Goal: Task Accomplishment & Management: Complete application form

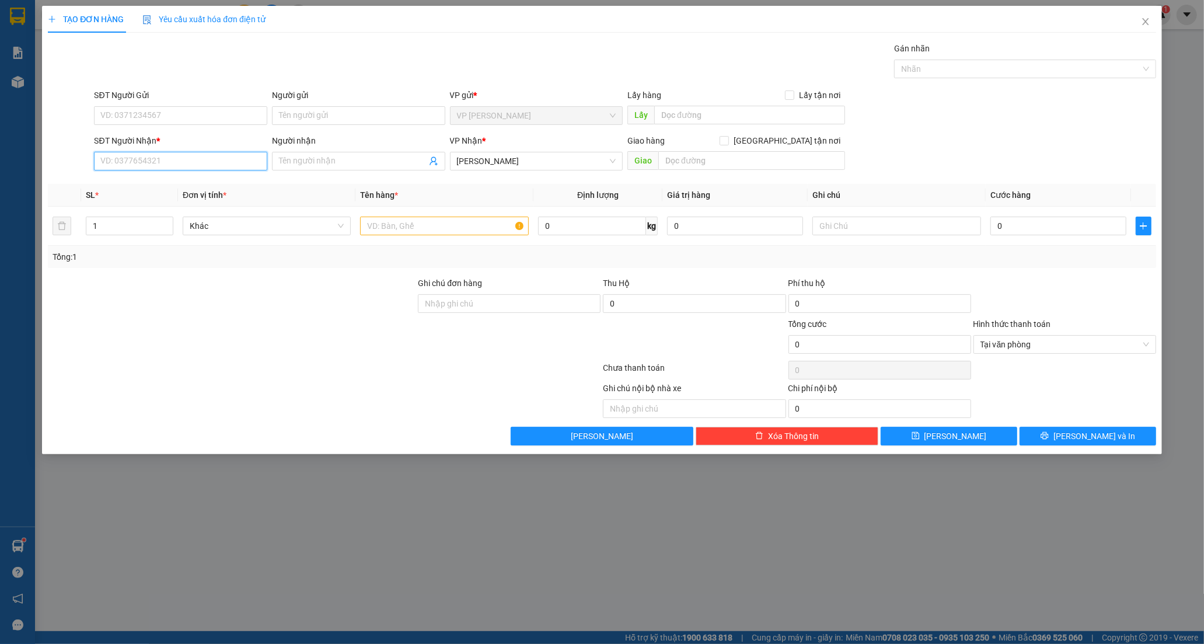
click at [131, 160] on input "SĐT Người Nhận *" at bounding box center [180, 161] width 173 height 19
type input "0903752732"
click at [180, 182] on div "0903752732 - VĨ NGUYÊN" at bounding box center [180, 184] width 159 height 13
type input "VĨ NGUYÊN"
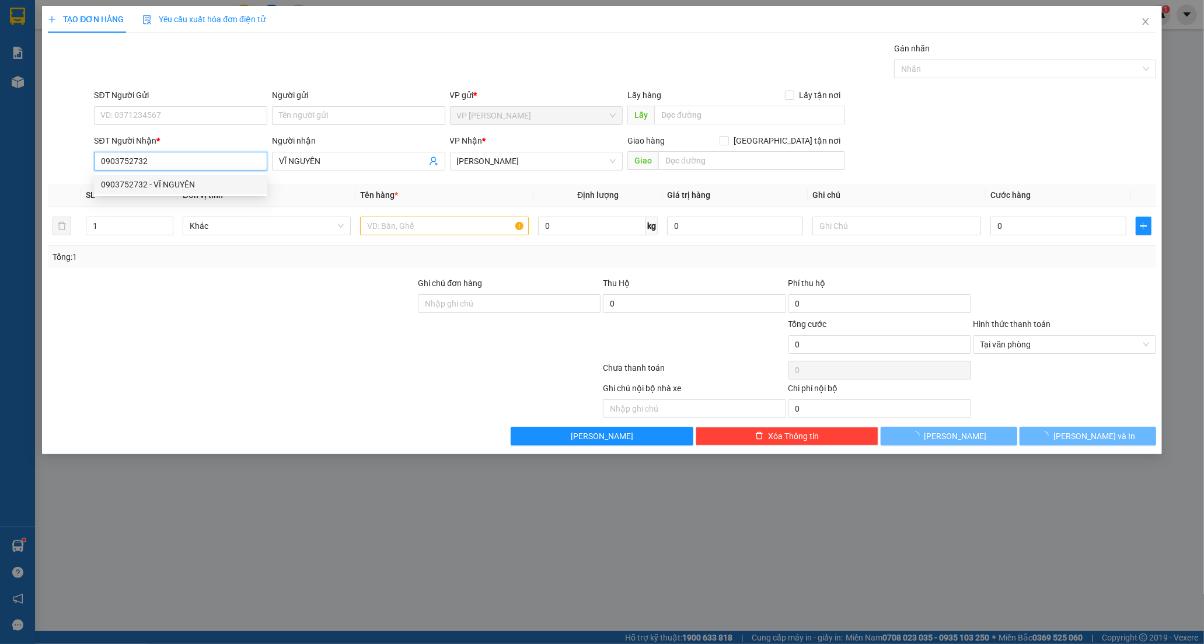
type input "20.000"
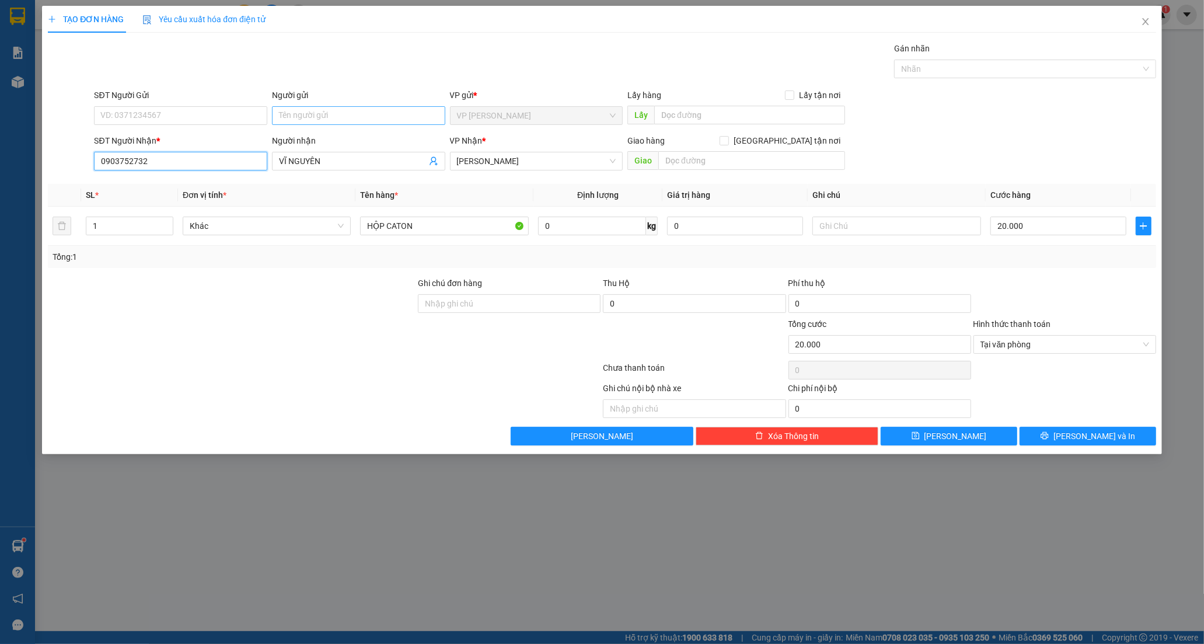
type input "0903752732"
click at [362, 109] on input "Người gửi" at bounding box center [358, 115] width 173 height 19
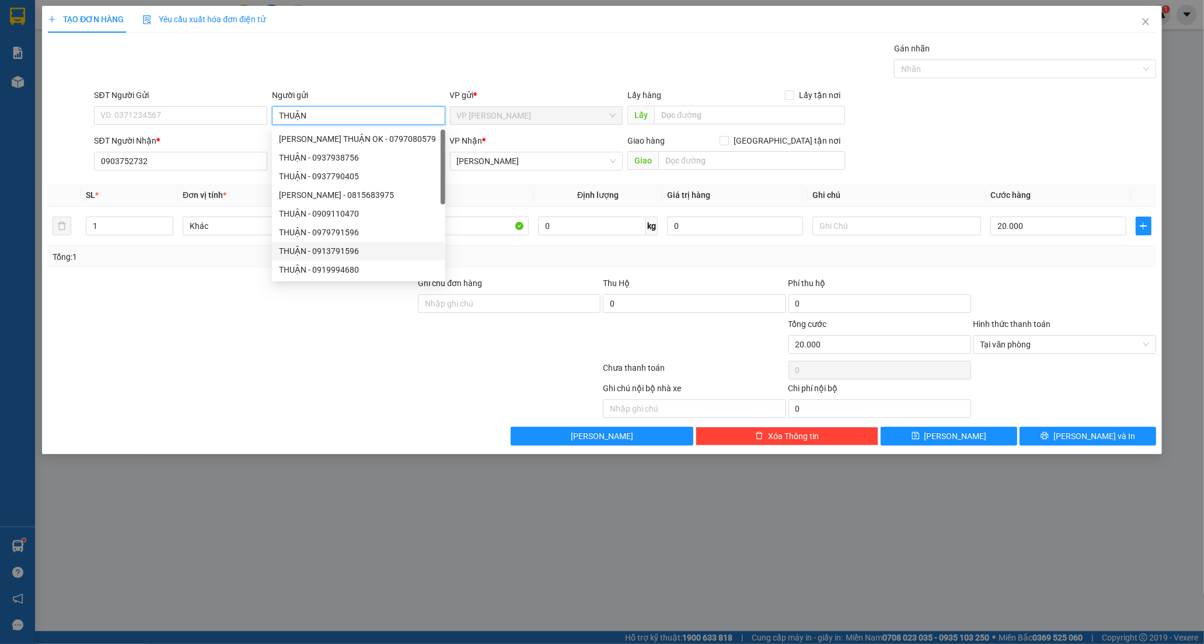
type input "THUẬN"
click at [204, 303] on div at bounding box center [232, 297] width 370 height 41
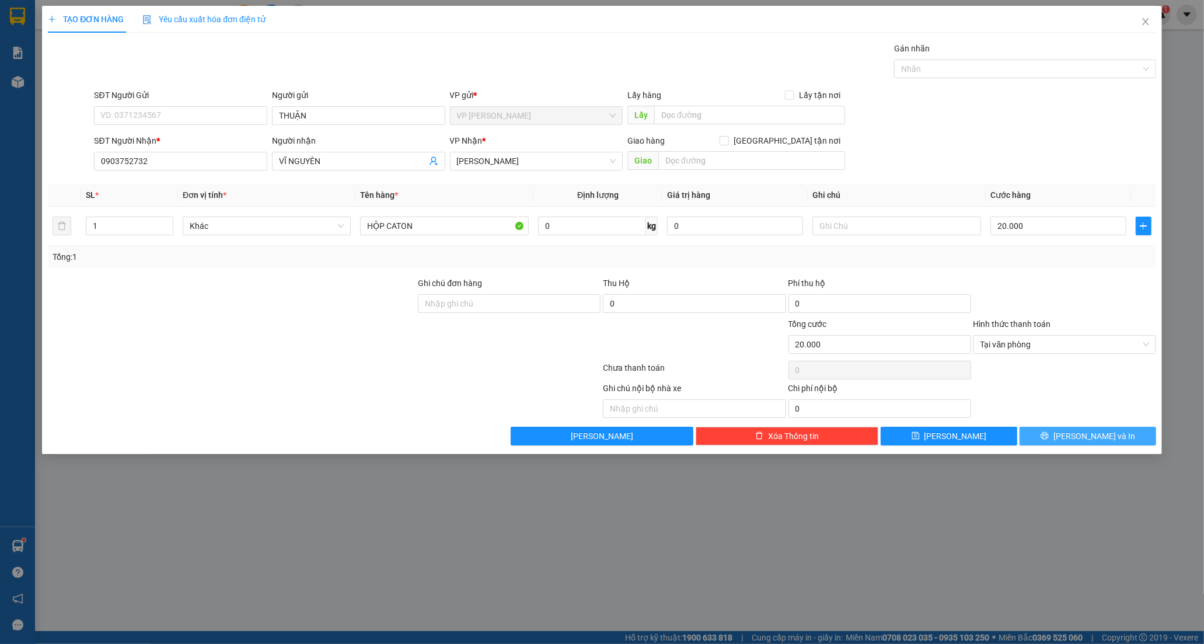
drag, startPoint x: 1083, startPoint y: 434, endPoint x: 1071, endPoint y: 426, distance: 14.7
click at [1084, 435] on span "[PERSON_NAME] và In" at bounding box center [1094, 435] width 82 height 13
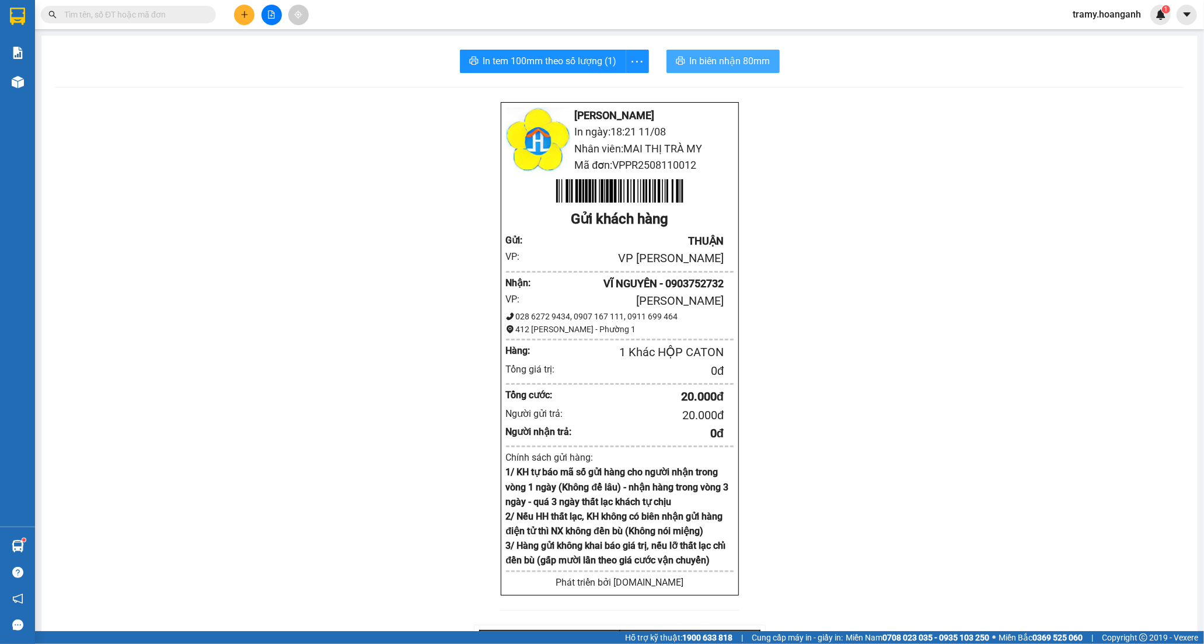
drag, startPoint x: 743, startPoint y: 71, endPoint x: 739, endPoint y: 65, distance: 7.1
click at [742, 68] on button "In biên nhận 80mm" at bounding box center [722, 61] width 113 height 23
click at [738, 62] on span "In biên nhận 80mm" at bounding box center [730, 61] width 81 height 15
click at [633, 55] on icon "more" at bounding box center [637, 61] width 15 height 15
click at [613, 82] on div "In tem 100mm" at bounding box center [610, 87] width 53 height 13
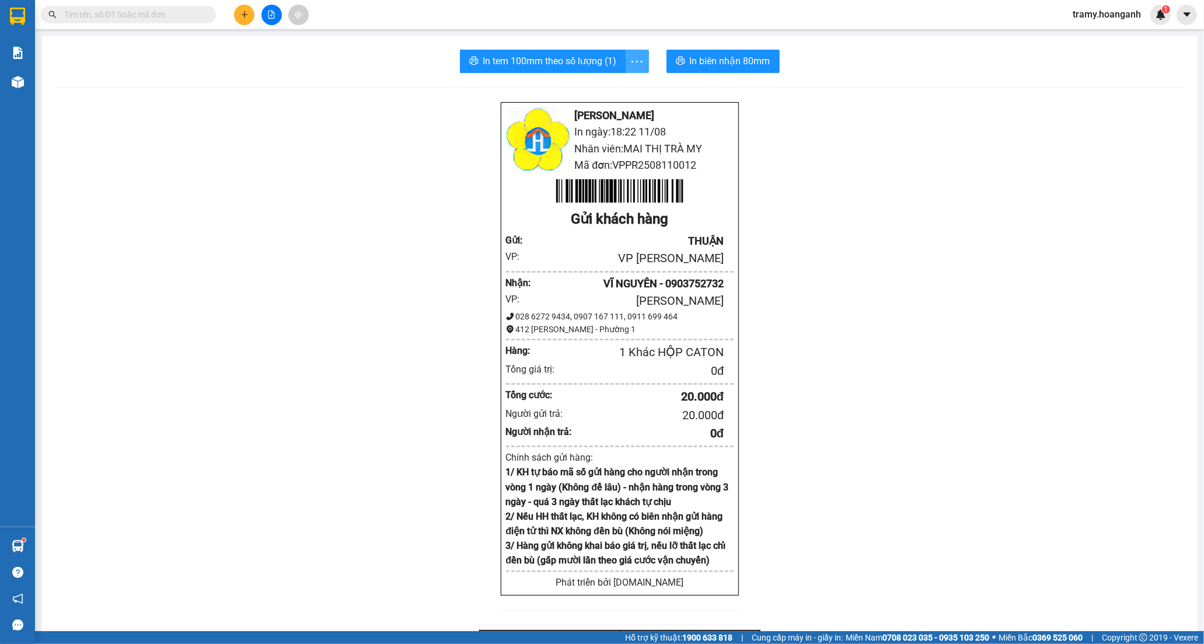
click at [638, 51] on button "button" at bounding box center [636, 61] width 23 height 23
click at [626, 92] on div "In tem 100mm" at bounding box center [610, 87] width 53 height 13
click at [249, 13] on button at bounding box center [244, 15] width 20 height 20
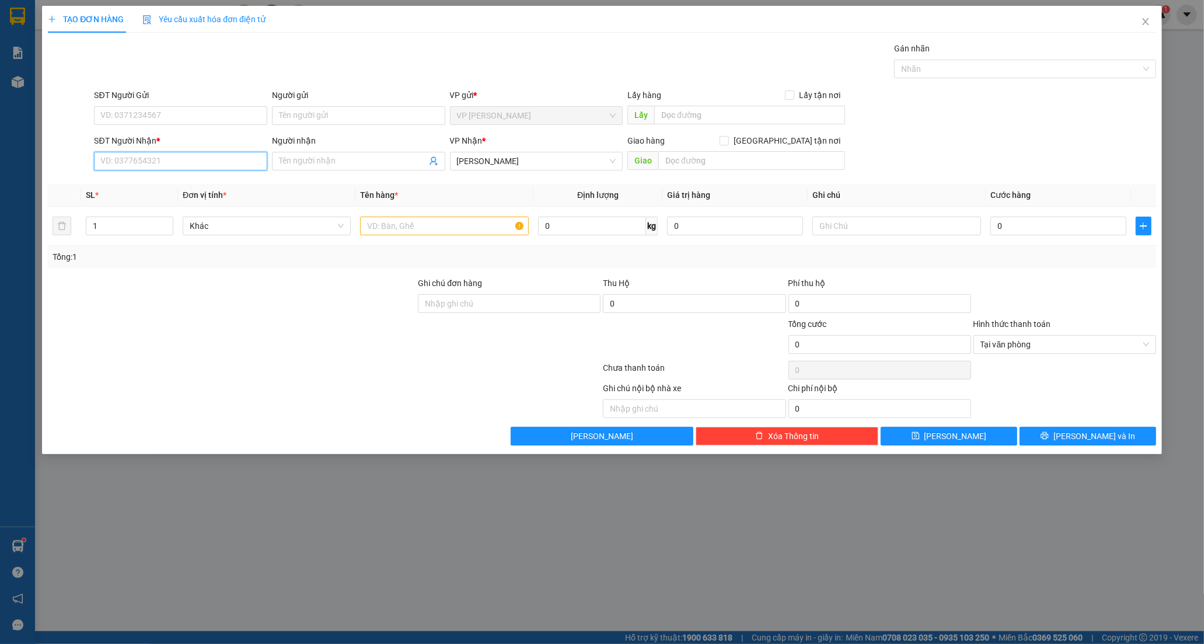
click at [193, 158] on input "SĐT Người Nhận *" at bounding box center [180, 161] width 173 height 19
type input "07796"
drag, startPoint x: 138, startPoint y: 166, endPoint x: 67, endPoint y: 171, distance: 71.3
click at [67, 171] on div "SĐT Người Nhận * 07796 07796 Người nhận Tên người nhận VP Nhận * [PERSON_NAME] …" at bounding box center [602, 154] width 1110 height 41
click at [302, 120] on input "Người gửi" at bounding box center [358, 115] width 173 height 19
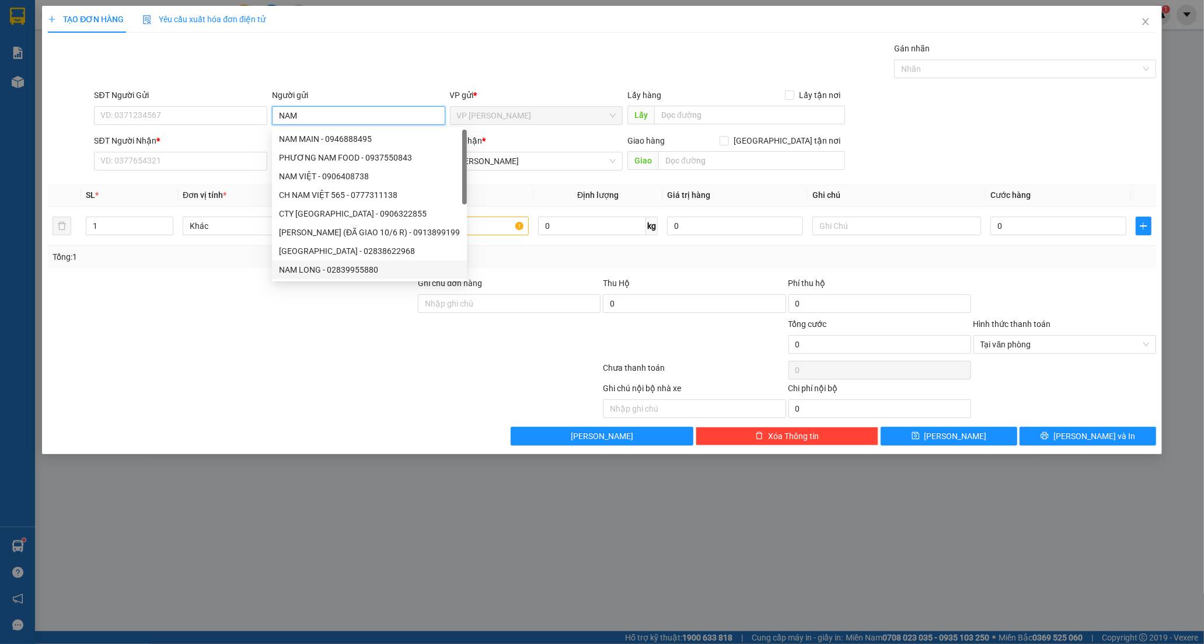
type input "NAM"
drag, startPoint x: 193, startPoint y: 347, endPoint x: 181, endPoint y: 295, distance: 53.4
click at [193, 337] on div at bounding box center [232, 337] width 370 height 41
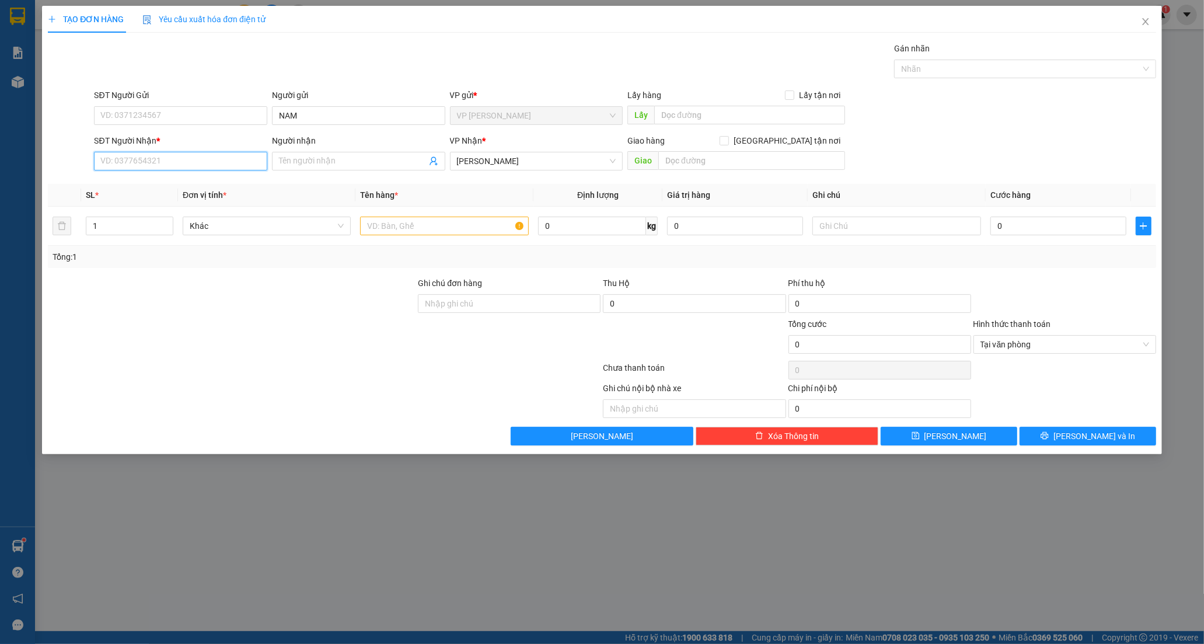
click at [119, 158] on input "SĐT Người Nhận *" at bounding box center [180, 161] width 173 height 19
type input "0987378678"
click at [131, 177] on div "0987378678 - ĐÔNG" at bounding box center [180, 184] width 173 height 19
type input "ĐÔNG"
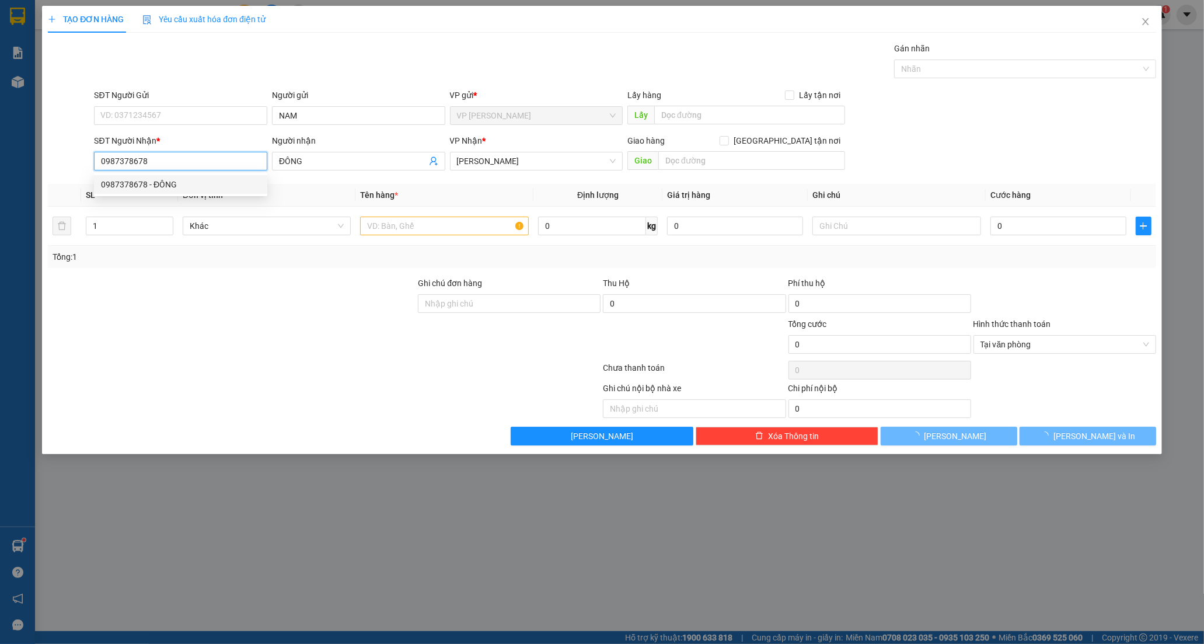
type input "20.000"
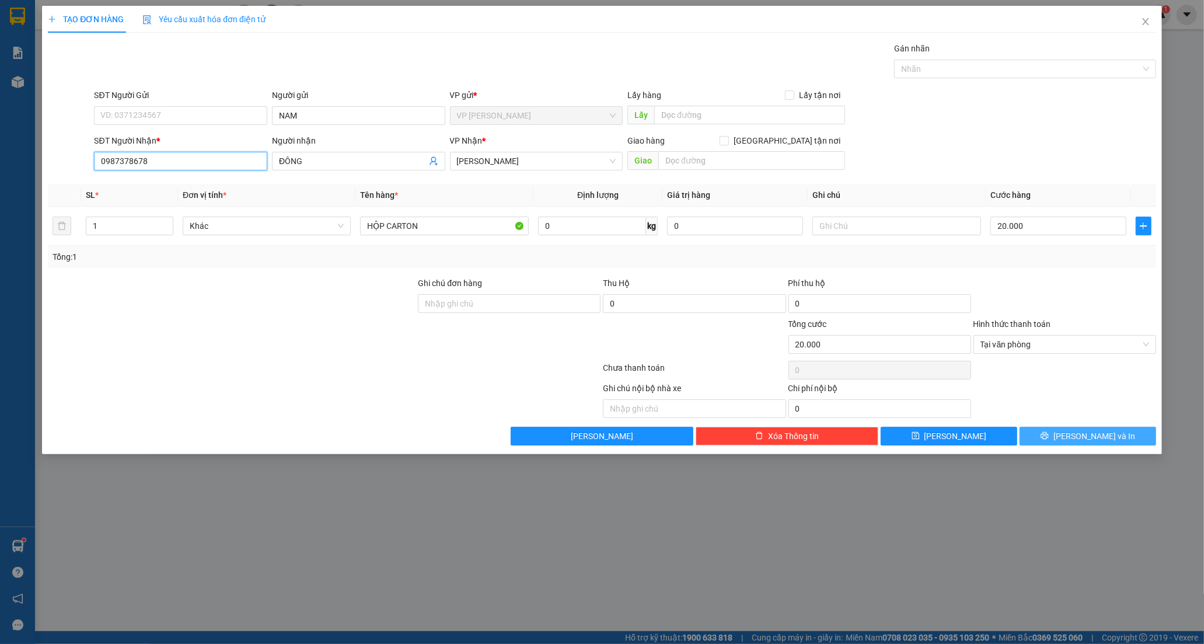
type input "0987378678"
click at [1092, 439] on span "[PERSON_NAME] và In" at bounding box center [1094, 435] width 82 height 13
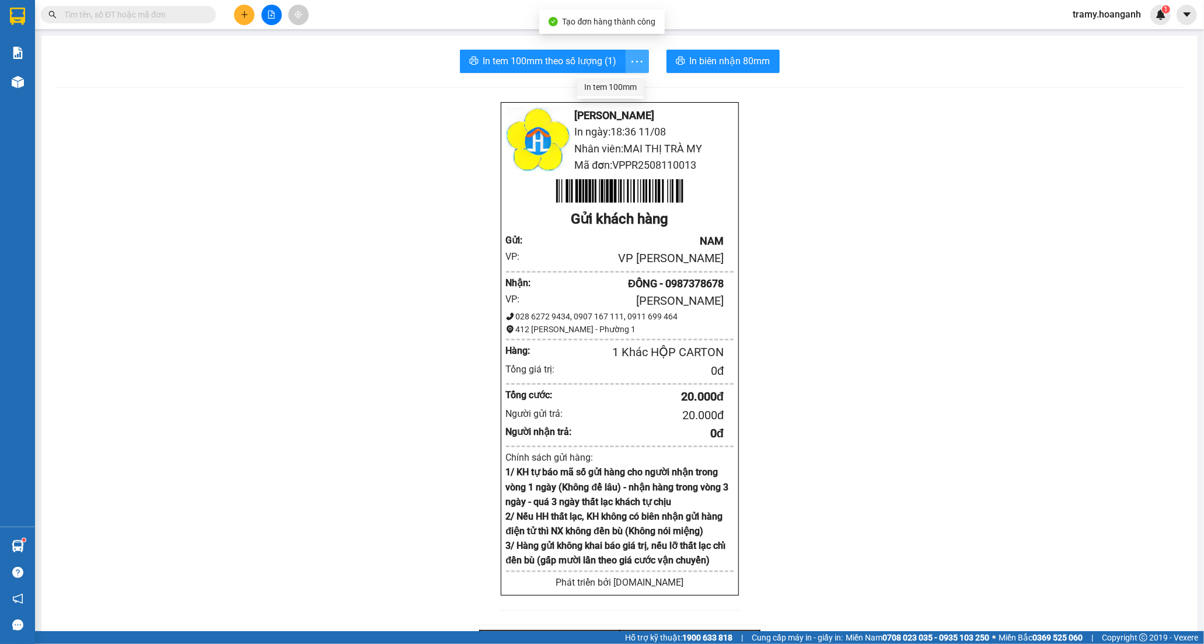
drag, startPoint x: 642, startPoint y: 54, endPoint x: 621, endPoint y: 79, distance: 32.7
click at [644, 55] on button "button" at bounding box center [636, 61] width 23 height 23
click at [617, 85] on div "In tem 100mm" at bounding box center [610, 87] width 53 height 13
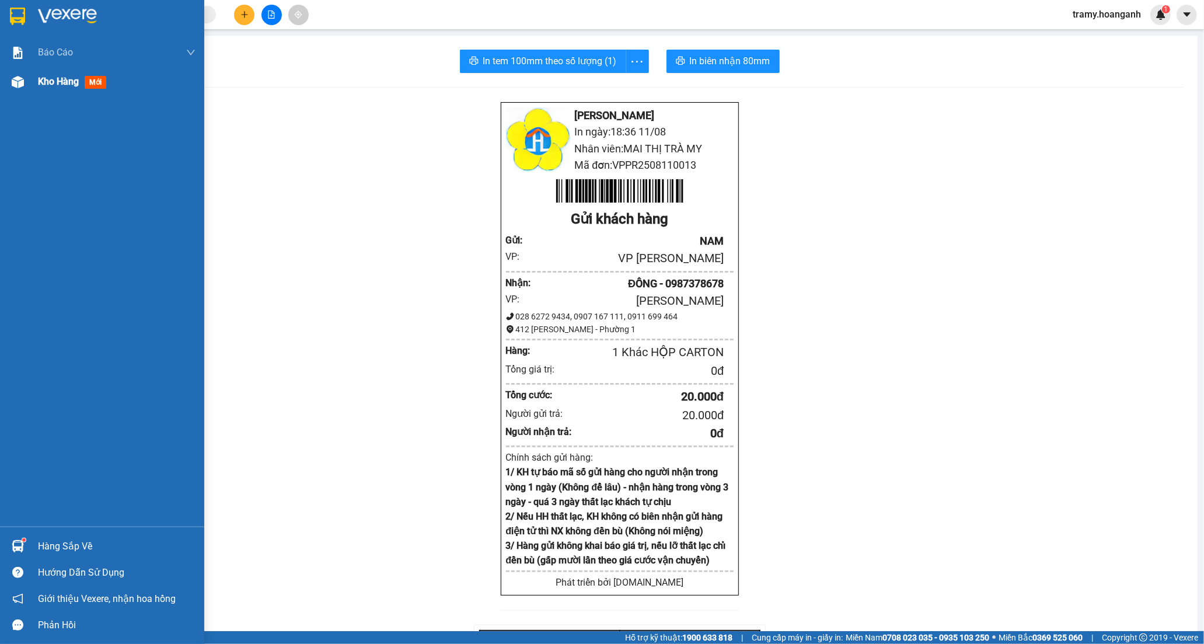
click at [50, 85] on span "Kho hàng" at bounding box center [58, 81] width 41 height 11
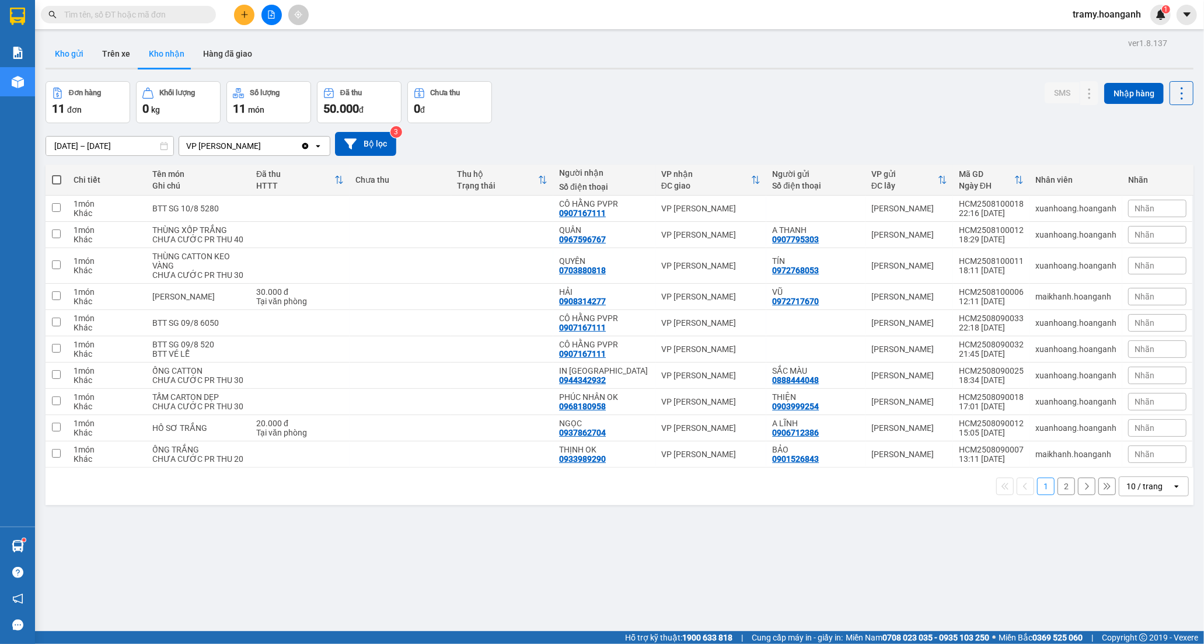
click at [67, 51] on button "Kho gửi" at bounding box center [69, 54] width 47 height 28
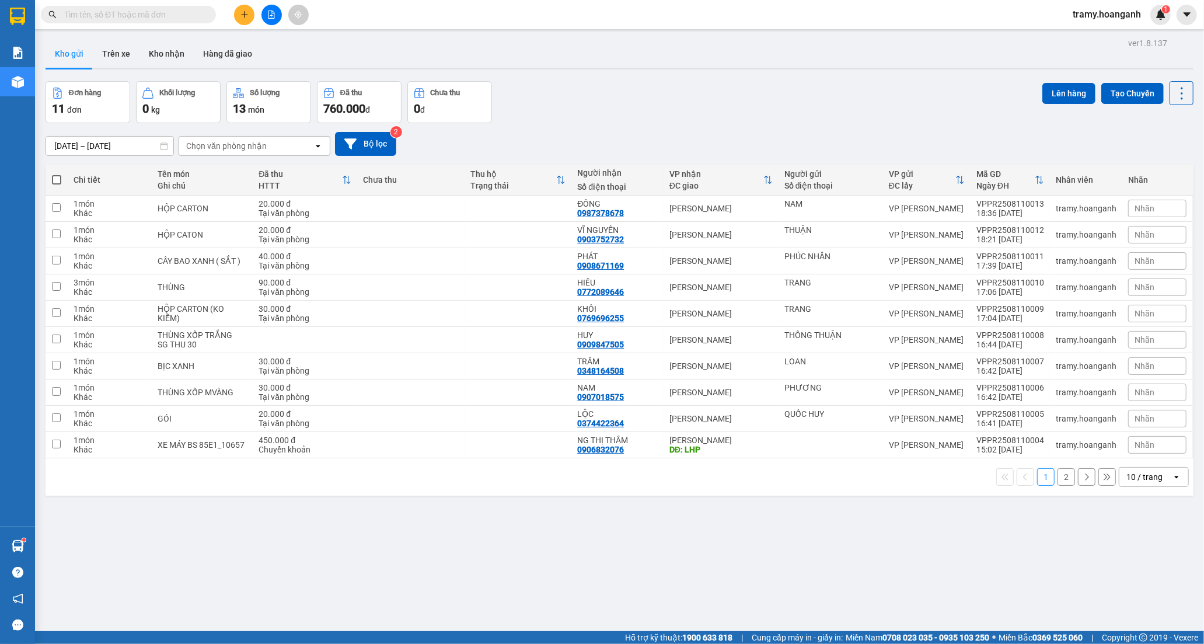
drag, startPoint x: 167, startPoint y: 54, endPoint x: 423, endPoint y: 159, distance: 276.1
click at [170, 54] on button "Kho nhận" at bounding box center [166, 54] width 54 height 28
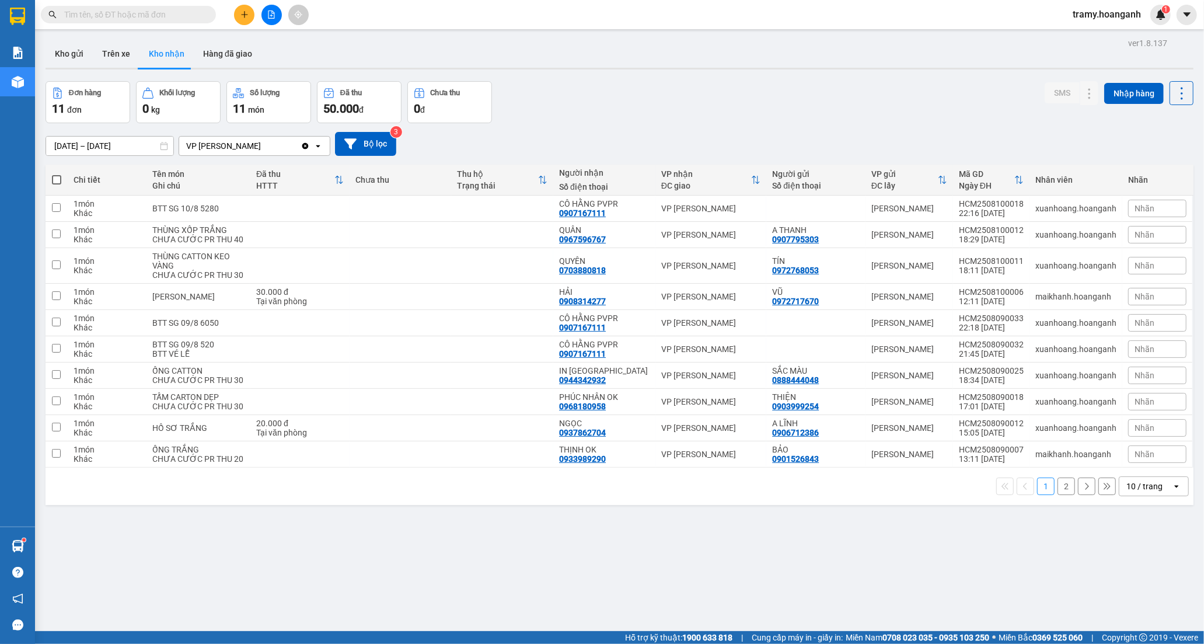
click at [1136, 492] on div "10 / trang" at bounding box center [1144, 486] width 36 height 12
click at [1131, 509] on span "100 / trang" at bounding box center [1139, 508] width 42 height 12
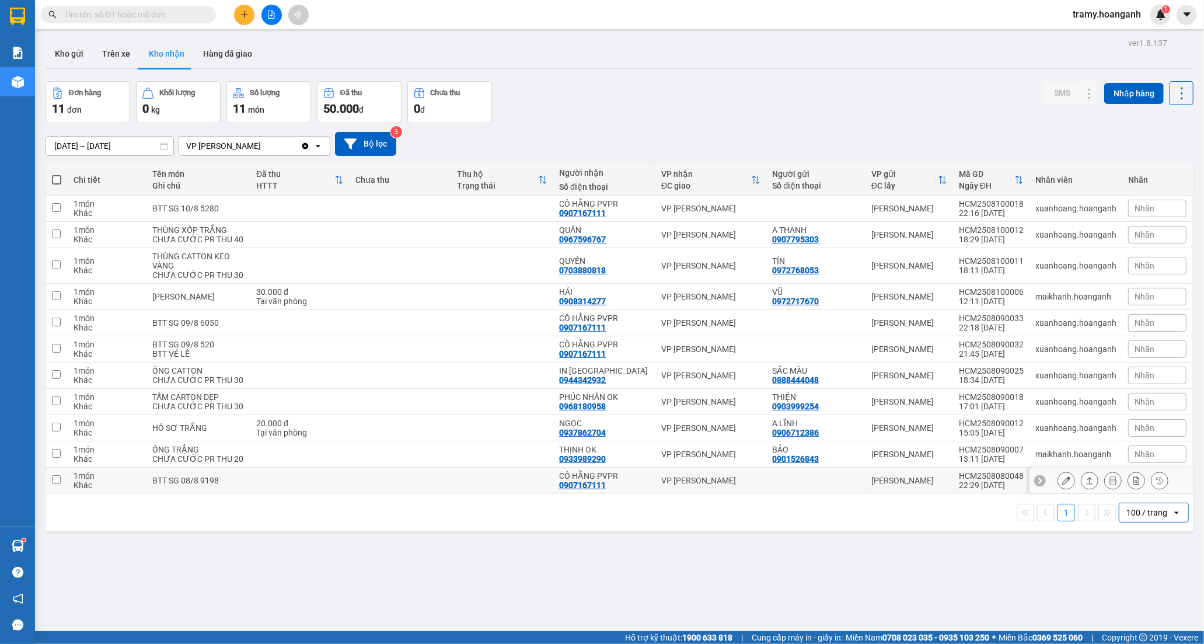
scroll to position [54, 0]
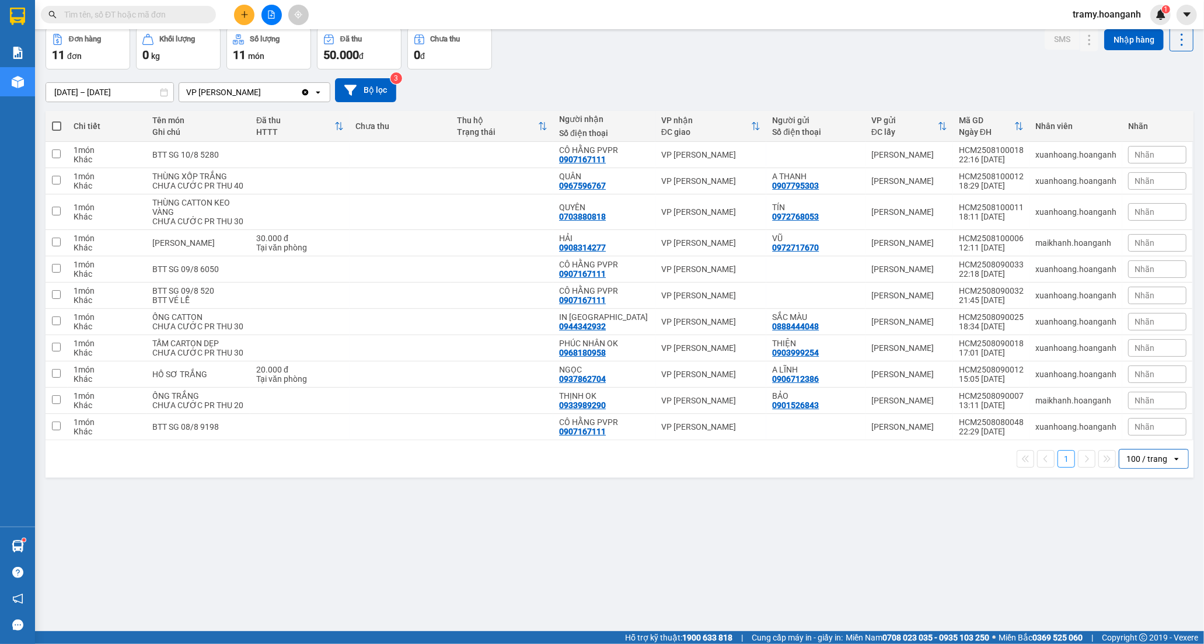
click at [243, 18] on icon "plus" at bounding box center [244, 15] width 8 height 8
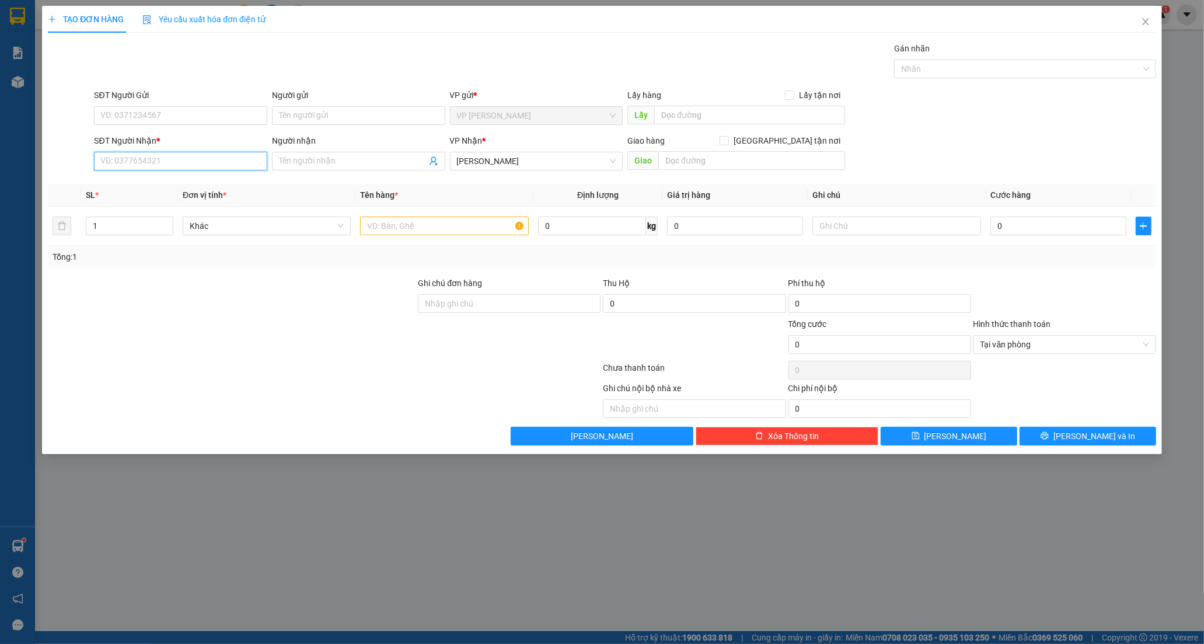
click at [136, 155] on input "SĐT Người Nhận *" at bounding box center [180, 161] width 173 height 19
click at [134, 161] on input "SĐT Người Nhận *" at bounding box center [180, 161] width 173 height 19
type input "0931849112"
click at [154, 182] on div "0931849112 - TOÀN PHÁT" at bounding box center [180, 184] width 159 height 13
type input "TOÀN PHÁT"
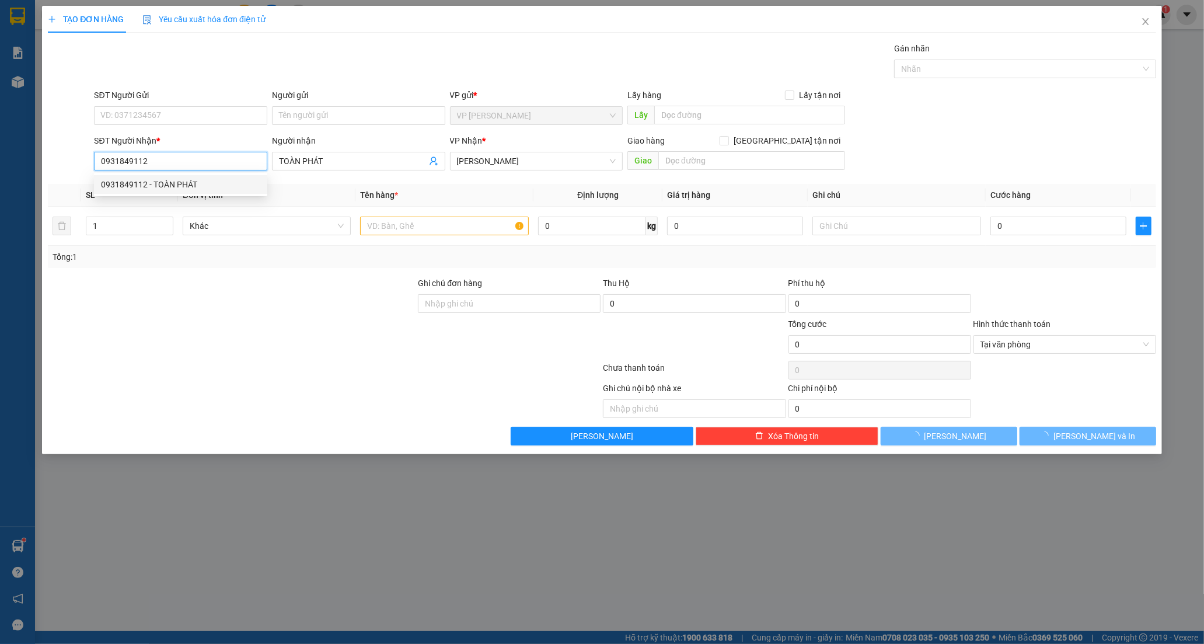
type input "50.000"
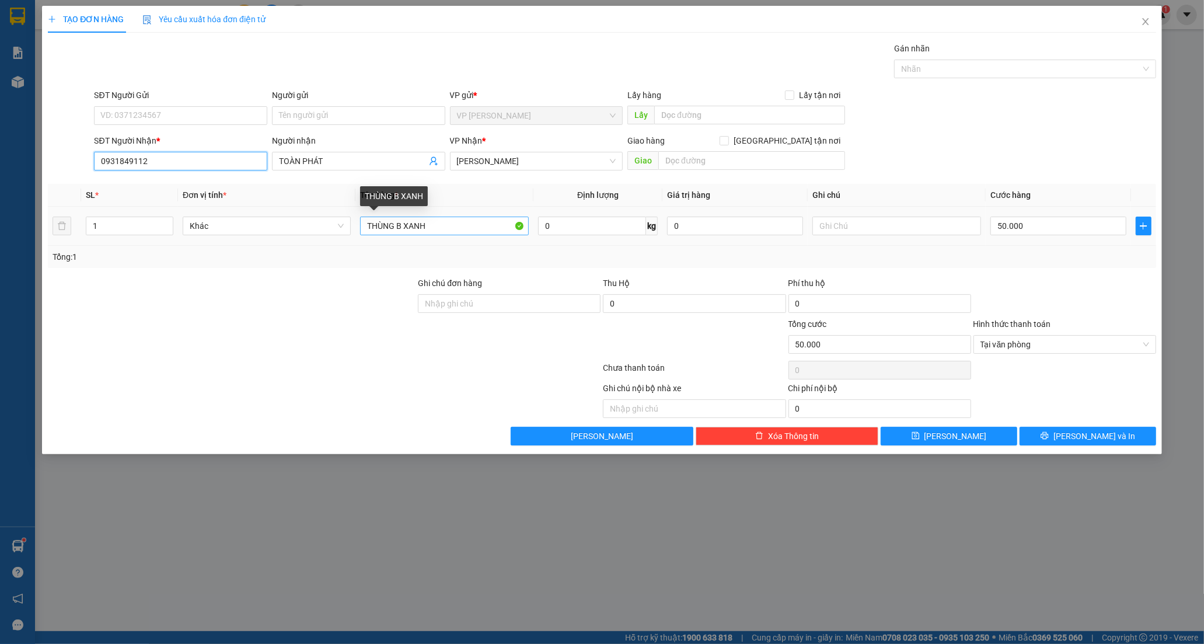
type input "0931849112"
drag, startPoint x: 461, startPoint y: 235, endPoint x: 200, endPoint y: 254, distance: 262.0
click at [200, 254] on div "SL * Đơn vị tính * Tên hàng * Định lượng Giá trị hàng Ghi chú Cước hàng 1 Khác …" at bounding box center [602, 226] width 1108 height 84
type input "CỤC BÓNG"
click at [1044, 234] on input "50.000" at bounding box center [1058, 225] width 136 height 19
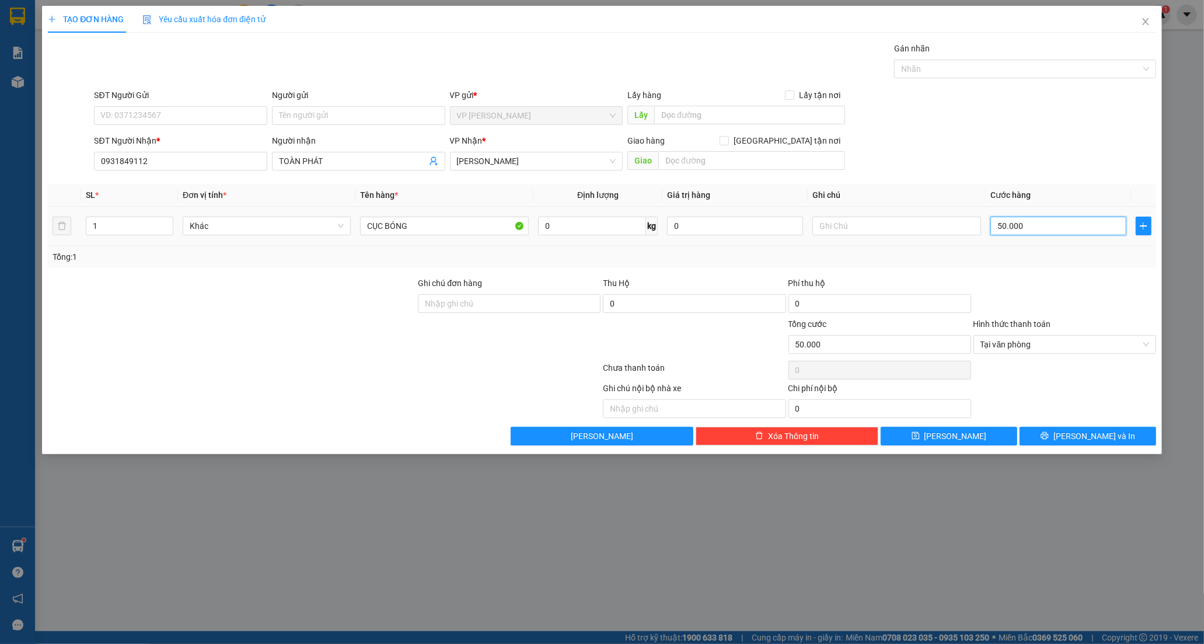
type input "0"
click at [998, 228] on input "0" at bounding box center [1058, 225] width 136 height 19
type input "20"
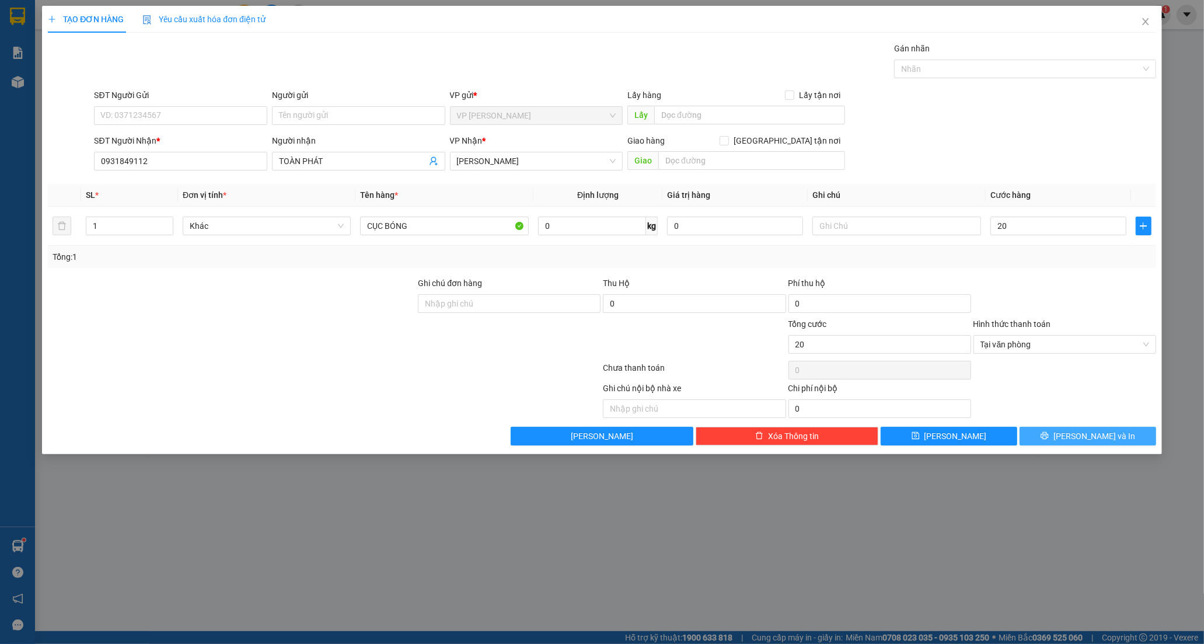
type input "20.000"
click at [1086, 438] on span "[PERSON_NAME] và In" at bounding box center [1094, 435] width 82 height 13
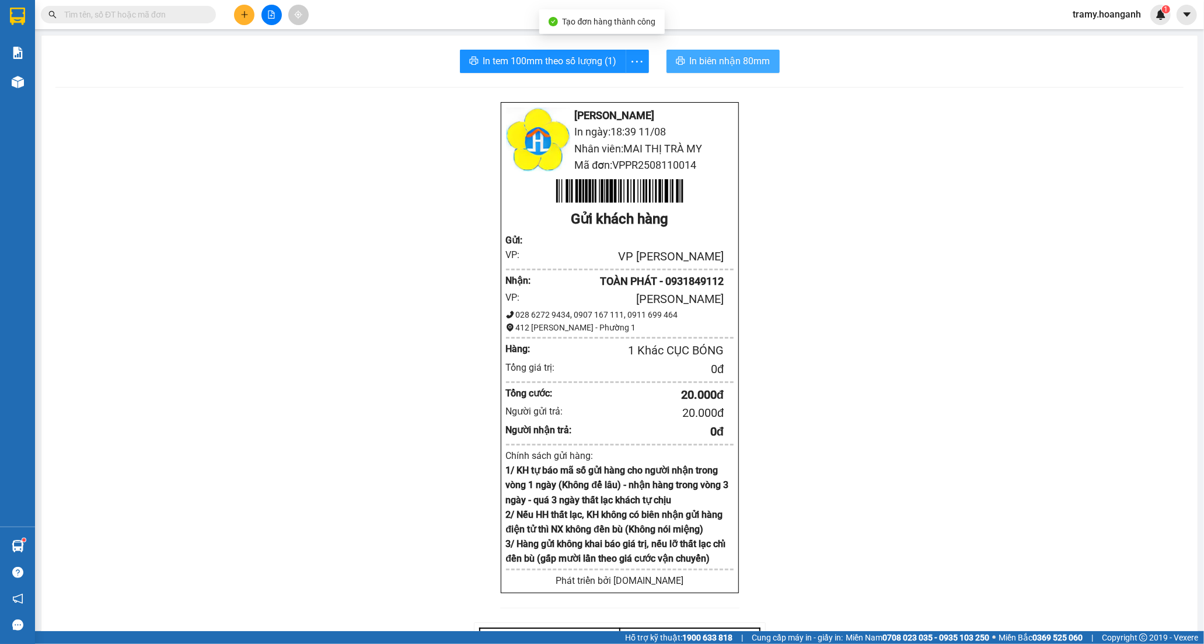
click at [704, 62] on span "In biên nhận 80mm" at bounding box center [730, 61] width 81 height 15
click at [630, 55] on icon "more" at bounding box center [637, 61] width 15 height 15
click at [626, 83] on div "In tem 100mm" at bounding box center [610, 87] width 53 height 13
click at [246, 11] on icon "plus" at bounding box center [244, 15] width 8 height 8
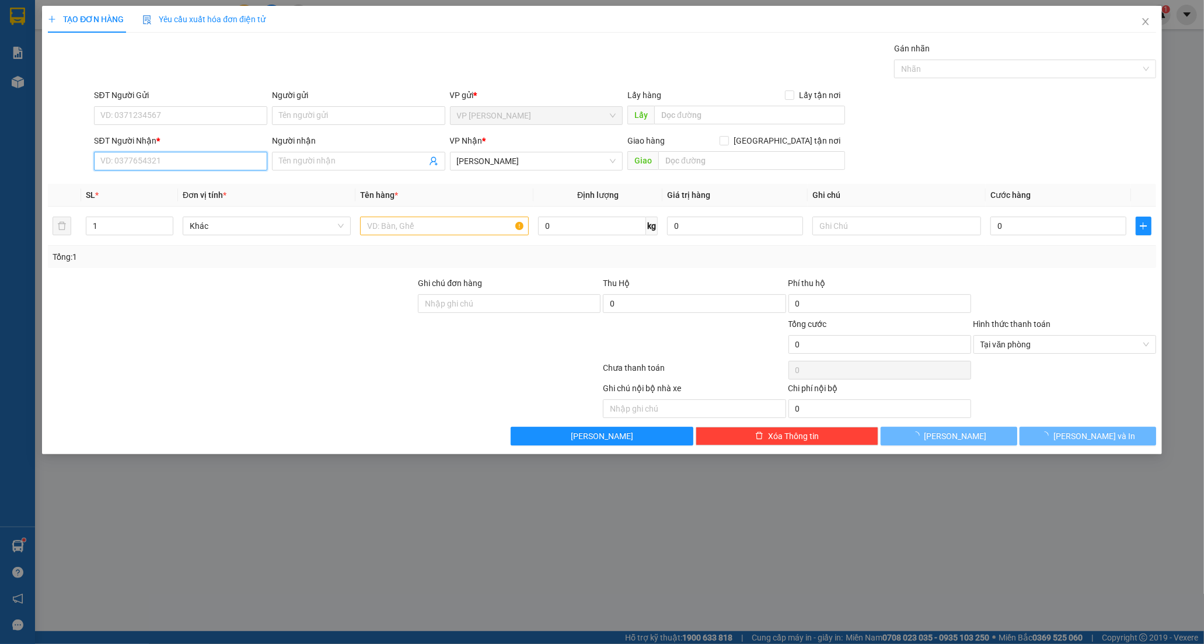
click at [168, 160] on input "SĐT Người Nhận *" at bounding box center [180, 161] width 173 height 19
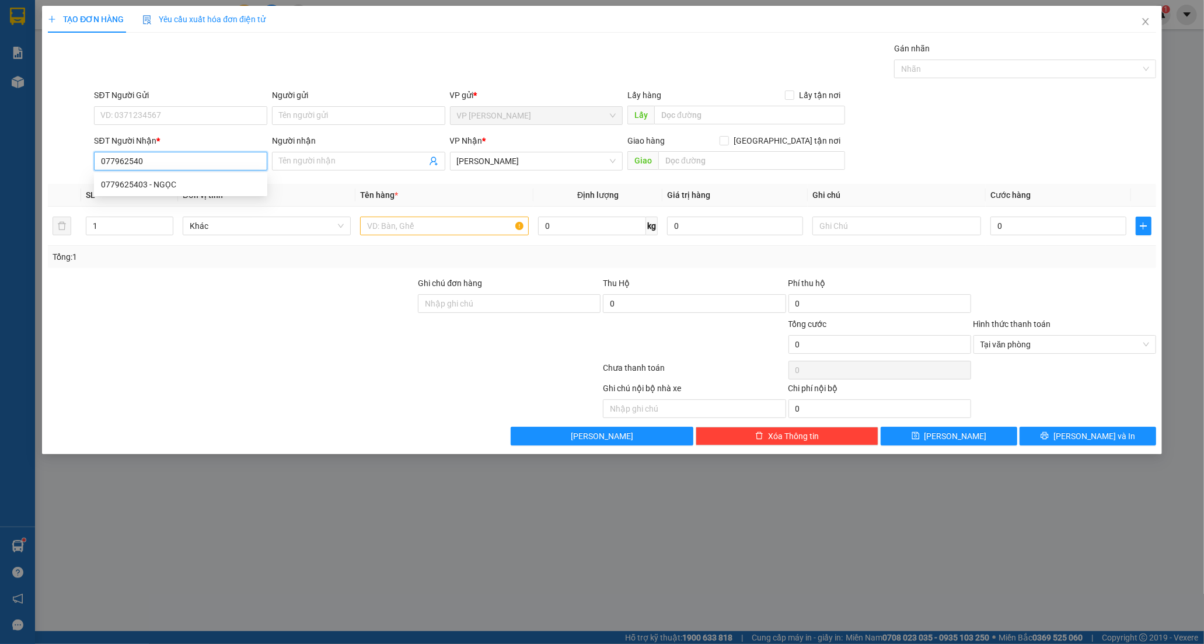
type input "0779625403"
click at [130, 184] on div "0779625403 - NGỌC" at bounding box center [180, 184] width 159 height 13
type input "NGỌC"
type input "TAM HIỆP"
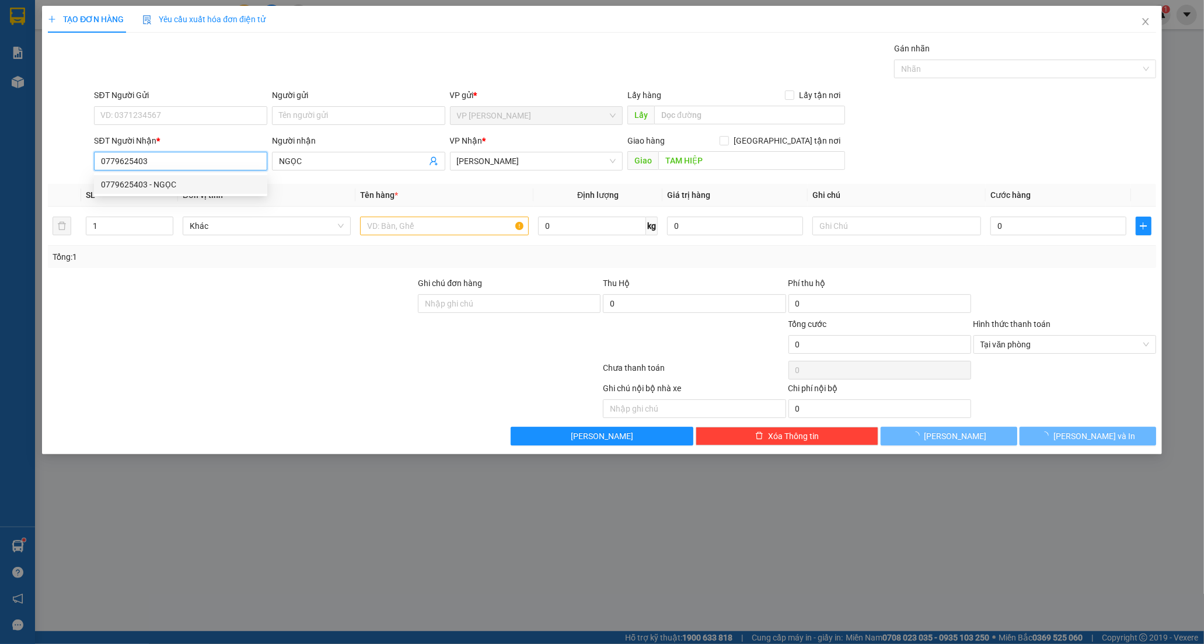
type input "50.000"
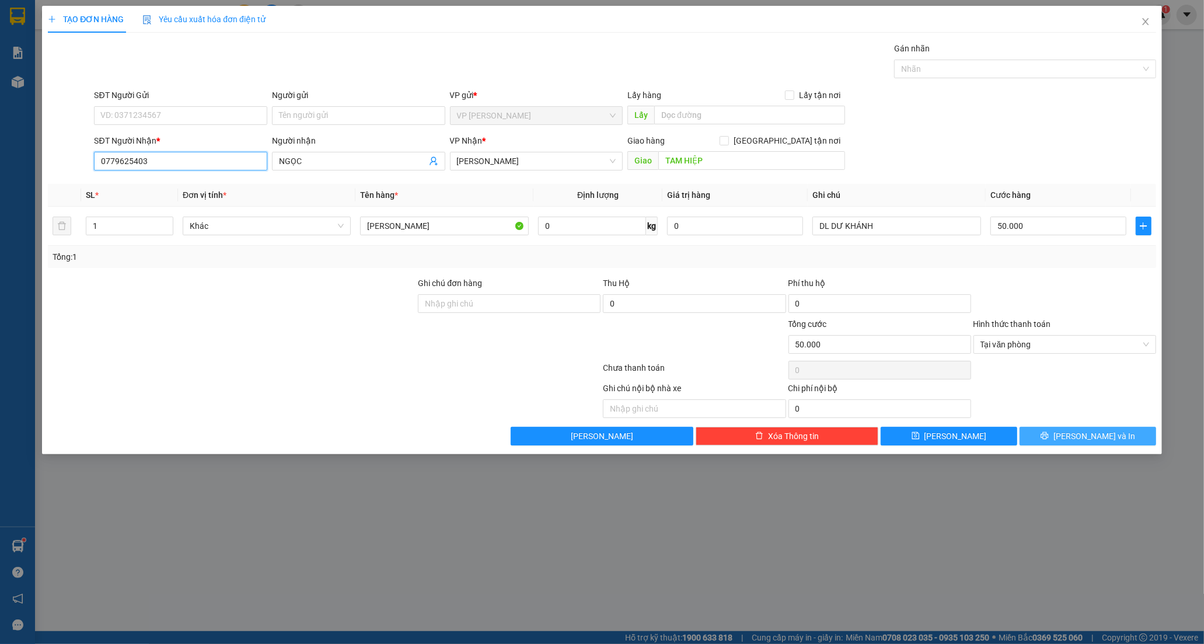
type input "0779625403"
click at [1064, 431] on button "[PERSON_NAME] và In" at bounding box center [1087, 435] width 137 height 19
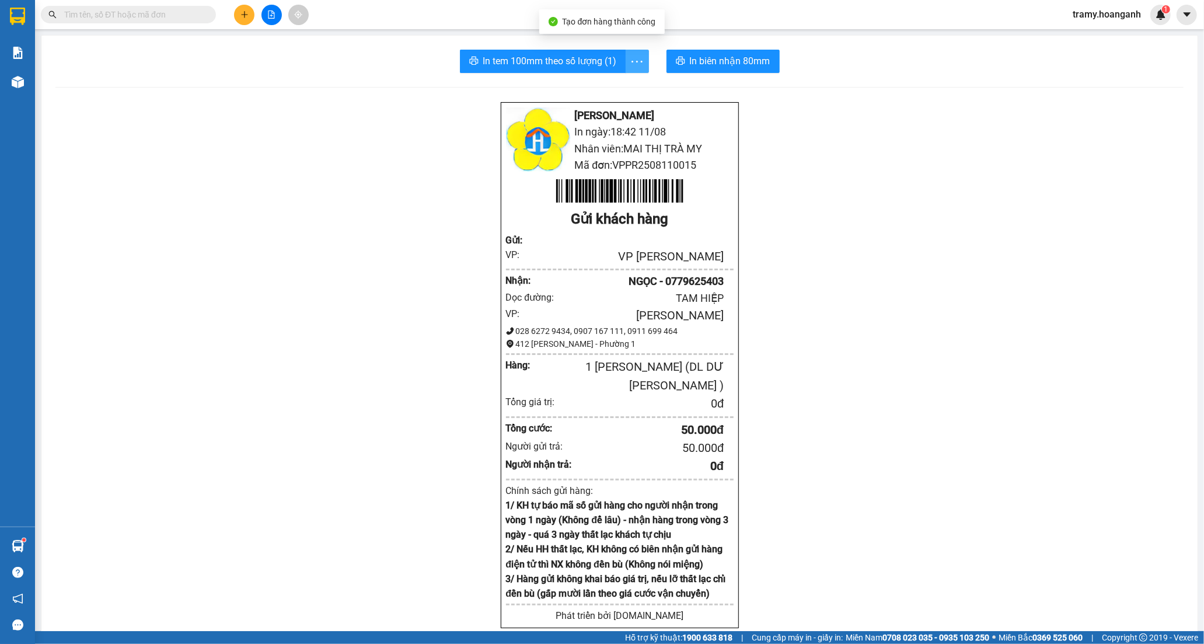
click at [630, 62] on icon "more" at bounding box center [637, 61] width 15 height 15
click at [625, 86] on div "In tem 100mm" at bounding box center [610, 87] width 53 height 13
click at [242, 19] on button at bounding box center [244, 15] width 20 height 20
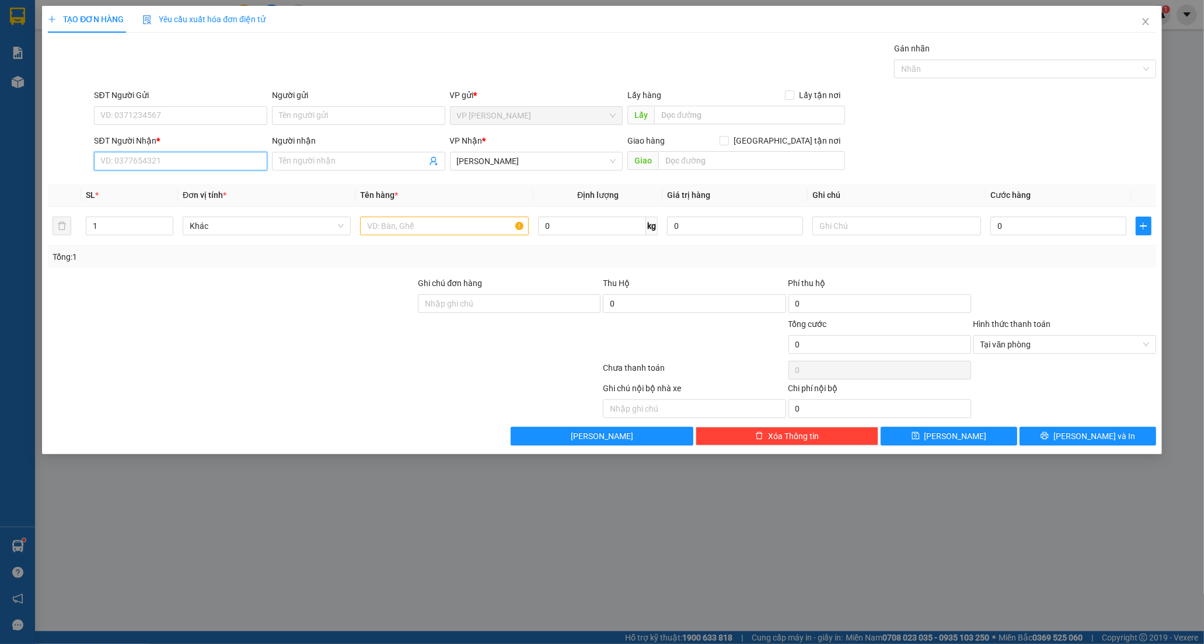
click at [148, 164] on input "SĐT Người Nhận *" at bounding box center [180, 161] width 173 height 19
click at [156, 160] on input "SĐT Người Nhận *" at bounding box center [180, 161] width 173 height 19
click at [129, 181] on div "0908405261 - THỦY" at bounding box center [180, 184] width 159 height 13
type input "0908405261"
type input "THỦY"
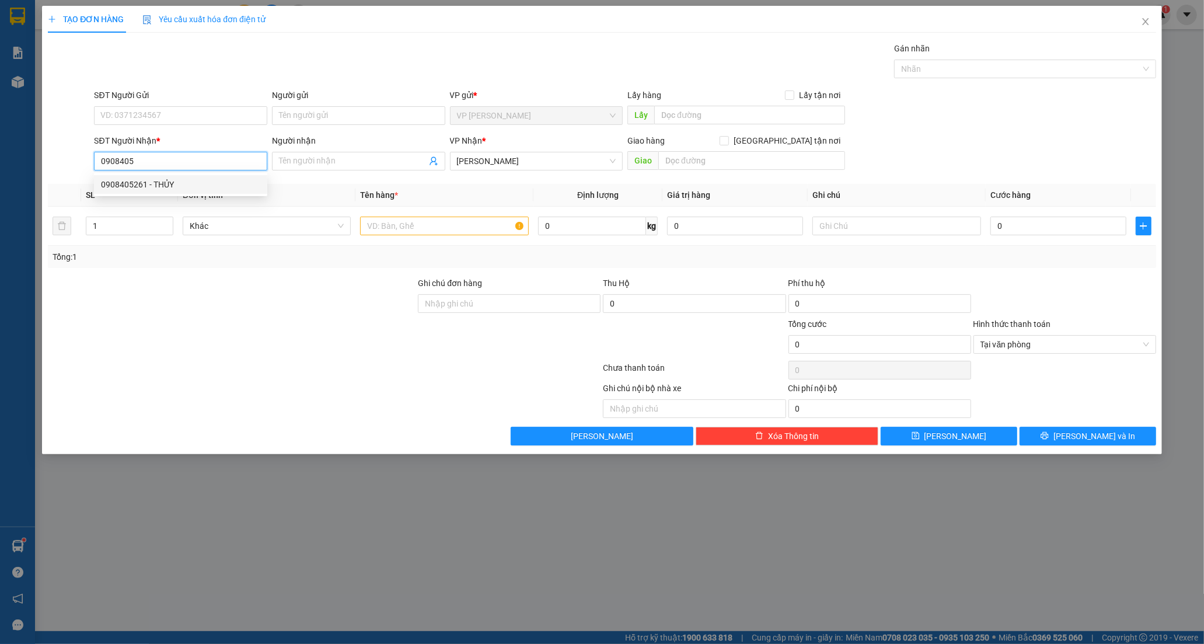
type input "VŨNG TÀU ( QUÁN NƯỚC THỦY)"
type input "100.000"
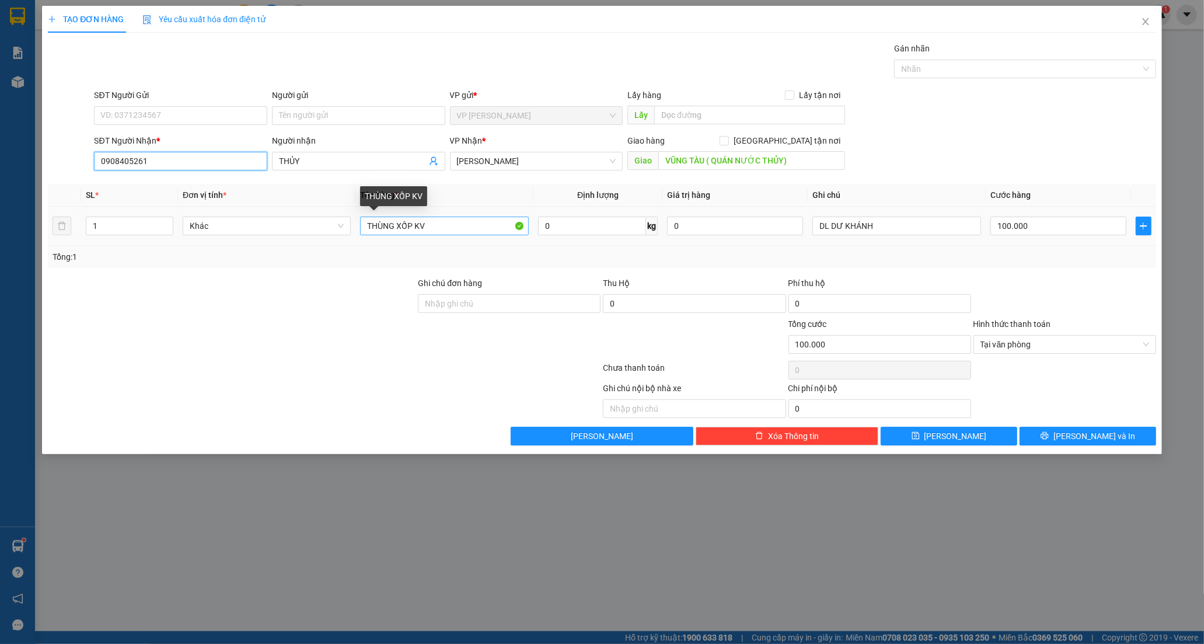
type input "0908405261"
drag, startPoint x: 446, startPoint y: 226, endPoint x: 317, endPoint y: 240, distance: 129.7
click at [317, 240] on tr "1 Khác THÙNG XỐP KV 0 kg 0 DL DƯ KHÁNH 100.000" at bounding box center [602, 226] width 1108 height 39
type input "XỐP TRẮNG"
click at [1005, 223] on input "100.000" at bounding box center [1058, 225] width 136 height 19
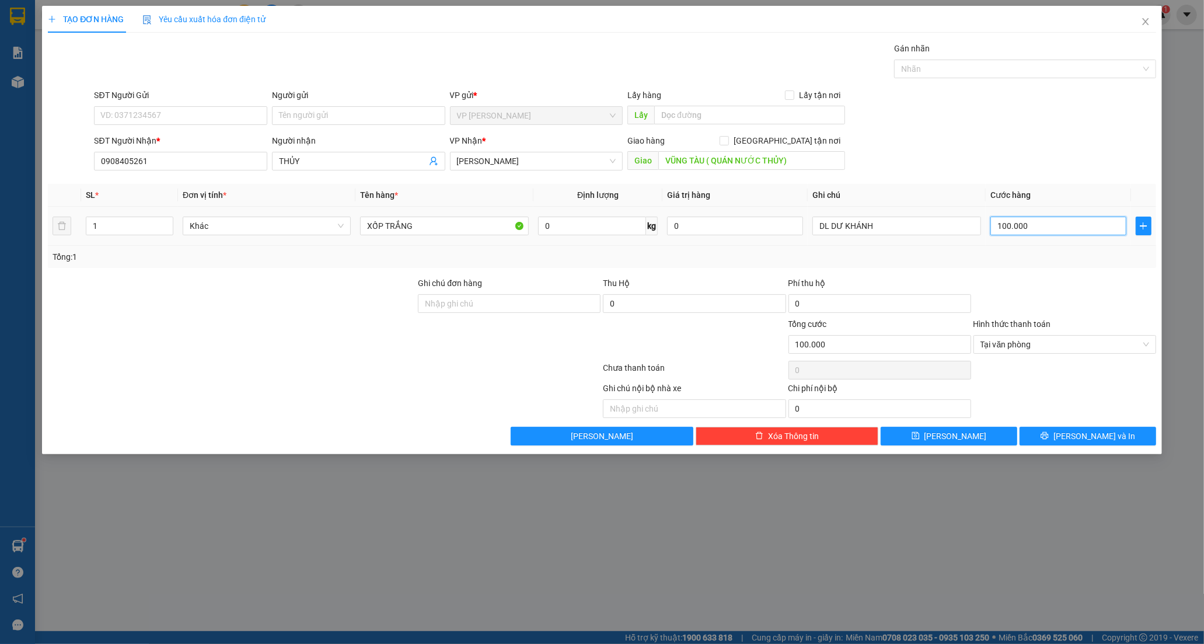
click at [1005, 223] on input "100.000" at bounding box center [1058, 225] width 136 height 19
type input "10.000"
type input "110.000"
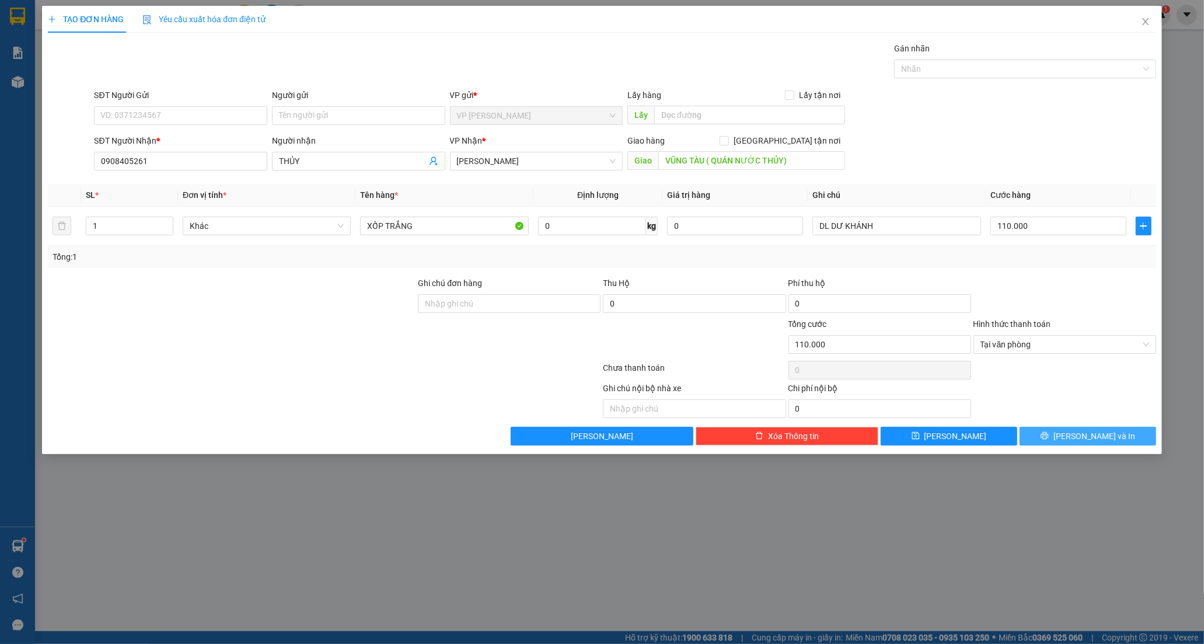
click at [1048, 434] on icon "printer" at bounding box center [1044, 435] width 8 height 8
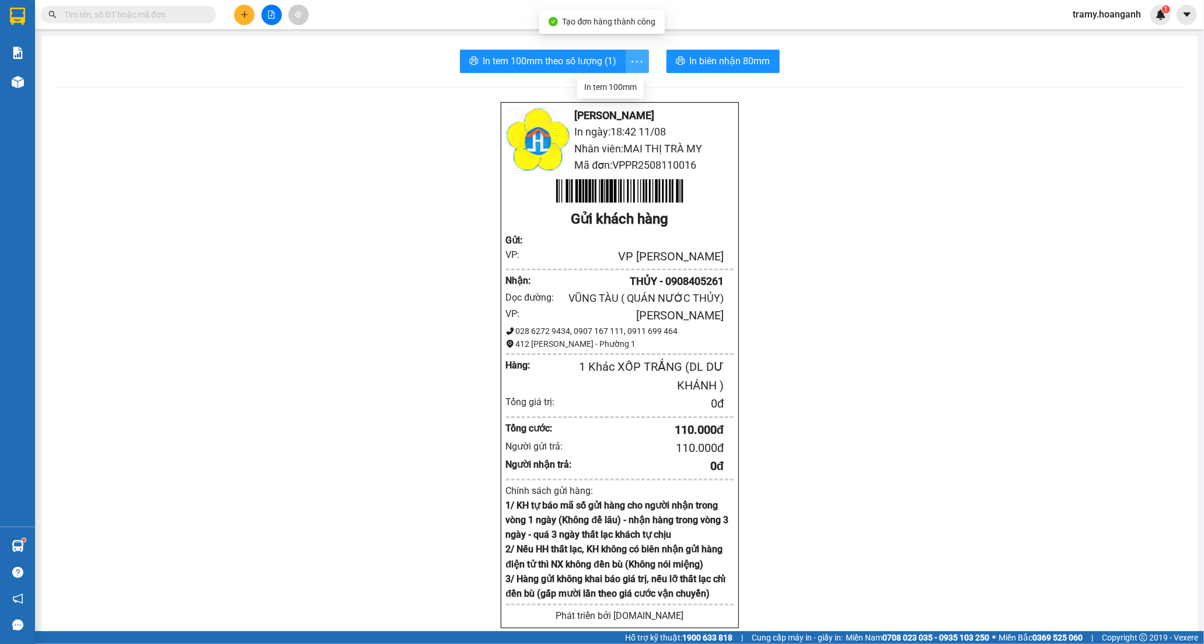
drag, startPoint x: 629, startPoint y: 59, endPoint x: 621, endPoint y: 76, distance: 18.5
click at [630, 60] on icon "more" at bounding box center [637, 61] width 15 height 15
click at [618, 84] on div "In tem 100mm" at bounding box center [610, 87] width 53 height 13
click at [240, 12] on icon "plus" at bounding box center [244, 15] width 8 height 8
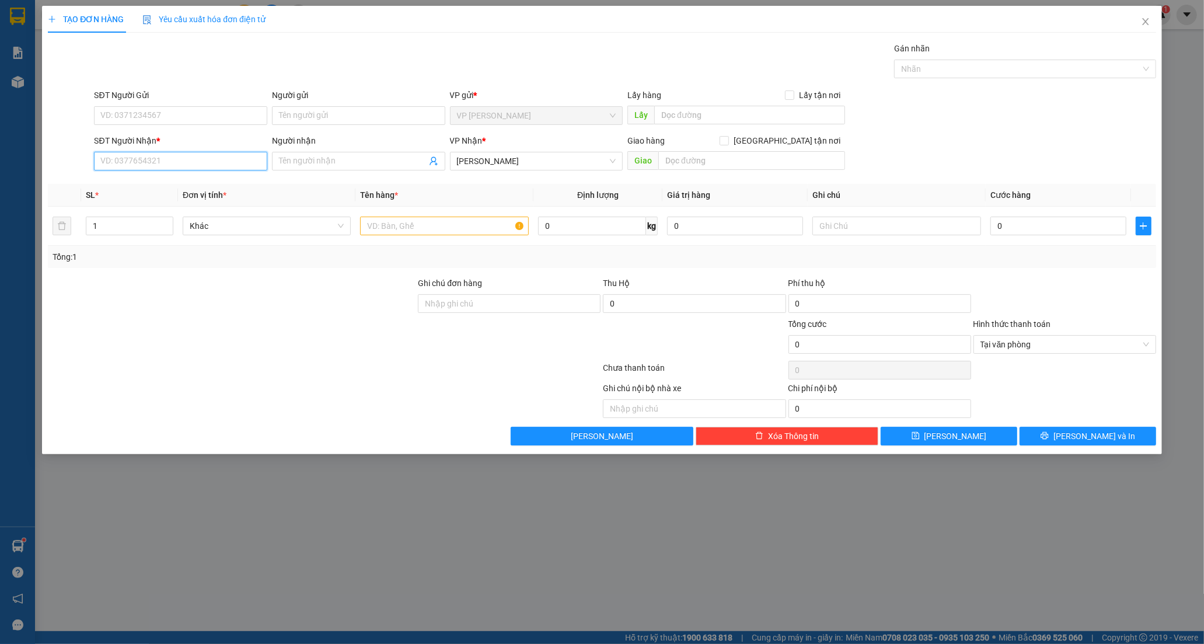
click at [155, 158] on input "SĐT Người Nhận *" at bounding box center [180, 161] width 173 height 19
type input "0"
type input "0374756649"
click at [169, 183] on div "0374756649 - SEN" at bounding box center [180, 184] width 159 height 13
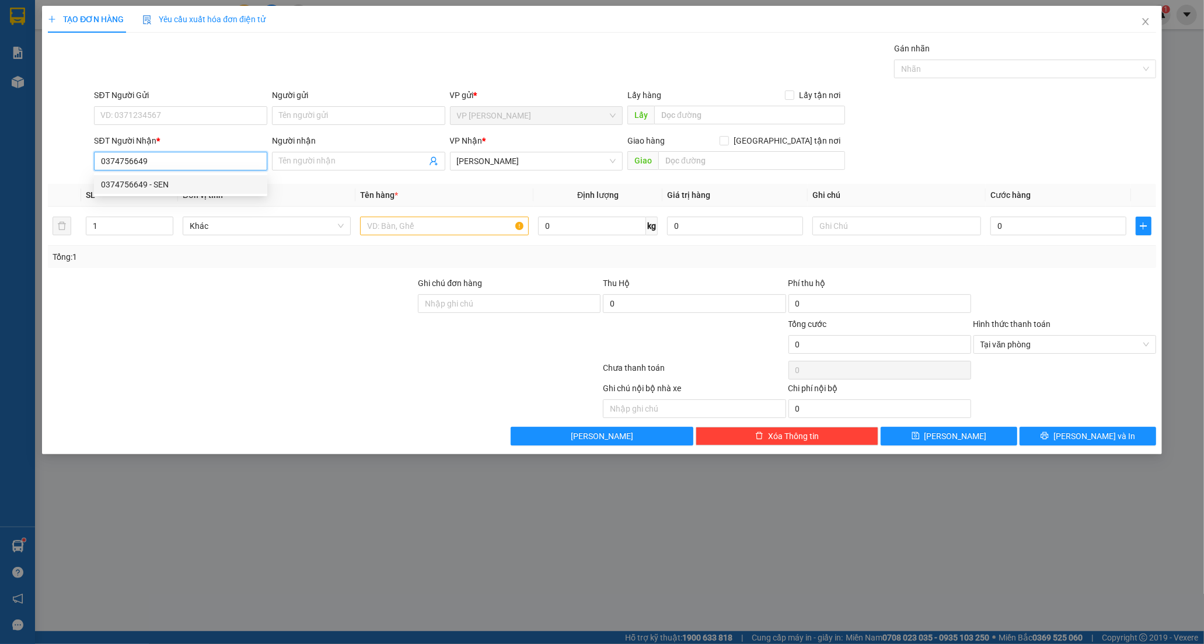
type input "SEN"
type input "30.000"
type input "0374756649"
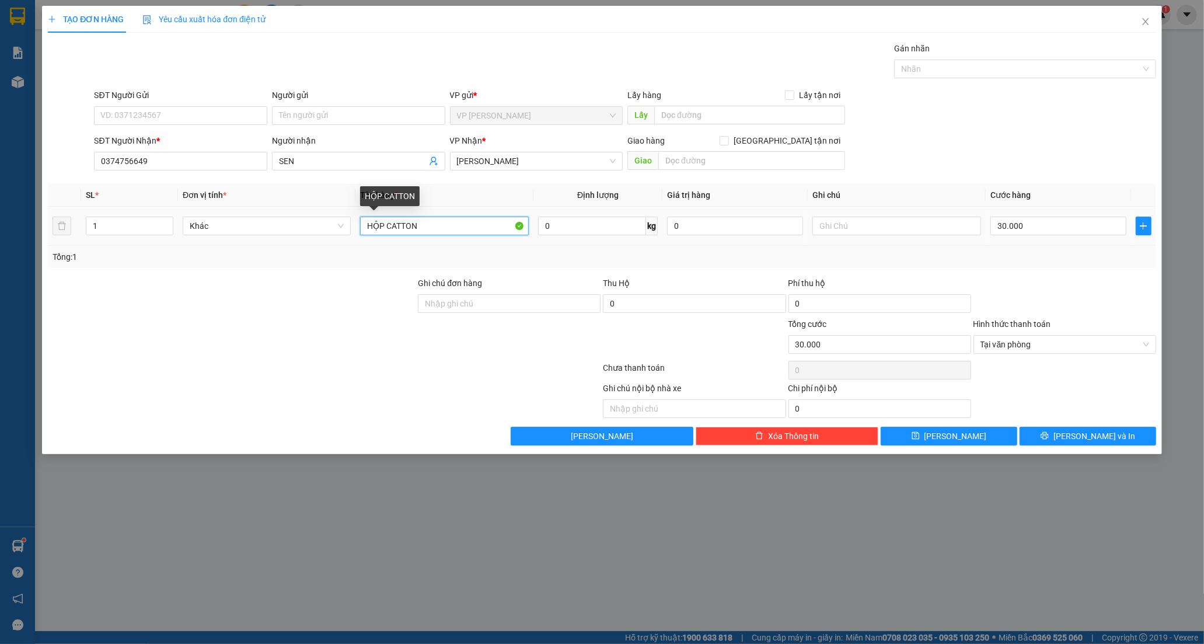
drag, startPoint x: 393, startPoint y: 234, endPoint x: 191, endPoint y: 257, distance: 203.7
click at [191, 257] on div "SL * Đơn vị tính * Tên hàng * Định lượng Giá trị hàng Ghi chú Cước hàng 1 Khác …" at bounding box center [602, 226] width 1108 height 84
click at [400, 228] on input "BAO" at bounding box center [444, 225] width 168 height 19
type input "BAO TRẮNG"
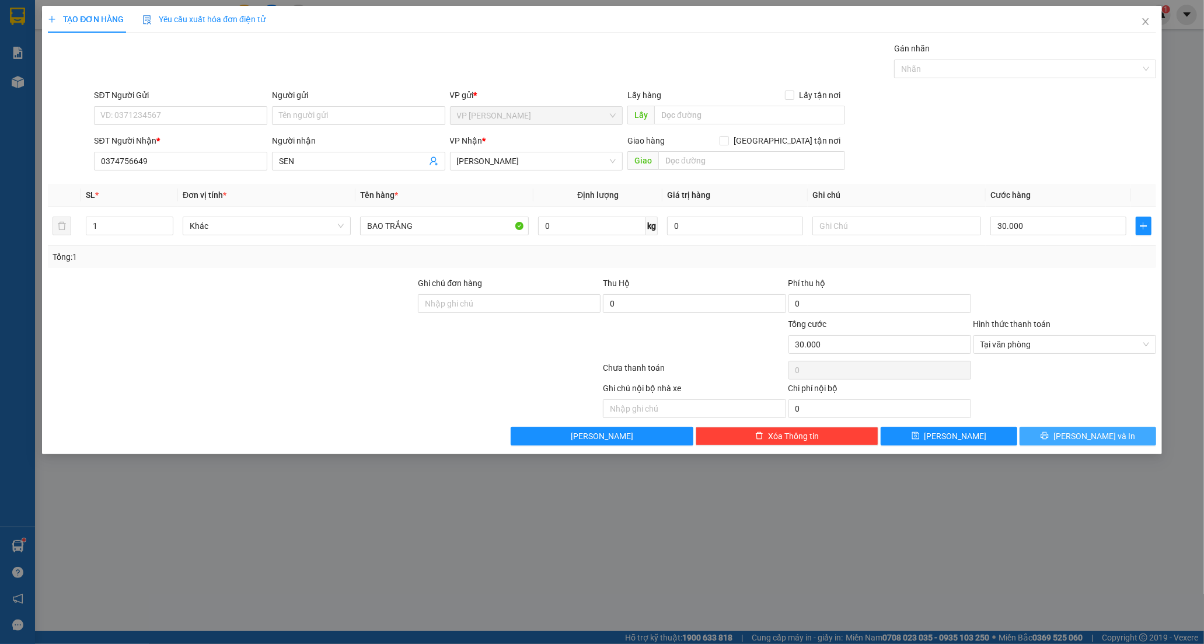
click at [1106, 433] on span "[PERSON_NAME] và In" at bounding box center [1094, 435] width 82 height 13
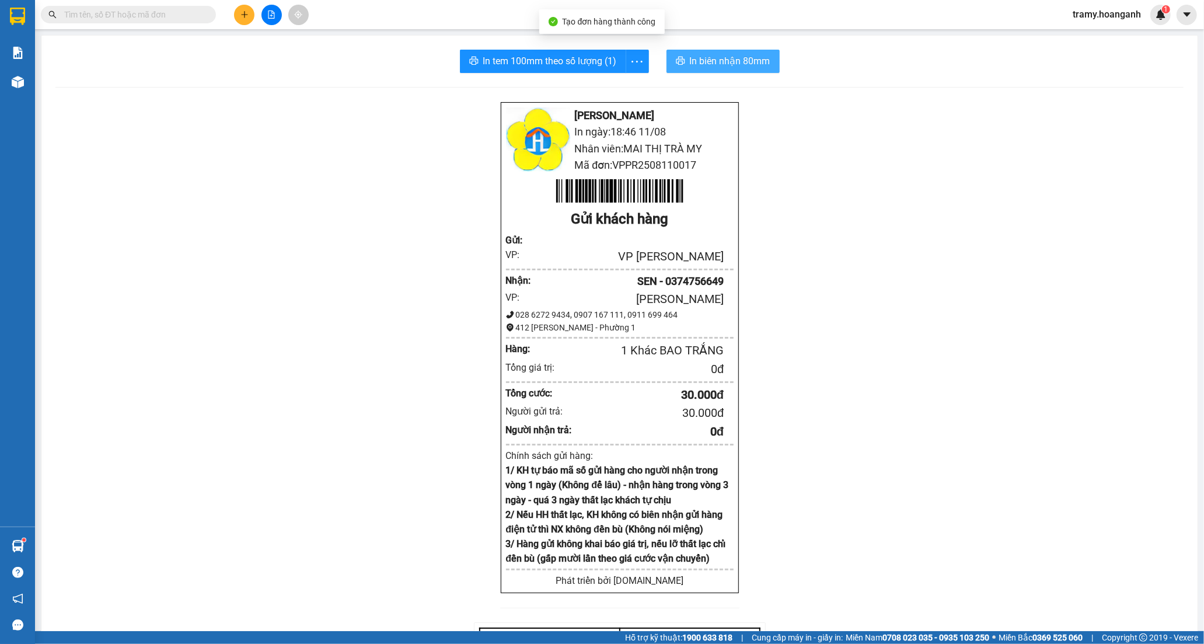
click at [733, 51] on button "In biên nhận 80mm" at bounding box center [722, 61] width 113 height 23
click at [632, 62] on icon "more" at bounding box center [637, 61] width 15 height 15
click at [617, 85] on div "In tem 100mm" at bounding box center [610, 87] width 53 height 13
click at [241, 13] on icon "plus" at bounding box center [244, 15] width 8 height 8
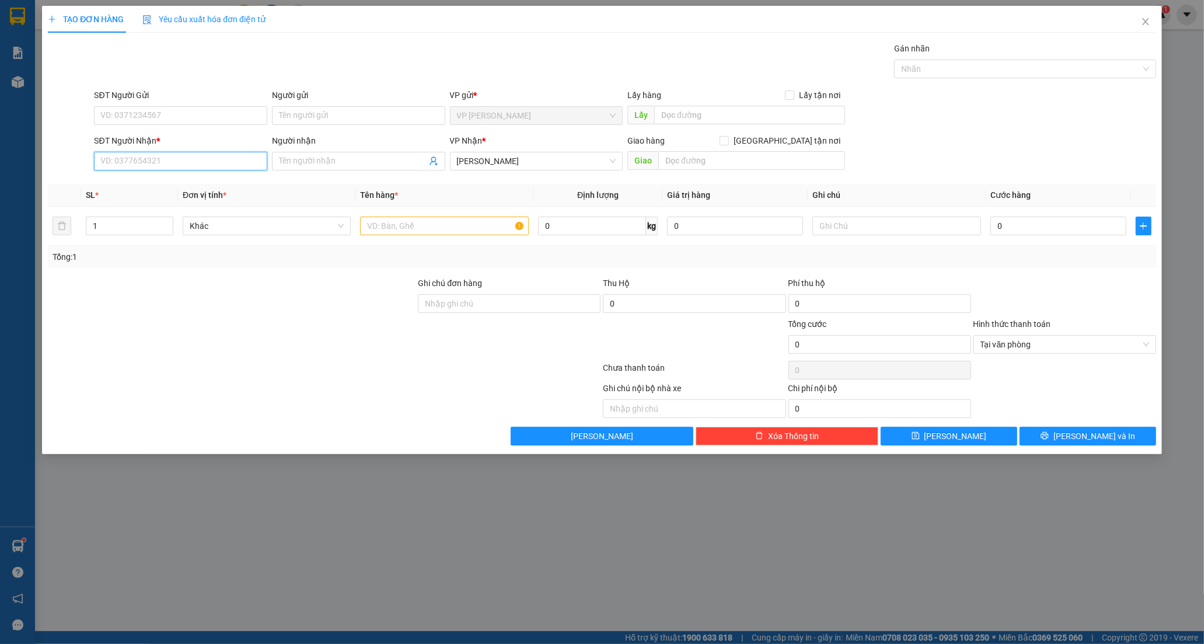
click at [141, 162] on input "SĐT Người Nhận *" at bounding box center [180, 161] width 173 height 19
type input "0913128767"
click at [160, 184] on div "0913128767 - TUÂN" at bounding box center [180, 184] width 159 height 13
type input "TUÂN"
type input "30.000"
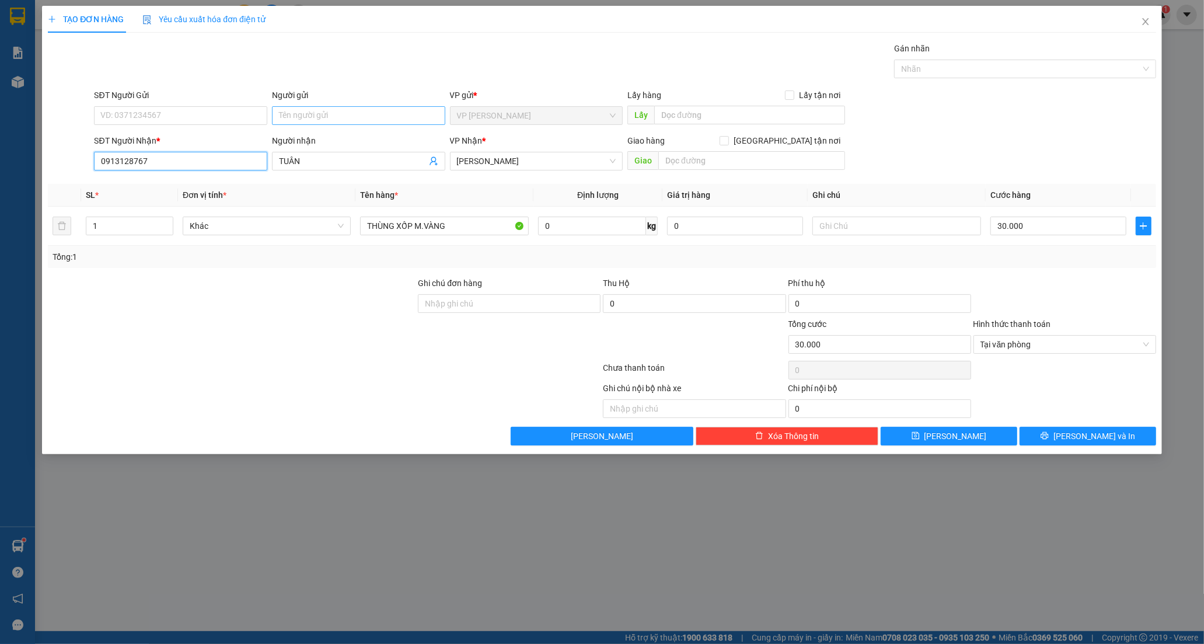
type input "0913128767"
click at [323, 111] on input "Người gửi" at bounding box center [358, 115] width 173 height 19
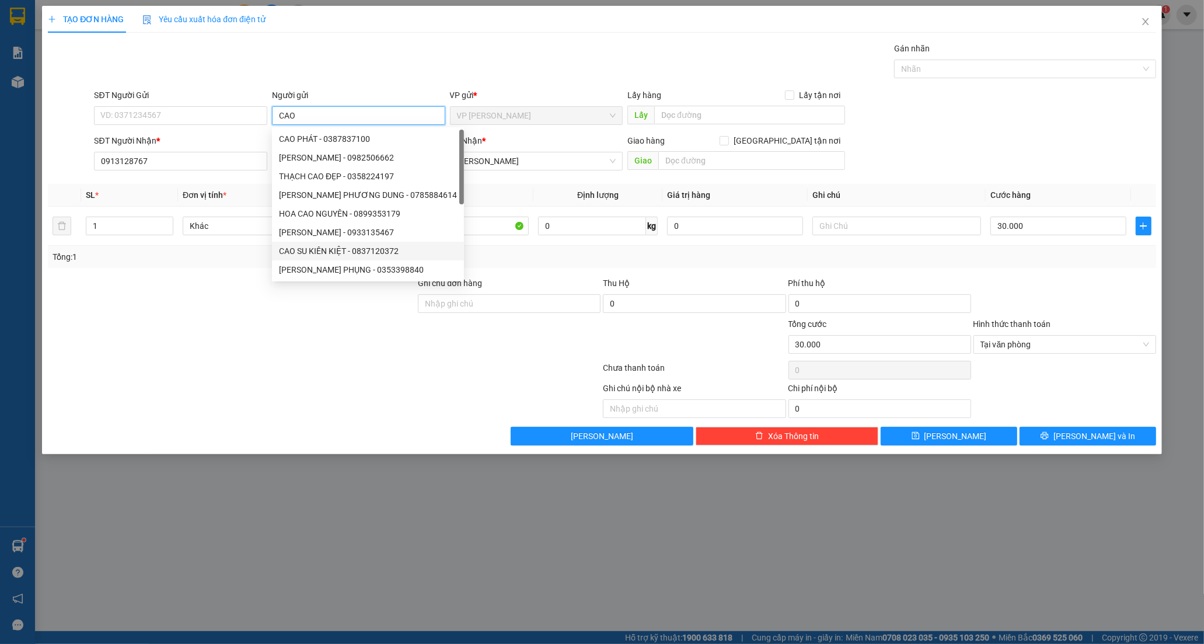
type input "CAO"
click at [189, 337] on div at bounding box center [232, 337] width 370 height 41
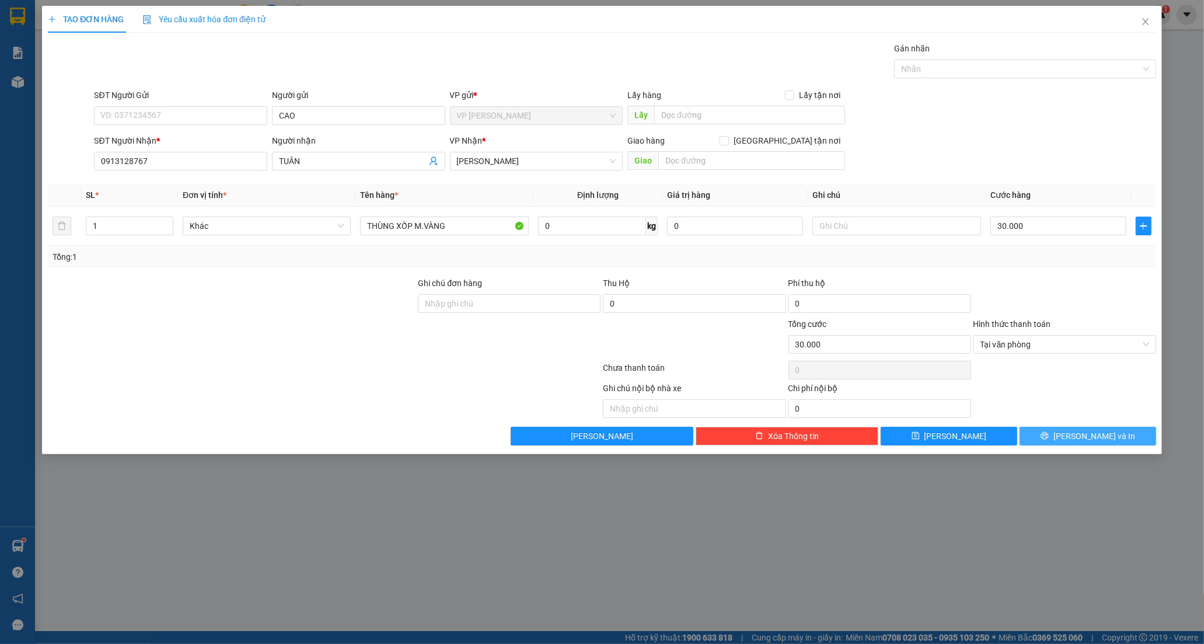
click at [1101, 436] on span "[PERSON_NAME] và In" at bounding box center [1094, 435] width 82 height 13
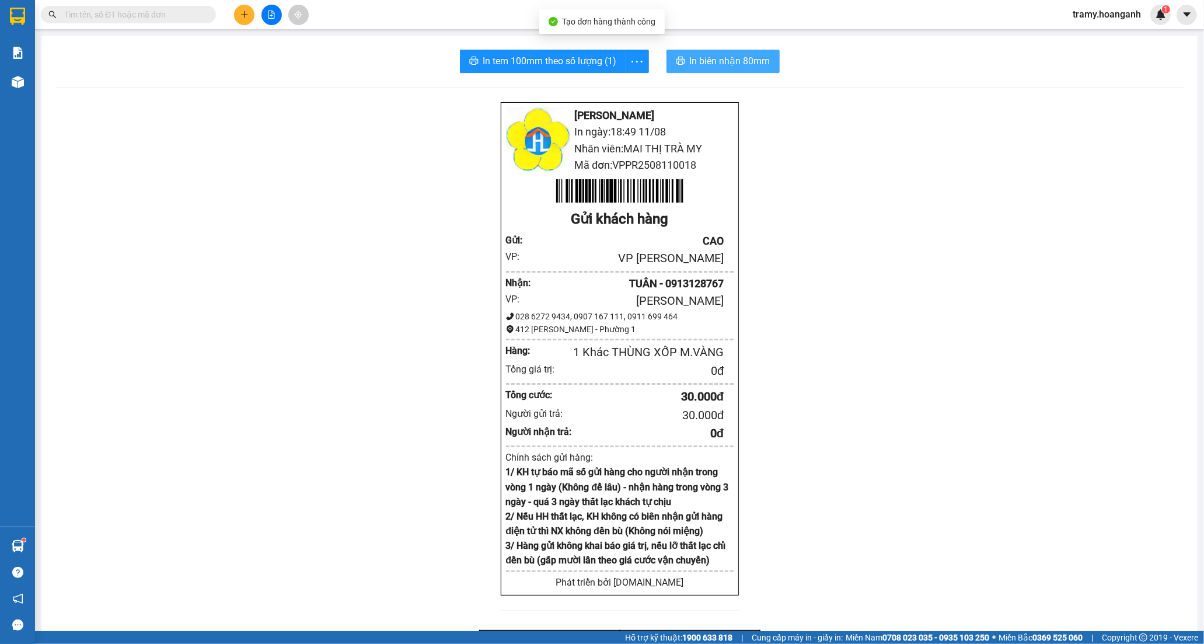
click at [719, 60] on span "In biên nhận 80mm" at bounding box center [730, 61] width 81 height 15
click at [632, 60] on icon "more" at bounding box center [637, 61] width 15 height 15
click at [620, 83] on div "In tem 100mm" at bounding box center [610, 87] width 53 height 13
click at [242, 15] on icon "plus" at bounding box center [244, 14] width 6 height 1
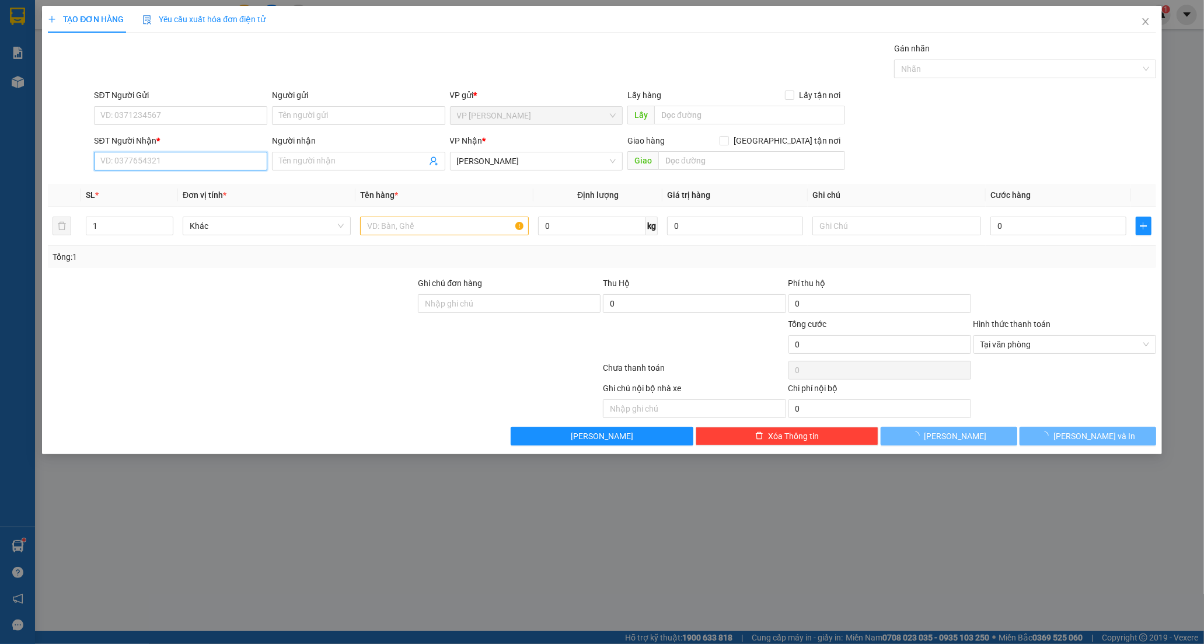
click at [132, 161] on input "SĐT Người Nhận *" at bounding box center [180, 161] width 173 height 19
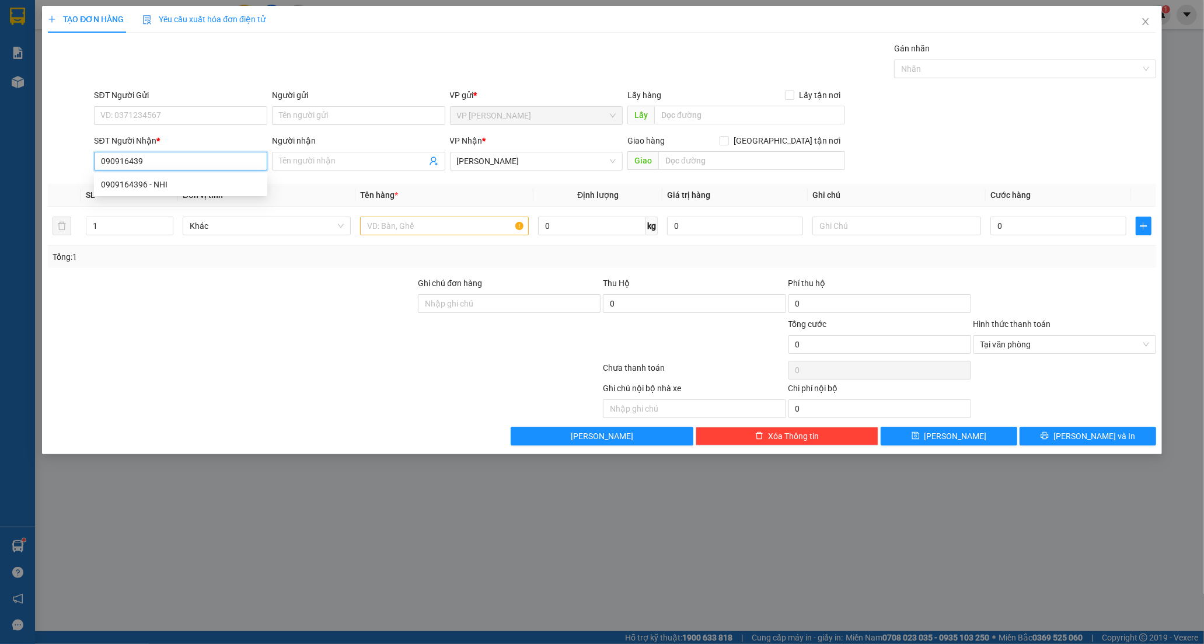
type input "0909164396"
click at [210, 184] on div "0909164396 - NHI" at bounding box center [180, 184] width 159 height 13
type input "NHI"
type input "40.000"
type input "0909164396"
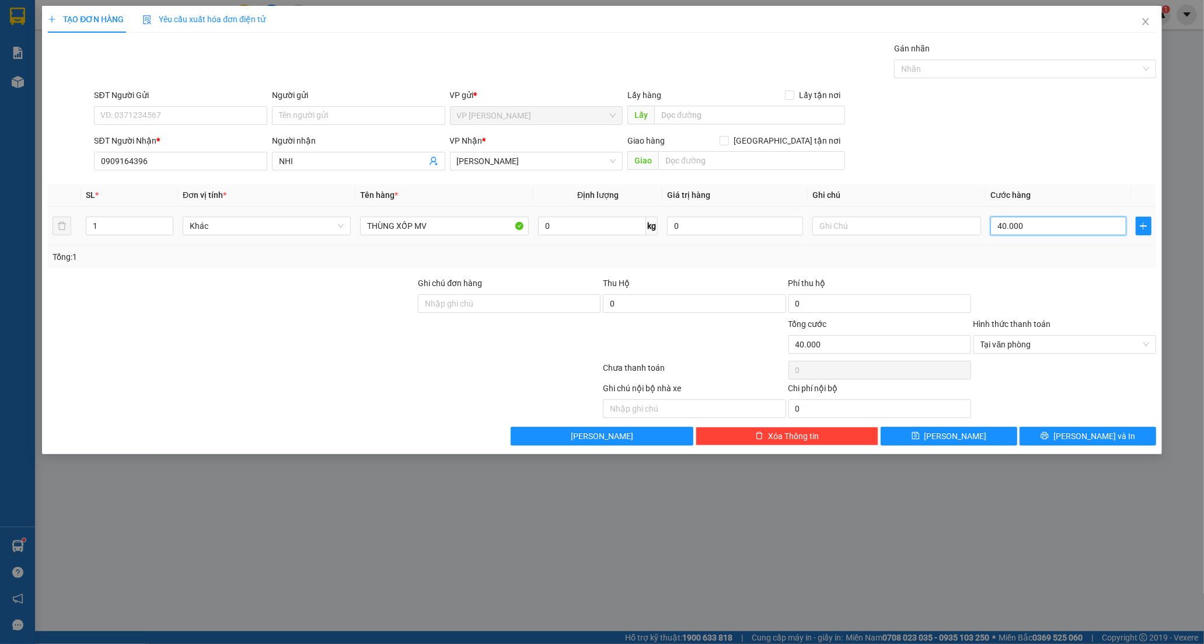
click at [1043, 226] on input "40.000" at bounding box center [1058, 225] width 136 height 19
type input "0"
click at [998, 226] on input "0" at bounding box center [1058, 225] width 136 height 19
type input "50"
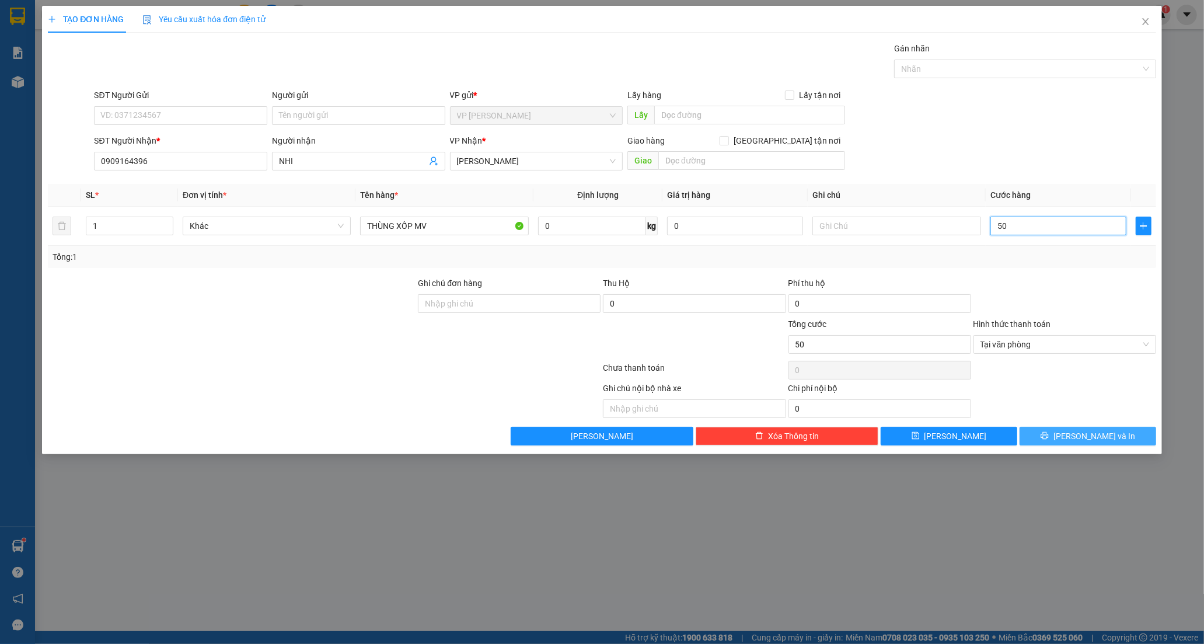
type input "50"
type input "50.000"
click at [1075, 443] on button "[PERSON_NAME] và In" at bounding box center [1087, 435] width 137 height 19
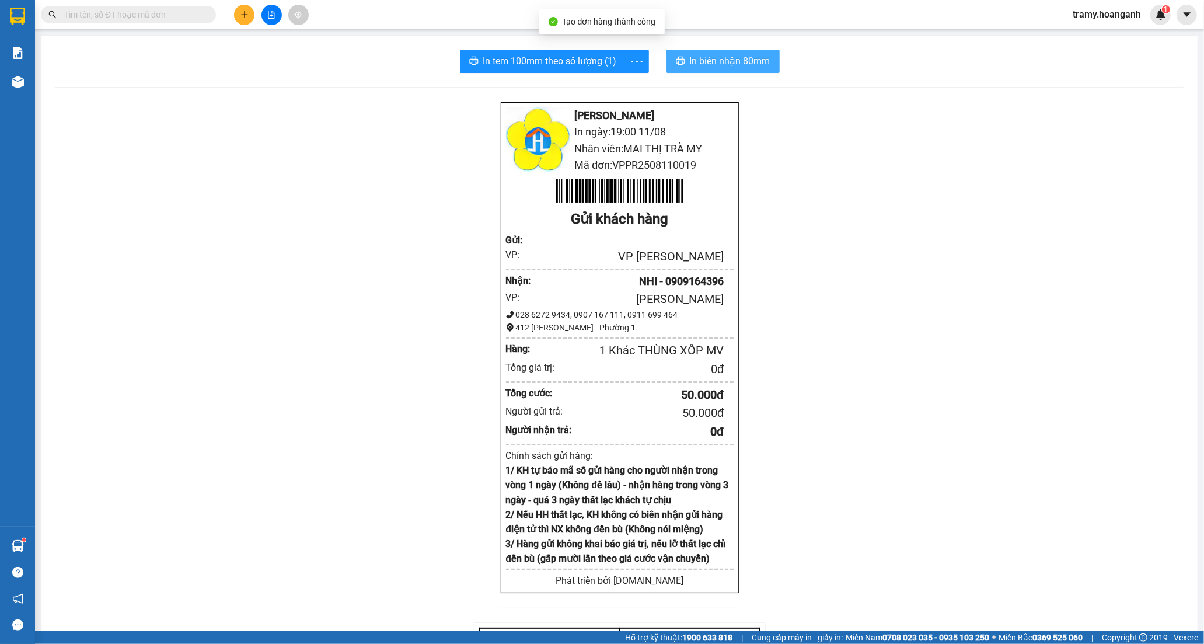
click at [718, 56] on span "In biên nhận 80mm" at bounding box center [730, 61] width 81 height 15
click at [638, 58] on icon "more" at bounding box center [637, 61] width 15 height 15
click at [625, 84] on div "In tem 100mm" at bounding box center [610, 87] width 53 height 13
click at [244, 16] on icon "plus" at bounding box center [244, 14] width 1 height 6
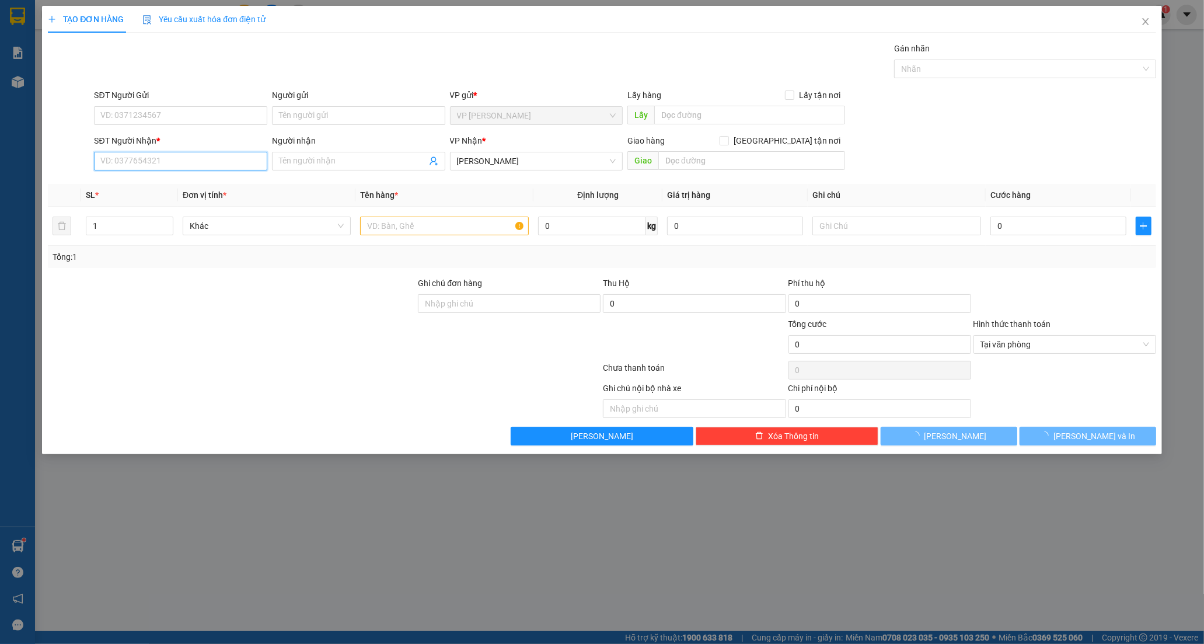
click at [130, 159] on input "SĐT Người Nhận *" at bounding box center [180, 161] width 173 height 19
type input "0918353858"
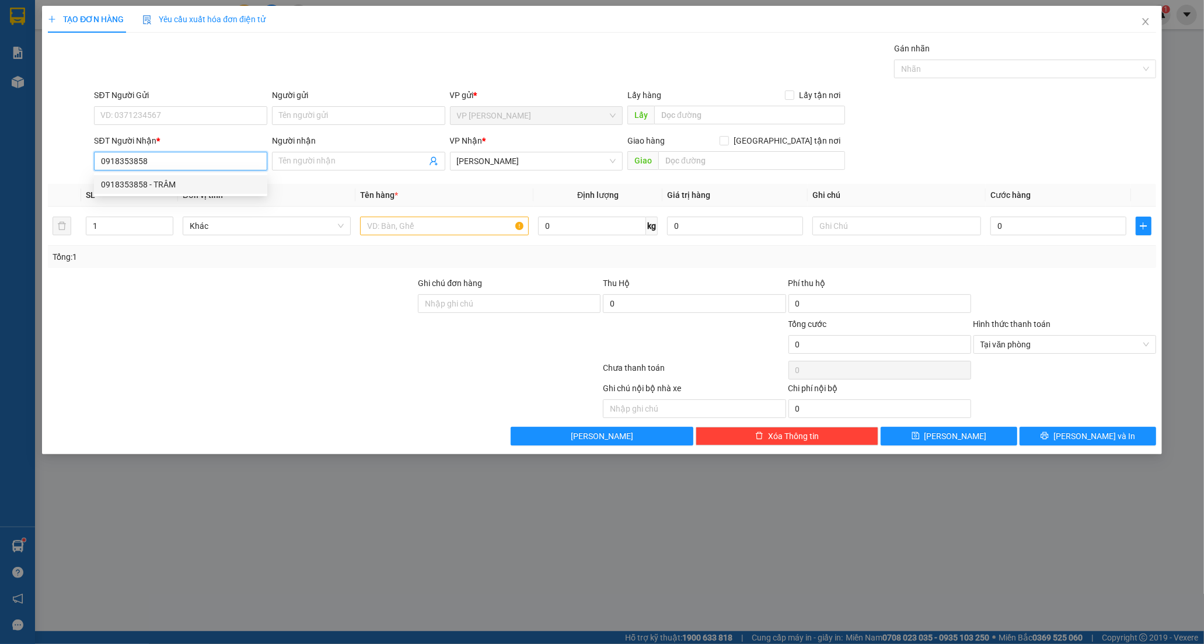
click at [205, 182] on div "0918353858 - TRÂM" at bounding box center [180, 184] width 159 height 13
type input "TRÂM"
type input "30.000"
type input "0918353858"
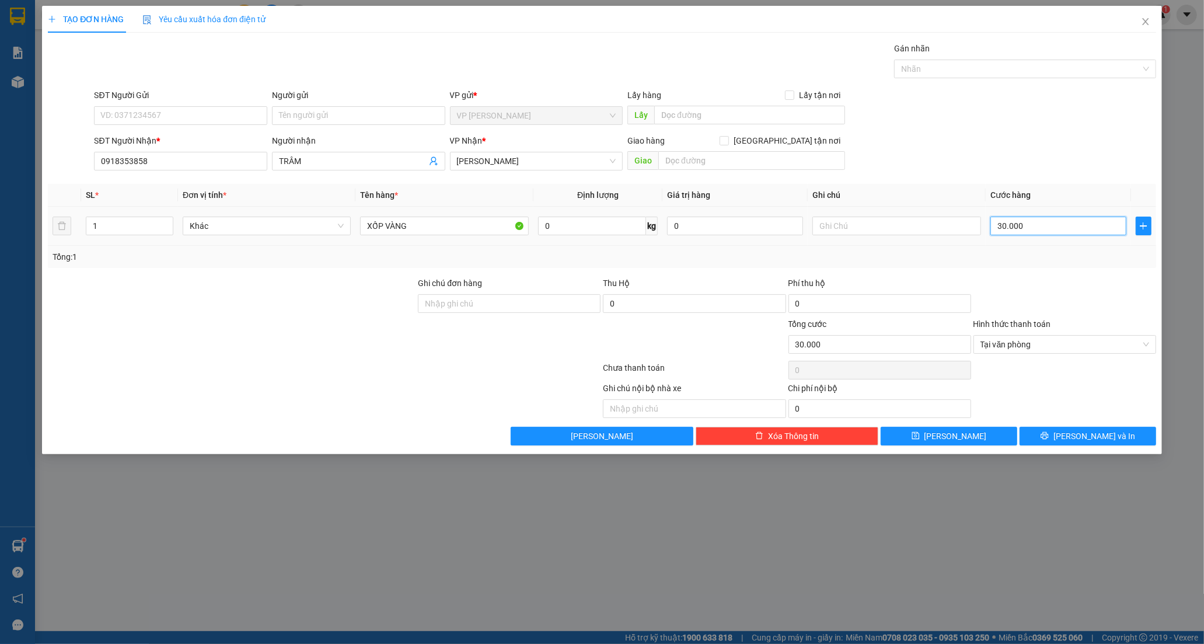
click at [1032, 228] on input "30.000" at bounding box center [1058, 225] width 136 height 19
type input "0"
click at [997, 226] on input "0" at bounding box center [1058, 225] width 136 height 19
type input "50"
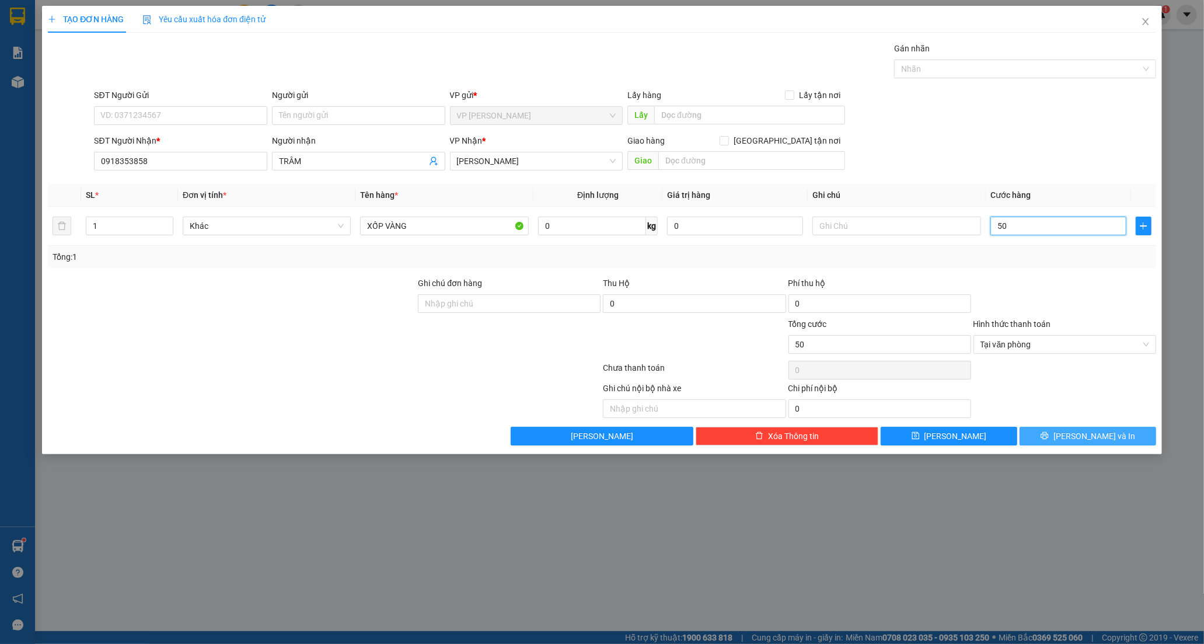
type input "50"
type input "50.000"
click at [1062, 439] on button "[PERSON_NAME] và In" at bounding box center [1087, 435] width 137 height 19
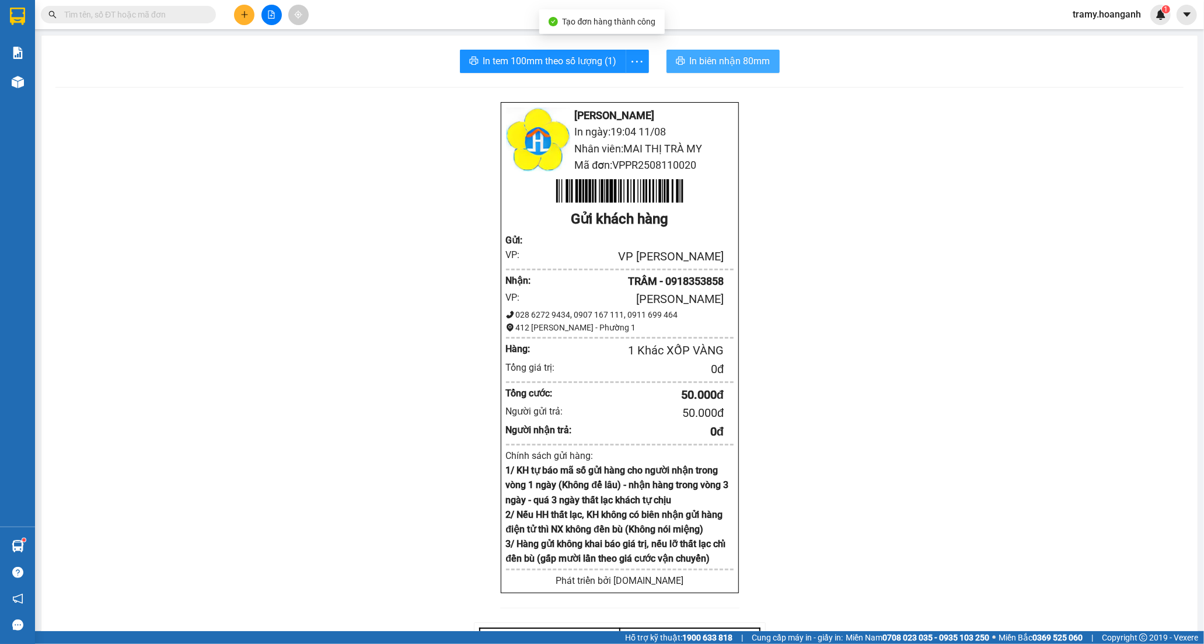
click at [727, 60] on span "In biên nhận 80mm" at bounding box center [730, 61] width 81 height 15
drag, startPoint x: 632, startPoint y: 55, endPoint x: 619, endPoint y: 79, distance: 26.9
click at [632, 55] on icon "more" at bounding box center [637, 61] width 15 height 15
click at [615, 84] on div "In tem 100mm" at bounding box center [610, 87] width 53 height 13
click at [242, 12] on icon "plus" at bounding box center [244, 15] width 8 height 8
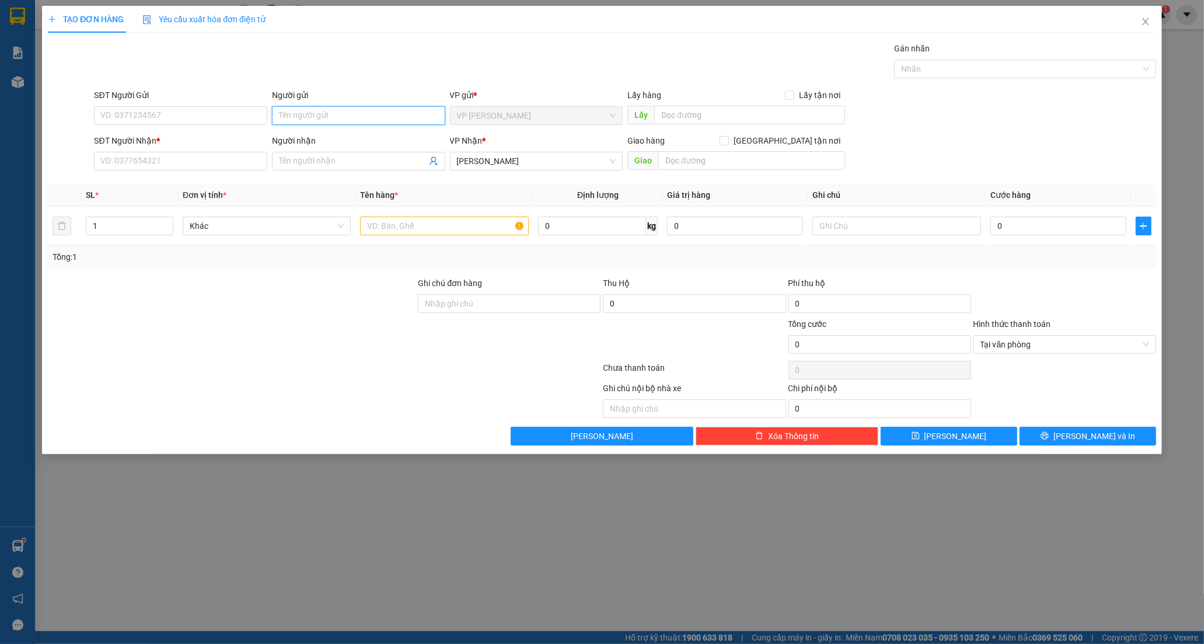
click at [337, 120] on input "Người gửi" at bounding box center [358, 115] width 173 height 19
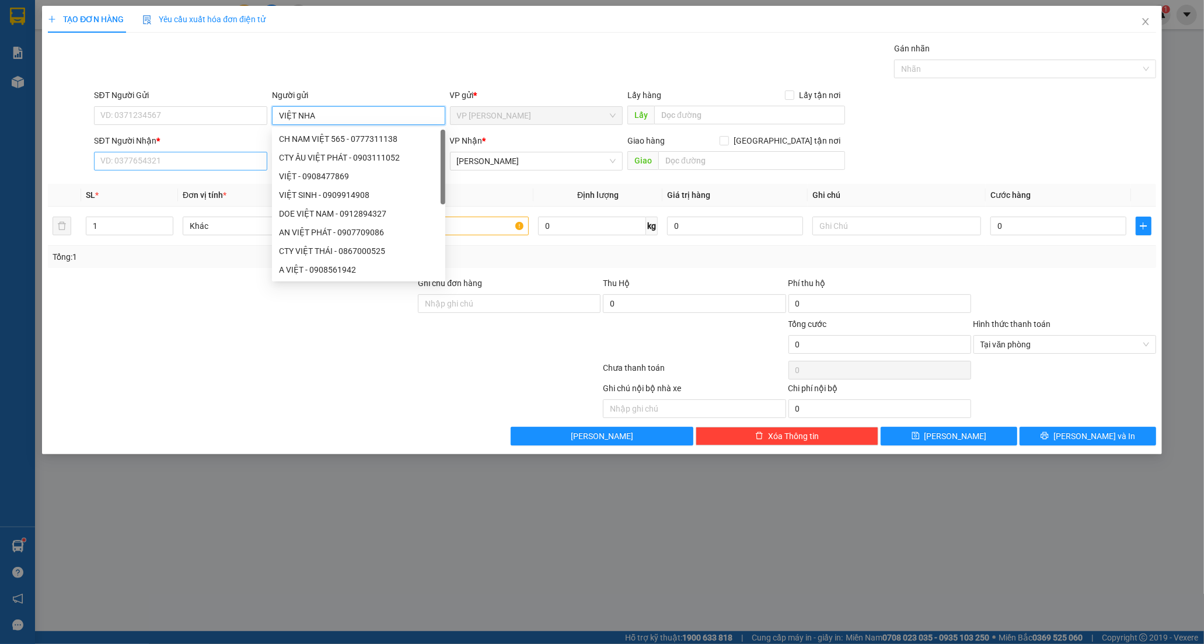
type input "VIỆT NHA"
click at [158, 160] on input "SĐT Người Nhận *" at bounding box center [180, 161] width 173 height 19
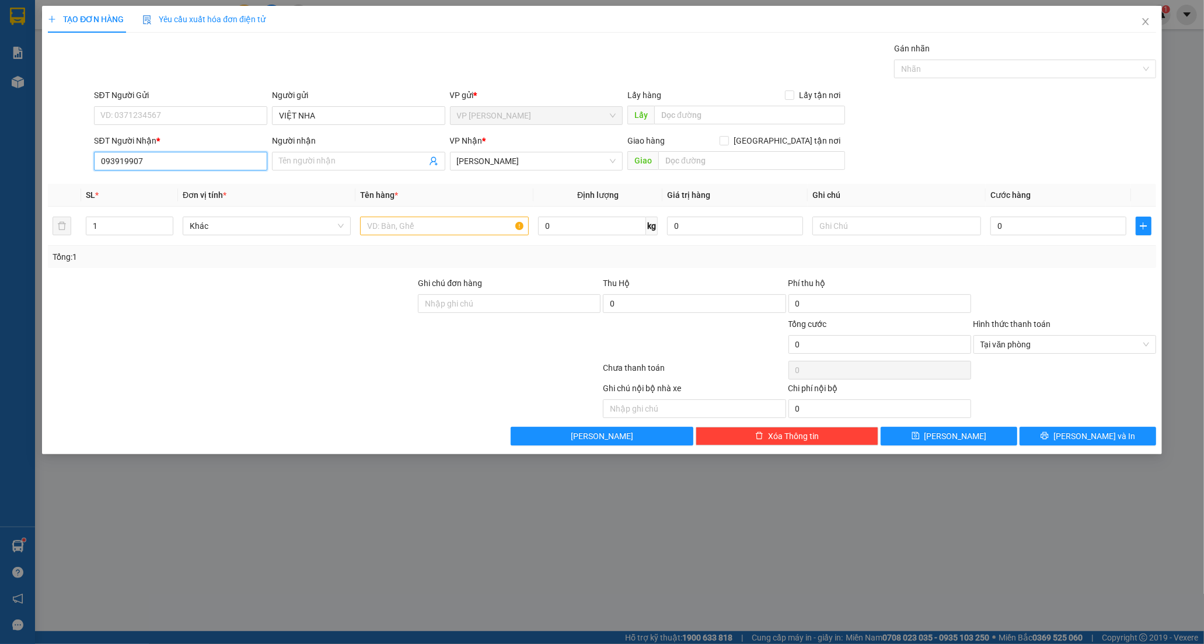
type input "0939199079"
drag, startPoint x: 148, startPoint y: 183, endPoint x: 260, endPoint y: 204, distance: 113.5
click at [149, 183] on div "0939199079 - HIẾU PHÁT" at bounding box center [180, 184] width 159 height 13
type input "HIẾU PHÁT"
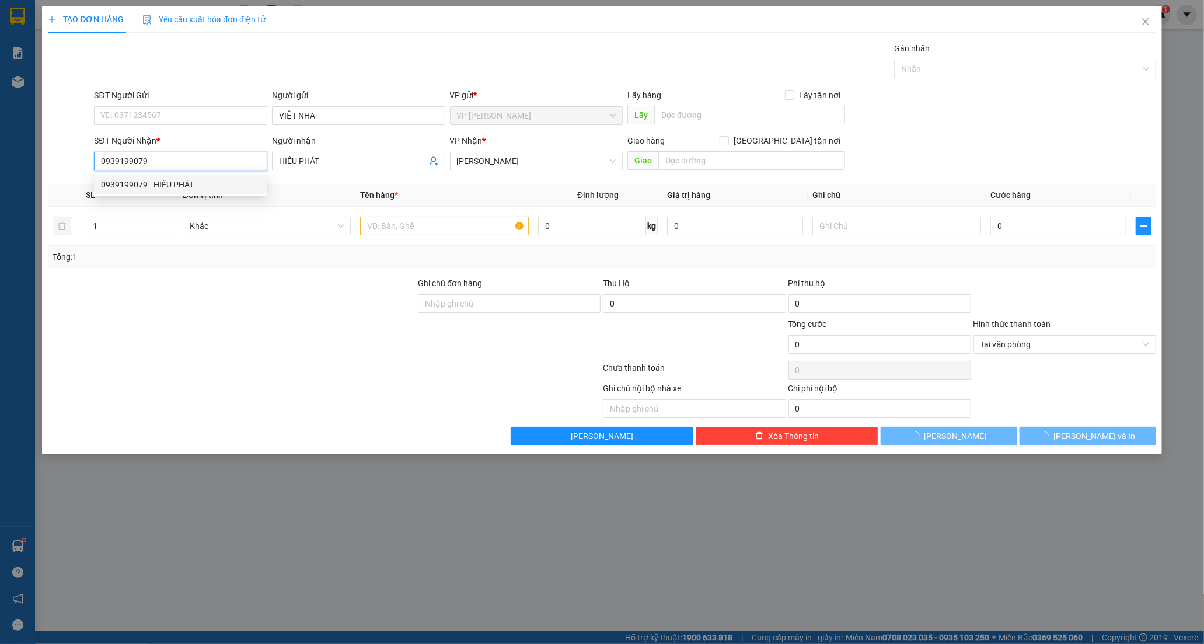
type input "20.000"
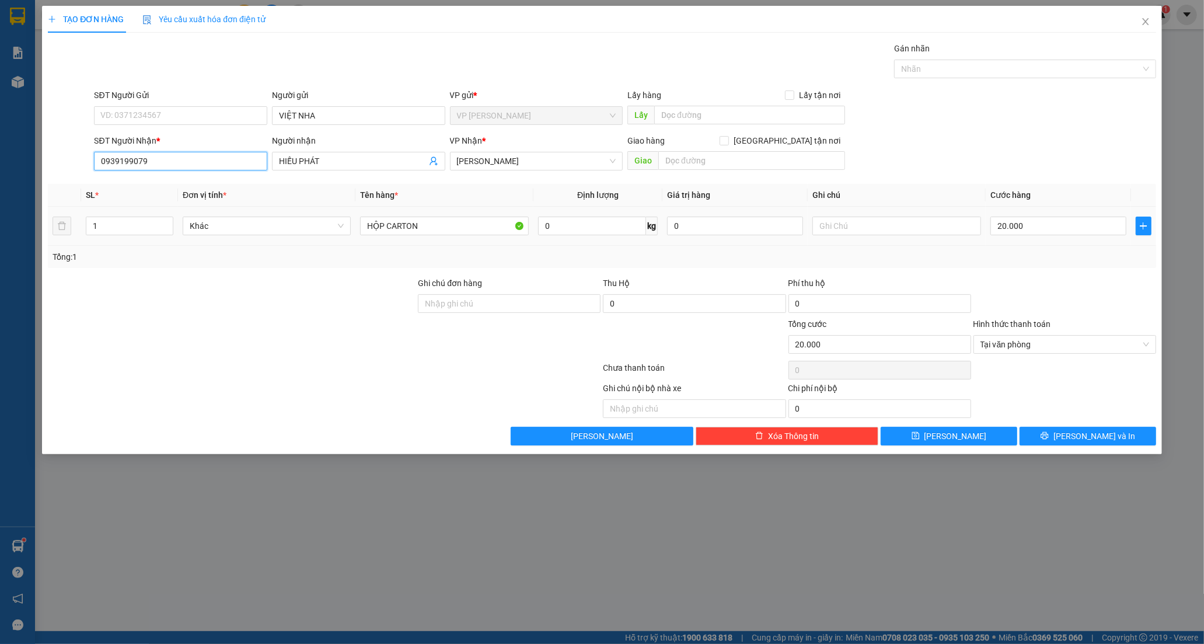
type input "0939199079"
click at [1065, 422] on div "Transit Pickup Surcharge Ids Transit Deliver Surcharge Ids Transit Deliver Surc…" at bounding box center [602, 243] width 1108 height 403
click at [1065, 430] on button "[PERSON_NAME] và In" at bounding box center [1087, 435] width 137 height 19
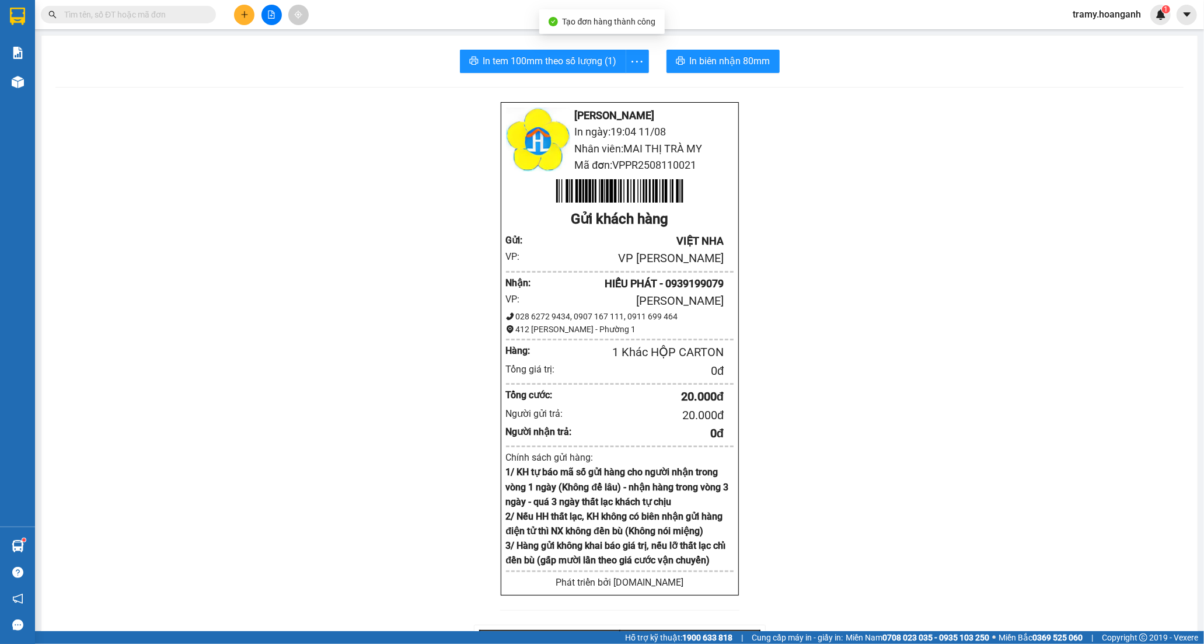
click at [644, 51] on div "In tem 100mm theo số lượng (1) In biên nhận 80mm" at bounding box center [619, 61] width 1128 height 23
click at [635, 55] on icon "more" at bounding box center [637, 61] width 15 height 15
click at [616, 89] on div "In tem 100mm" at bounding box center [610, 87] width 53 height 13
click at [242, 13] on icon "plus" at bounding box center [244, 15] width 8 height 8
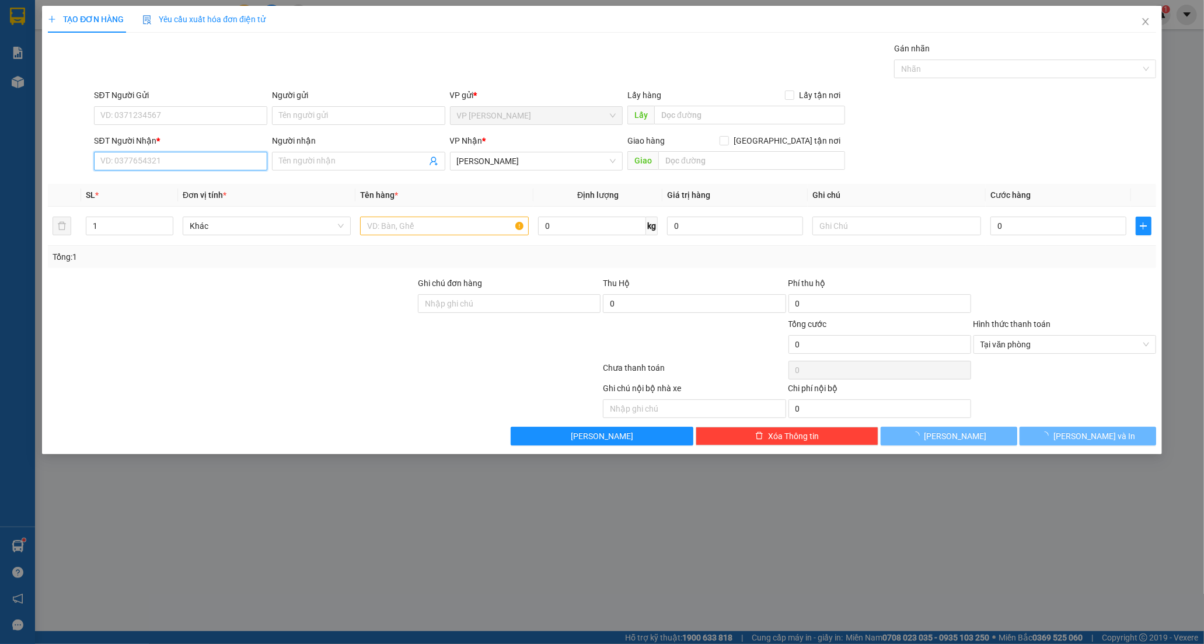
click at [180, 153] on input "SĐT Người Nhận *" at bounding box center [180, 161] width 173 height 19
type input "0919360424"
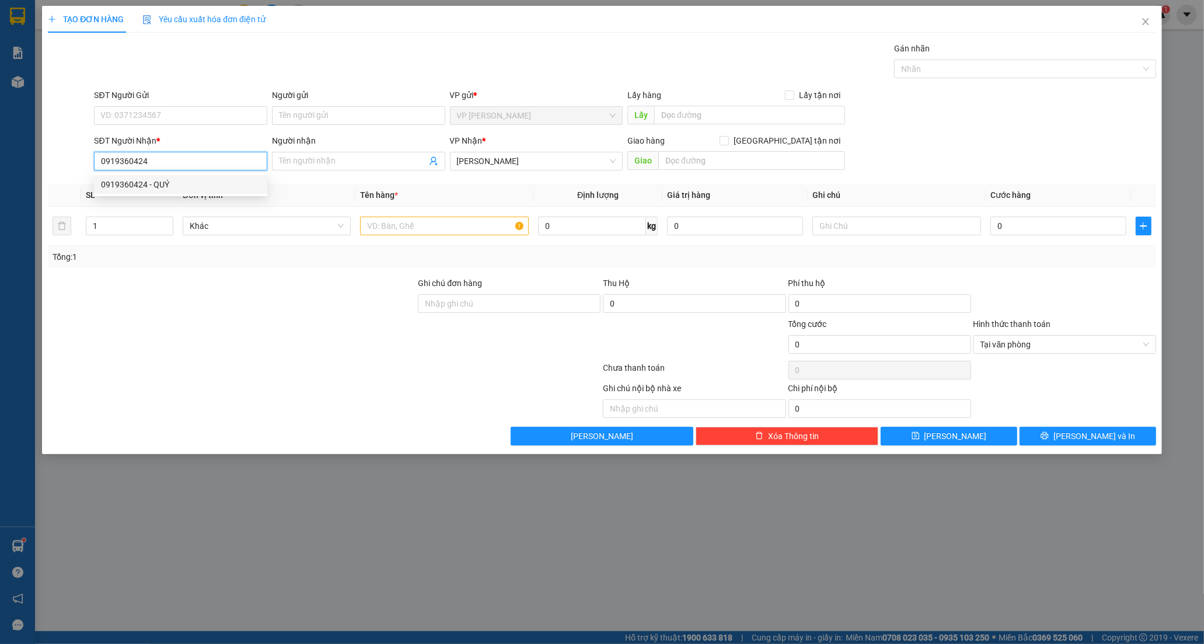
click at [199, 182] on div "0919360424 - QUÝ" at bounding box center [180, 184] width 159 height 13
type input "QUÝ"
type input "20.000"
type input "0919360424"
click at [226, 111] on input "SĐT Người Gửi" at bounding box center [180, 115] width 173 height 19
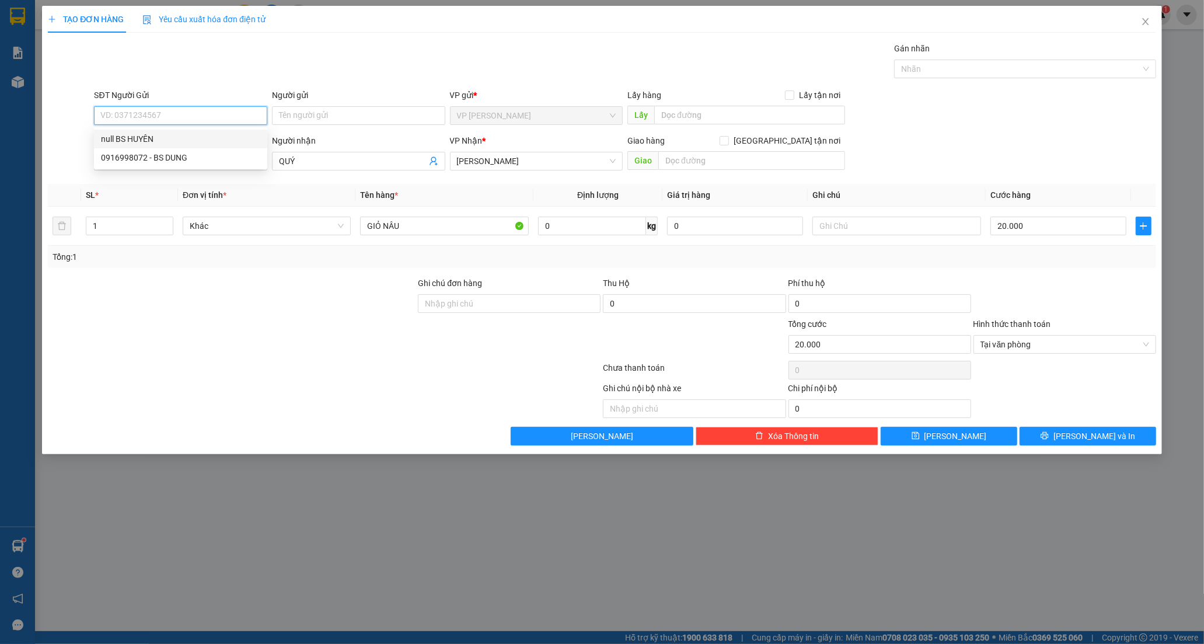
click at [217, 139] on div "null BS HUYÊN" at bounding box center [180, 138] width 159 height 13
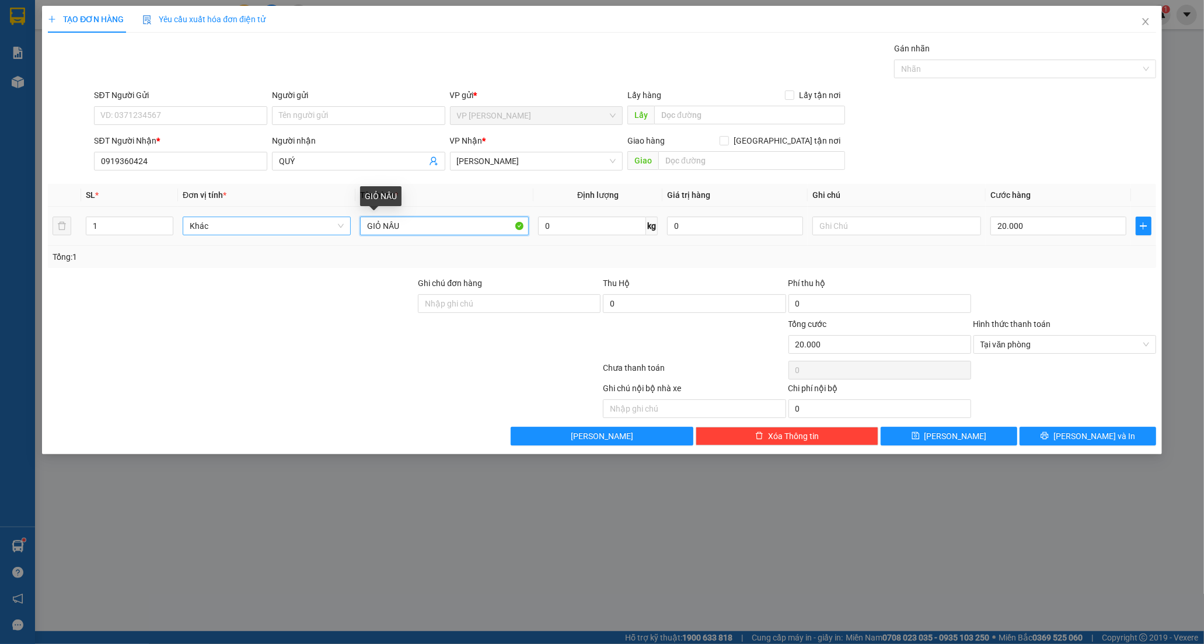
drag, startPoint x: 445, startPoint y: 235, endPoint x: 236, endPoint y: 235, distance: 208.9
click at [236, 235] on tr "1 Khác GIỎ NÂU 0 kg 0 20.000" at bounding box center [602, 226] width 1108 height 39
click at [198, 112] on input "SĐT Người Gửi" at bounding box center [180, 115] width 173 height 19
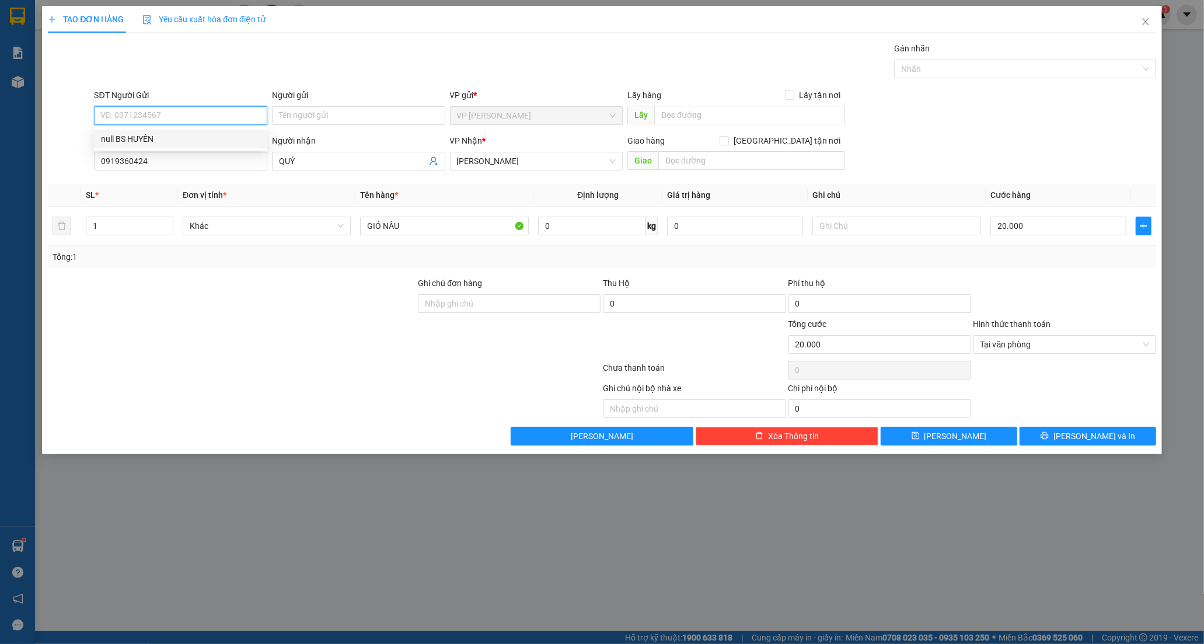
click at [191, 140] on div "null BS HUYÊN" at bounding box center [180, 138] width 159 height 13
type input "null"
drag, startPoint x: 184, startPoint y: 106, endPoint x: 33, endPoint y: 145, distance: 155.4
click at [33, 145] on div "TẠO ĐƠN HÀNG Yêu cầu xuất hóa đơn điện tử Transit Pickup Surcharge Ids Transit …" at bounding box center [602, 322] width 1204 height 644
click at [135, 137] on div "null BS HUYÊN" at bounding box center [180, 138] width 159 height 13
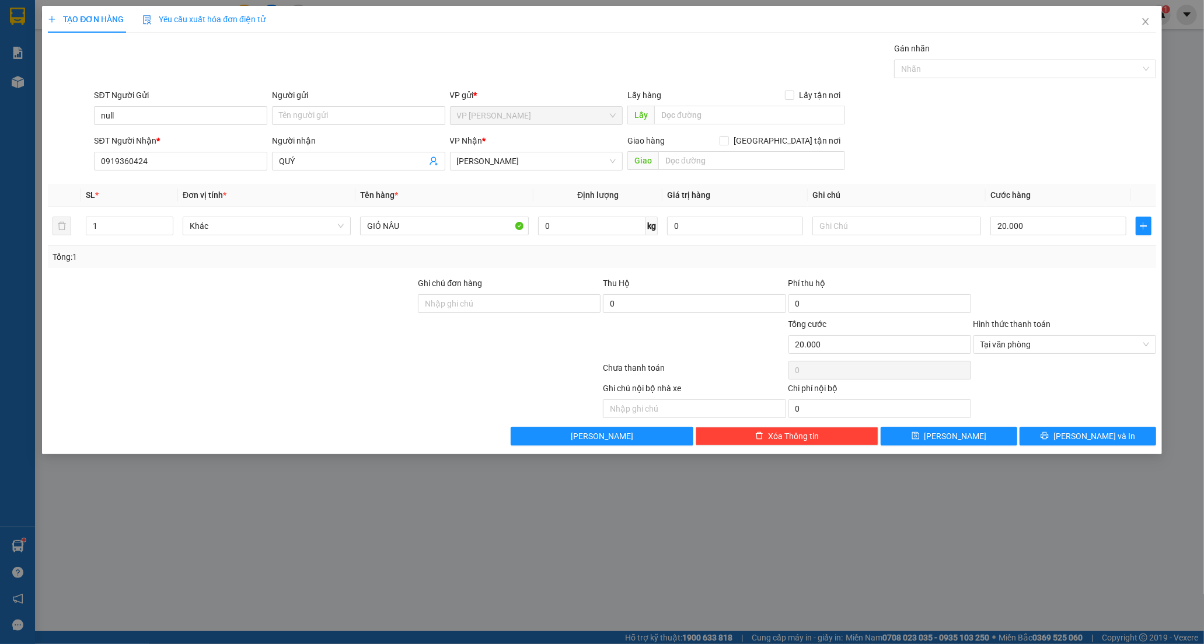
click at [184, 140] on div "SĐT Người Nhận *" at bounding box center [180, 140] width 173 height 13
click at [184, 152] on input "0919360424" at bounding box center [180, 161] width 173 height 19
click at [193, 107] on input "null" at bounding box center [180, 115] width 173 height 19
click at [183, 141] on div "null BS HUYÊN" at bounding box center [180, 138] width 159 height 13
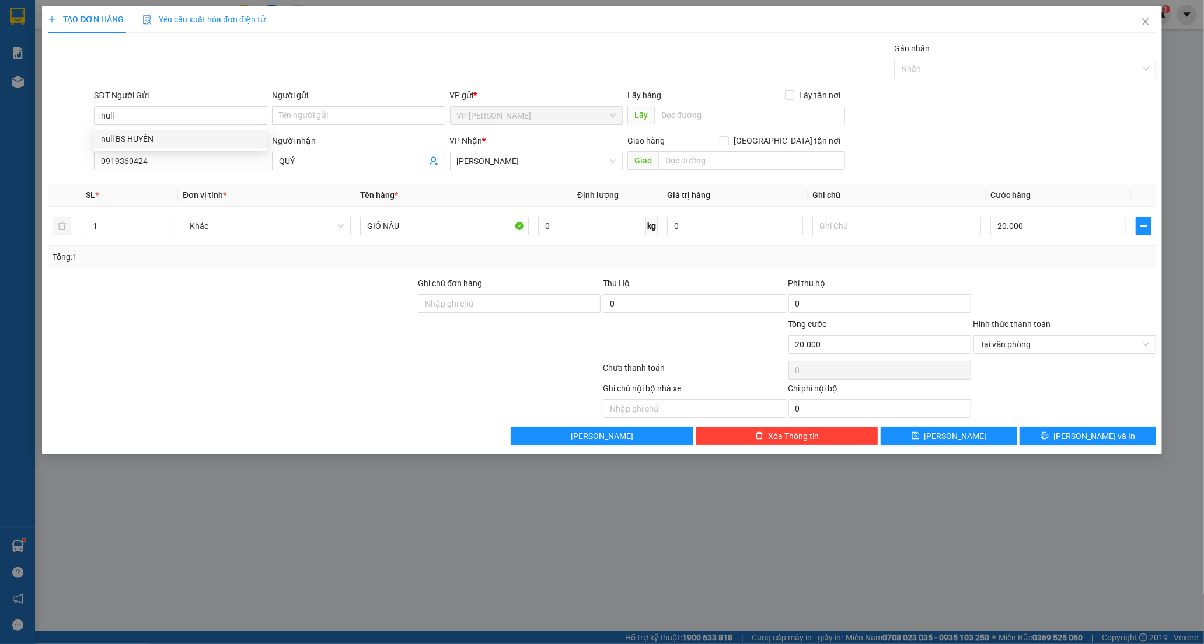
click at [184, 138] on div "SĐT Người Nhận *" at bounding box center [180, 140] width 173 height 13
click at [184, 152] on input "0919360424" at bounding box center [180, 161] width 173 height 19
click at [187, 137] on div "SĐT Người Nhận *" at bounding box center [180, 140] width 173 height 13
click at [187, 152] on input "0919360424" at bounding box center [180, 161] width 173 height 19
click at [187, 137] on div "SĐT Người Nhận *" at bounding box center [180, 140] width 173 height 13
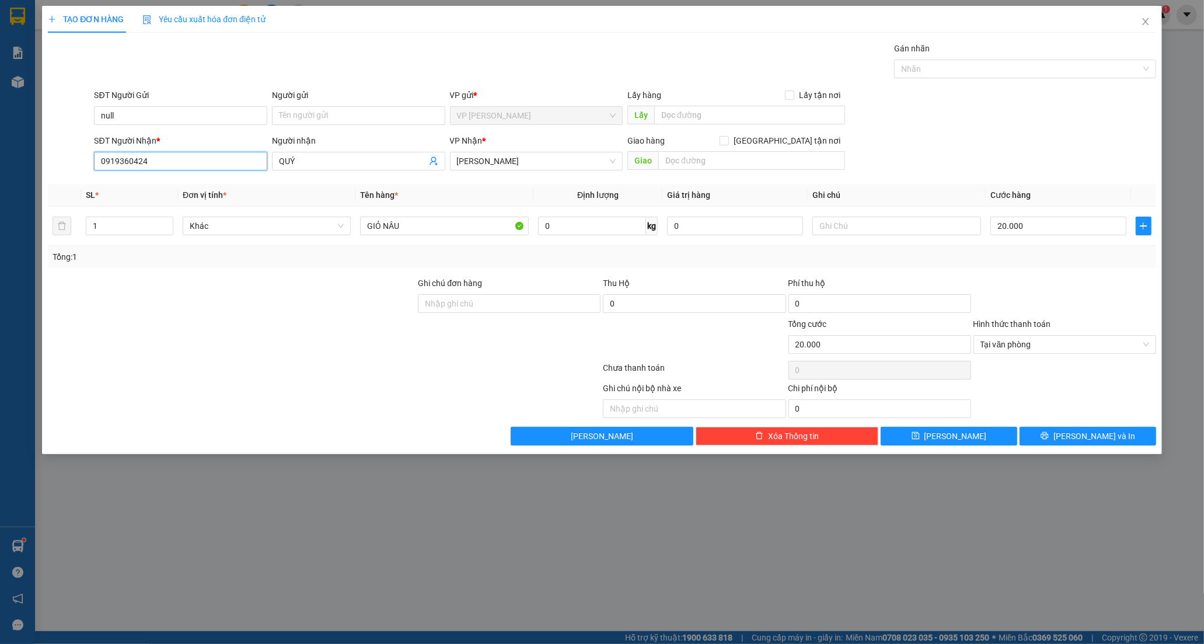
click at [187, 152] on input "0919360424" at bounding box center [180, 161] width 173 height 19
drag, startPoint x: 205, startPoint y: 163, endPoint x: -26, endPoint y: 194, distance: 233.0
click at [0, 194] on html "Kết quả tìm kiếm ( 0 ) Bộ lọc No Data tramy.hoanganh 1 Báo cáo Báo cáo dòng tiề…" at bounding box center [602, 322] width 1204 height 644
click at [165, 118] on input "null" at bounding box center [180, 115] width 173 height 19
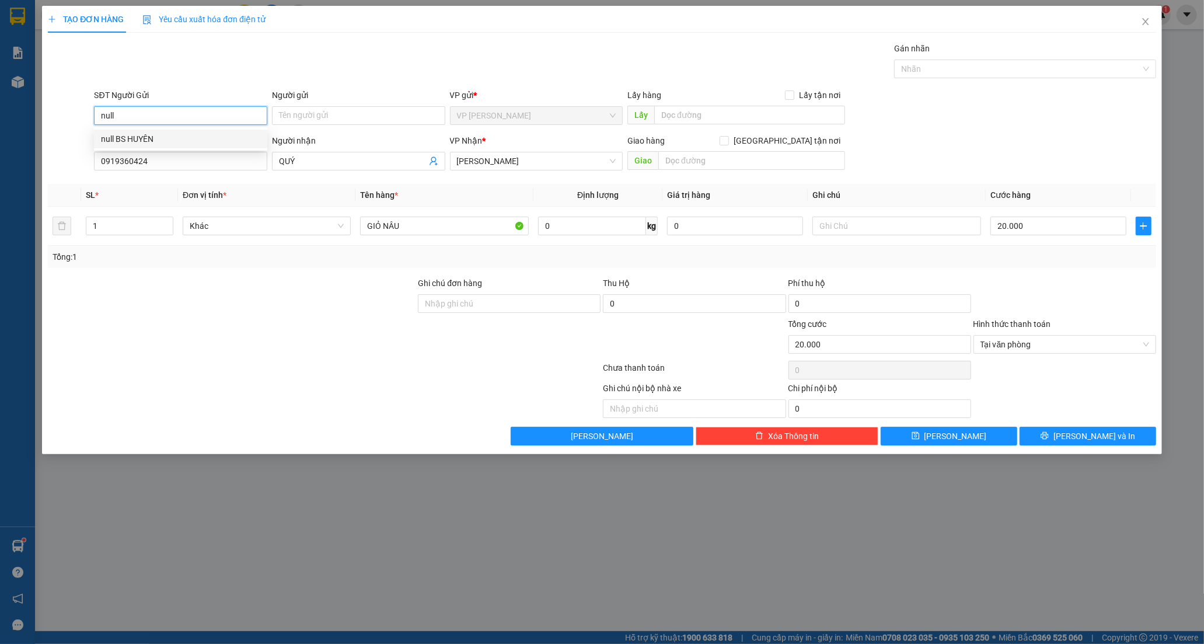
drag, startPoint x: 165, startPoint y: 118, endPoint x: 97, endPoint y: 114, distance: 67.8
click at [92, 114] on div "SĐT Người Gửi null" at bounding box center [181, 109] width 178 height 41
click at [143, 138] on div "null BS HUYÊN" at bounding box center [180, 138] width 159 height 13
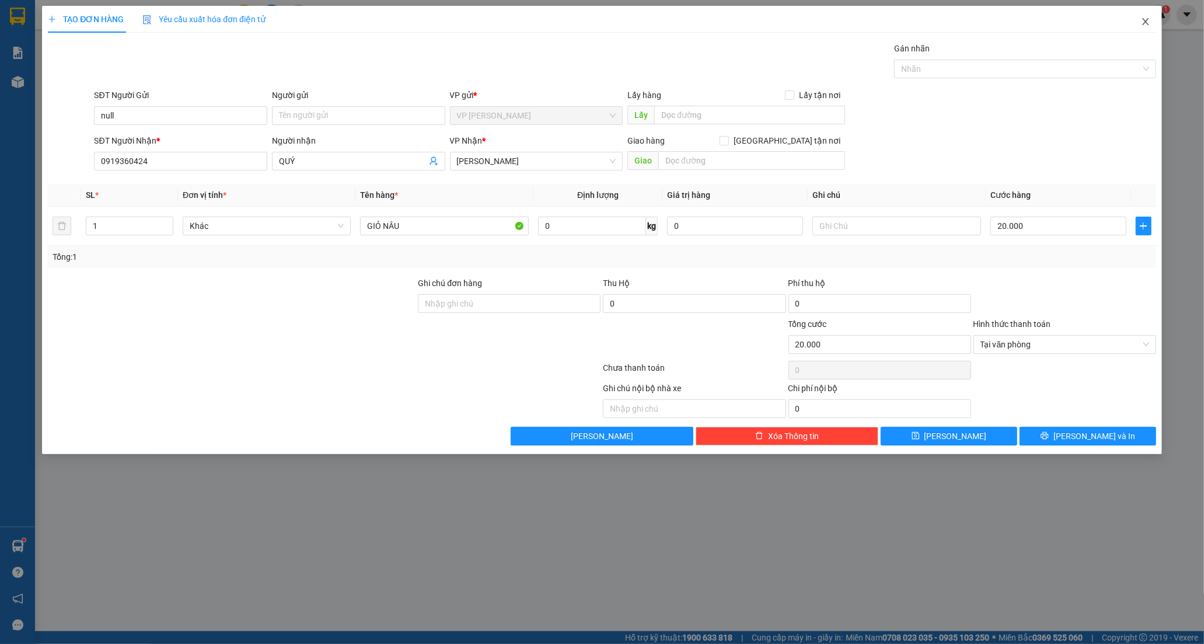
click at [1149, 21] on icon "close" at bounding box center [1145, 21] width 9 height 9
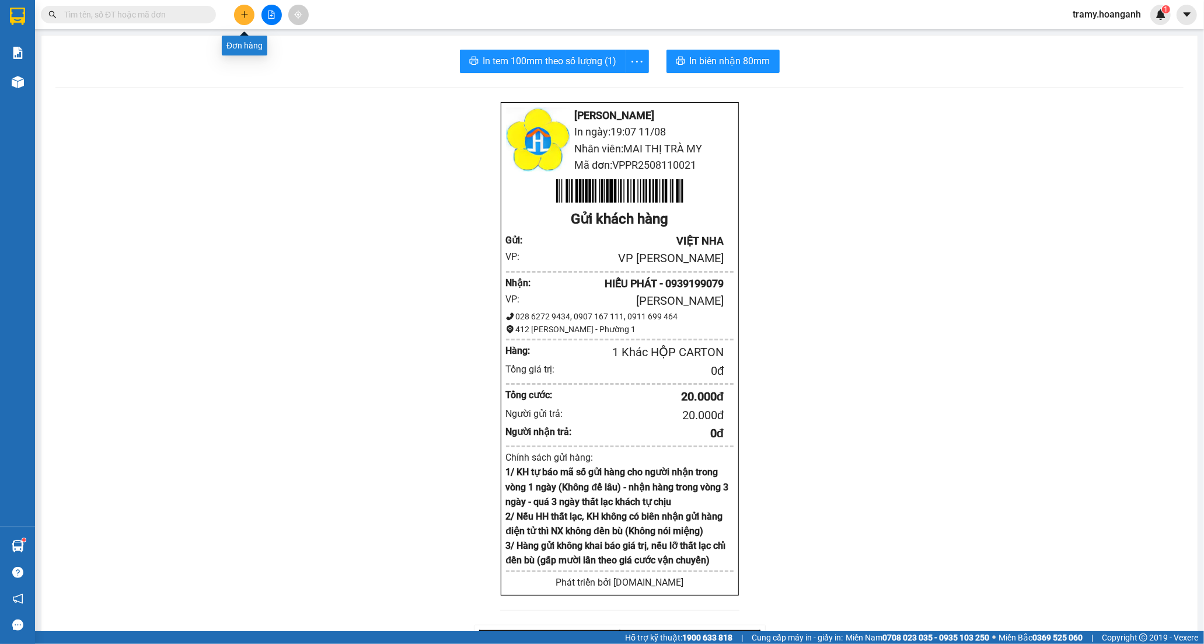
click at [243, 8] on button at bounding box center [244, 15] width 20 height 20
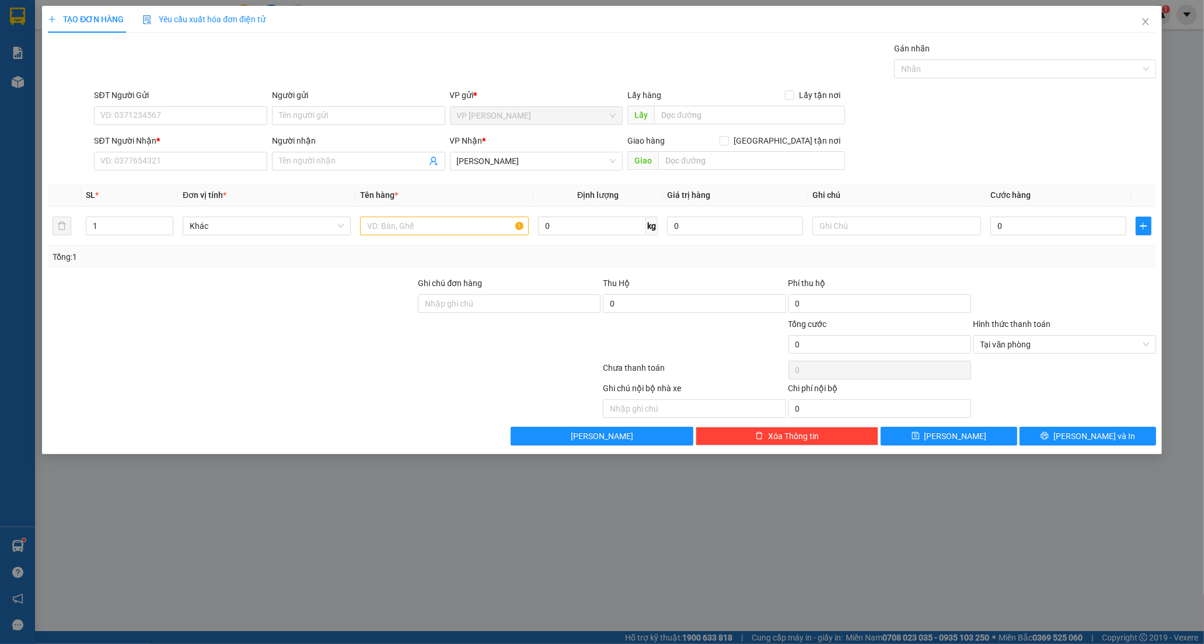
click at [177, 151] on div "SĐT Người Nhận *" at bounding box center [180, 143] width 173 height 18
click at [178, 153] on input "SĐT Người Nhận *" at bounding box center [180, 161] width 173 height 19
paste input "0919360424"
type input "0919360424"
click at [167, 188] on div "0919360424 - QUÝ" at bounding box center [180, 184] width 159 height 13
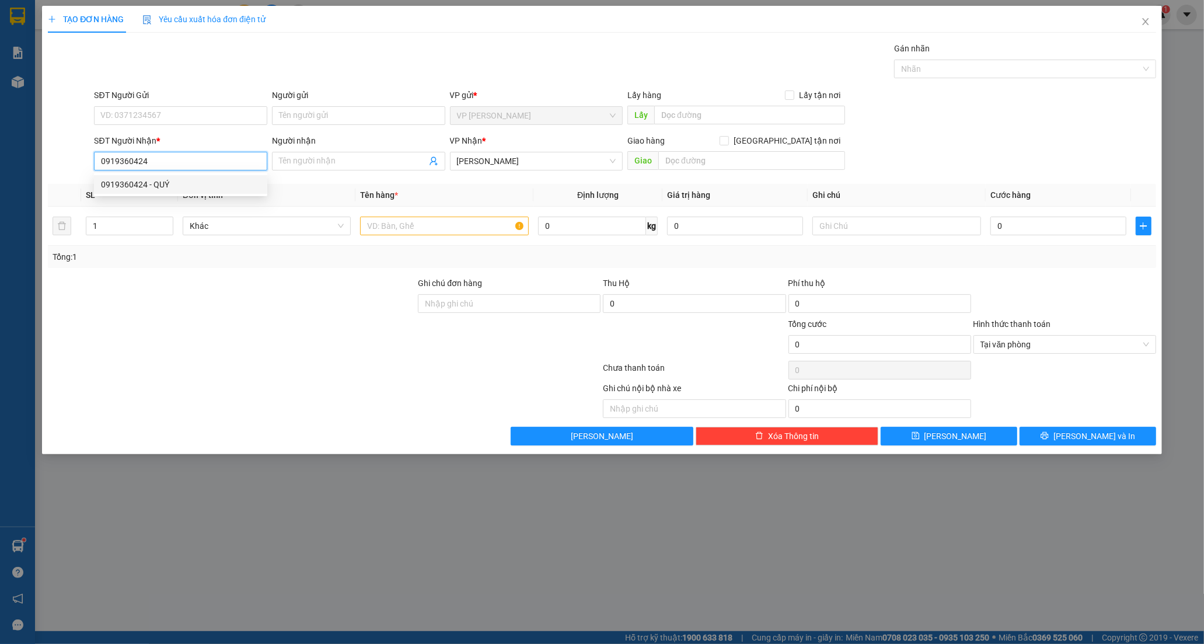
type input "QUÝ"
type input "20.000"
type input "0919360424"
click at [220, 116] on input "SĐT Người Gửi" at bounding box center [180, 115] width 173 height 19
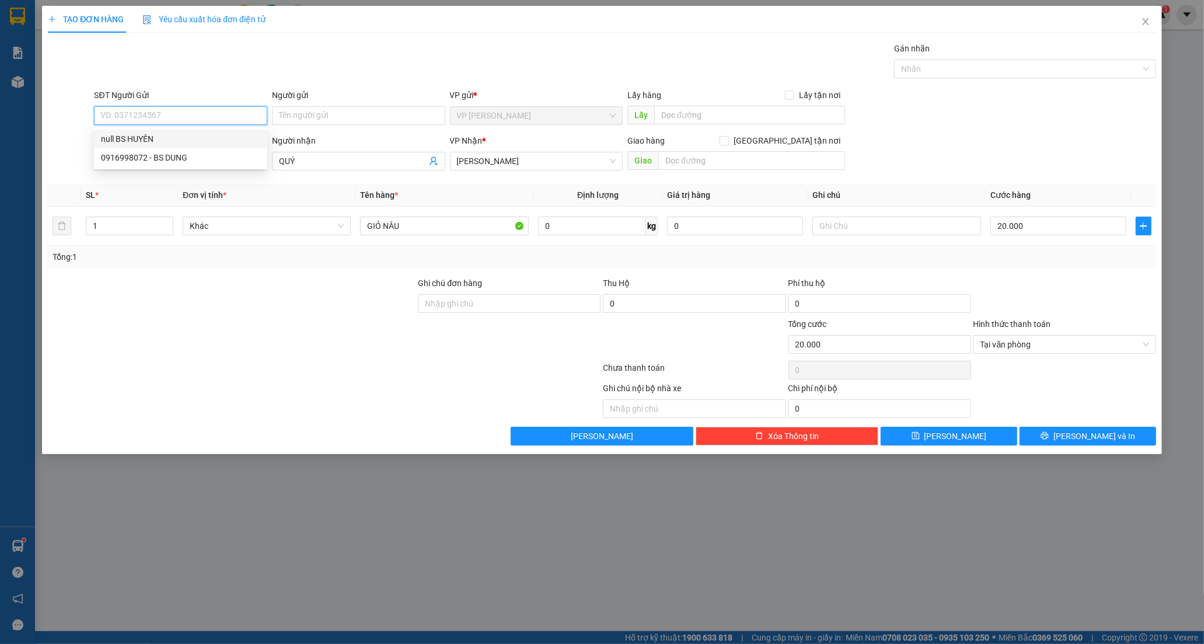
click at [218, 141] on div "null BS HUYÊN" at bounding box center [180, 138] width 159 height 13
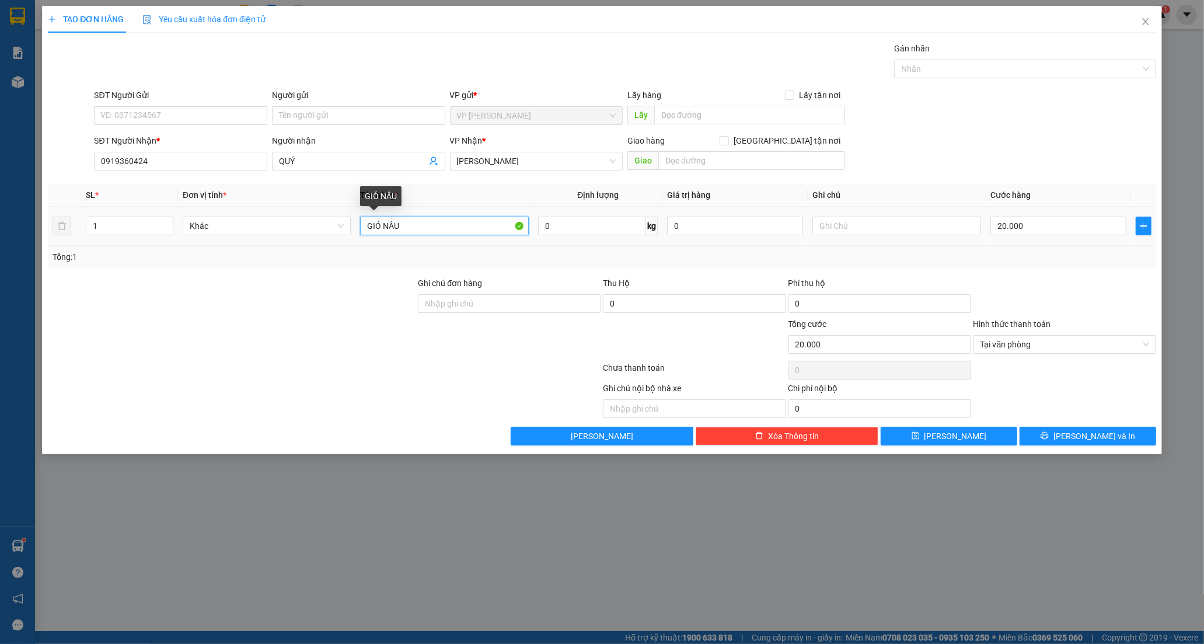
drag, startPoint x: 421, startPoint y: 226, endPoint x: 257, endPoint y: 240, distance: 164.6
click at [257, 240] on tr "1 Khác GIỎ NÂU 0 kg 0 20.000" at bounding box center [602, 226] width 1108 height 39
click at [278, 115] on input "Người gửi" at bounding box center [358, 115] width 173 height 19
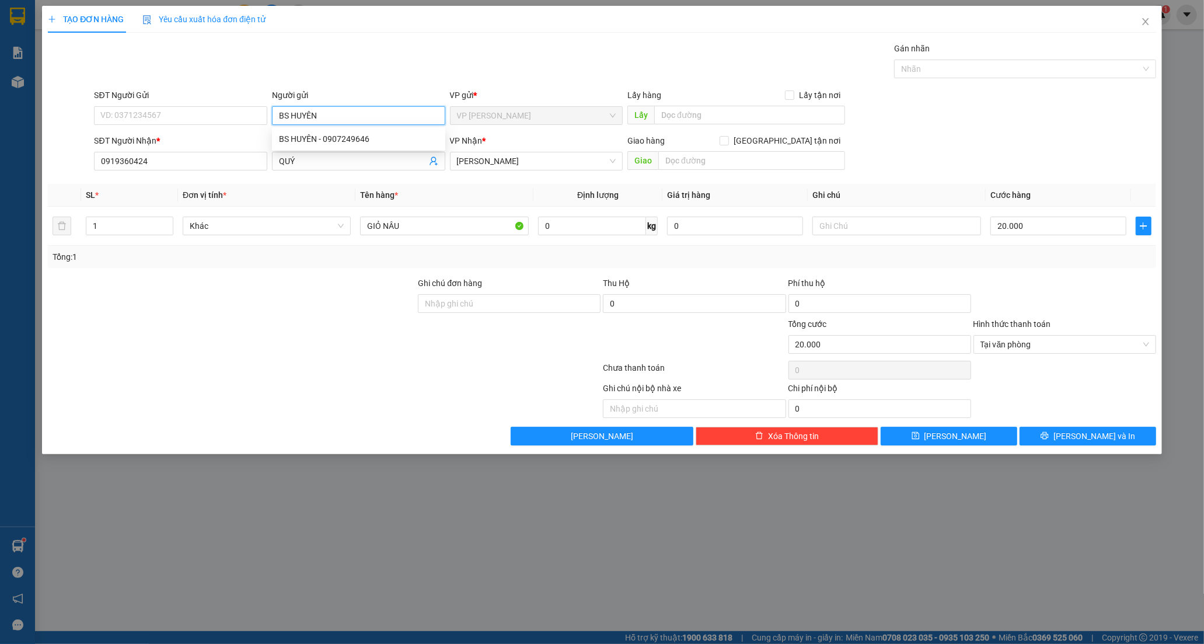
type input "BS HUYÊN"
click at [394, 376] on div at bounding box center [324, 369] width 555 height 23
drag, startPoint x: 447, startPoint y: 215, endPoint x: 369, endPoint y: 233, distance: 80.4
click at [369, 233] on div "GIỎ NÂU" at bounding box center [444, 225] width 168 height 23
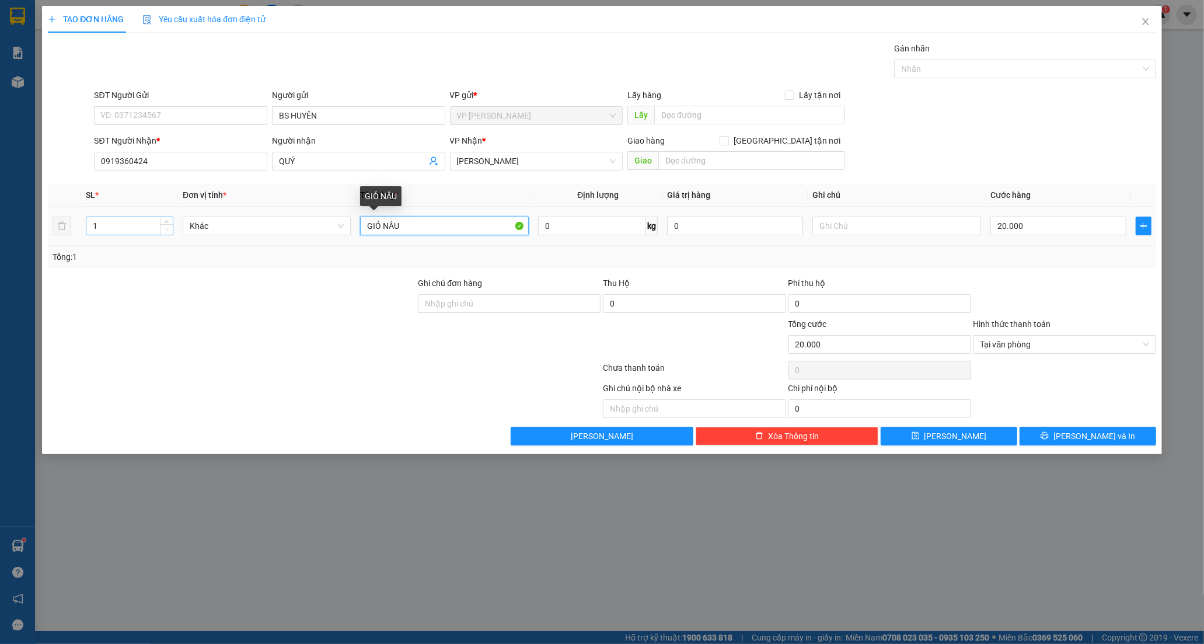
drag, startPoint x: 405, startPoint y: 221, endPoint x: 164, endPoint y: 226, distance: 241.0
click at [164, 226] on tr "1 Khác GIỎ NÂU 0 kg 0 20.000" at bounding box center [602, 226] width 1108 height 39
type input "CỤC TÍM NHỎ"
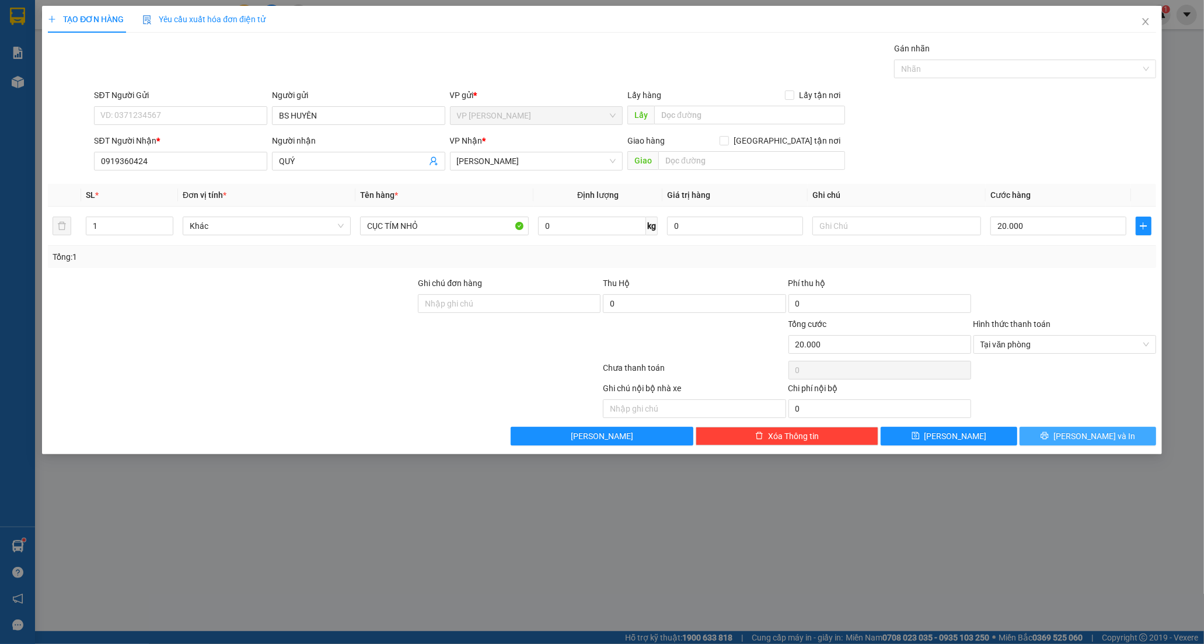
click at [1031, 435] on button "[PERSON_NAME] và In" at bounding box center [1087, 435] width 137 height 19
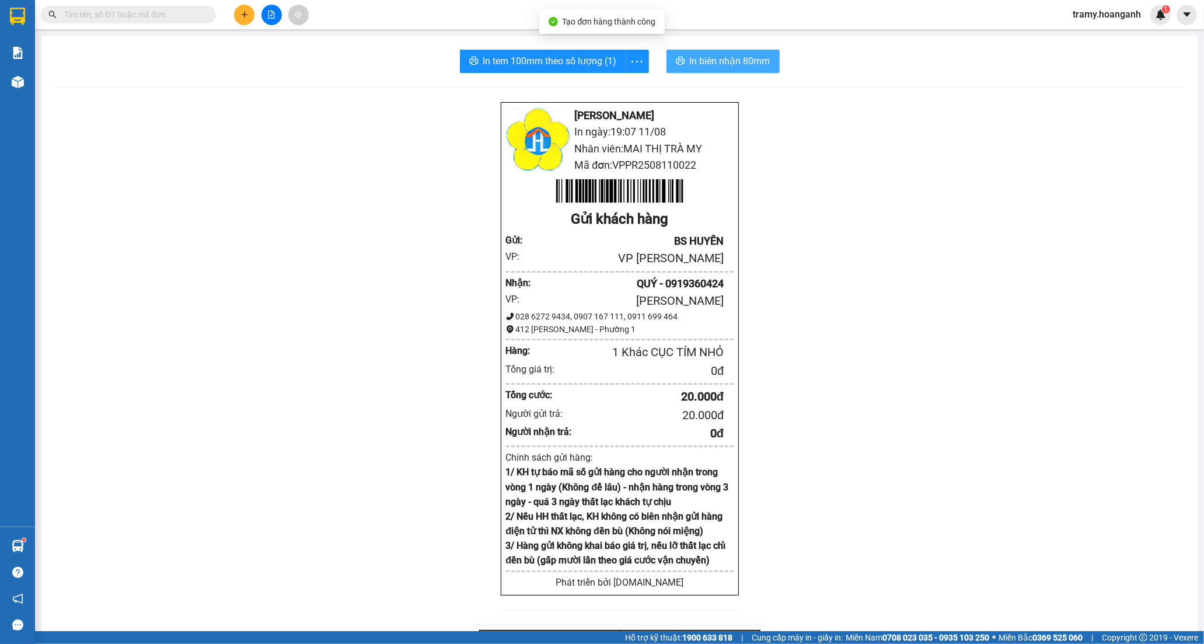
click at [730, 64] on span "In biên nhận 80mm" at bounding box center [730, 61] width 81 height 15
click at [578, 60] on span "In tem 100mm theo số lượng (1)" at bounding box center [550, 61] width 134 height 15
click at [234, 15] on button at bounding box center [244, 15] width 20 height 20
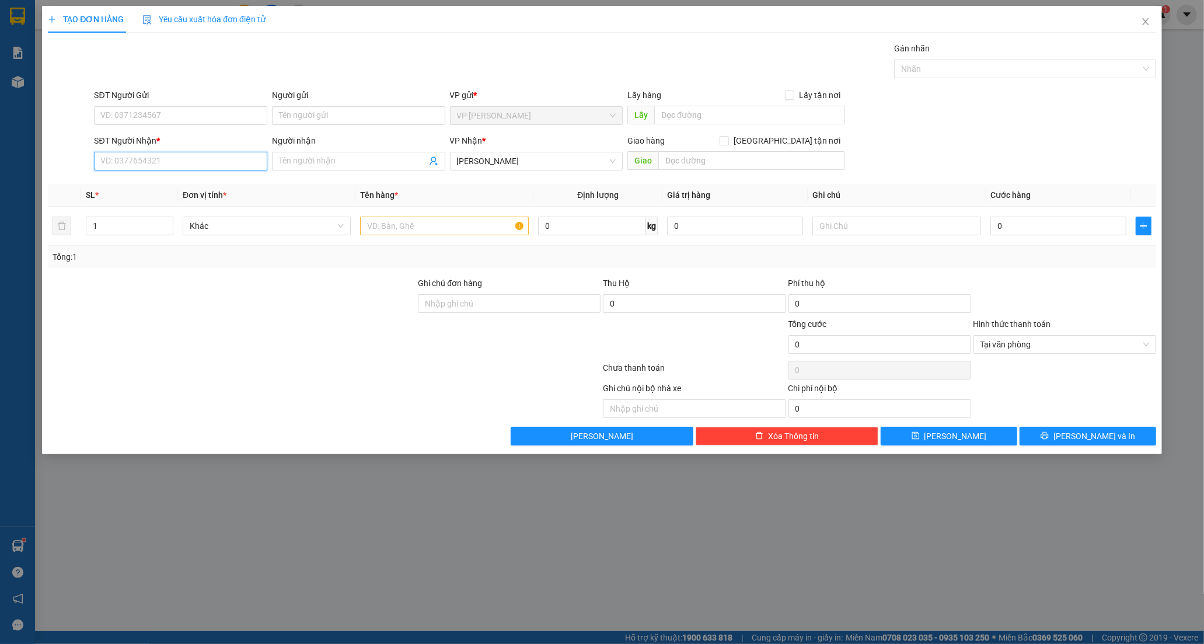
click at [169, 154] on input "SĐT Người Nhận *" at bounding box center [180, 161] width 173 height 19
click at [300, 116] on input "Người gửi" at bounding box center [358, 115] width 173 height 19
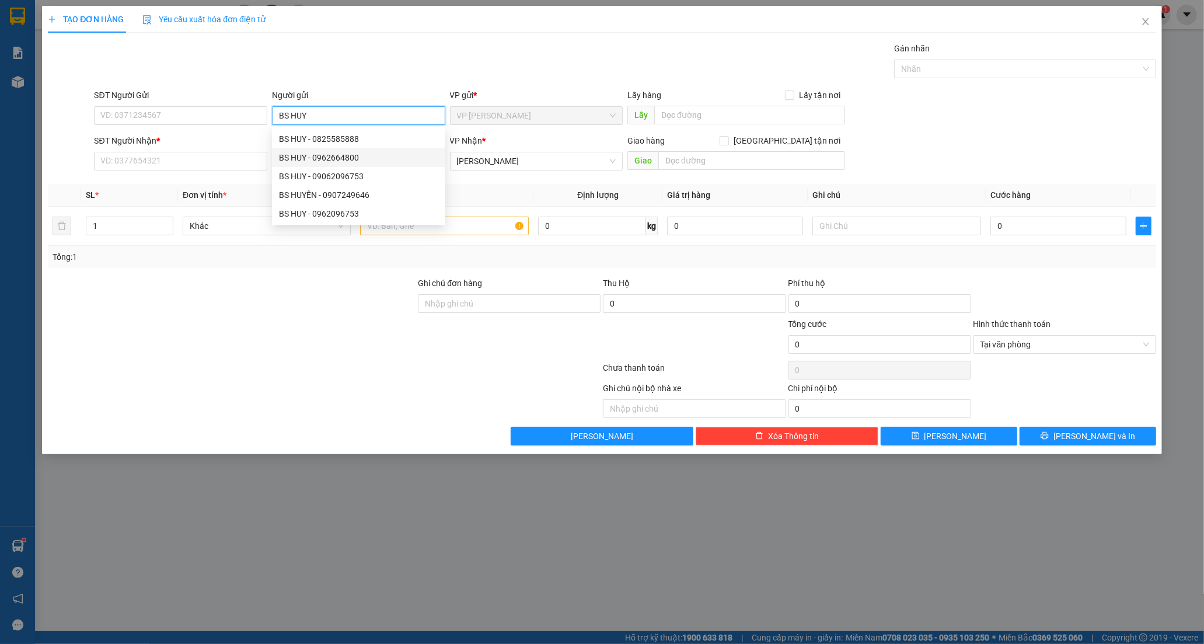
type input "BS HUY"
drag, startPoint x: 188, startPoint y: 362, endPoint x: 212, endPoint y: 305, distance: 61.4
click at [191, 361] on div at bounding box center [324, 369] width 555 height 23
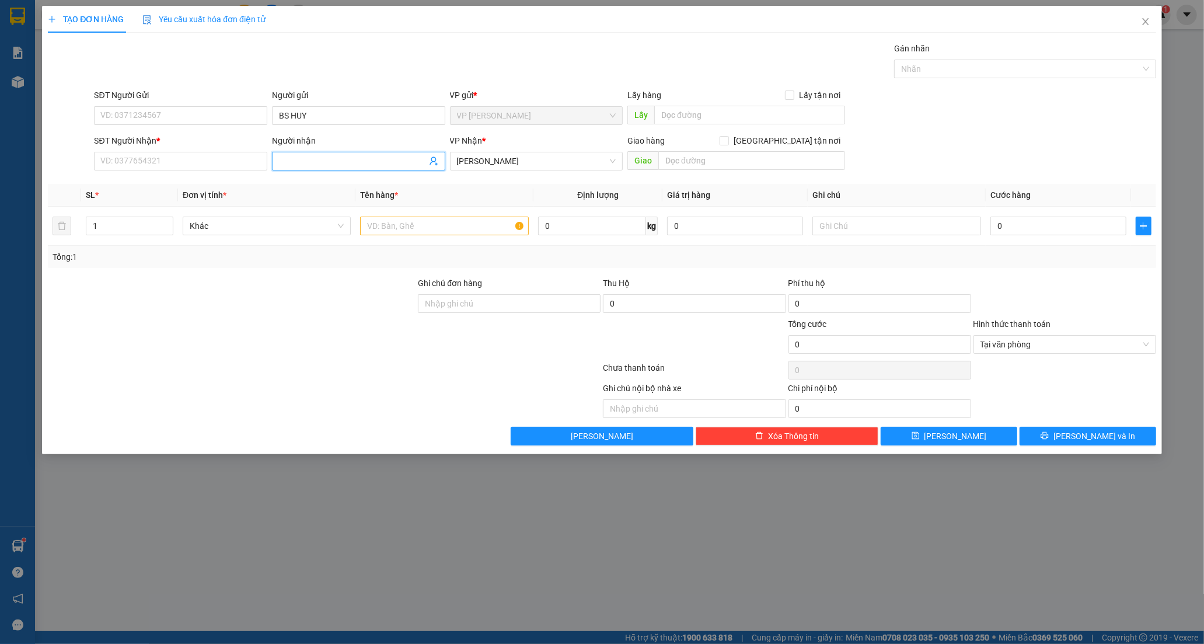
click at [292, 163] on input "Người nhận" at bounding box center [353, 161] width 148 height 13
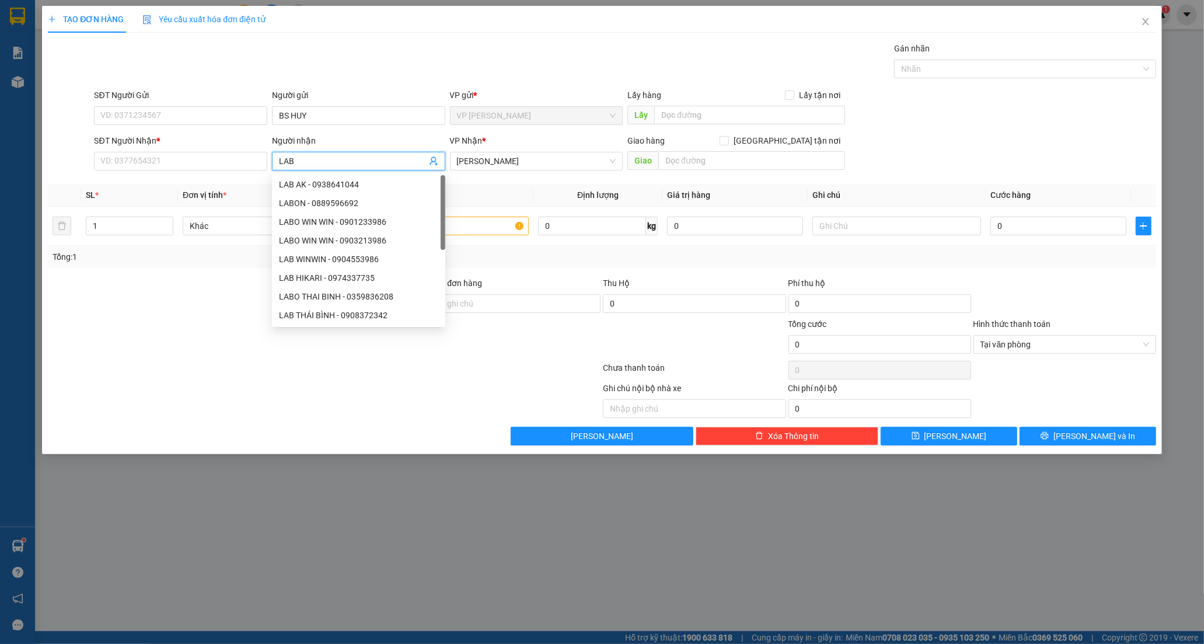
type input "LAB M"
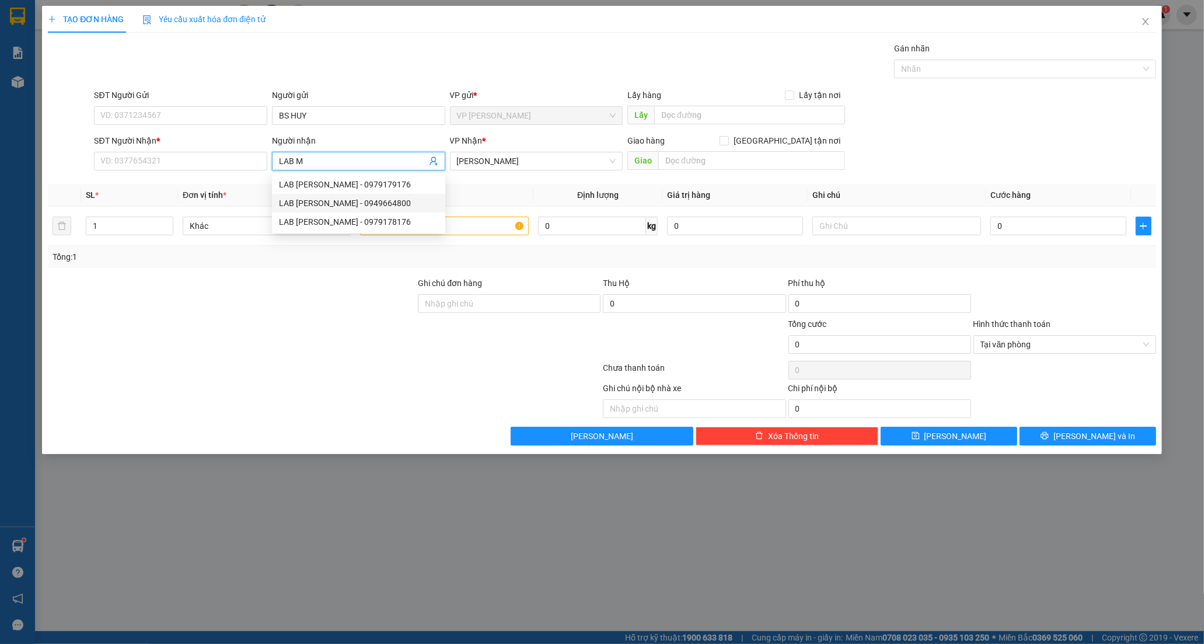
click at [369, 200] on div "LAB [PERSON_NAME] - 0949664800" at bounding box center [358, 203] width 159 height 13
type input "0949664800"
type input "LAB [PERSON_NAME]"
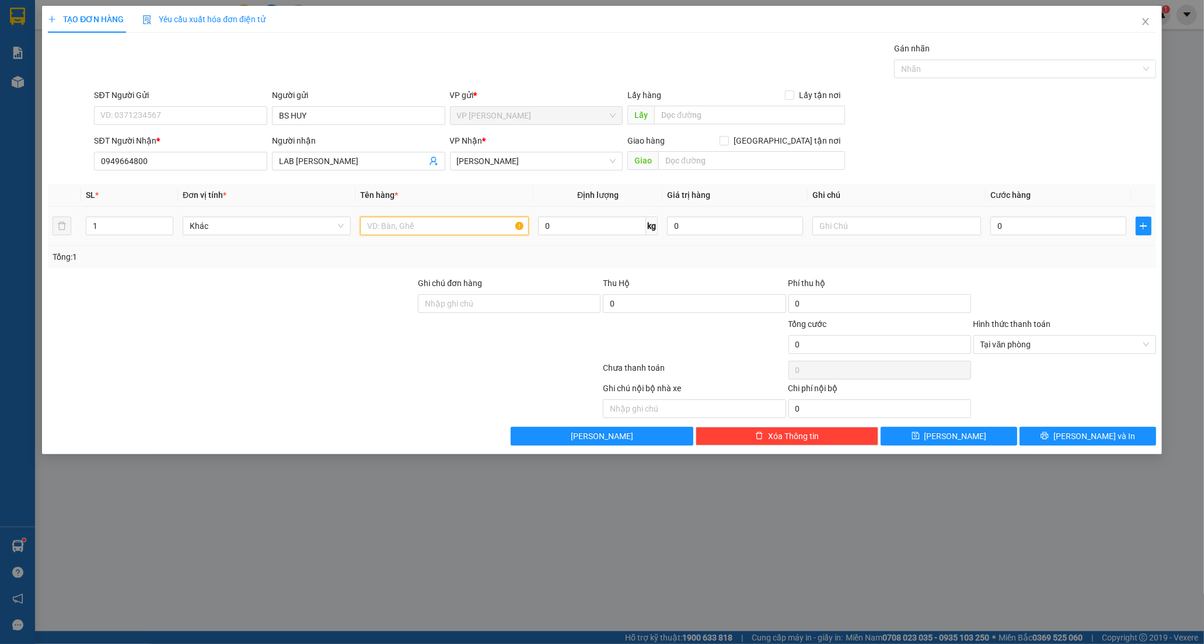
click at [486, 223] on input "text" at bounding box center [444, 225] width 168 height 19
type input "HỌP CATTON"
click at [1035, 226] on input "0" at bounding box center [1058, 225] width 136 height 19
type input "2"
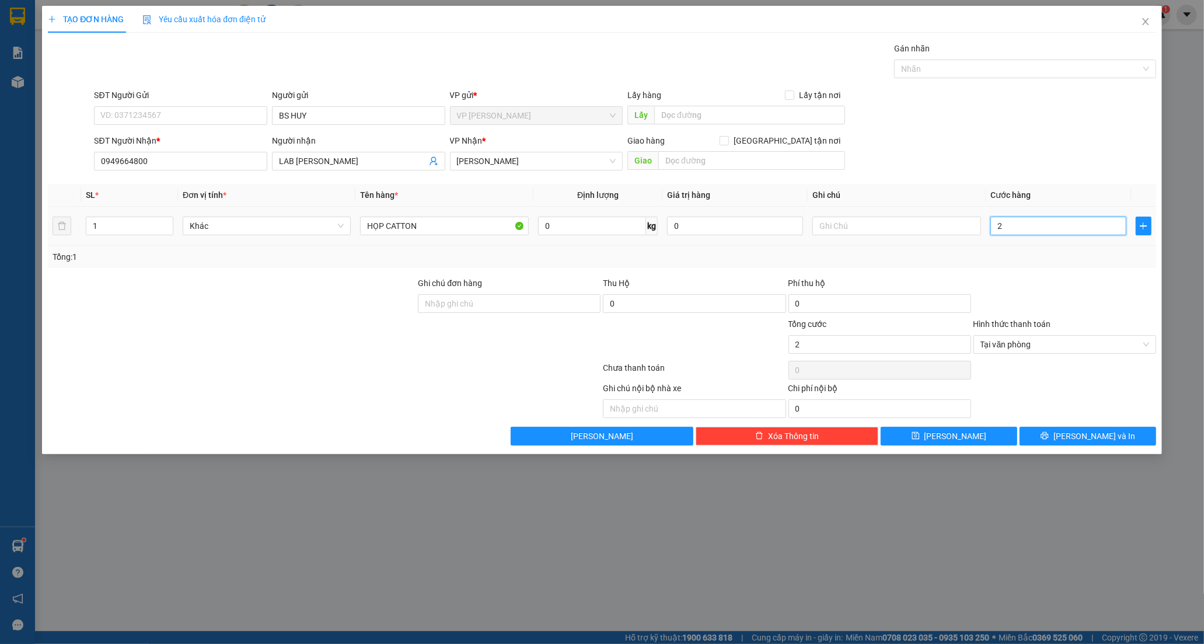
type input "20"
type input "20.000"
click at [1050, 422] on div "Transit Pickup Surcharge Ids Transit Deliver Surcharge Ids Transit Deliver Surc…" at bounding box center [602, 243] width 1108 height 403
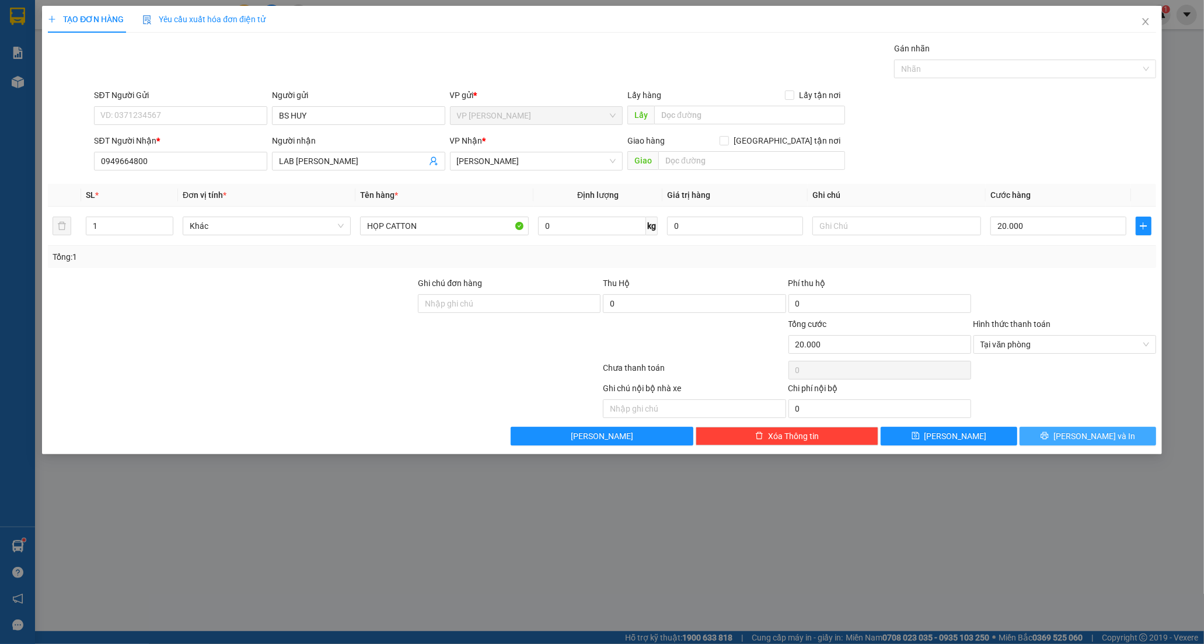
click at [1051, 432] on button "[PERSON_NAME] và In" at bounding box center [1087, 435] width 137 height 19
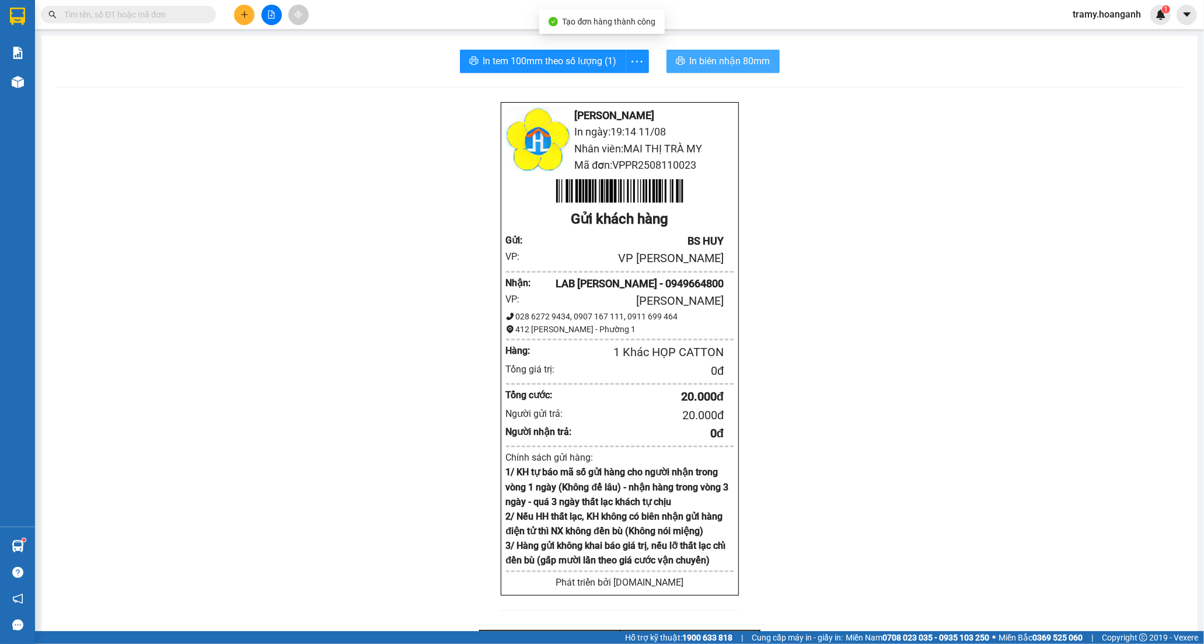
click at [732, 60] on span "In biên nhận 80mm" at bounding box center [730, 61] width 81 height 15
click at [637, 59] on icon "more" at bounding box center [637, 61] width 15 height 15
click at [606, 82] on div "In tem 100mm" at bounding box center [610, 87] width 53 height 13
click at [247, 5] on button at bounding box center [244, 15] width 20 height 20
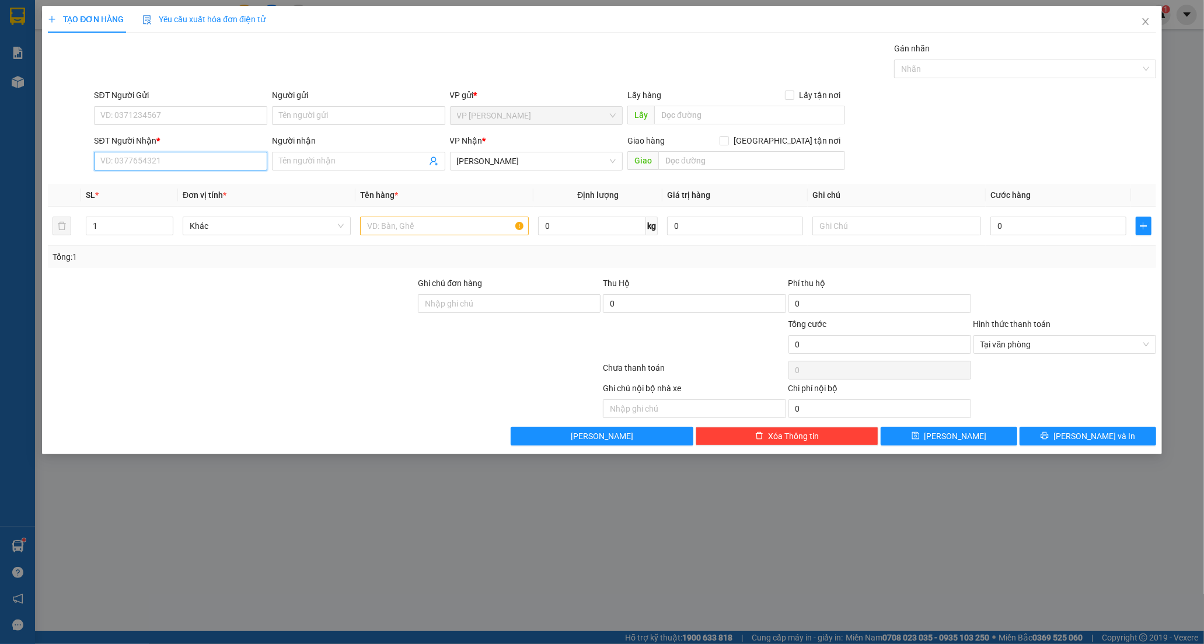
click at [163, 154] on input "SĐT Người Nhận *" at bounding box center [180, 161] width 173 height 19
click at [156, 167] on input "SĐT Người Nhận *" at bounding box center [180, 161] width 173 height 19
type input "0902837315"
click at [156, 183] on div "0902837315 - MINH" at bounding box center [180, 184] width 159 height 13
type input "MINH"
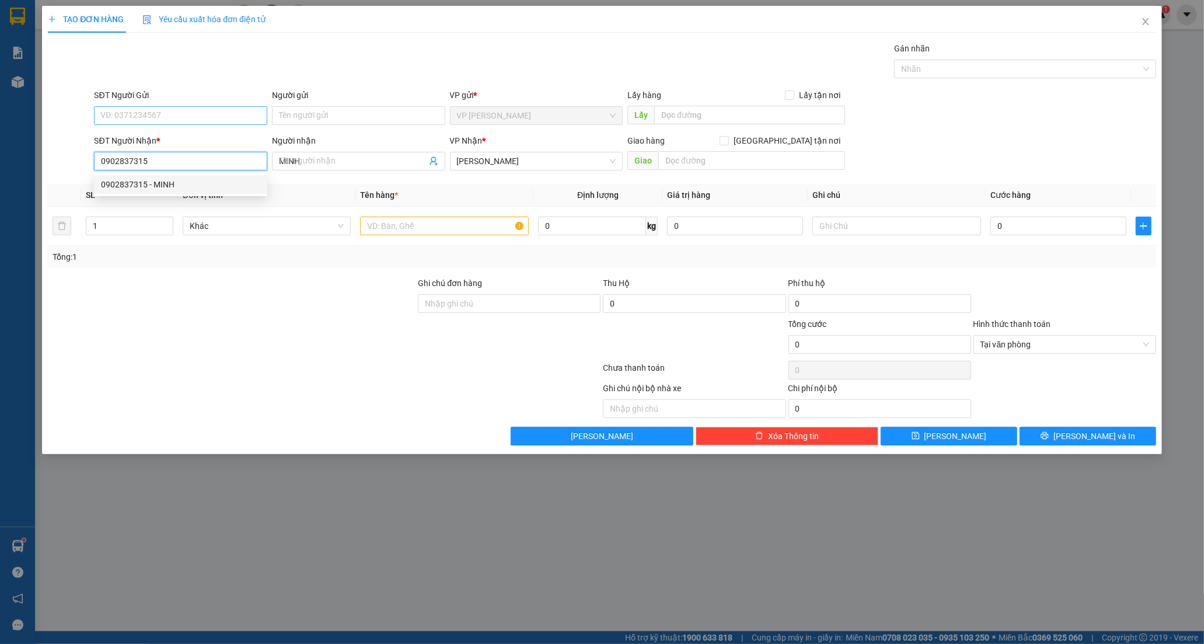
type input "20.000"
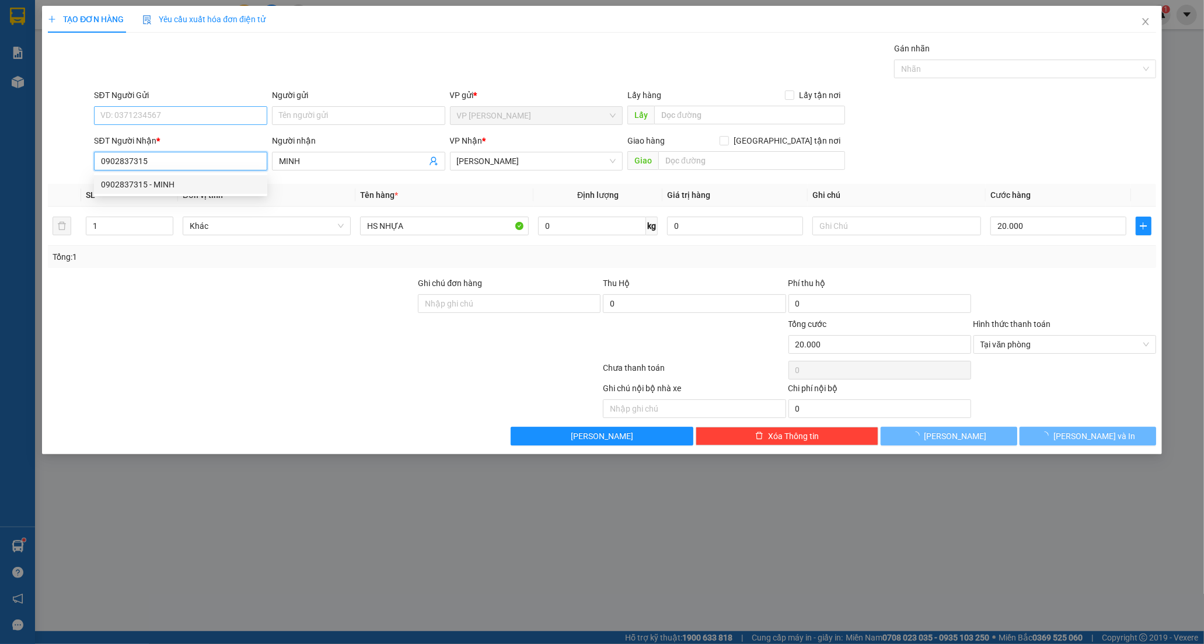
type input "0902837315"
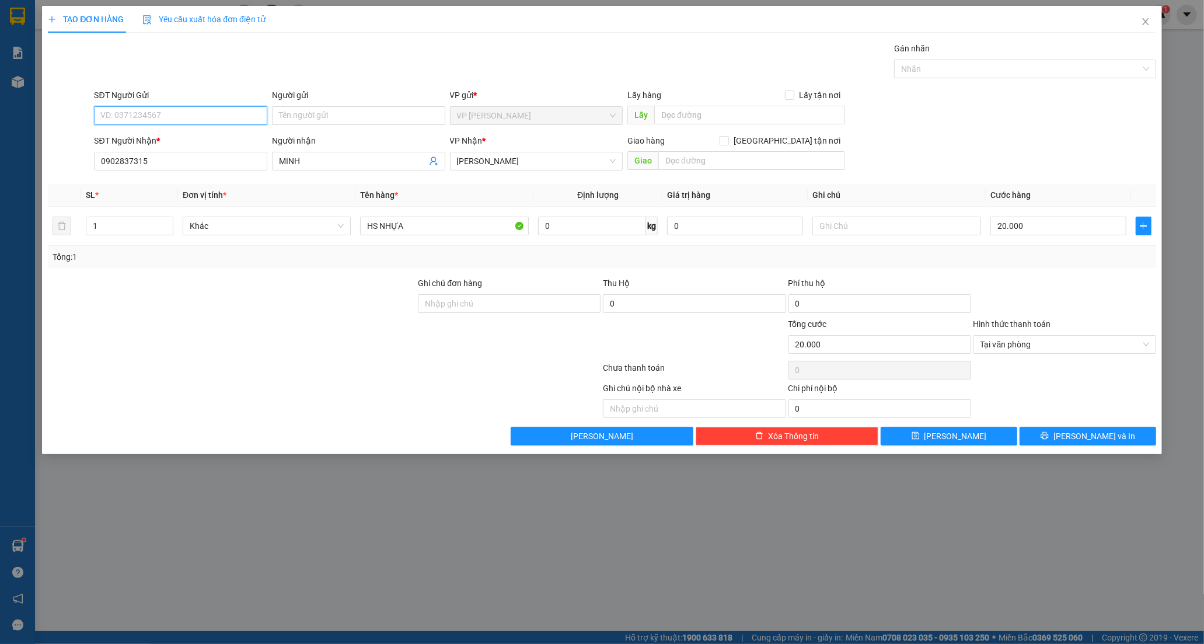
click at [182, 123] on input "SĐT Người Gửi" at bounding box center [180, 115] width 173 height 19
click at [170, 144] on div "0938948365 - NGUYÊN" at bounding box center [180, 138] width 159 height 13
type input "0938948365"
type input "NGUYÊN"
drag, startPoint x: 456, startPoint y: 234, endPoint x: 211, endPoint y: 242, distance: 245.7
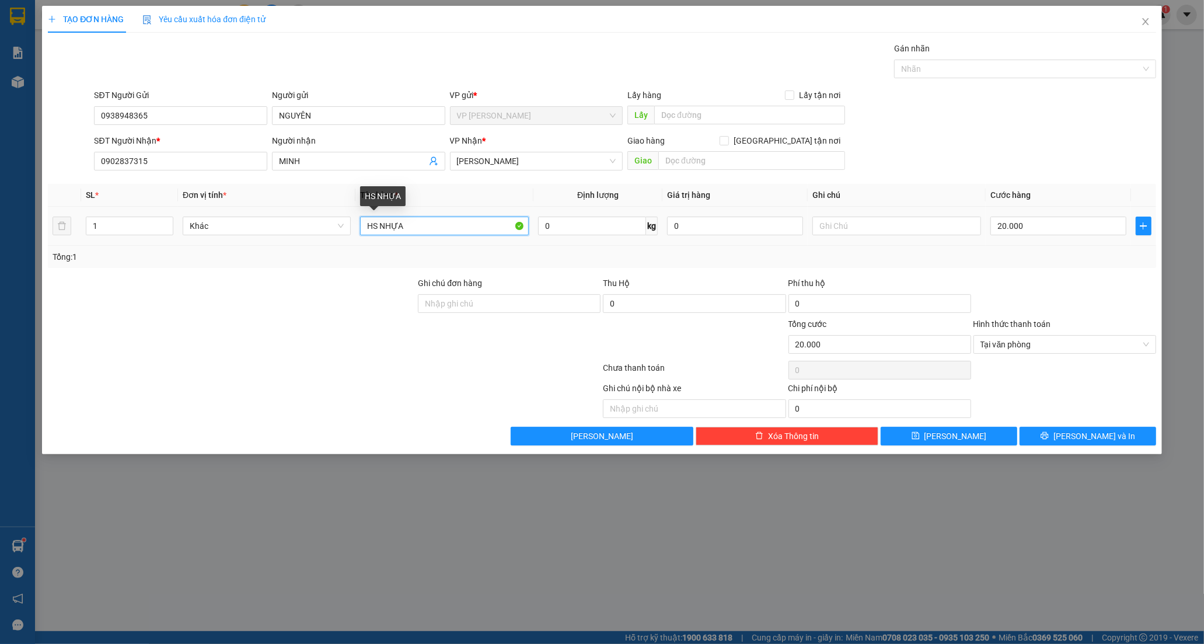
click at [211, 242] on tr "1 Khác HS NHỰA 0 kg 0 20.000" at bounding box center [602, 226] width 1108 height 39
type input "THÙNG CARTON TRẮNG ĐỎ"
click at [1053, 213] on td "20.000" at bounding box center [1057, 226] width 145 height 39
click at [1096, 280] on div at bounding box center [1064, 297] width 185 height 41
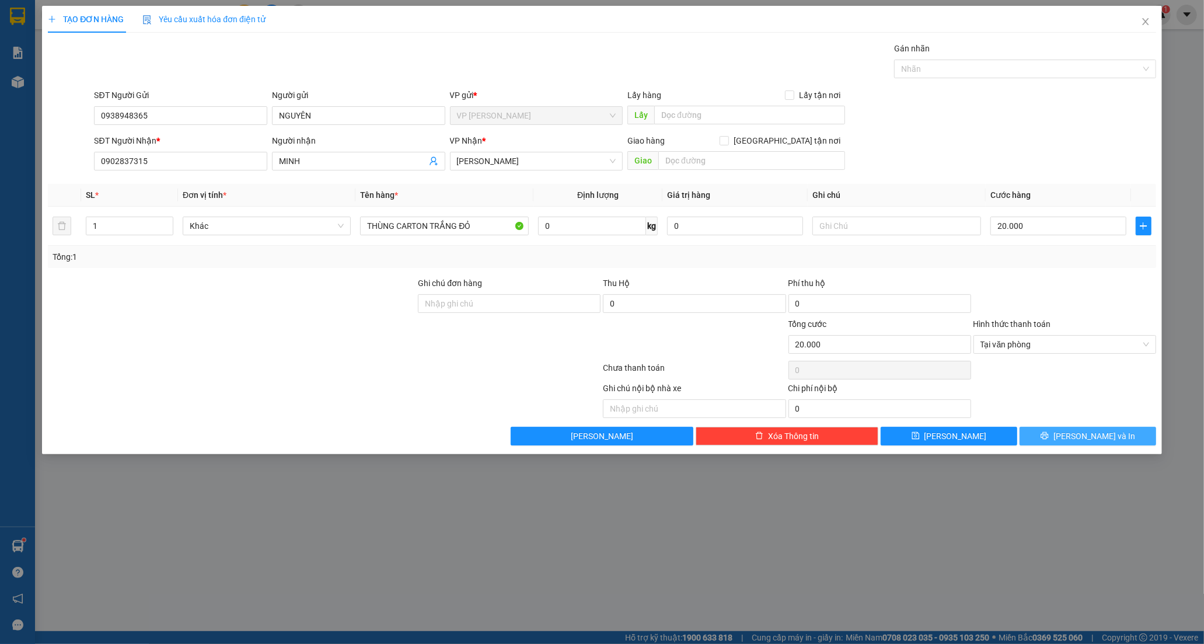
click at [1093, 432] on span "[PERSON_NAME] và In" at bounding box center [1094, 435] width 82 height 13
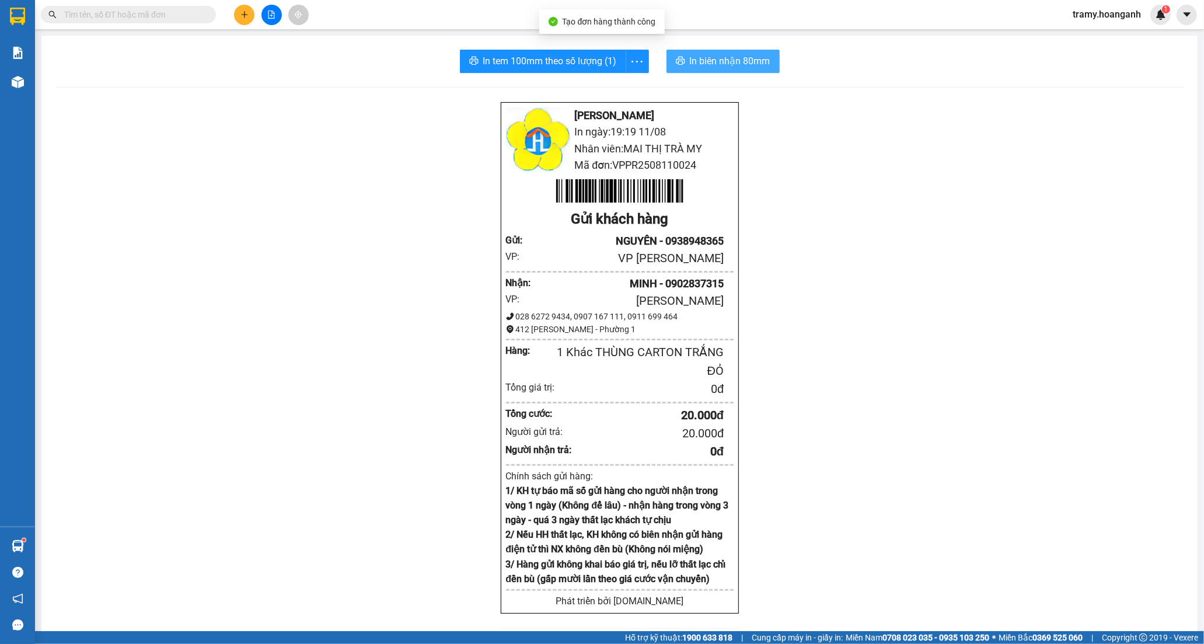
click at [698, 65] on span "In biên nhận 80mm" at bounding box center [730, 61] width 81 height 15
drag, startPoint x: 655, startPoint y: 283, endPoint x: 736, endPoint y: 286, distance: 81.2
click at [736, 286] on div "[PERSON_NAME] Rang In ngày: 19:19 [DATE] Nhân viên: MAI THỊ TRÀ MY Mã đơn: VPPR…" at bounding box center [619, 509] width 1128 height 815
copy div "0902837315"
click at [174, 16] on input "text" at bounding box center [133, 14] width 138 height 13
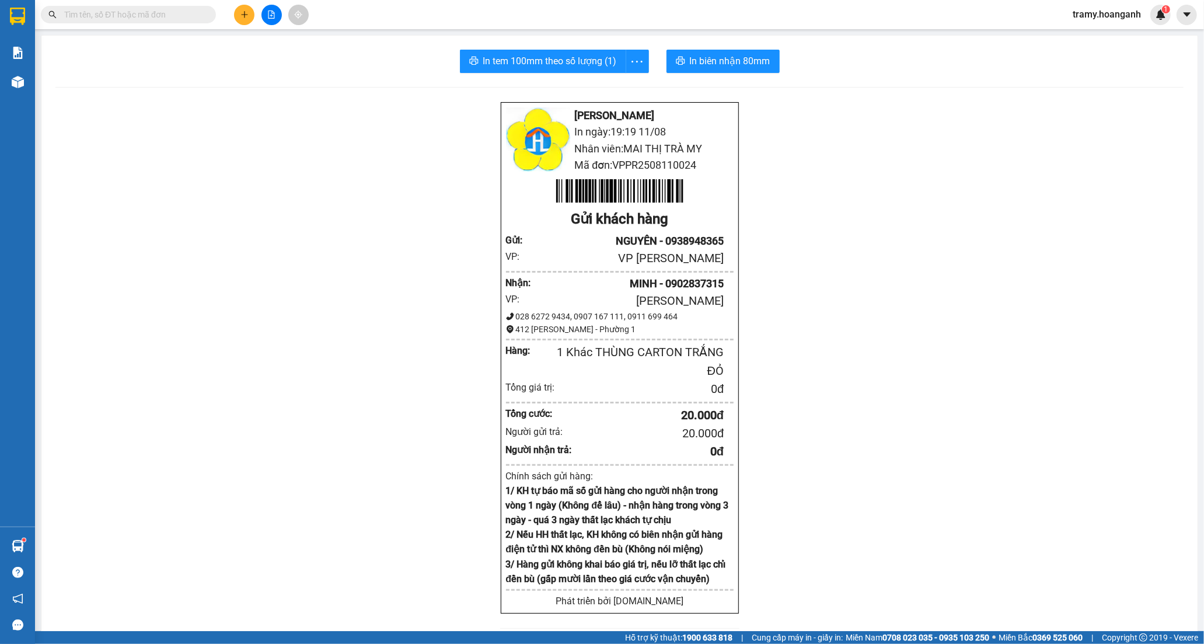
paste input "0902837315"
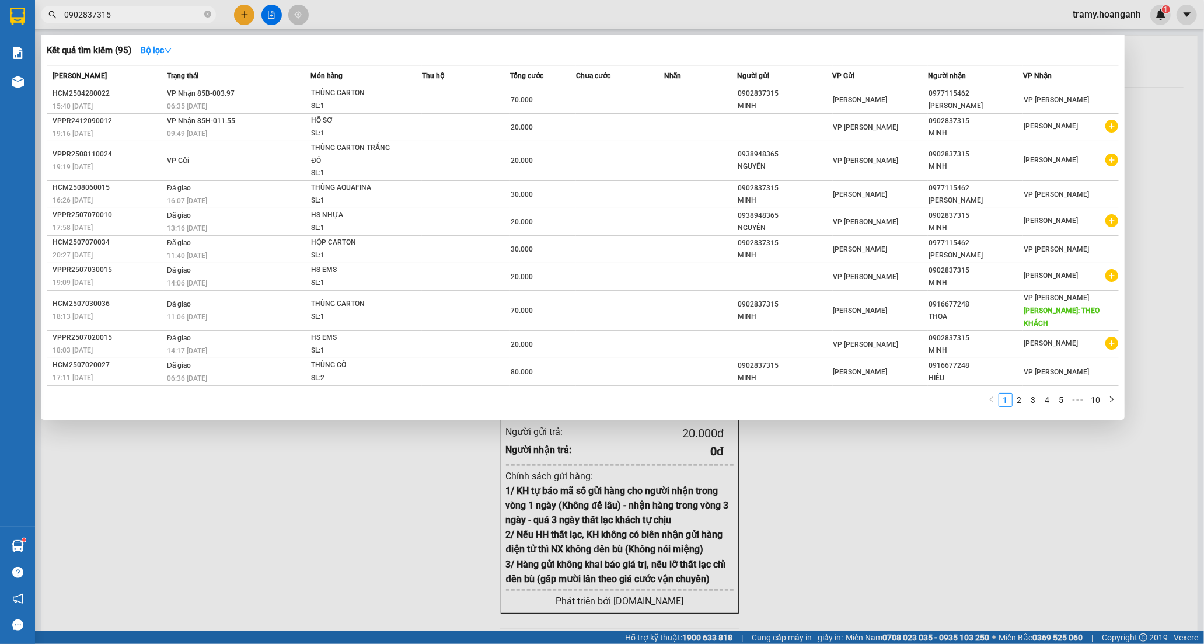
click at [441, 495] on div at bounding box center [602, 322] width 1204 height 644
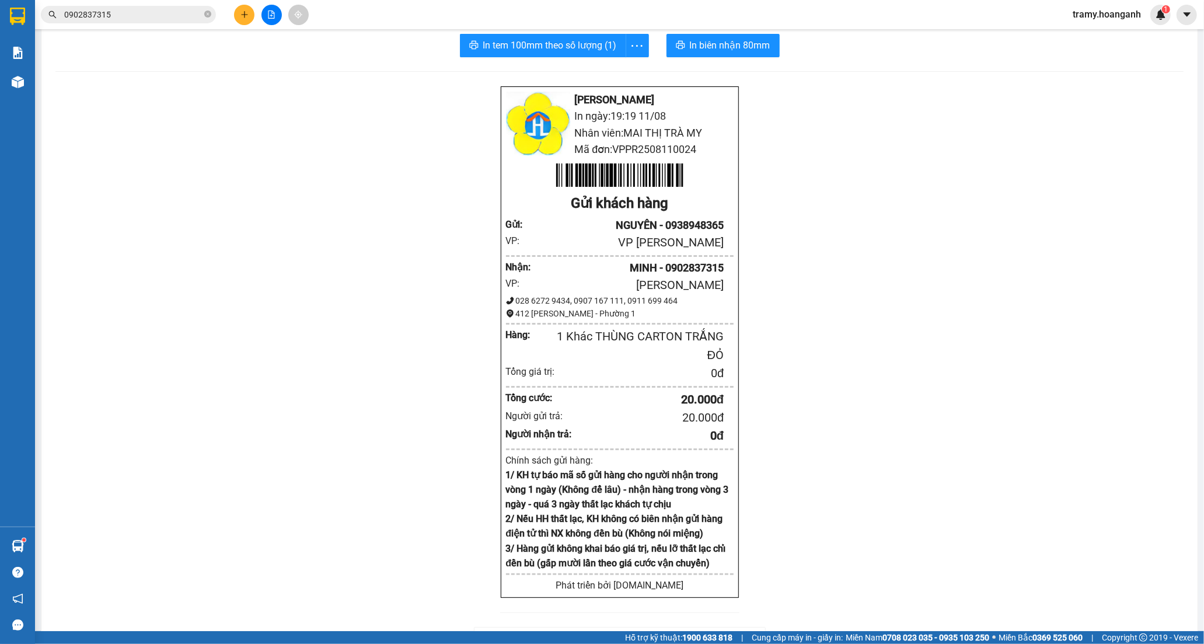
scroll to position [65, 0]
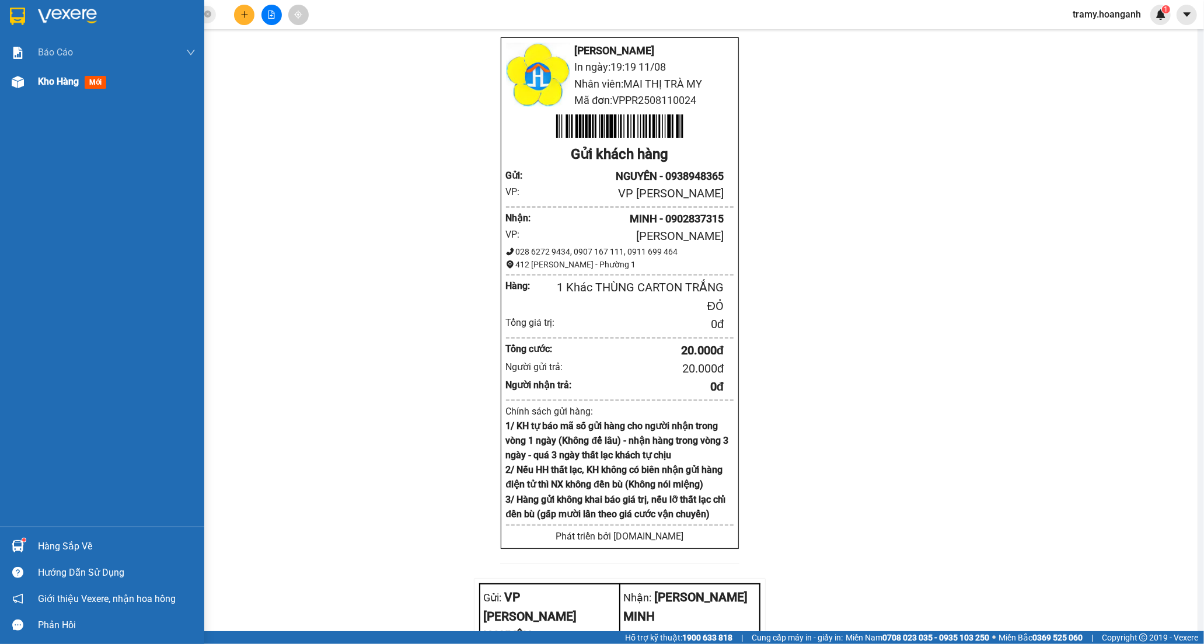
click at [67, 82] on span "Kho hàng" at bounding box center [58, 81] width 41 height 11
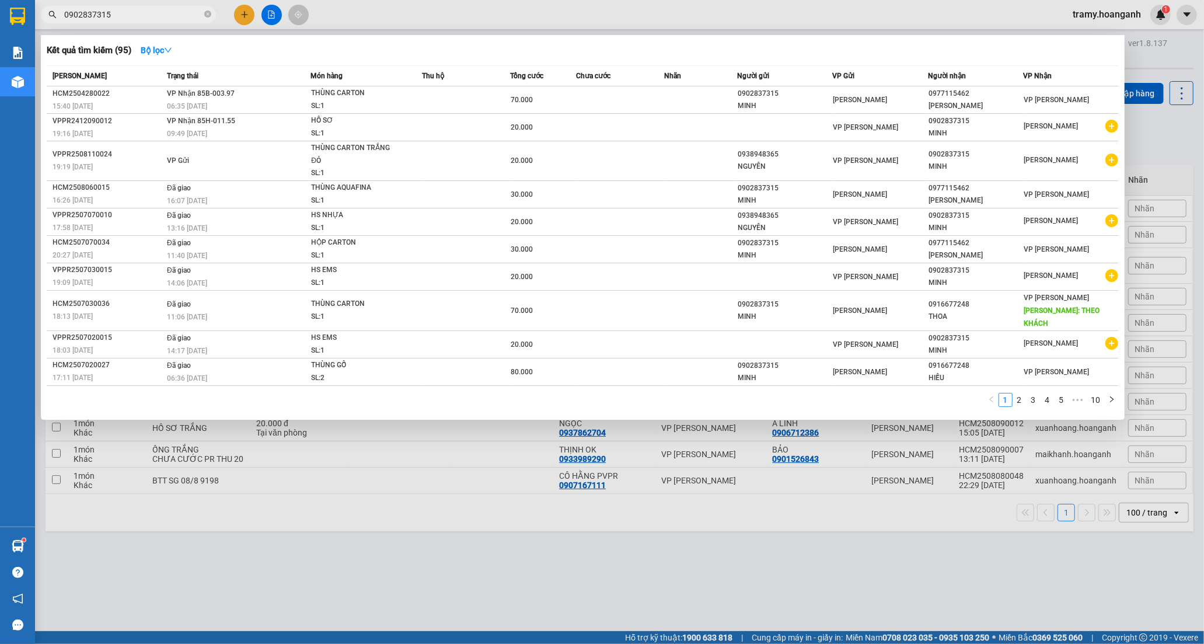
click at [202, 16] on span "0902837315" at bounding box center [128, 15] width 175 height 18
click at [191, 15] on input "0902837315" at bounding box center [133, 14] width 138 height 13
click at [174, 13] on input "0902837315" at bounding box center [133, 14] width 138 height 13
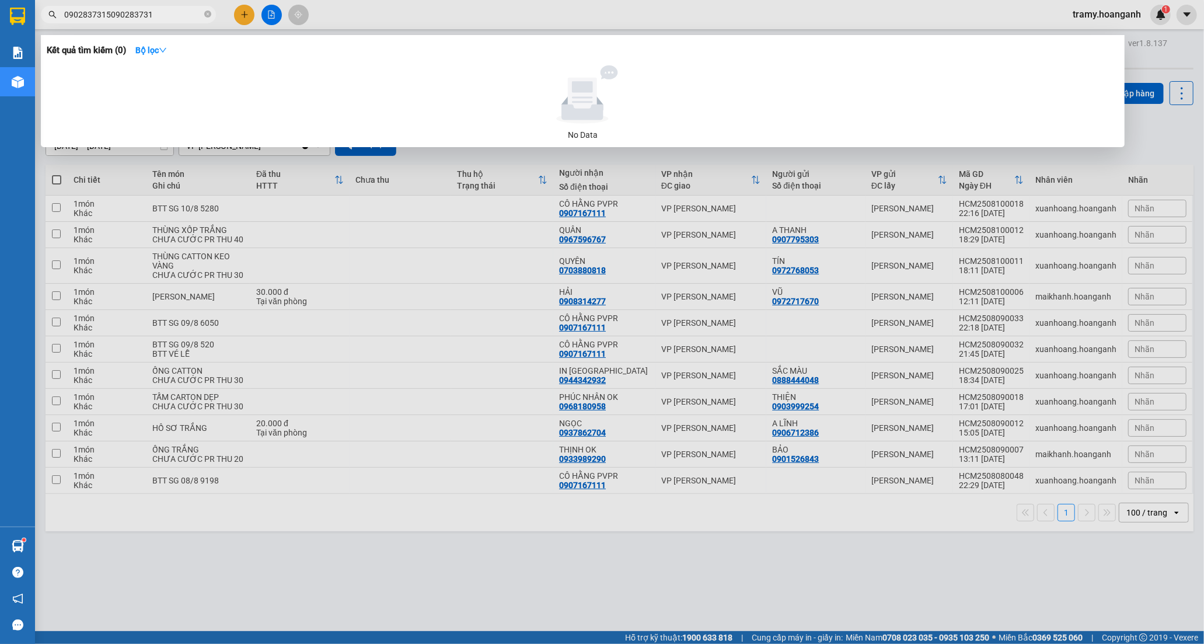
drag, startPoint x: 177, startPoint y: 13, endPoint x: -41, endPoint y: 88, distance: 230.6
click at [0, 88] on html "Kết quả tìm kiếm ( 0 ) Bộ lọc No Data 0902837315090283731 tramy.hoanganh 1 Báo …" at bounding box center [602, 322] width 1204 height 644
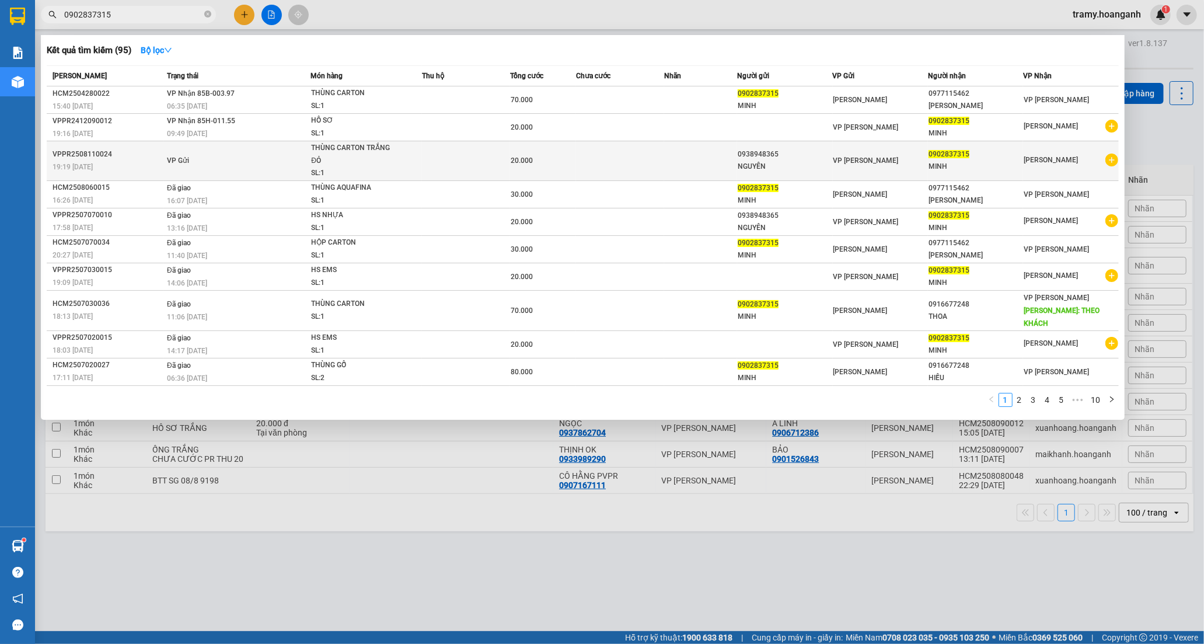
type input "0902837315"
click at [410, 171] on span "THÙNG CARTON TRẮNG ĐỎ SL: 1" at bounding box center [366, 161] width 110 height 38
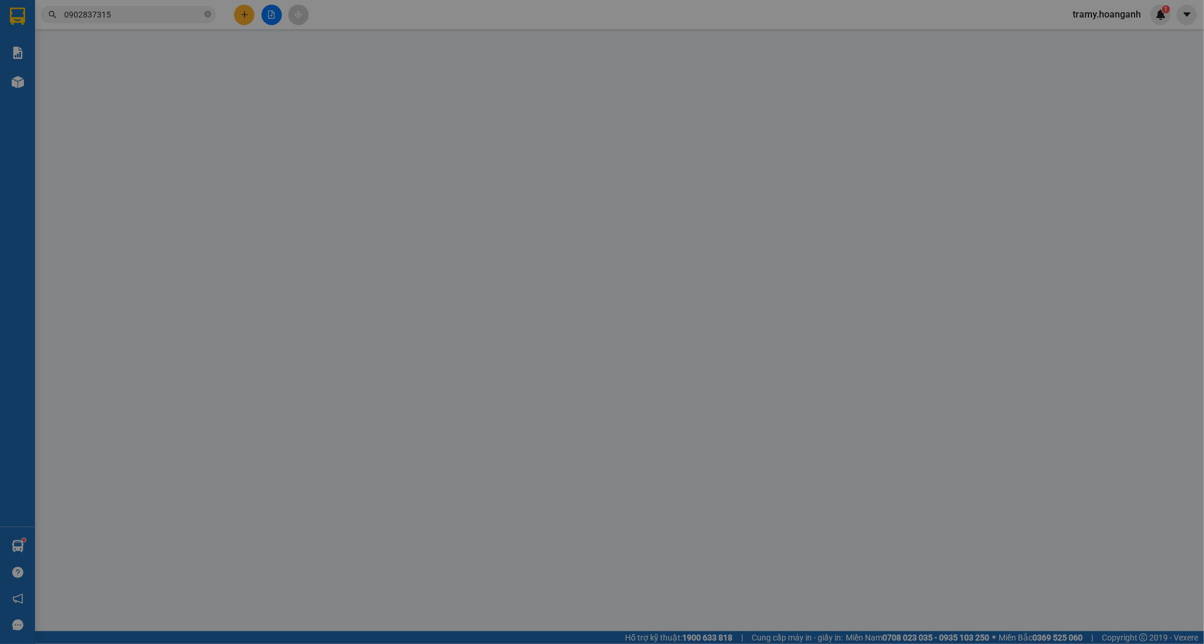
type input "0938948365"
type input "NGUYÊN"
type input "0902837315"
type input "MINH"
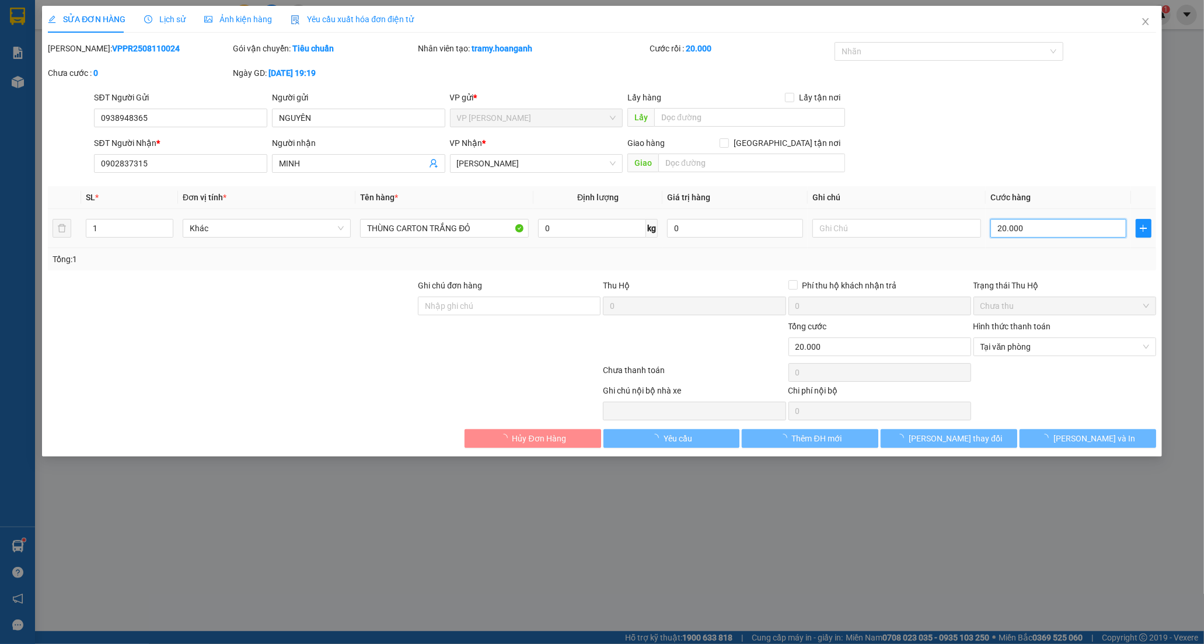
click at [1022, 232] on input "20.000" at bounding box center [1058, 228] width 136 height 19
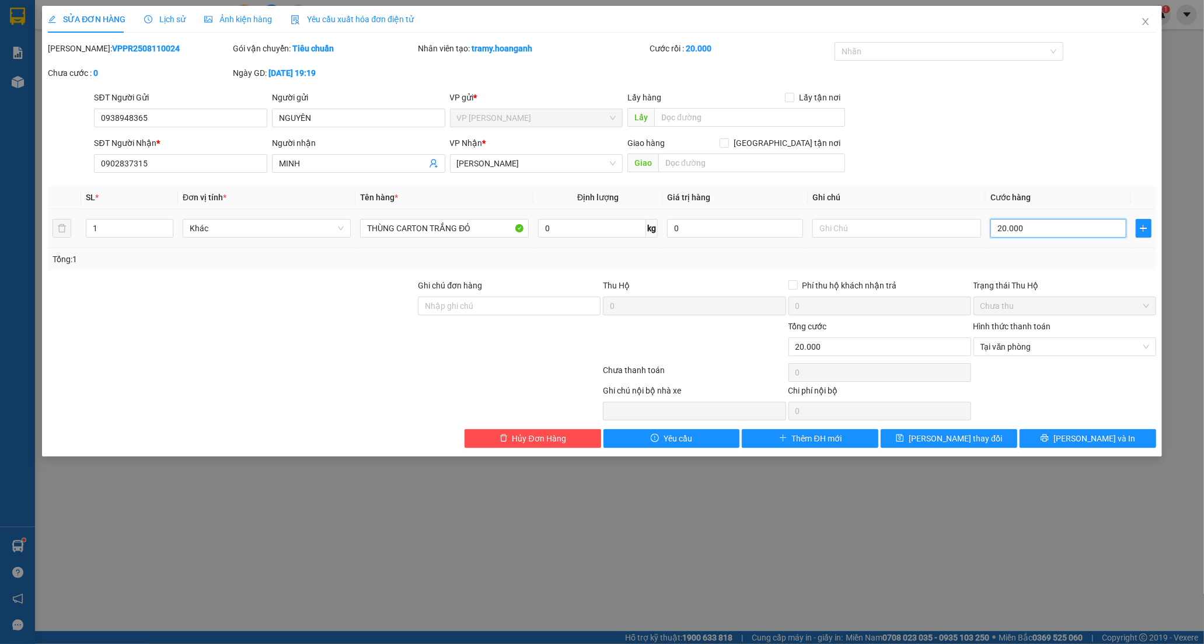
type input "3"
type input "30"
type input "30.000"
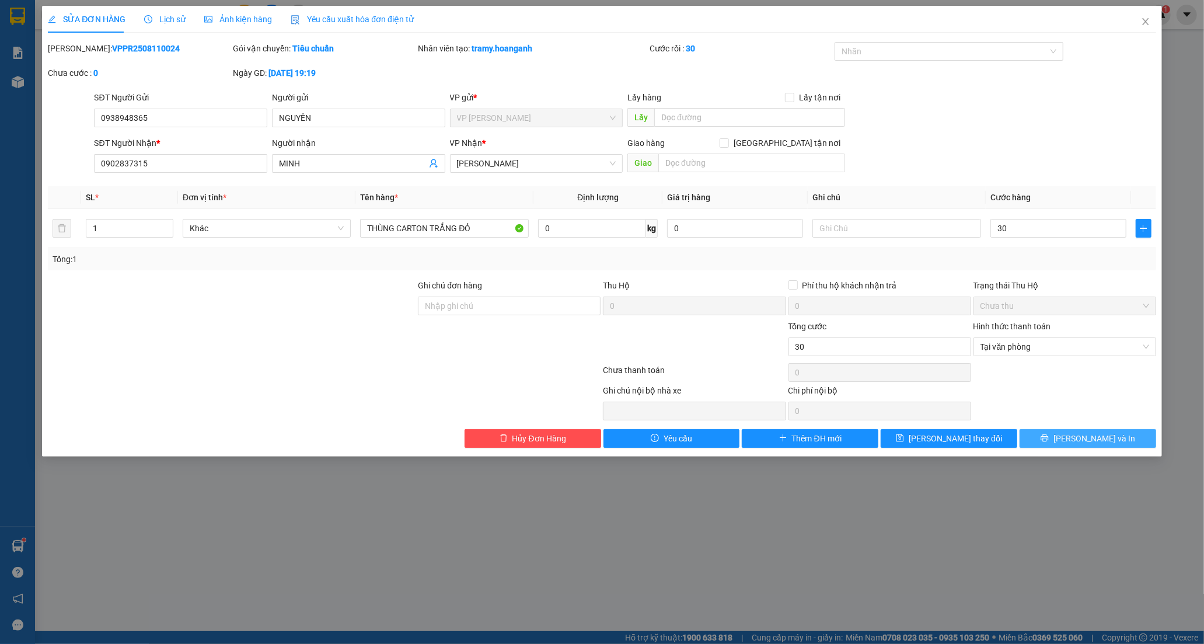
type input "30.000"
click at [1120, 438] on button "[PERSON_NAME] và In" at bounding box center [1087, 438] width 137 height 19
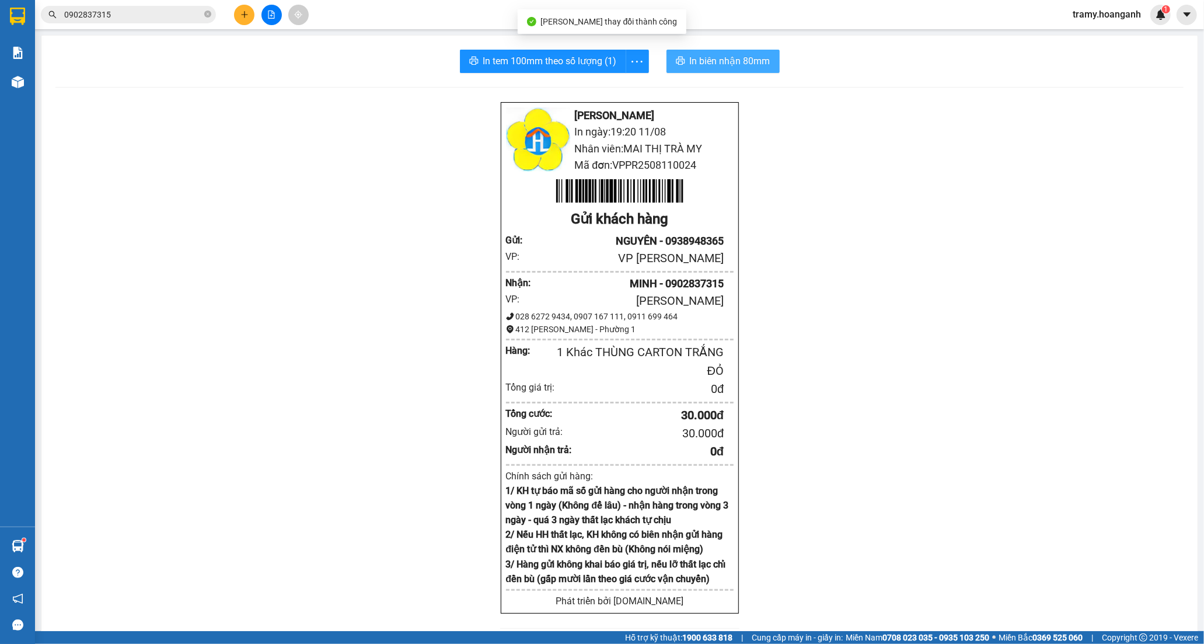
click at [707, 57] on span "In biên nhận 80mm" at bounding box center [730, 61] width 81 height 15
click at [501, 62] on span "In tem 100mm theo số lượng (1)" at bounding box center [550, 61] width 134 height 15
click at [241, 18] on icon "plus" at bounding box center [244, 15] width 8 height 8
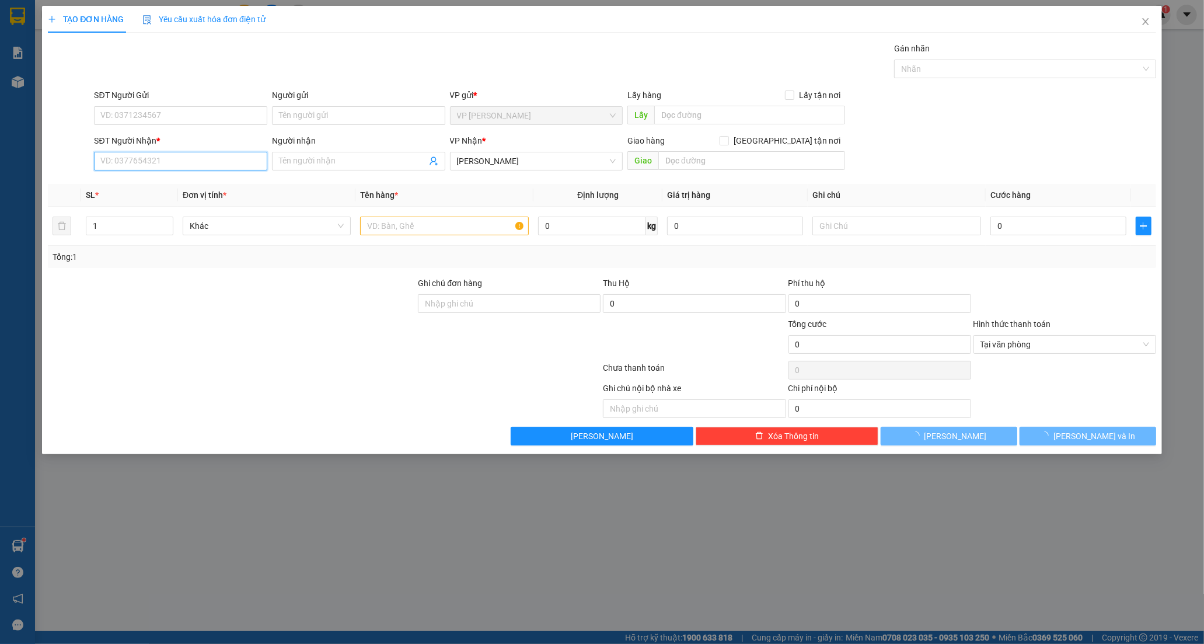
click at [137, 160] on input "SĐT Người Nhận *" at bounding box center [180, 161] width 173 height 19
click at [147, 168] on input "SĐT Người Nhận *" at bounding box center [180, 161] width 173 height 19
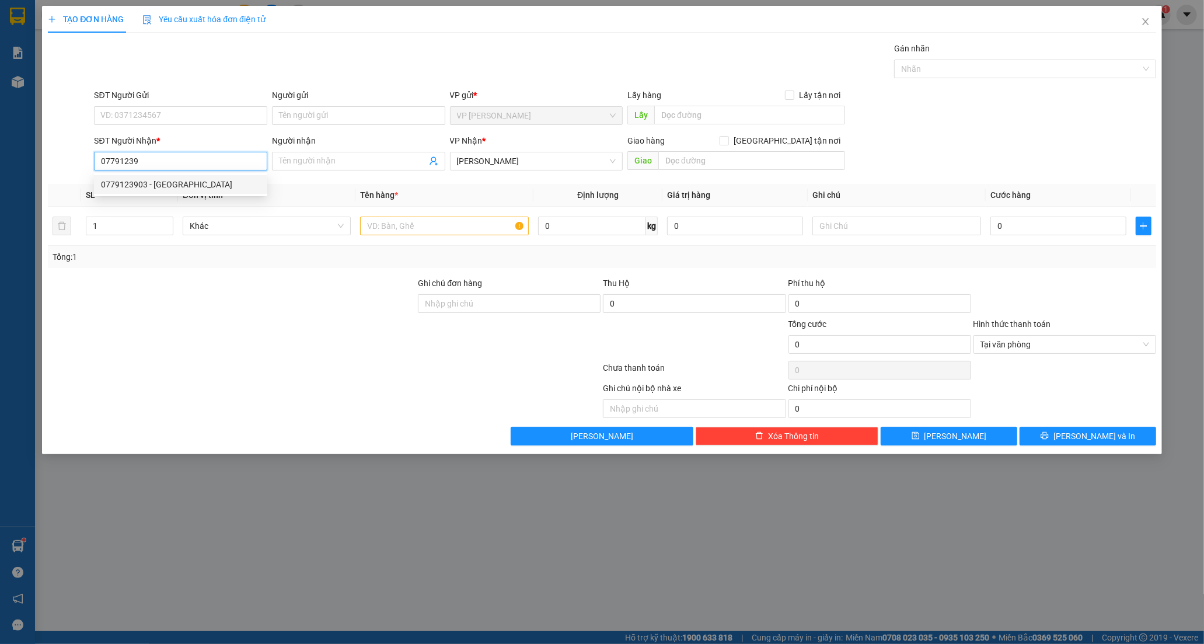
click at [142, 176] on div "0779123903 - [GEOGRAPHIC_DATA]" at bounding box center [180, 184] width 173 height 19
type input "0779123903"
type input "NY"
type input "70.000"
type input "0779123903"
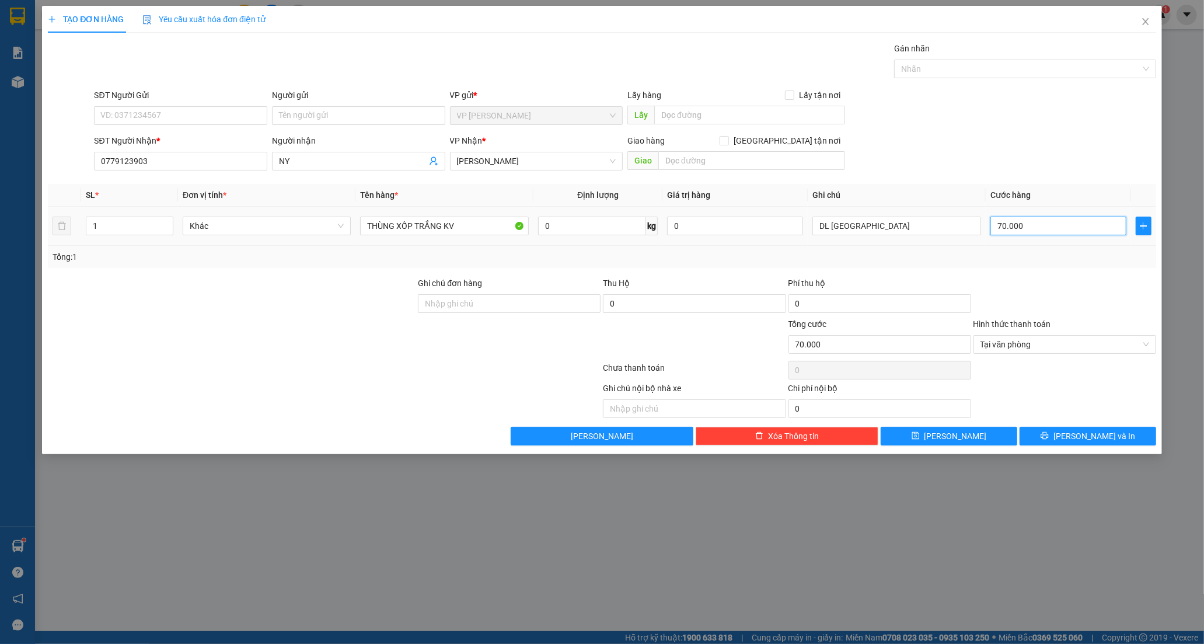
click at [1049, 230] on input "70.000" at bounding box center [1058, 225] width 136 height 19
type input "0"
click at [994, 232] on input "0" at bounding box center [1058, 225] width 136 height 19
type input "50"
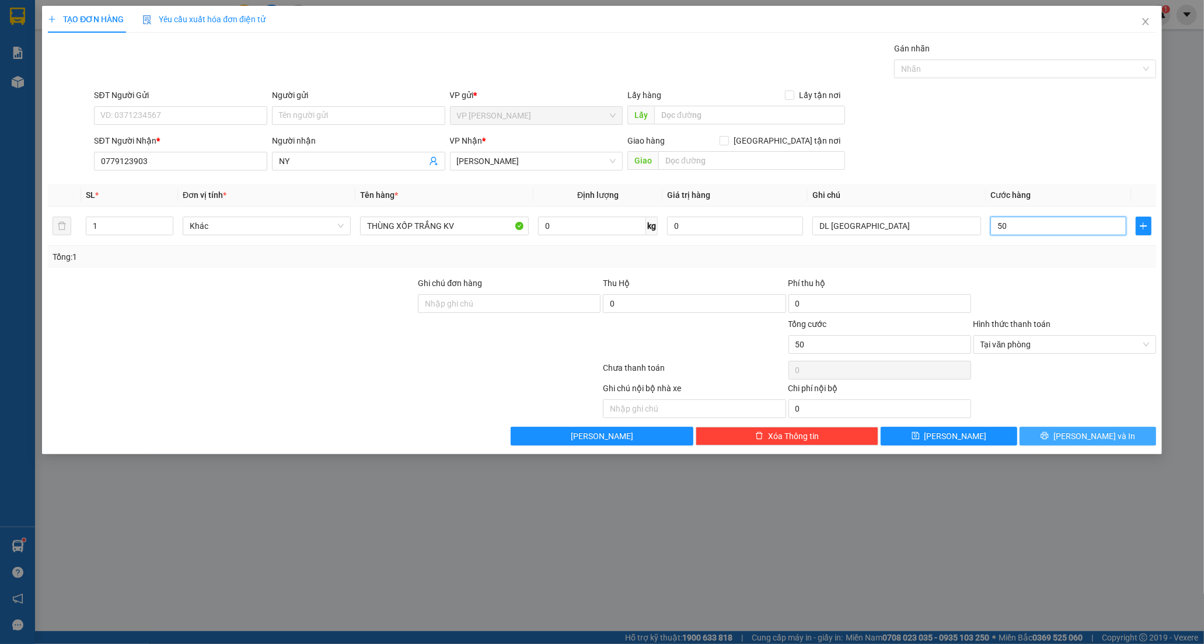
type input "50"
type input "50.000"
click at [1048, 432] on icon "printer" at bounding box center [1044, 435] width 8 height 8
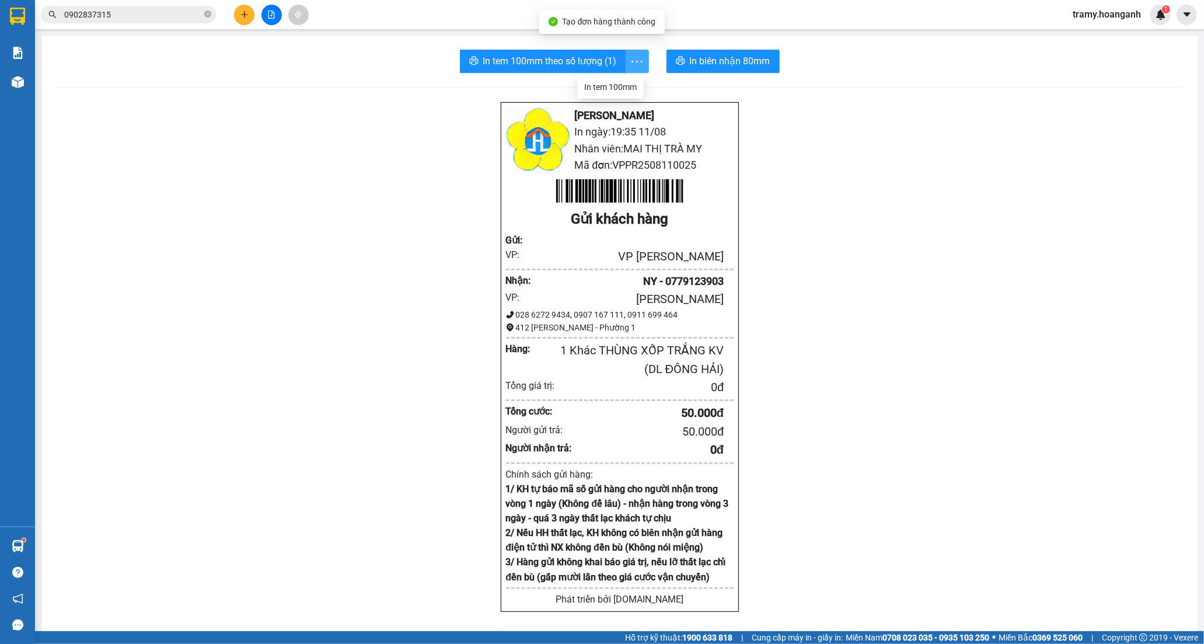
click at [630, 57] on icon "more" at bounding box center [637, 61] width 15 height 15
click at [621, 89] on div "In tem 100mm" at bounding box center [610, 87] width 53 height 13
click at [242, 13] on icon "plus" at bounding box center [244, 15] width 8 height 8
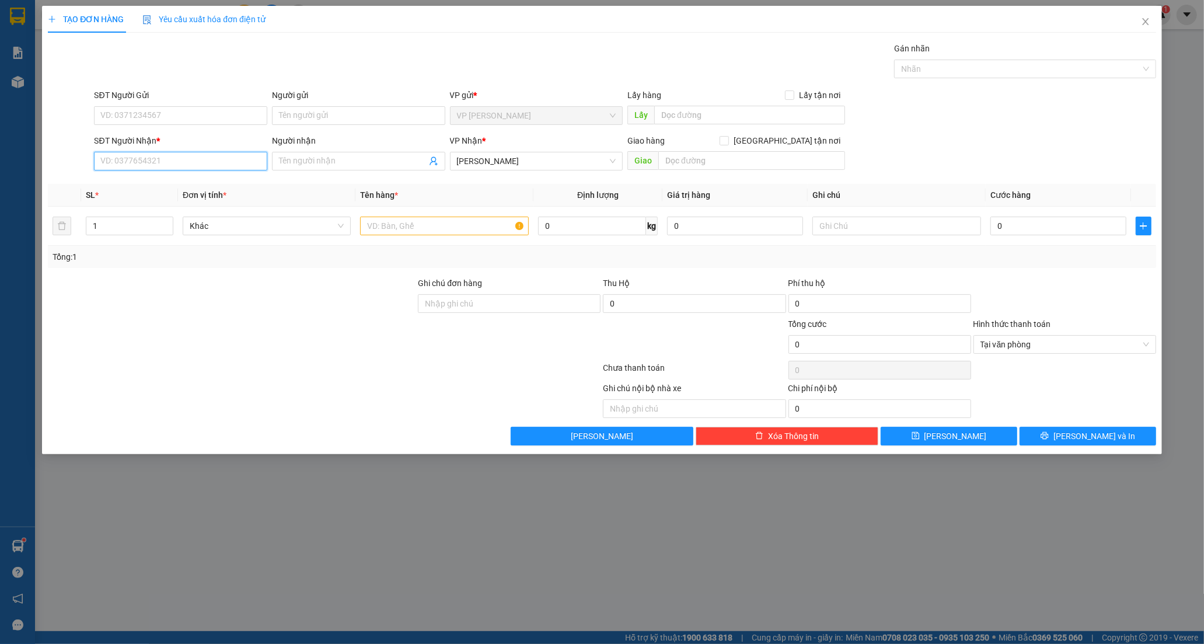
click at [130, 163] on input "SĐT Người Nhận *" at bounding box center [180, 161] width 173 height 19
type input "0362143207"
click at [184, 186] on div "0362143207 - ĐA" at bounding box center [180, 184] width 159 height 13
type input "ĐA"
type input "60.000"
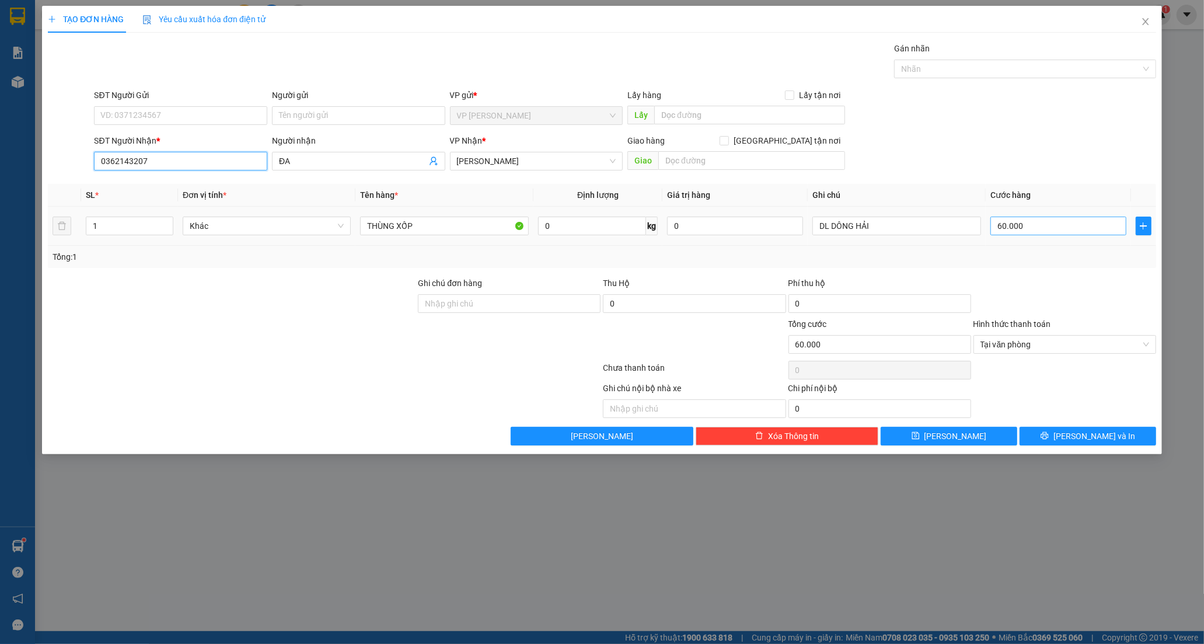
type input "0362143207"
click at [1030, 225] on input "60.000" at bounding box center [1058, 225] width 136 height 19
type input "0"
click at [992, 226] on input "0" at bounding box center [1058, 225] width 136 height 19
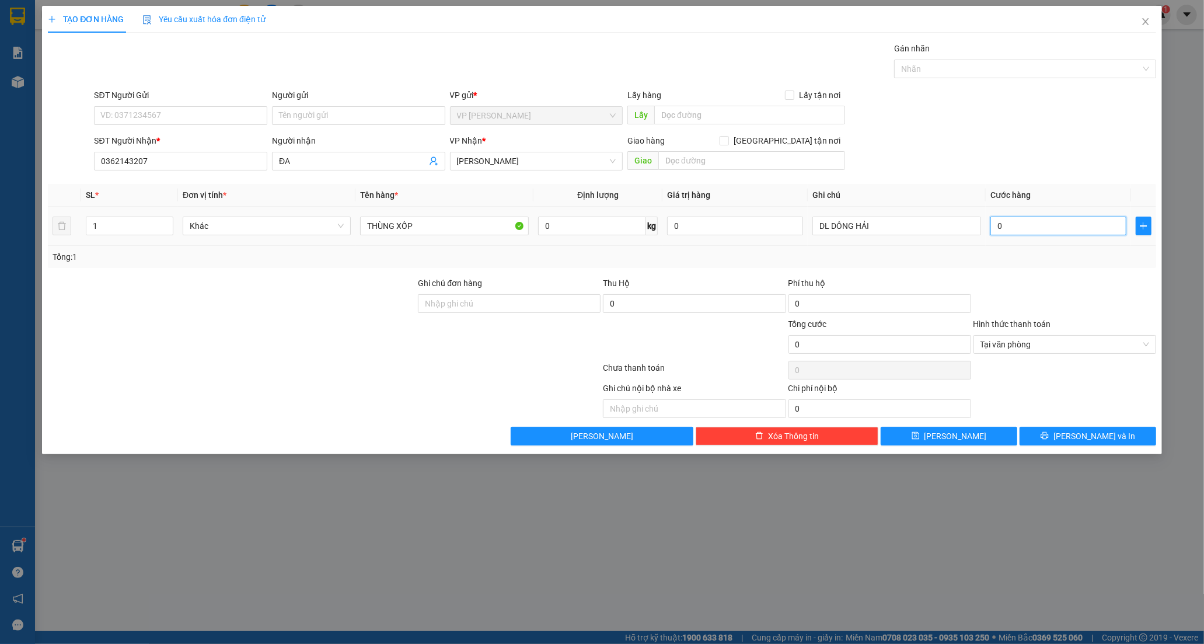
type input "50"
type input "50.000"
click at [1075, 438] on button "[PERSON_NAME] và In" at bounding box center [1087, 435] width 137 height 19
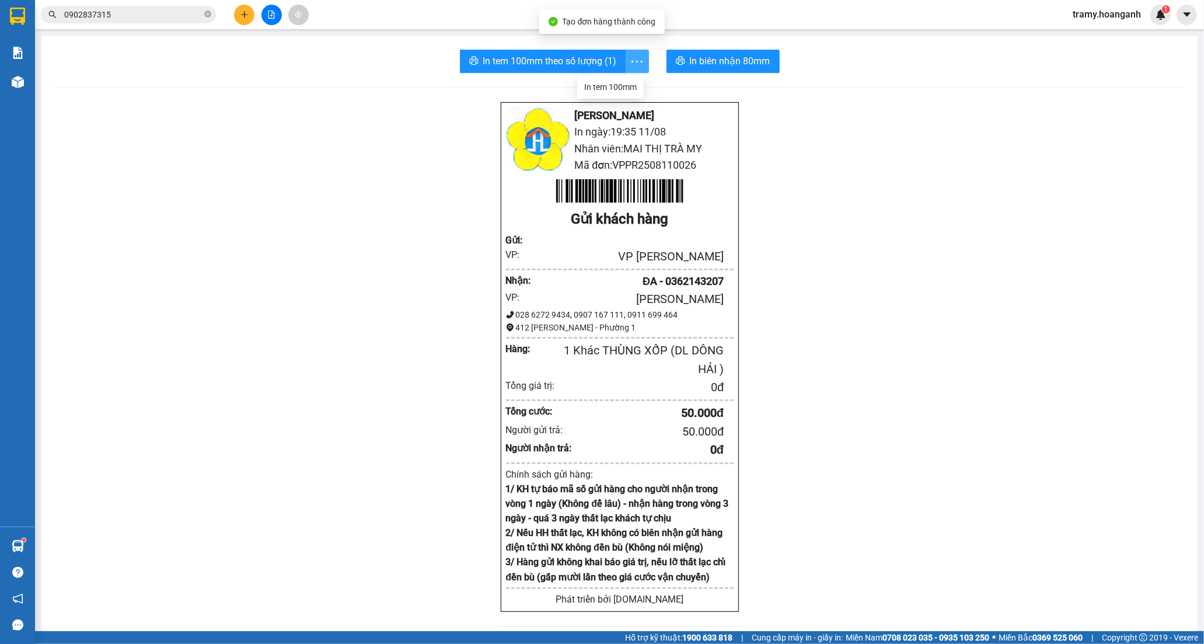
click at [633, 61] on icon "more" at bounding box center [637, 61] width 15 height 15
click at [630, 85] on div "In tem 100mm" at bounding box center [610, 87] width 53 height 13
click at [245, 11] on icon "plus" at bounding box center [244, 15] width 8 height 8
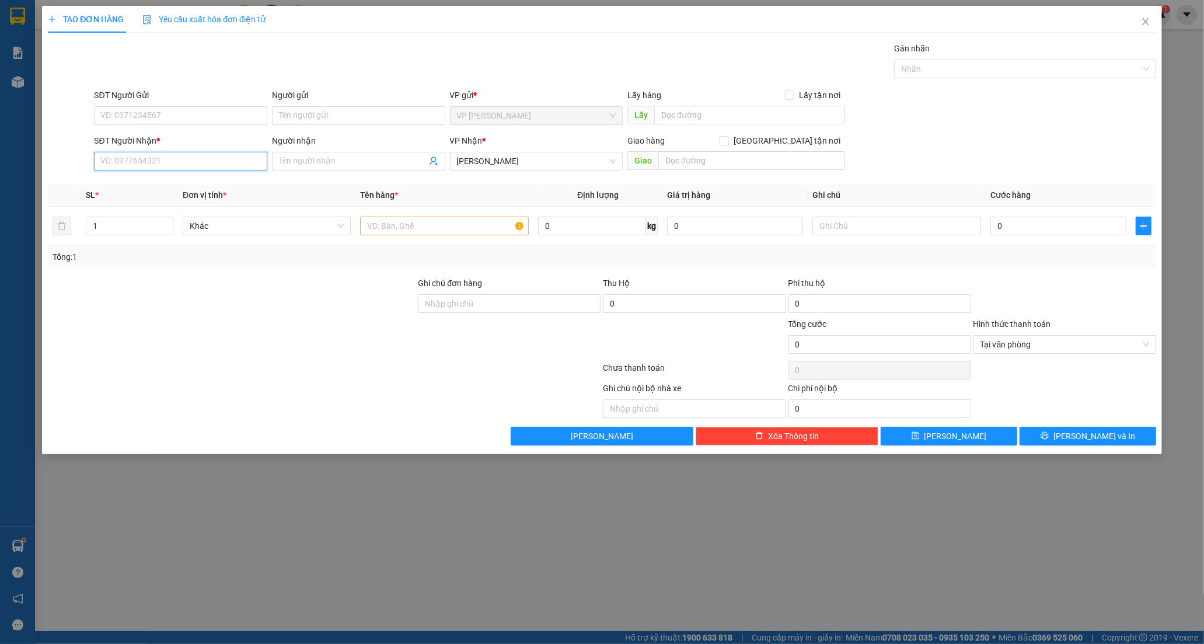
click at [141, 165] on input "SĐT Người Nhận *" at bounding box center [180, 161] width 173 height 19
click at [116, 163] on input "SĐT Người Nhận *" at bounding box center [180, 161] width 173 height 19
type input "0332263153"
click at [193, 180] on div "0332263153 - KHÁCH" at bounding box center [180, 184] width 159 height 13
type input "KHÁCH"
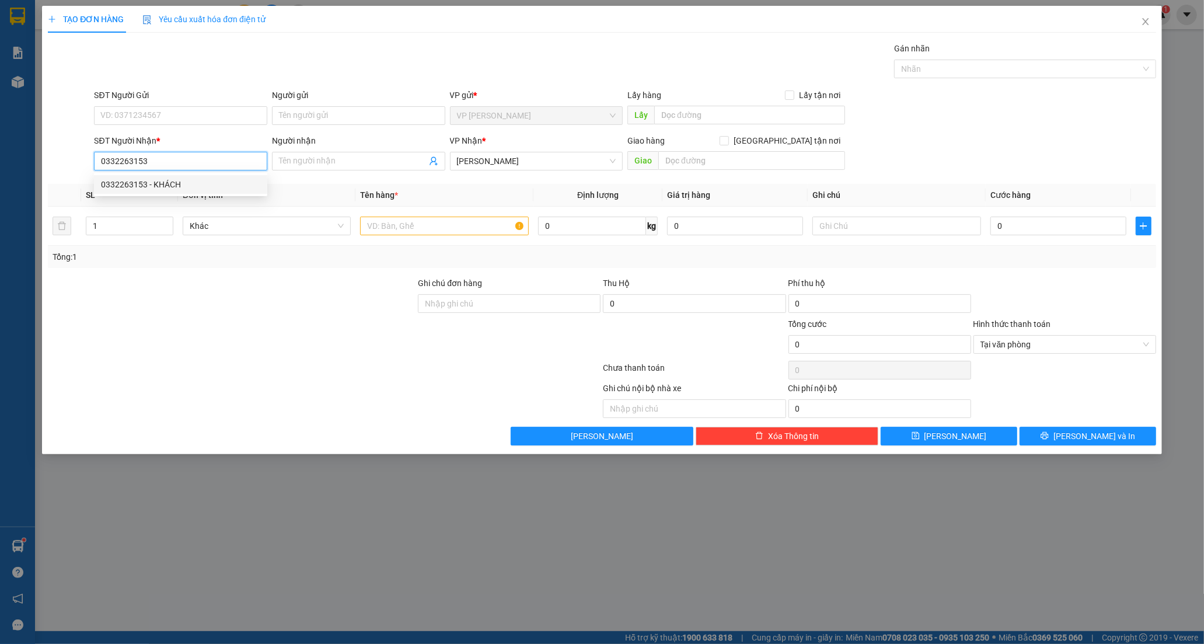
type input "MĐ MỚI"
type input "70.000"
type input "0332263153"
click at [1151, 20] on span "Close" at bounding box center [1145, 22] width 33 height 33
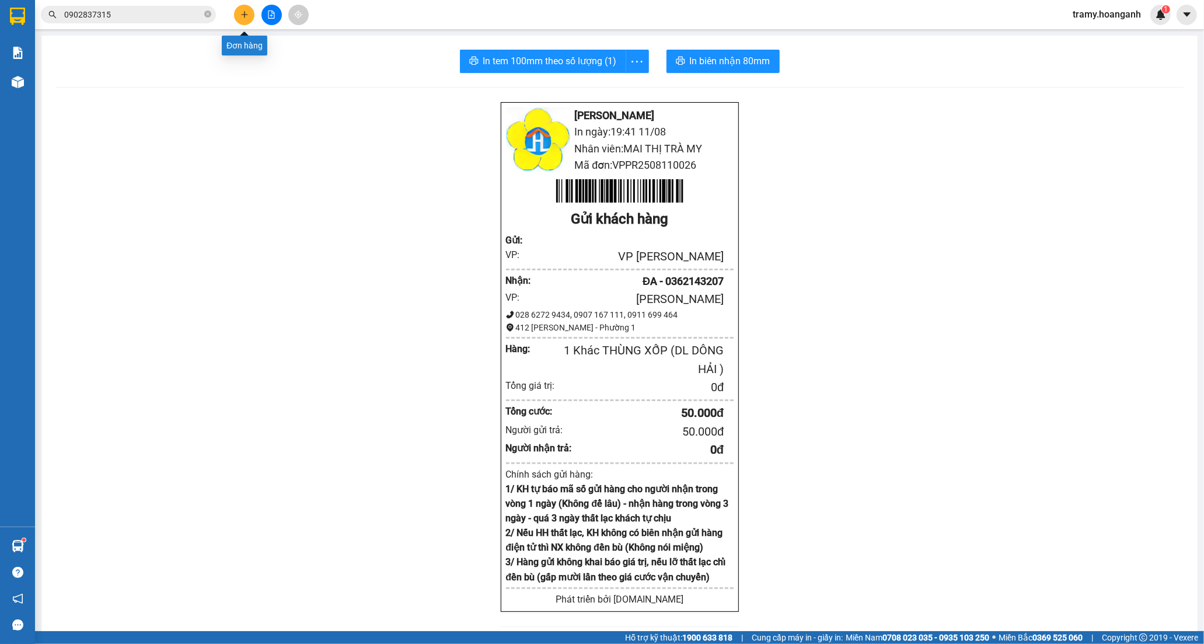
click at [242, 9] on button at bounding box center [244, 15] width 20 height 20
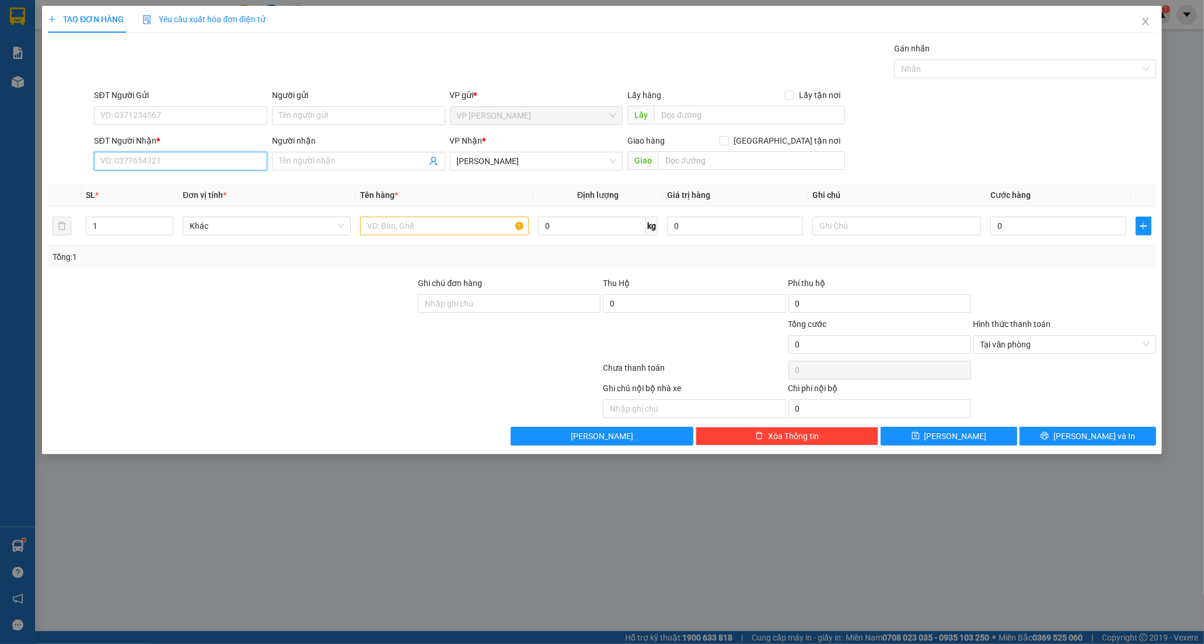
click at [194, 165] on input "SĐT Người Nhận *" at bounding box center [180, 161] width 173 height 19
type input "0919360424"
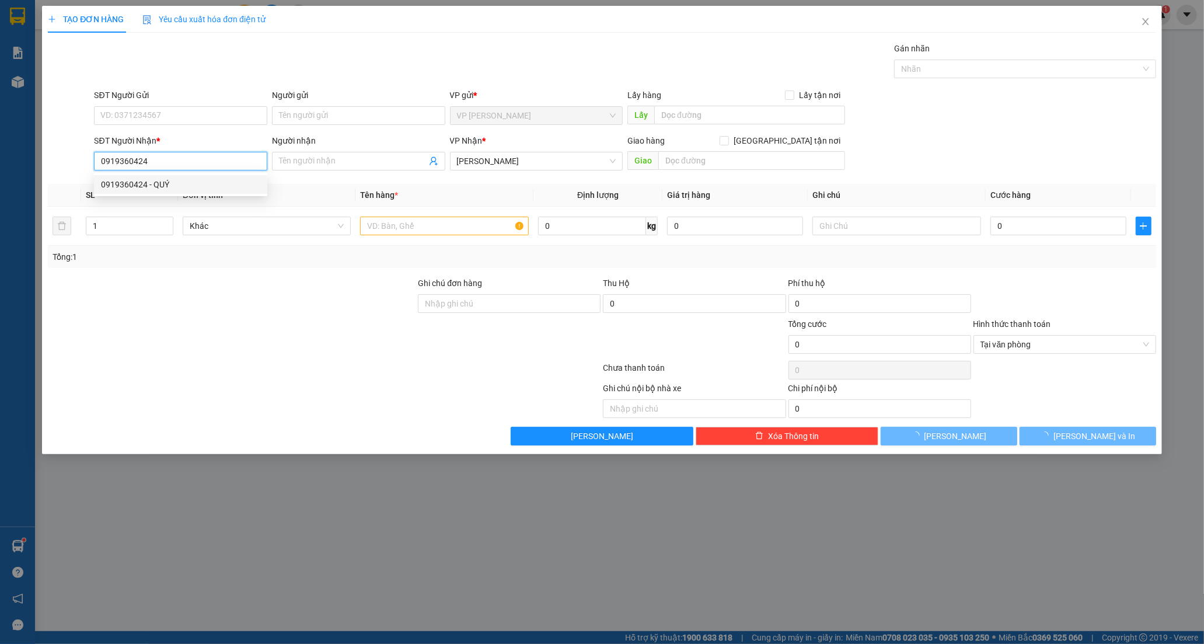
click at [187, 183] on div "0919360424 - QUÝ" at bounding box center [180, 184] width 159 height 13
type input "QUÝ"
type input "20.000"
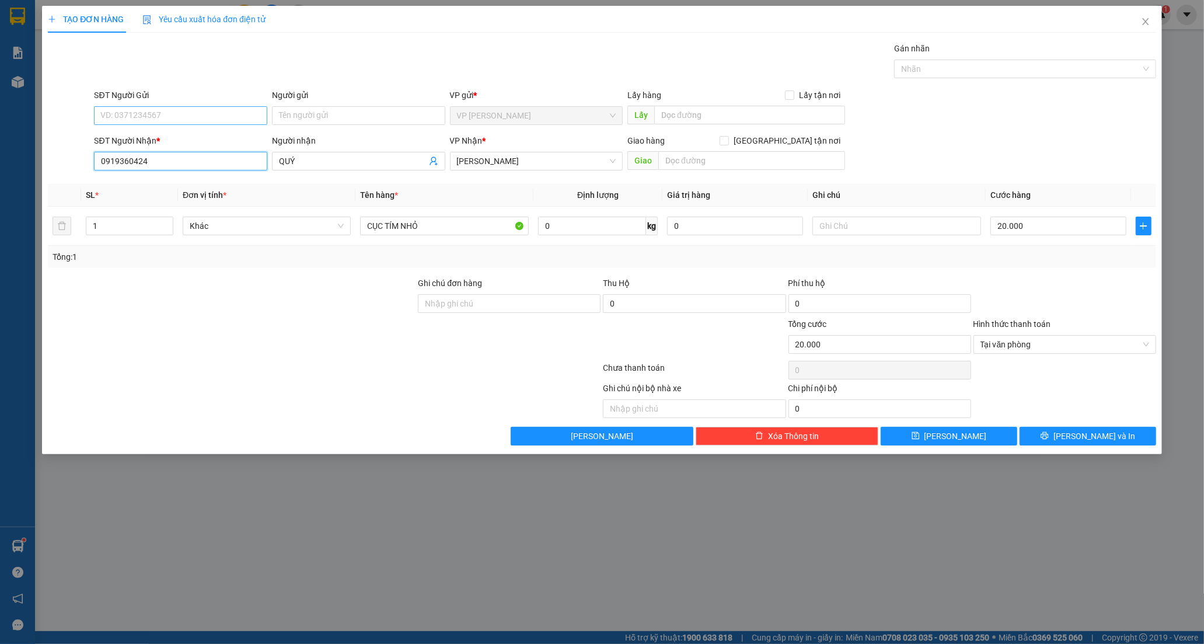
type input "0919360424"
click at [187, 119] on input "SĐT Người Gửi" at bounding box center [180, 115] width 173 height 19
click at [190, 156] on div "0916998072 - BS DUNG" at bounding box center [180, 157] width 159 height 13
type input "0916998072"
type input "BS DUNG"
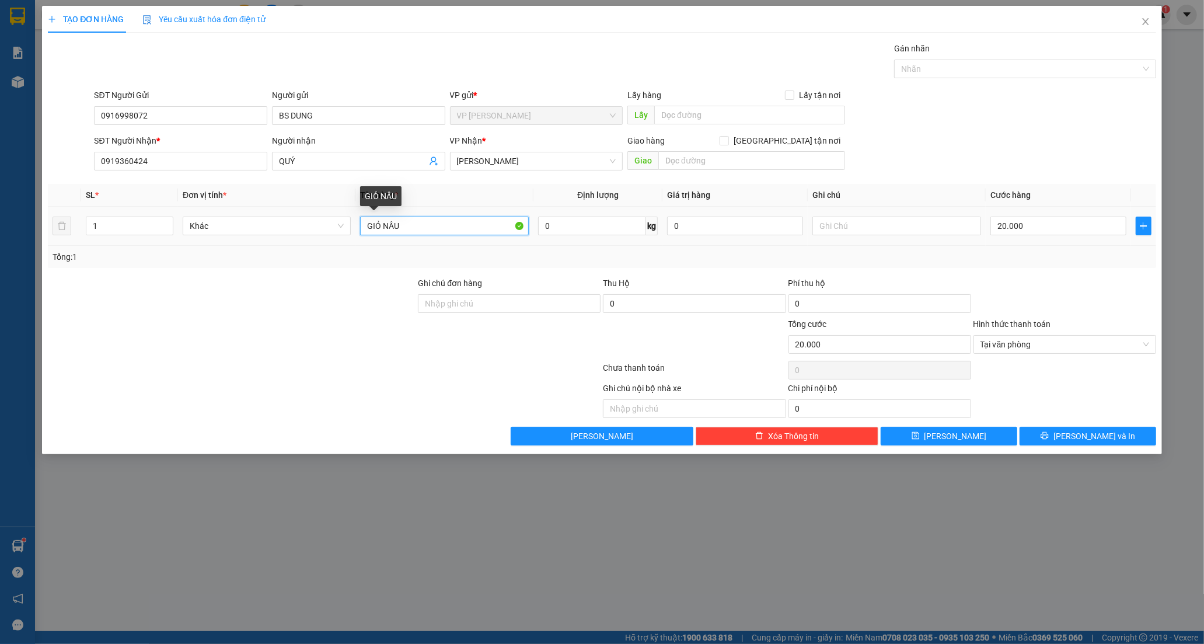
drag, startPoint x: 439, startPoint y: 230, endPoint x: 326, endPoint y: 256, distance: 116.6
click at [326, 256] on div "SL * Đơn vị tính * Tên hàng * Định lượng Giá trị hàng Ghi chú Cước hàng 1 Khác …" at bounding box center [602, 226] width 1108 height 84
type input "GIỎ CARO"
click at [1081, 443] on button "[PERSON_NAME] và In" at bounding box center [1087, 435] width 137 height 19
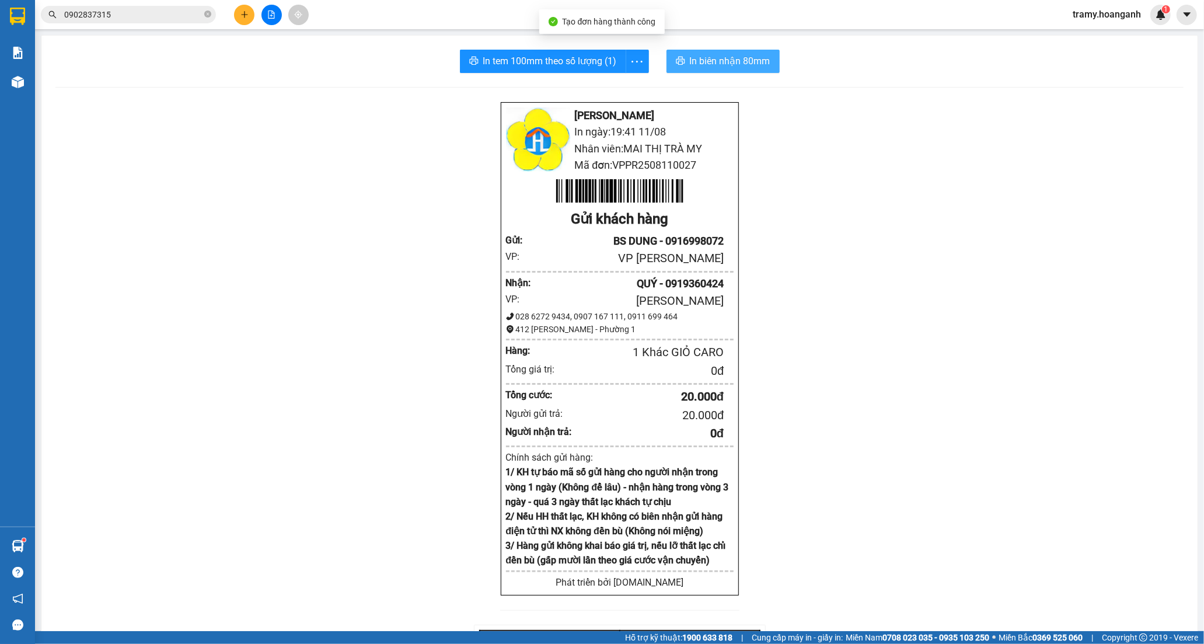
click at [704, 67] on span "In biên nhận 80mm" at bounding box center [730, 61] width 81 height 15
click at [639, 65] on icon "more" at bounding box center [637, 61] width 15 height 15
click at [632, 58] on icon "more" at bounding box center [637, 61] width 15 height 15
click at [625, 84] on div "In tem 100mm" at bounding box center [610, 87] width 53 height 13
click at [238, 12] on button at bounding box center [244, 15] width 20 height 20
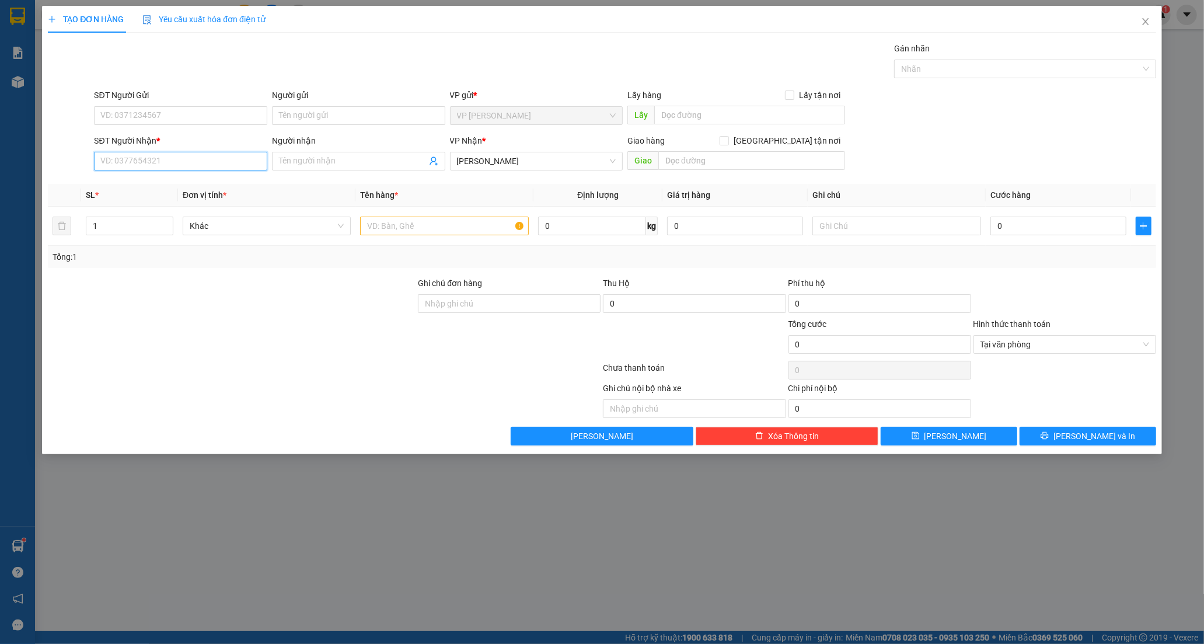
click at [140, 162] on input "SĐT Người Nhận *" at bounding box center [180, 161] width 173 height 19
type input "0332263153"
click at [153, 180] on div "0332263153 - KHÁCH" at bounding box center [180, 184] width 159 height 13
type input "KHÁCH"
type input "MĐ MỚI"
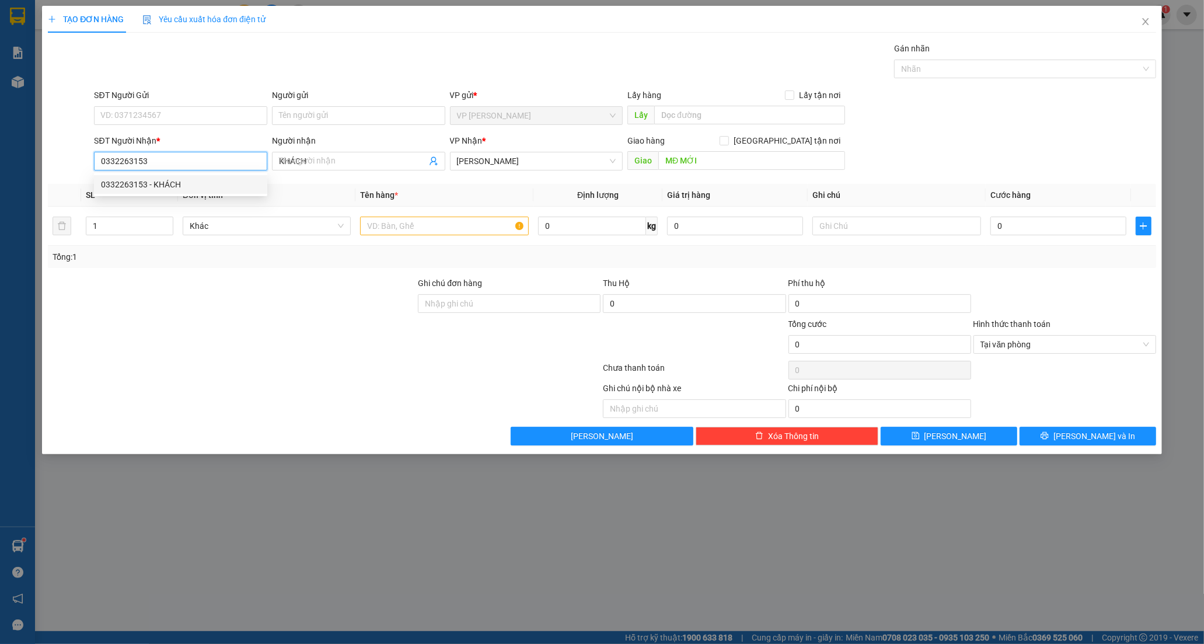
type input "70.000"
type input "0332263153"
click at [347, 158] on input "KHÁCH" at bounding box center [353, 161] width 148 height 13
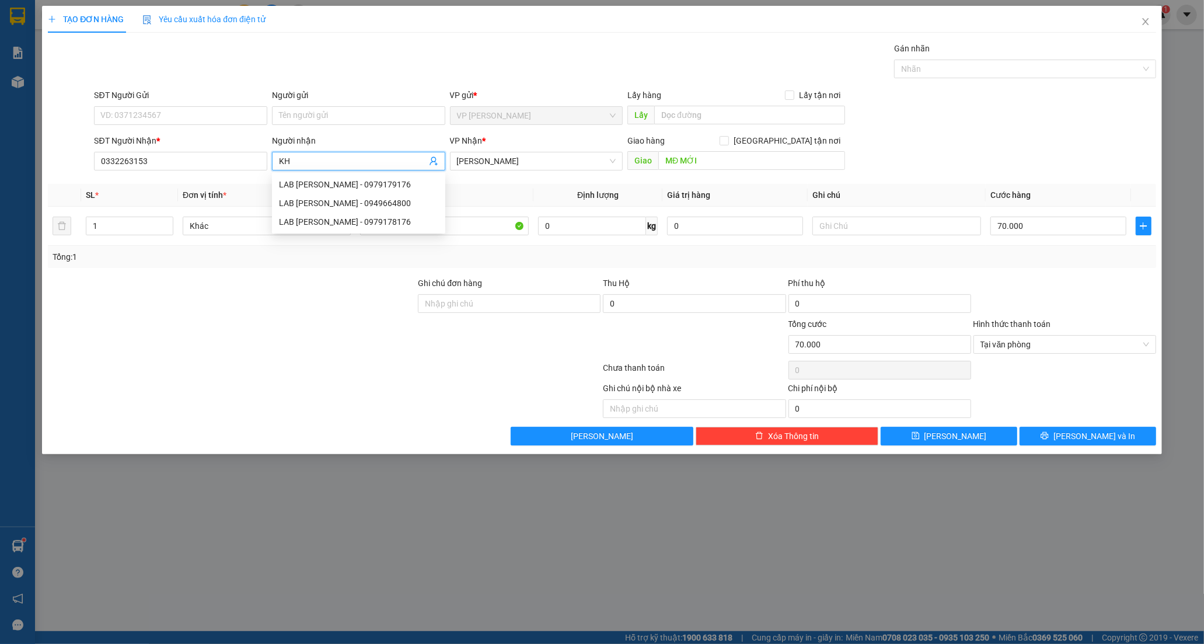
type input "K"
type input "PHÚC"
click at [293, 302] on body "Kết quả tìm kiếm ( 95 ) Bộ lọc Mã ĐH Trạng thái Món hàng Thu hộ Tổng cước Chưa …" at bounding box center [602, 322] width 1204 height 644
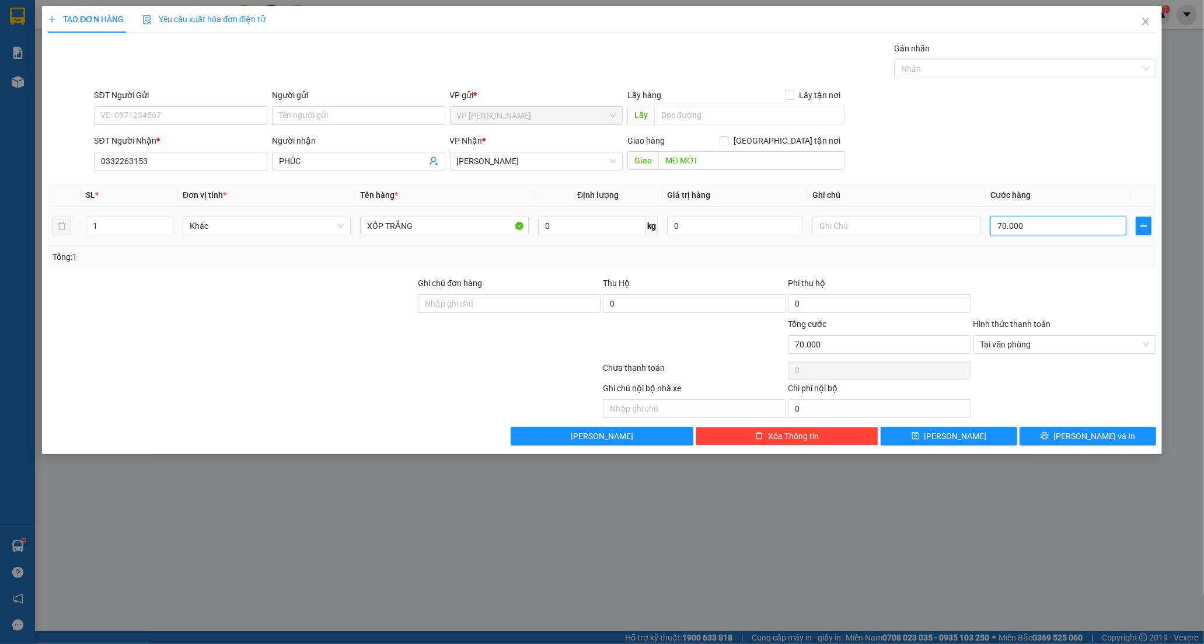
click at [1027, 229] on input "70.000" at bounding box center [1058, 225] width 136 height 19
type input "0"
click at [997, 226] on input "0" at bounding box center [1058, 225] width 136 height 19
click at [1056, 434] on button "[PERSON_NAME] và In" at bounding box center [1087, 435] width 137 height 19
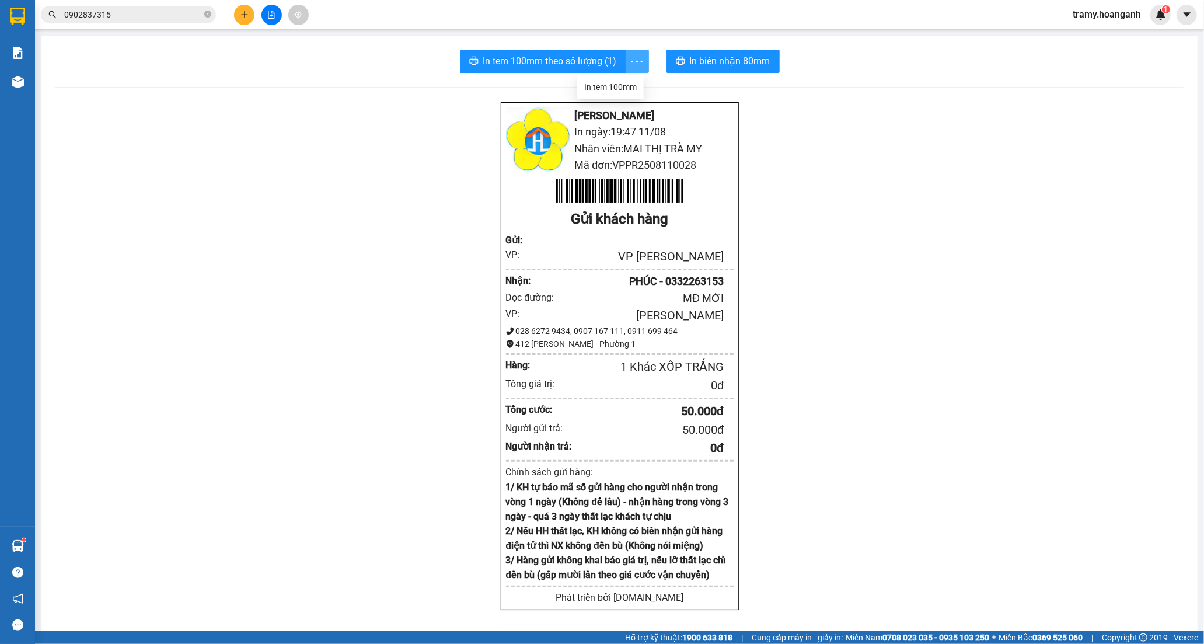
click at [630, 63] on icon "more" at bounding box center [637, 61] width 15 height 15
click at [627, 83] on div "In tem 100mm" at bounding box center [610, 87] width 53 height 13
click at [244, 19] on button at bounding box center [244, 15] width 20 height 20
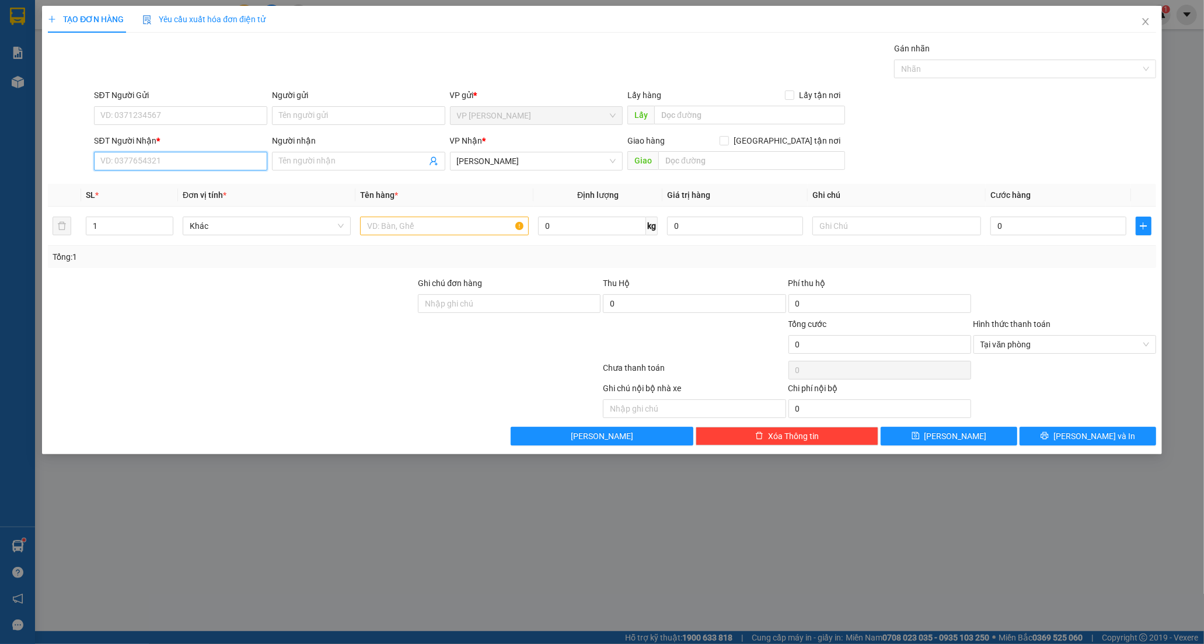
click at [142, 165] on input "SĐT Người Nhận *" at bounding box center [180, 161] width 173 height 19
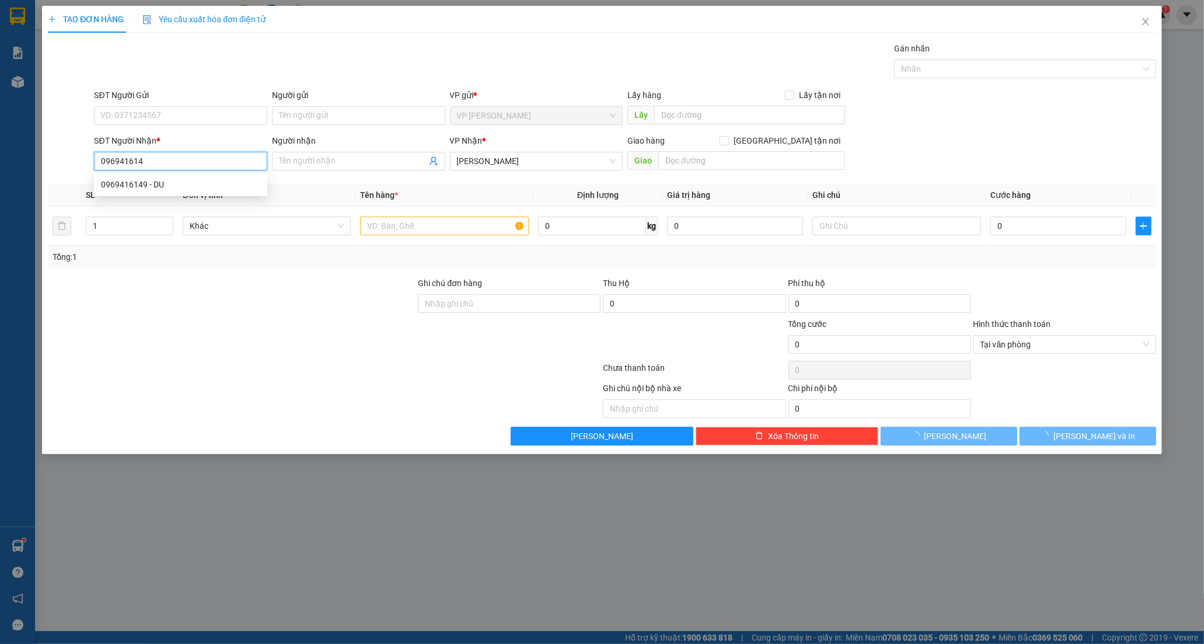
type input "0969416149"
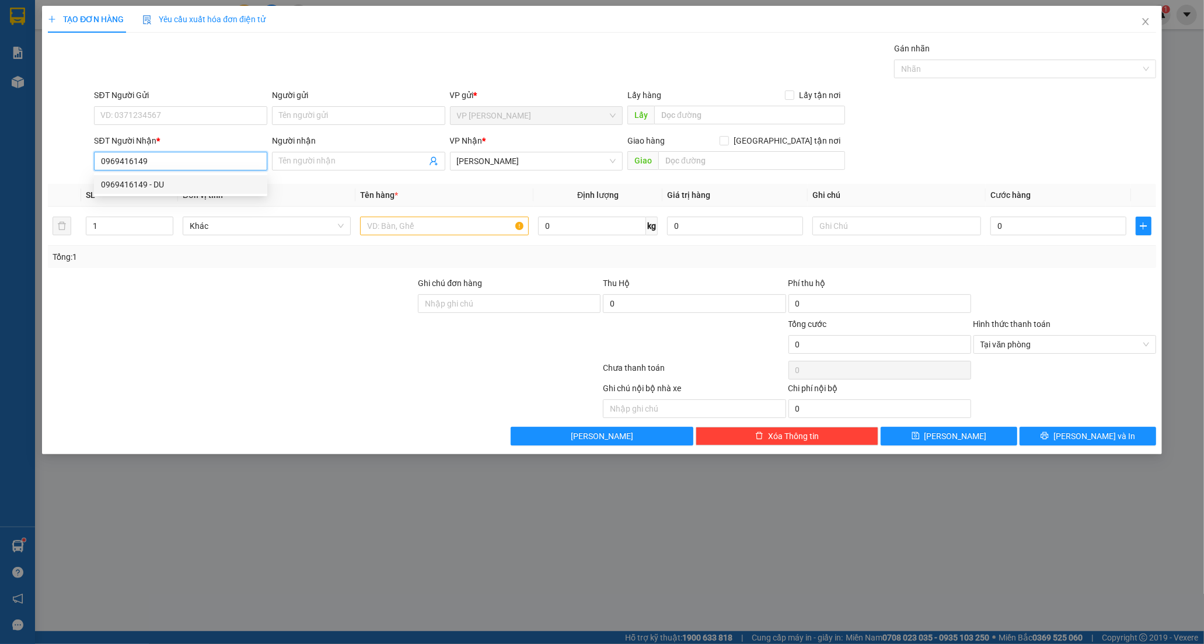
click at [180, 181] on div "0969416149 - DU" at bounding box center [180, 184] width 159 height 13
type input "DU"
type input "BX ĐỒNG NAI"
type input "50.000"
type input "0969416149"
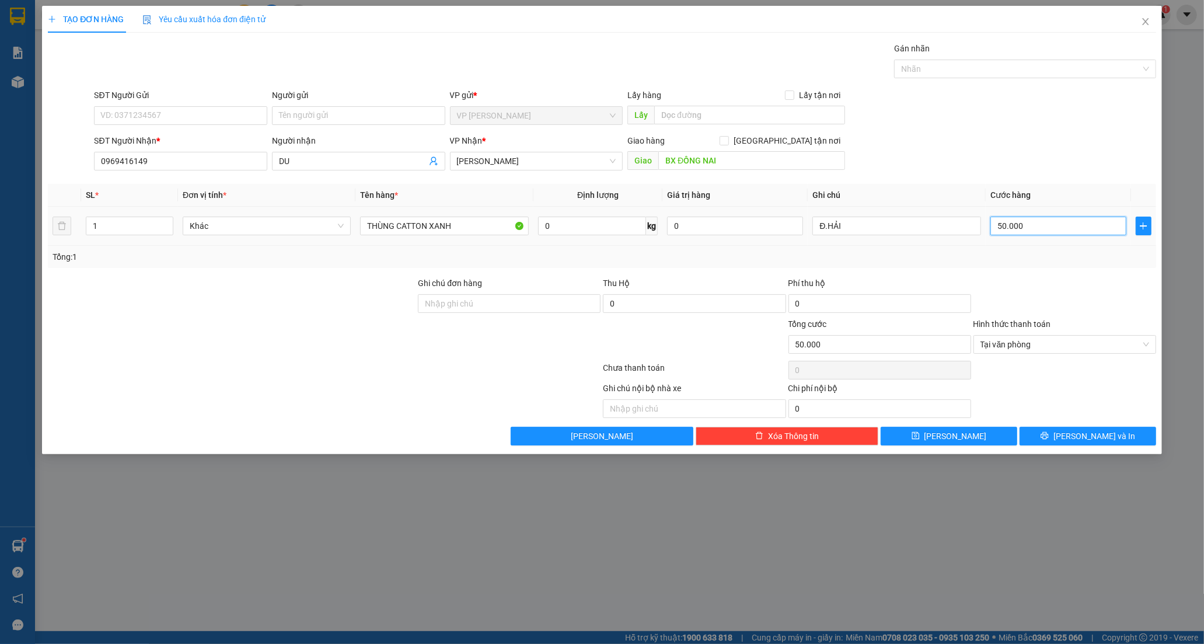
click at [1047, 233] on input "50.000" at bounding box center [1058, 225] width 136 height 19
type input "0"
click at [997, 232] on input "0" at bounding box center [1058, 225] width 136 height 19
type input "40"
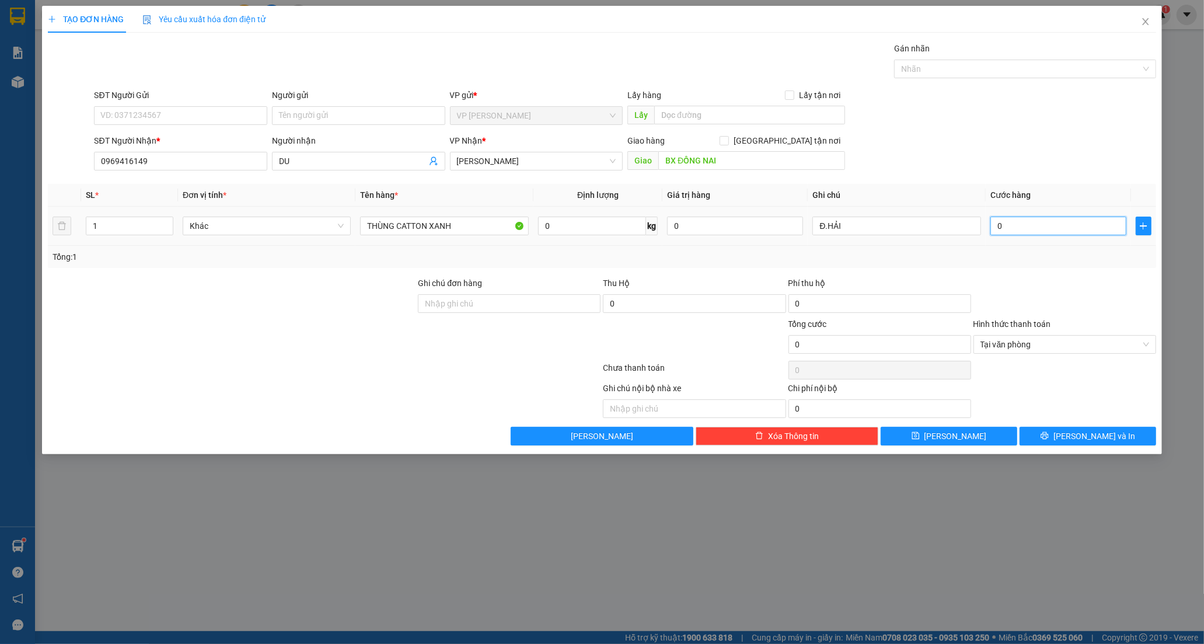
type input "40"
click at [1055, 432] on button "[PERSON_NAME] và In" at bounding box center [1087, 435] width 137 height 19
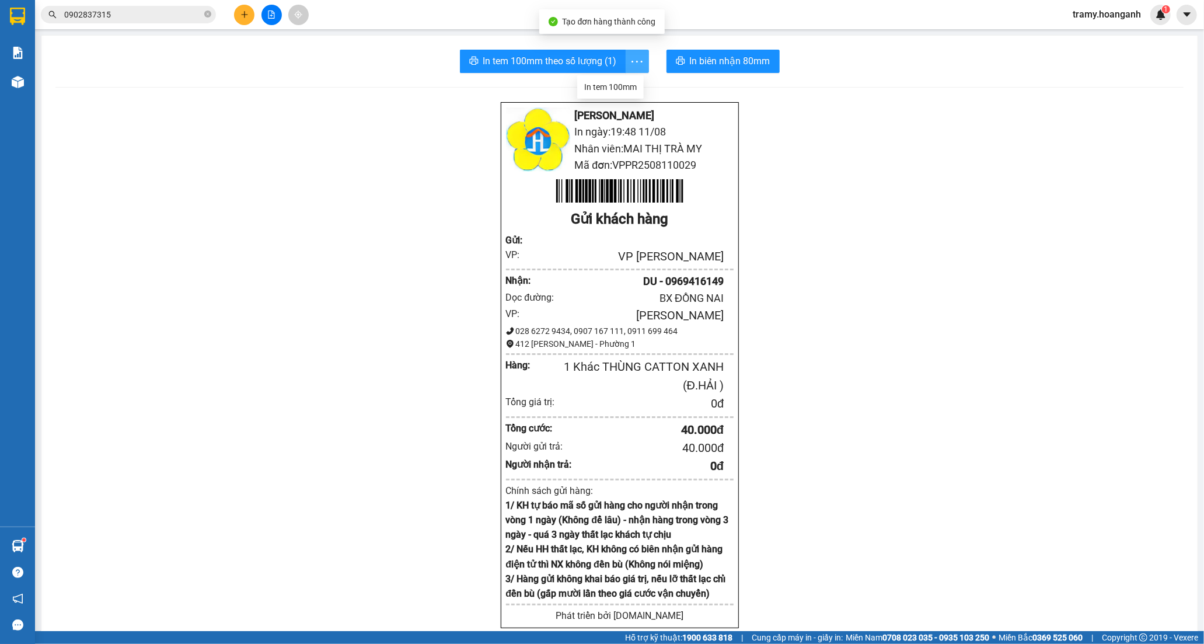
click at [633, 50] on button "button" at bounding box center [636, 61] width 23 height 23
click at [624, 89] on div "In tem 100mm" at bounding box center [610, 87] width 53 height 13
click at [240, 11] on icon "plus" at bounding box center [244, 15] width 8 height 8
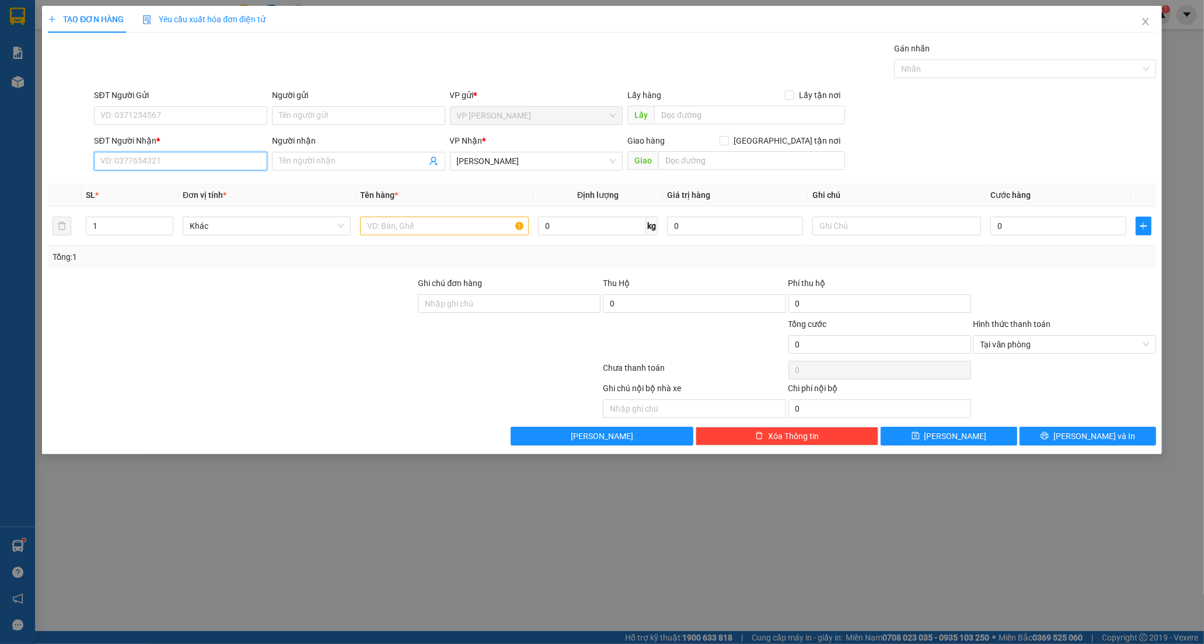
click at [110, 162] on input "SĐT Người Nhận *" at bounding box center [180, 161] width 173 height 19
type input "0367321938"
click at [190, 183] on div "0367321938 - CÔ LỢI" at bounding box center [180, 184] width 159 height 13
type input "CÔ LỢI"
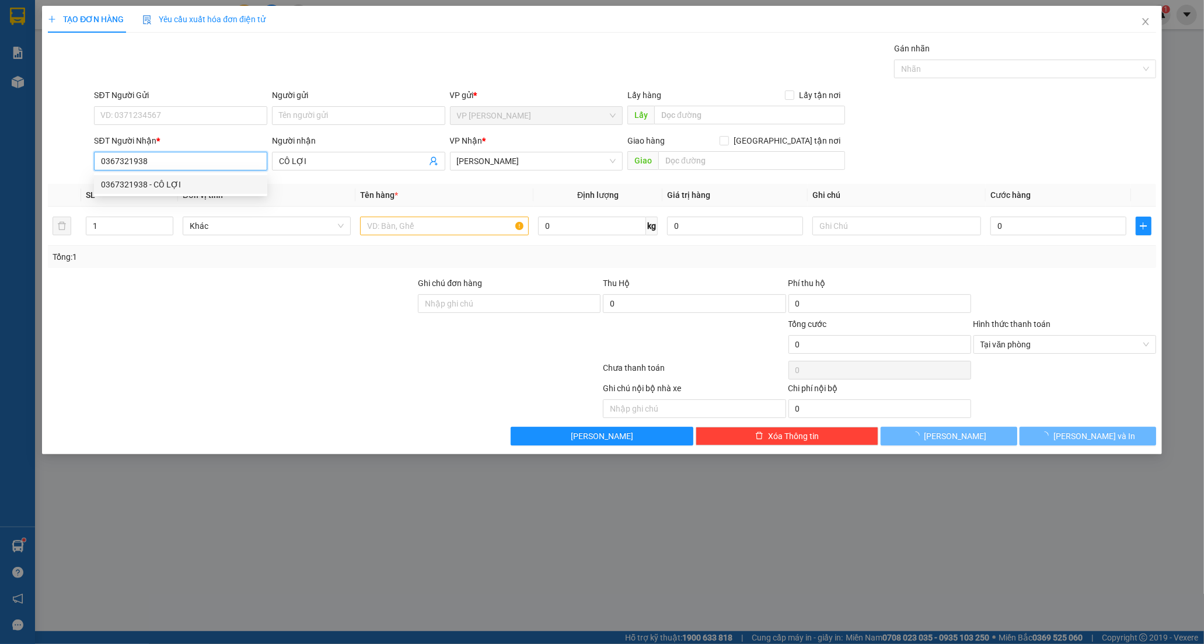
type input "80.000"
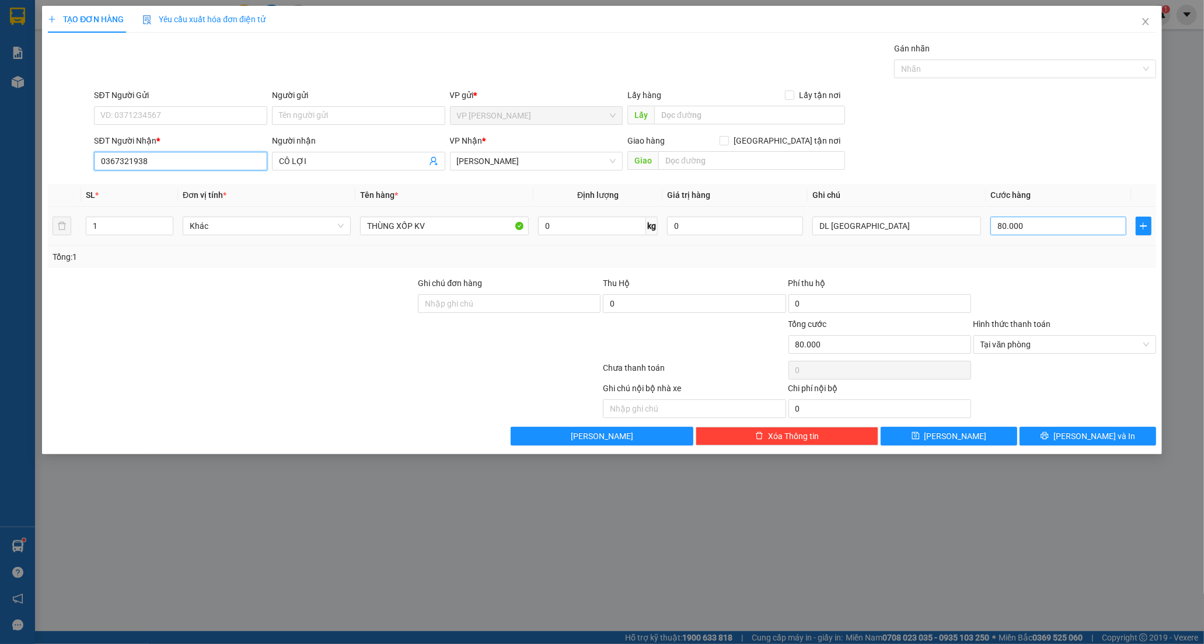
type input "0367321938"
click at [1025, 216] on input "80.000" at bounding box center [1058, 225] width 136 height 19
type input "0"
click at [994, 229] on input "0" at bounding box center [1058, 225] width 136 height 19
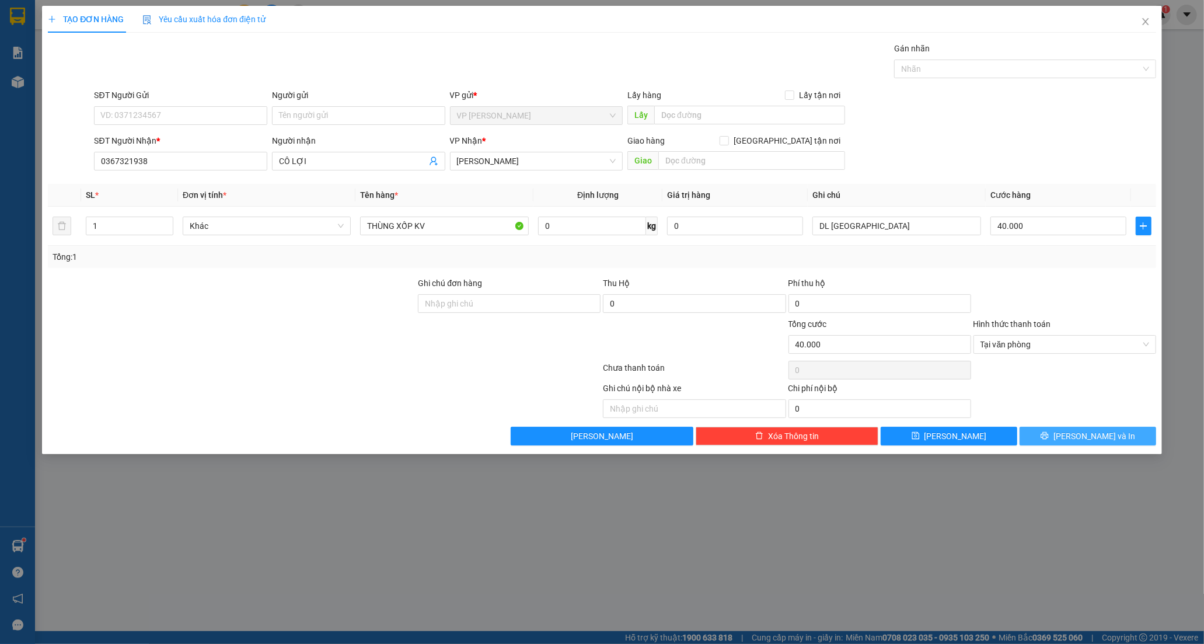
click at [1069, 429] on button "[PERSON_NAME] và In" at bounding box center [1087, 435] width 137 height 19
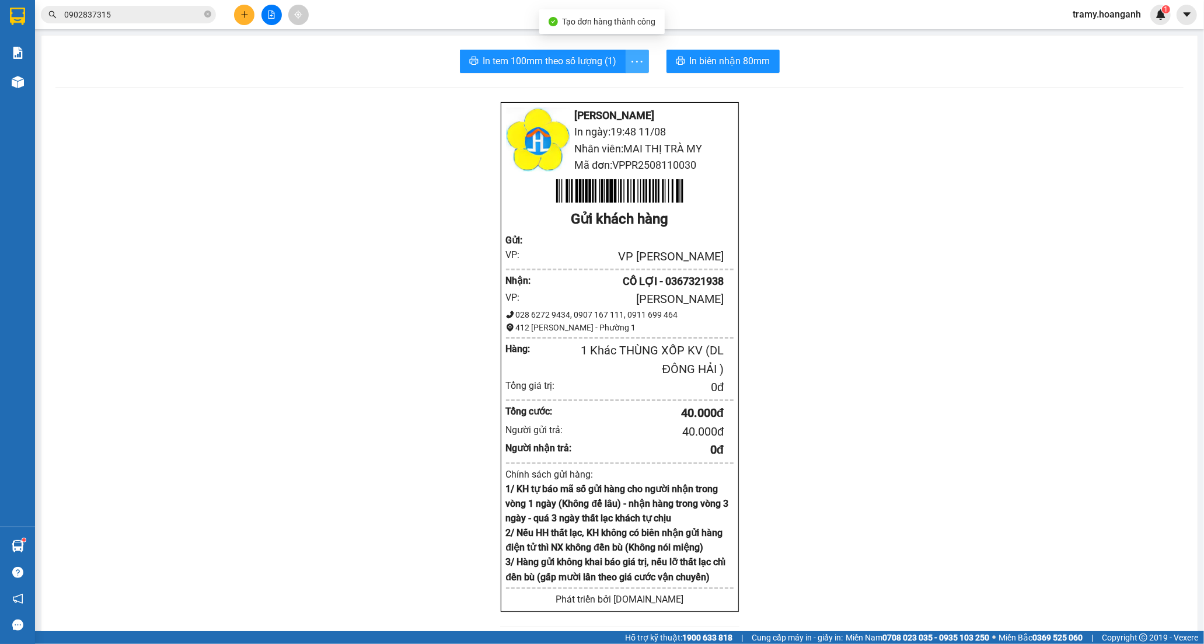
click at [637, 59] on icon "more" at bounding box center [637, 61] width 15 height 15
click at [625, 86] on div "In tem 100mm" at bounding box center [610, 87] width 53 height 13
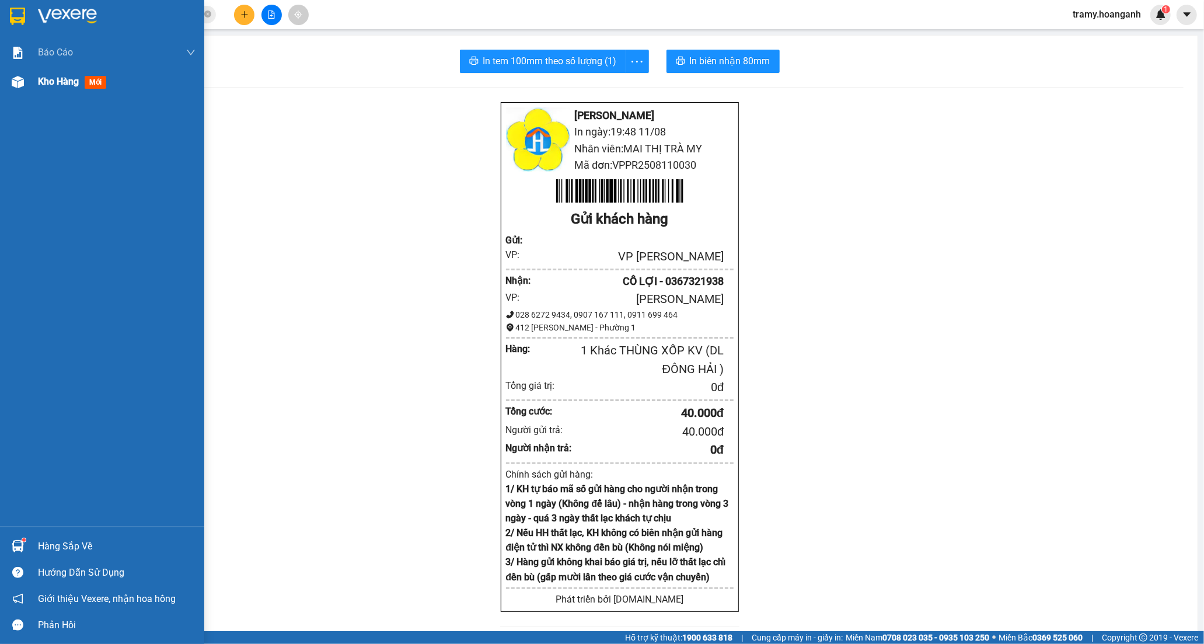
click at [64, 84] on span "Kho hàng" at bounding box center [58, 81] width 41 height 11
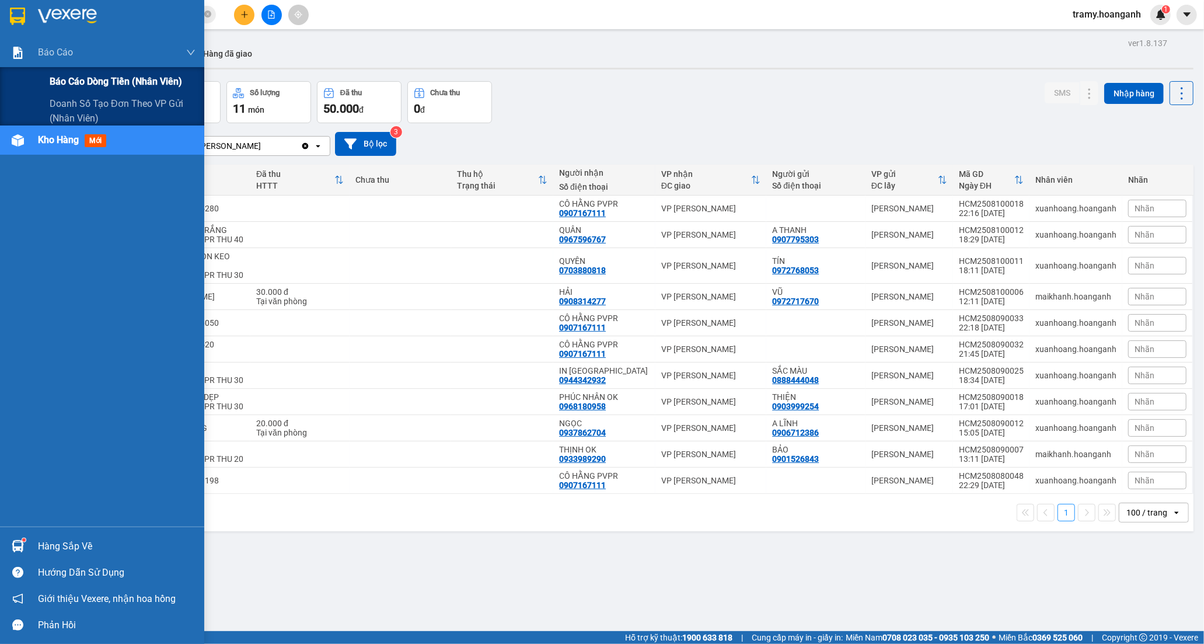
drag, startPoint x: 75, startPoint y: 85, endPoint x: 95, endPoint y: 90, distance: 21.1
click at [78, 86] on span "Báo cáo dòng tiền (nhân viên)" at bounding box center [116, 81] width 132 height 15
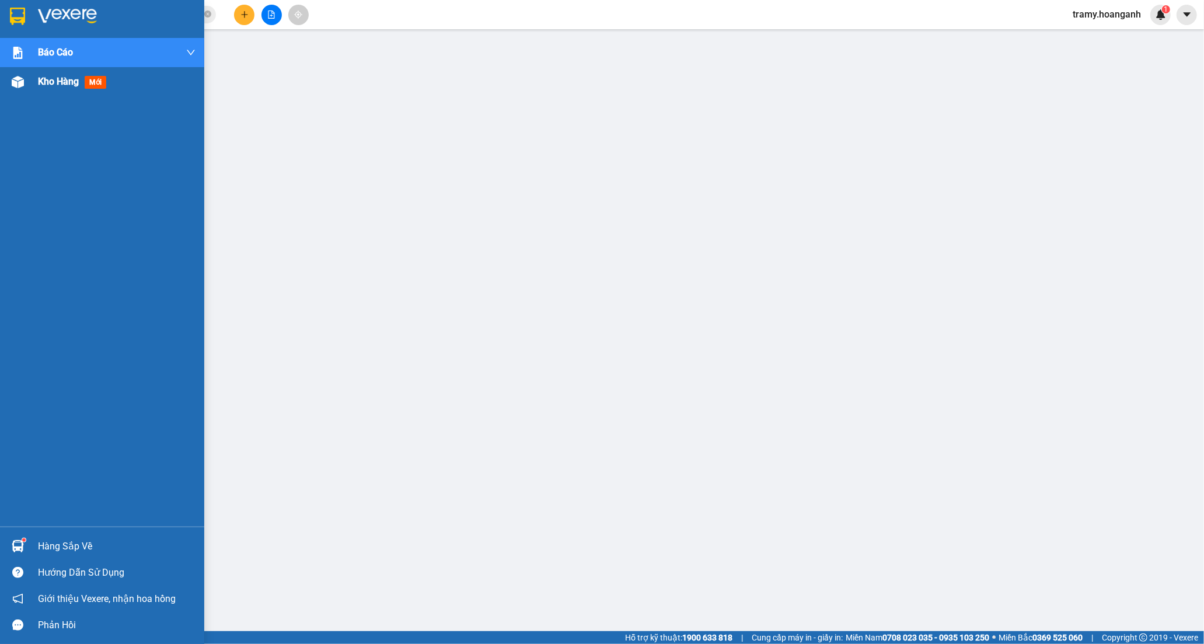
click at [44, 84] on span "Kho hàng" at bounding box center [58, 81] width 41 height 11
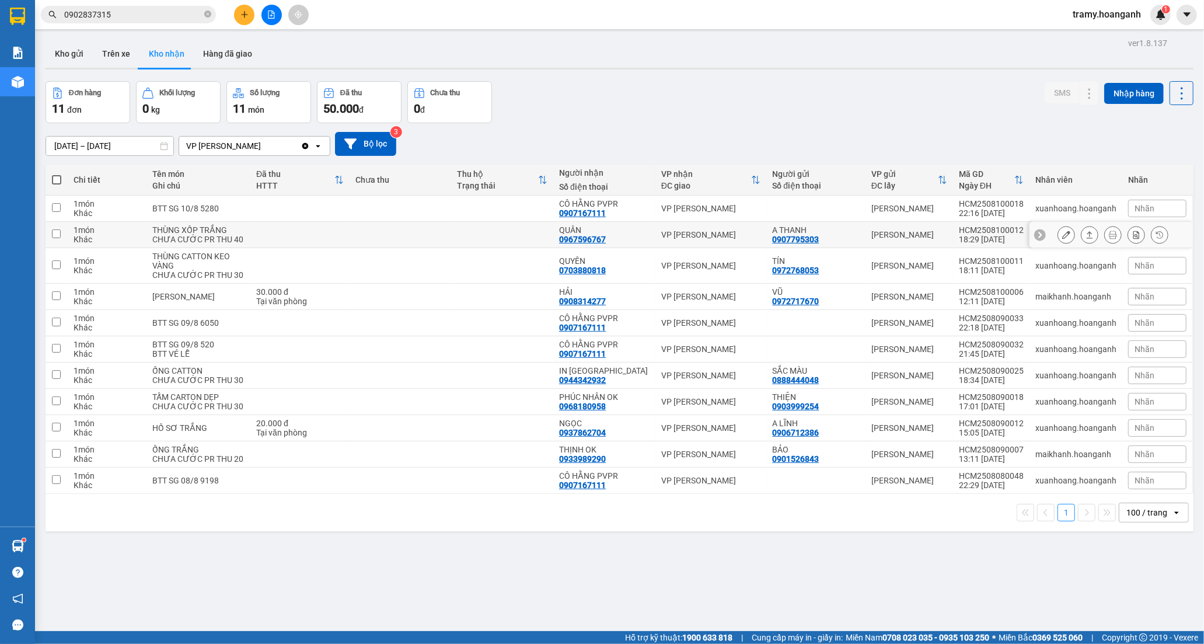
click at [572, 235] on div "QUÂN" at bounding box center [604, 229] width 90 height 9
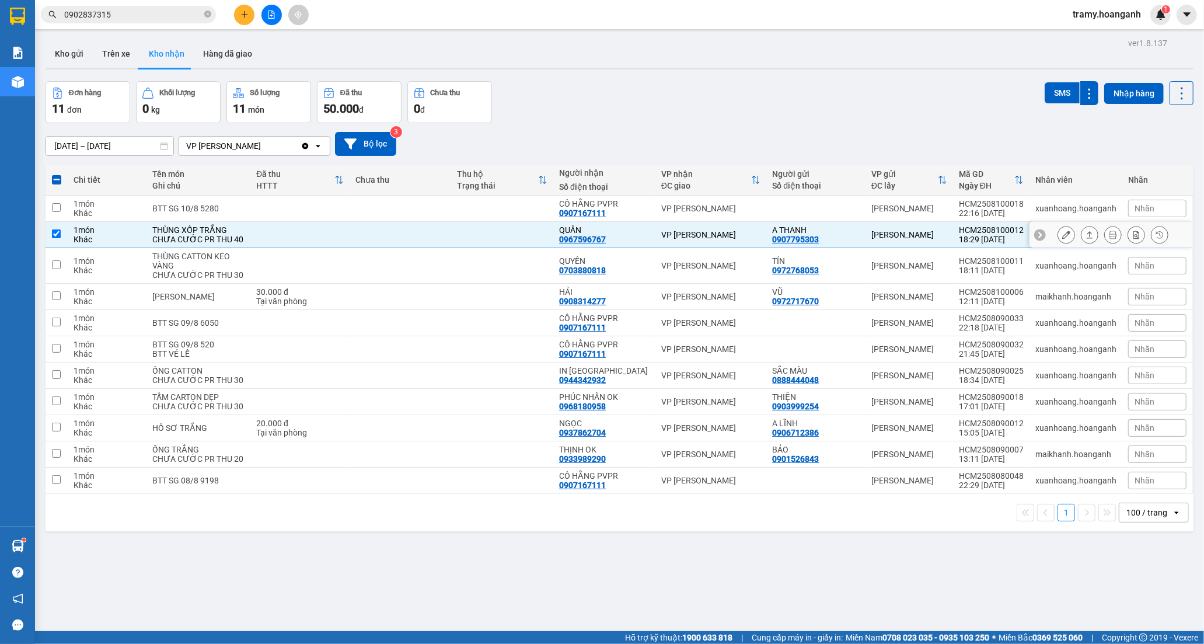
click at [1062, 237] on icon at bounding box center [1066, 234] width 8 height 8
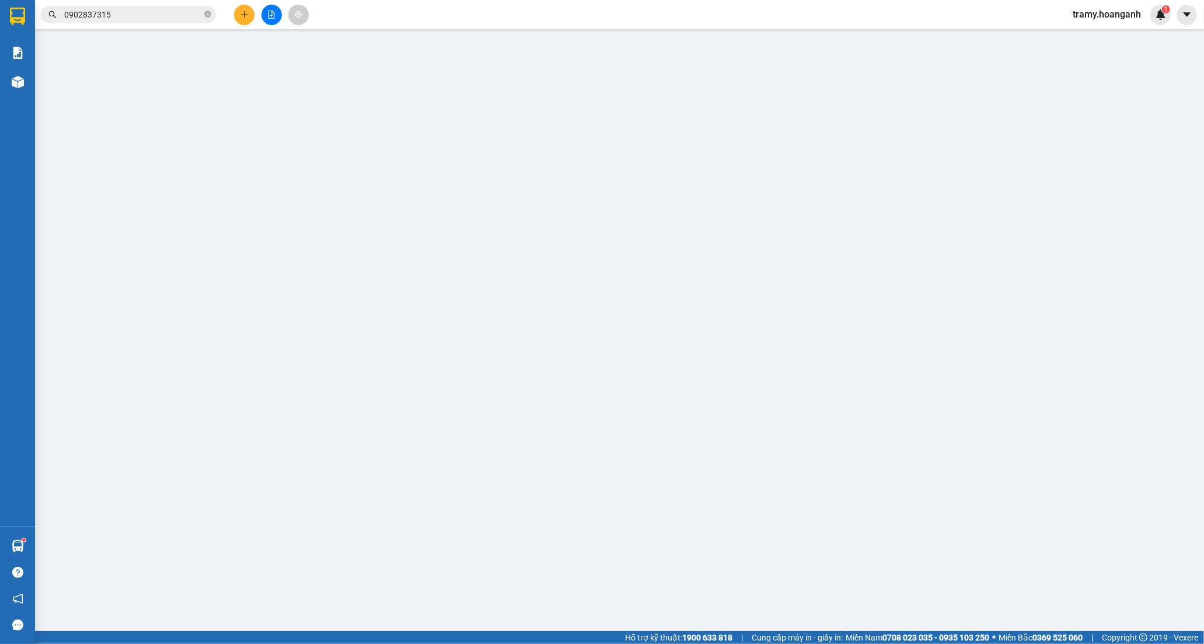
type input "0907795303"
type input "A THANH"
type input "0967596767"
type input "QUÂN"
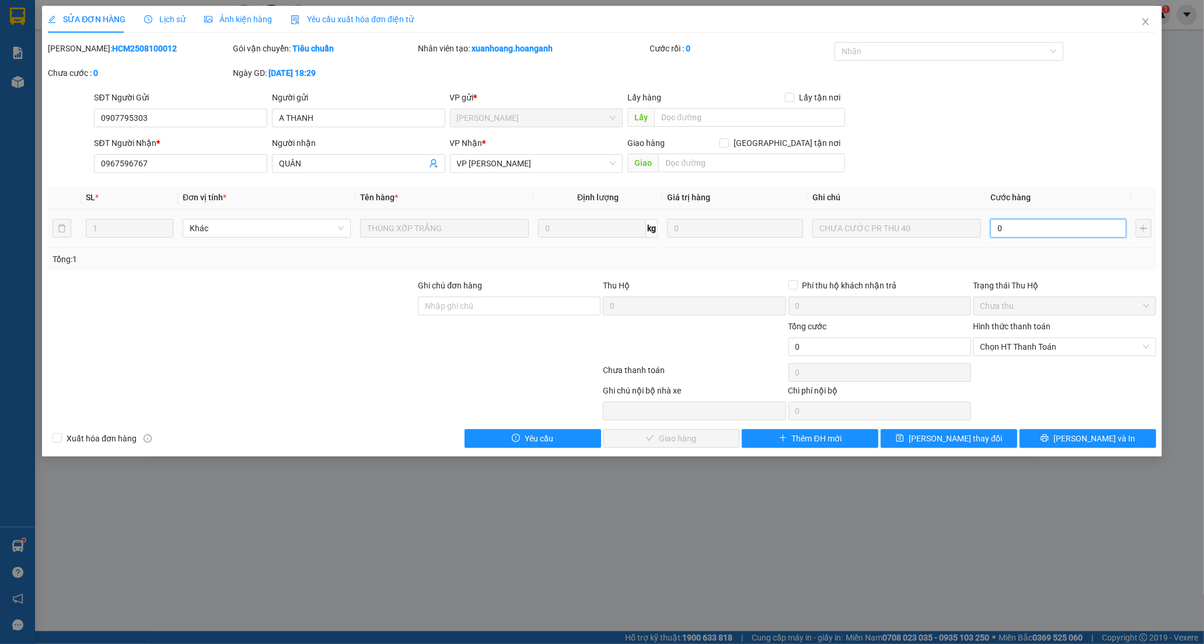
click at [1032, 228] on input "0" at bounding box center [1058, 228] width 136 height 19
type input "4"
type input "40"
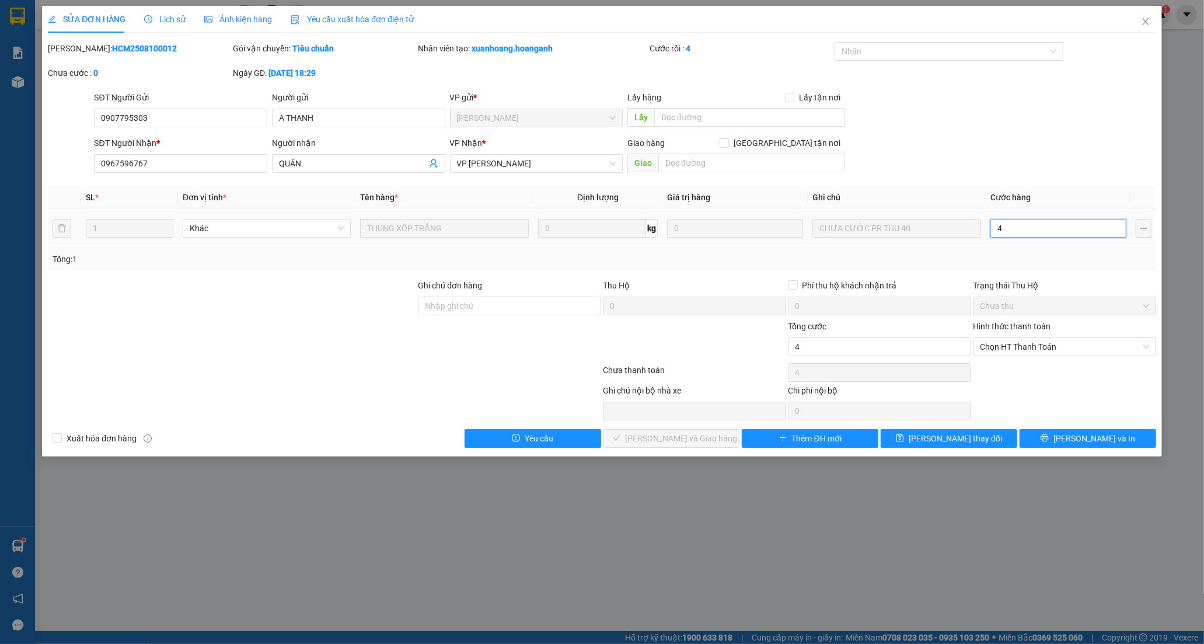
type input "40"
click at [1009, 353] on span "Chọn HT Thanh Toán" at bounding box center [1064, 347] width 169 height 18
type input "40"
type input "40.000"
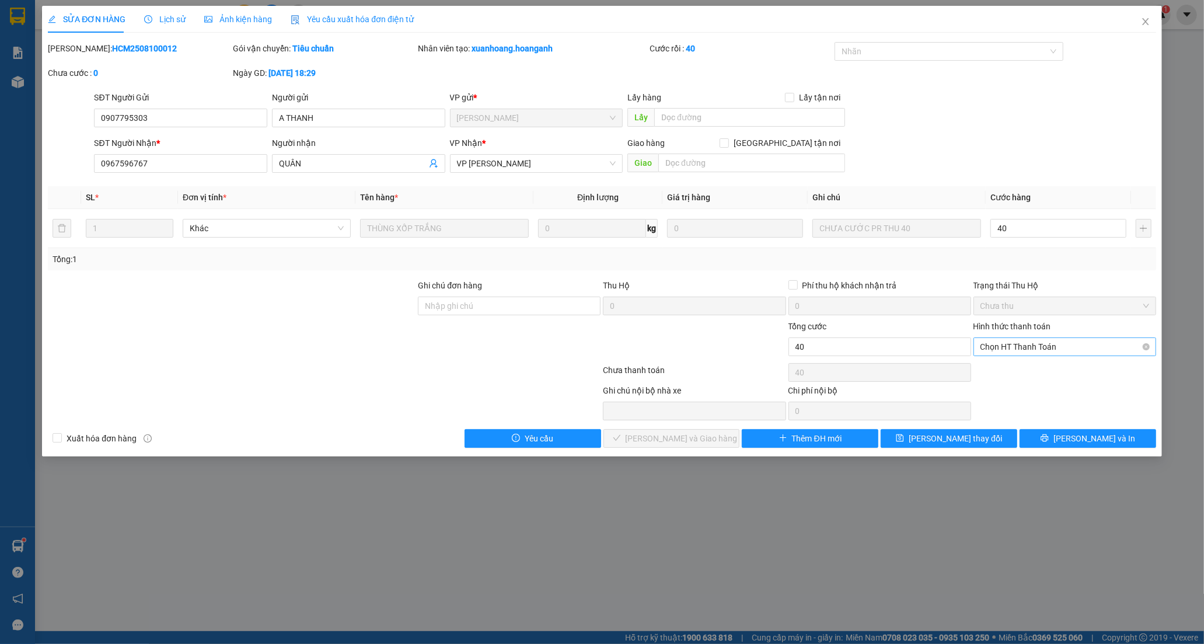
type input "40.000"
click at [1007, 365] on div "Tại văn phòng" at bounding box center [1064, 369] width 169 height 13
type input "0"
click at [686, 439] on span "[PERSON_NAME] và Giao hàng" at bounding box center [681, 438] width 112 height 13
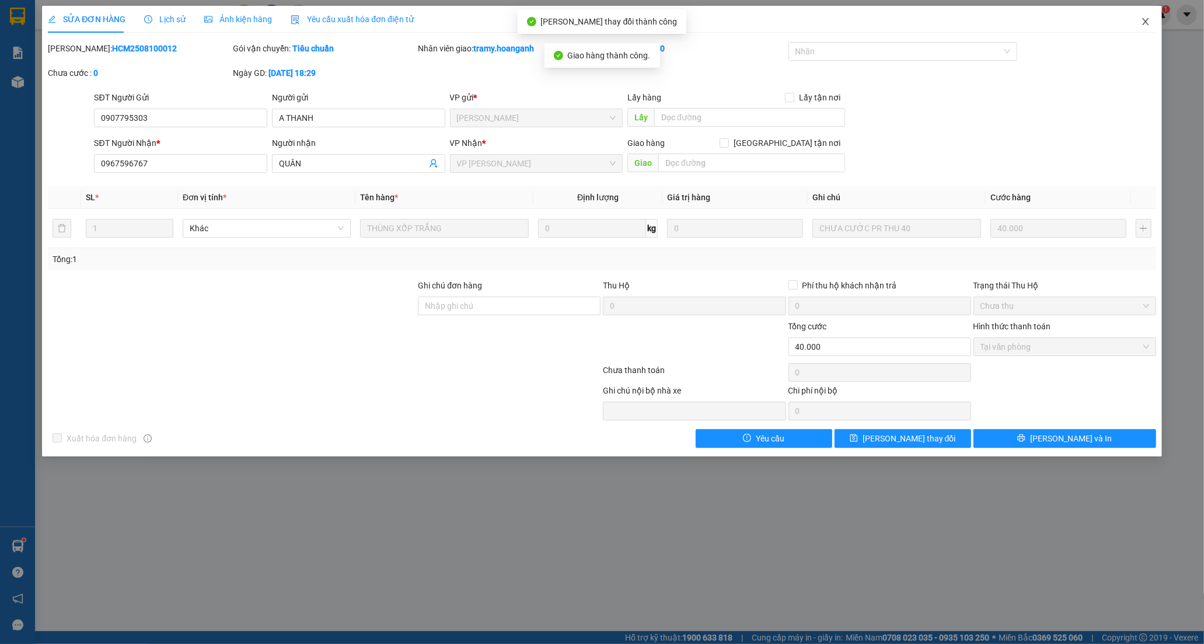
click at [1148, 20] on icon "close" at bounding box center [1145, 21] width 9 height 9
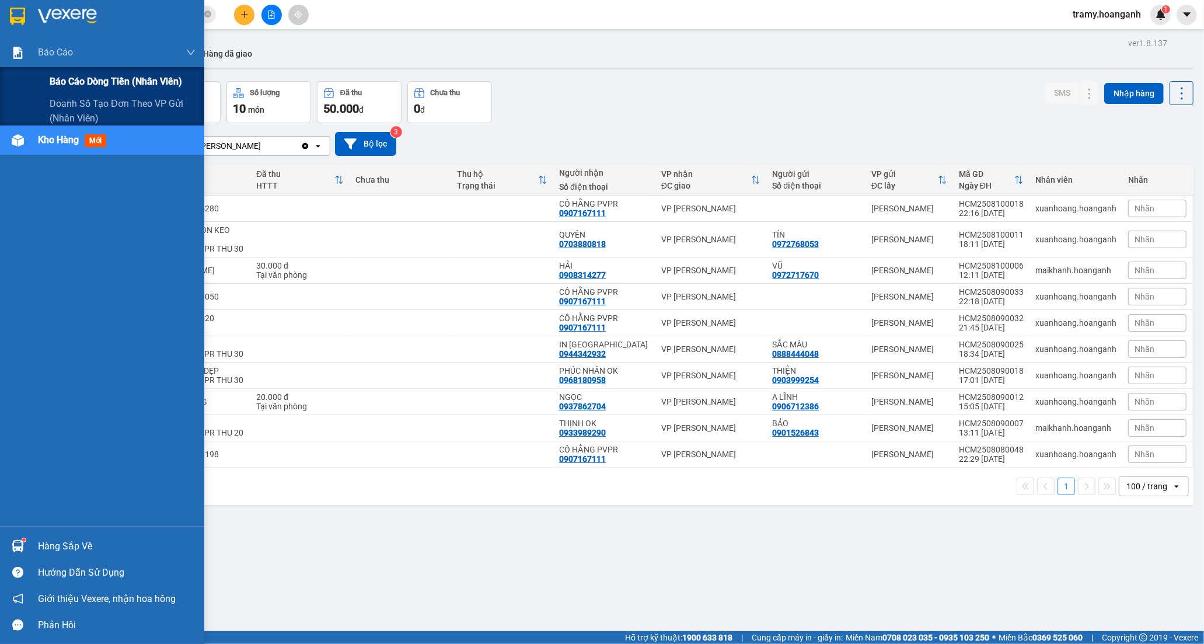
drag, startPoint x: 96, startPoint y: 78, endPoint x: 199, endPoint y: 89, distance: 103.3
click at [98, 78] on span "Báo cáo dòng tiền (nhân viên)" at bounding box center [116, 81] width 132 height 15
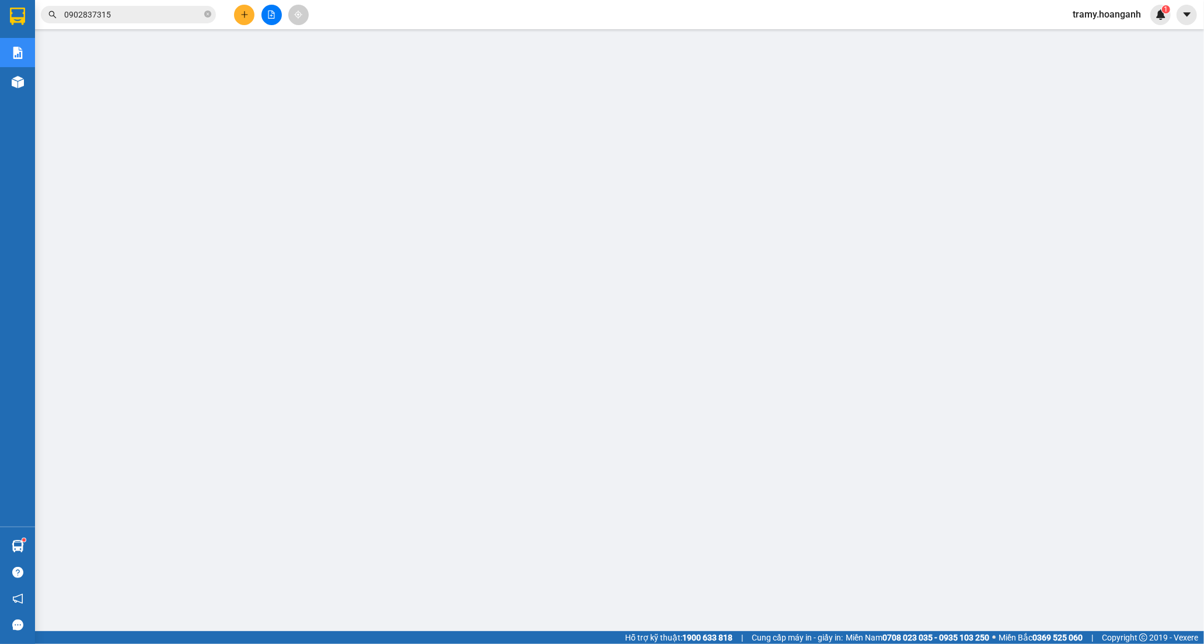
click at [249, 9] on button at bounding box center [244, 15] width 20 height 20
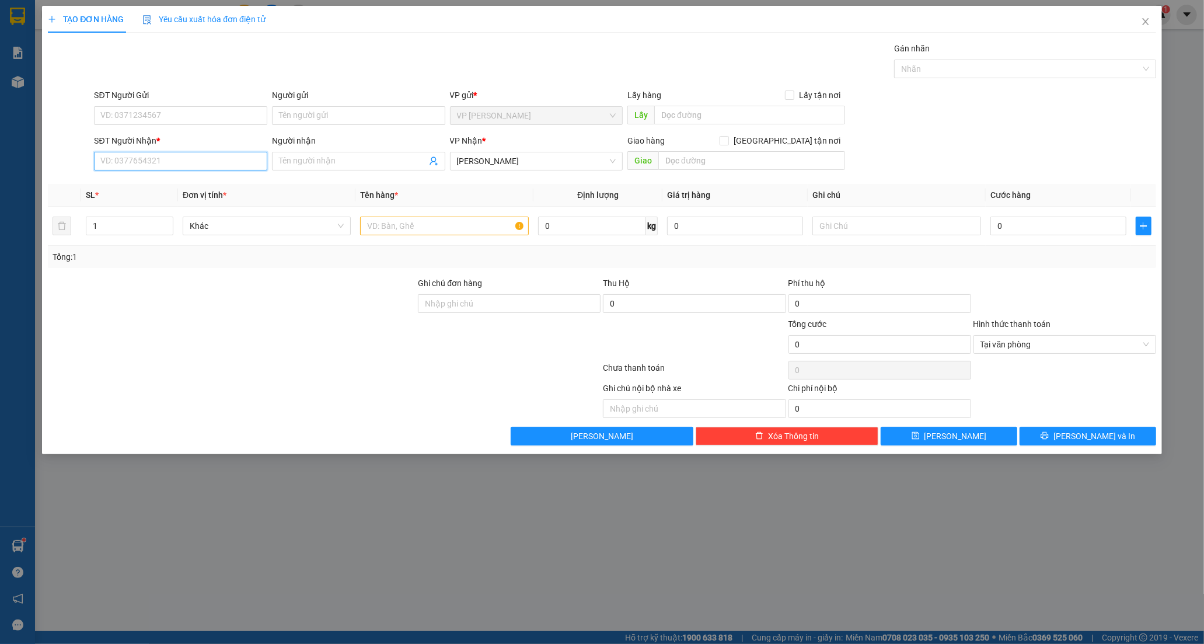
click at [114, 162] on input "SĐT Người Nhận *" at bounding box center [180, 161] width 173 height 19
type input "037842249"
click at [183, 184] on div "0378422498 - ALPHA" at bounding box center [180, 184] width 159 height 13
click at [1083, 424] on div "Transit Pickup Surcharge Ids Transit Deliver Surcharge Ids Transit Deliver Surc…" at bounding box center [602, 243] width 1108 height 403
click at [1082, 432] on span "[PERSON_NAME] và In" at bounding box center [1094, 435] width 82 height 13
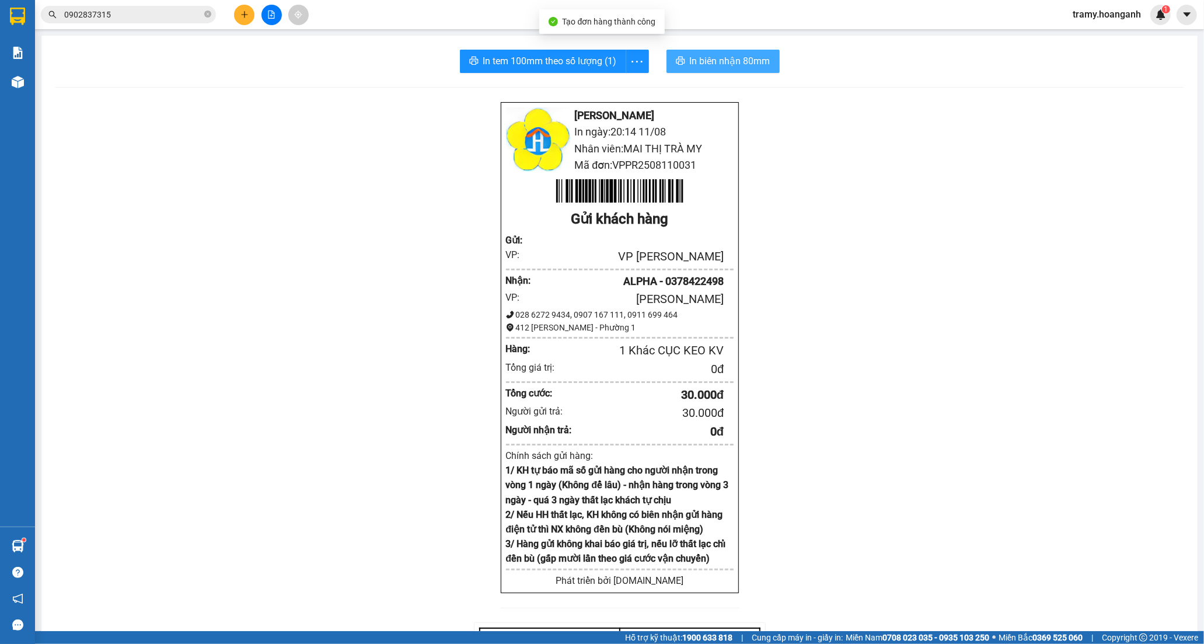
click at [698, 55] on span "In biên nhận 80mm" at bounding box center [730, 61] width 81 height 15
click at [631, 56] on icon "more" at bounding box center [637, 61] width 15 height 15
click at [620, 86] on div "In tem 100mm" at bounding box center [610, 87] width 53 height 13
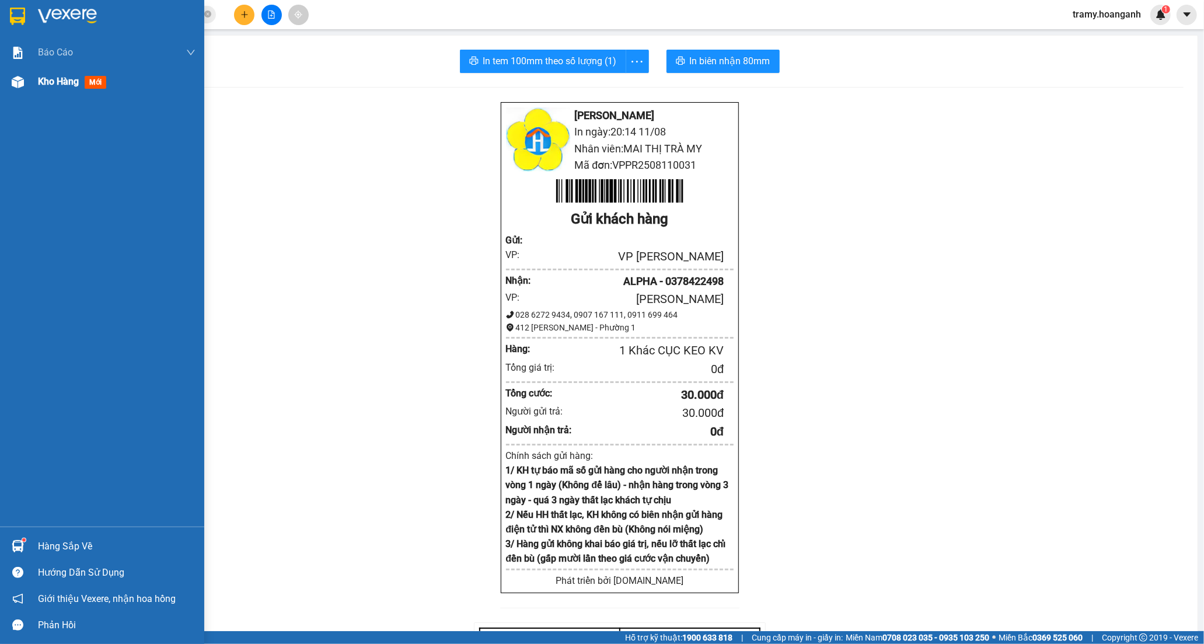
click at [73, 79] on span "Kho hàng" at bounding box center [58, 81] width 41 height 11
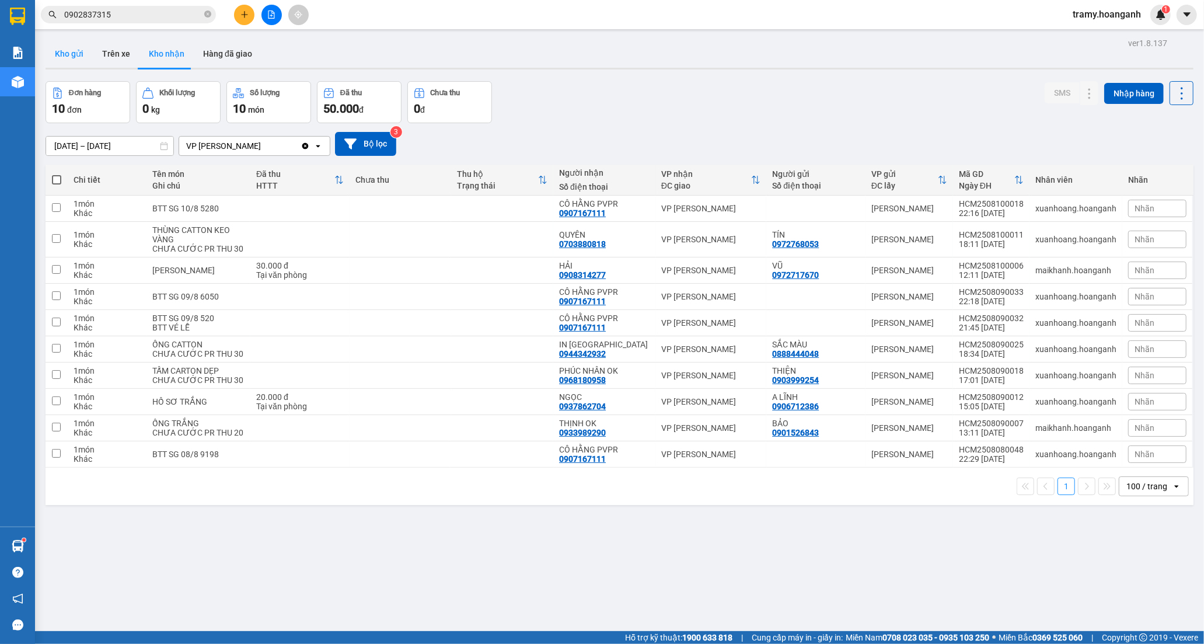
click at [73, 59] on button "Kho gửi" at bounding box center [69, 54] width 47 height 28
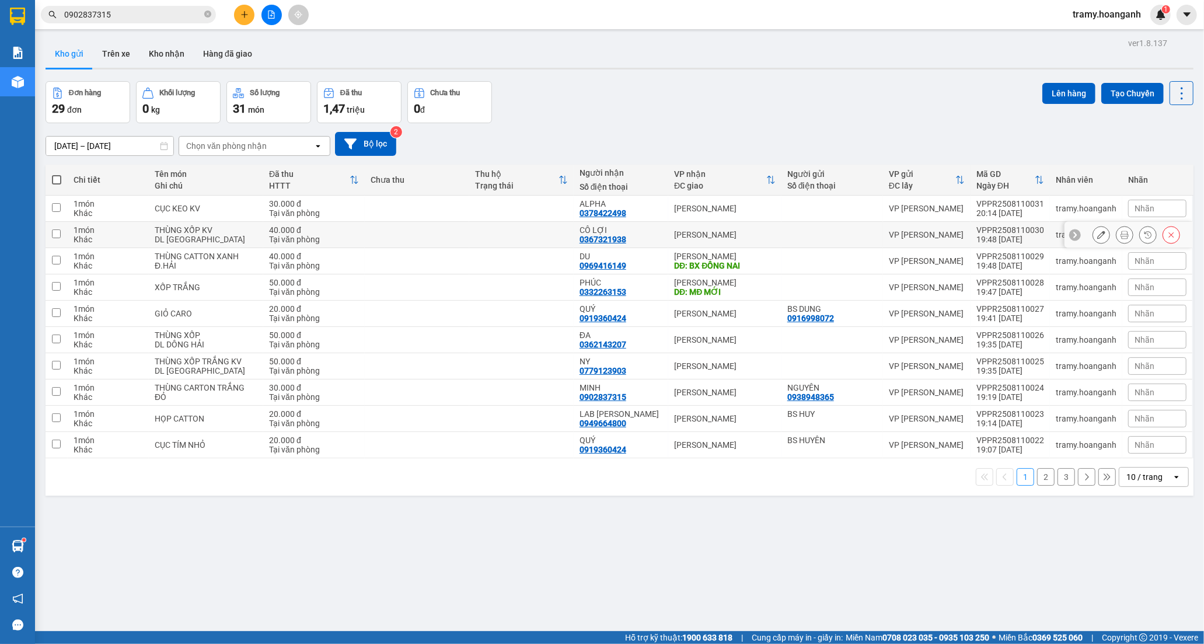
click at [631, 238] on div "CÔ LỢI 0367321938" at bounding box center [620, 234] width 83 height 19
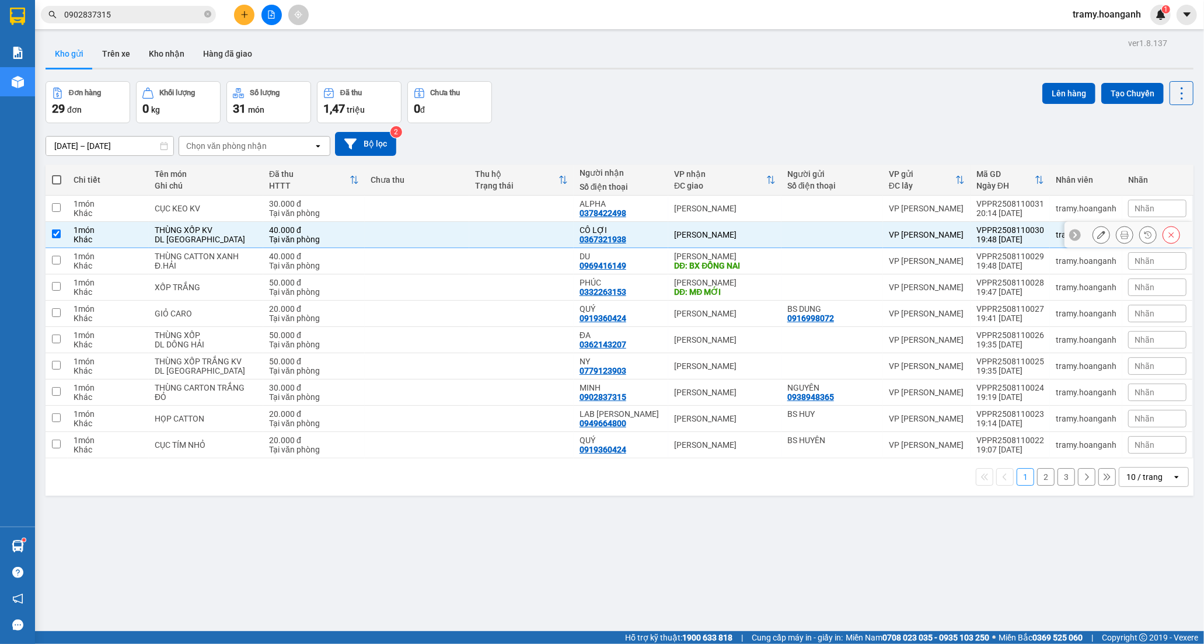
checkbox input "true"
click at [1097, 234] on icon at bounding box center [1101, 234] width 8 height 8
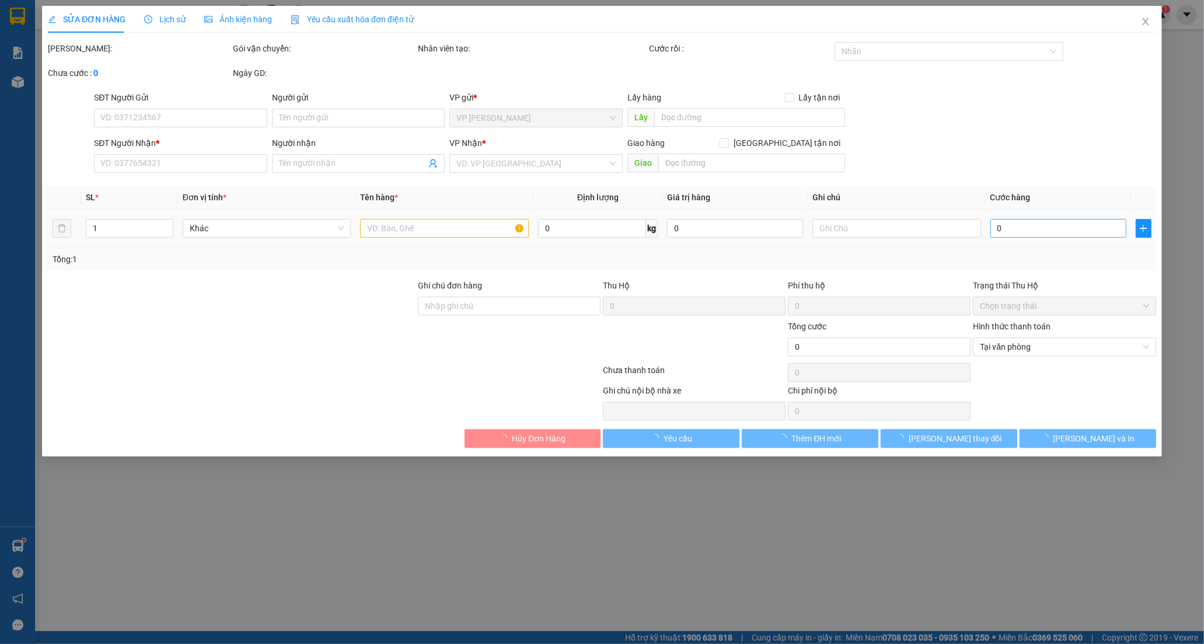
type input "0367321938"
type input "CÔ LỢI"
type input "40.000"
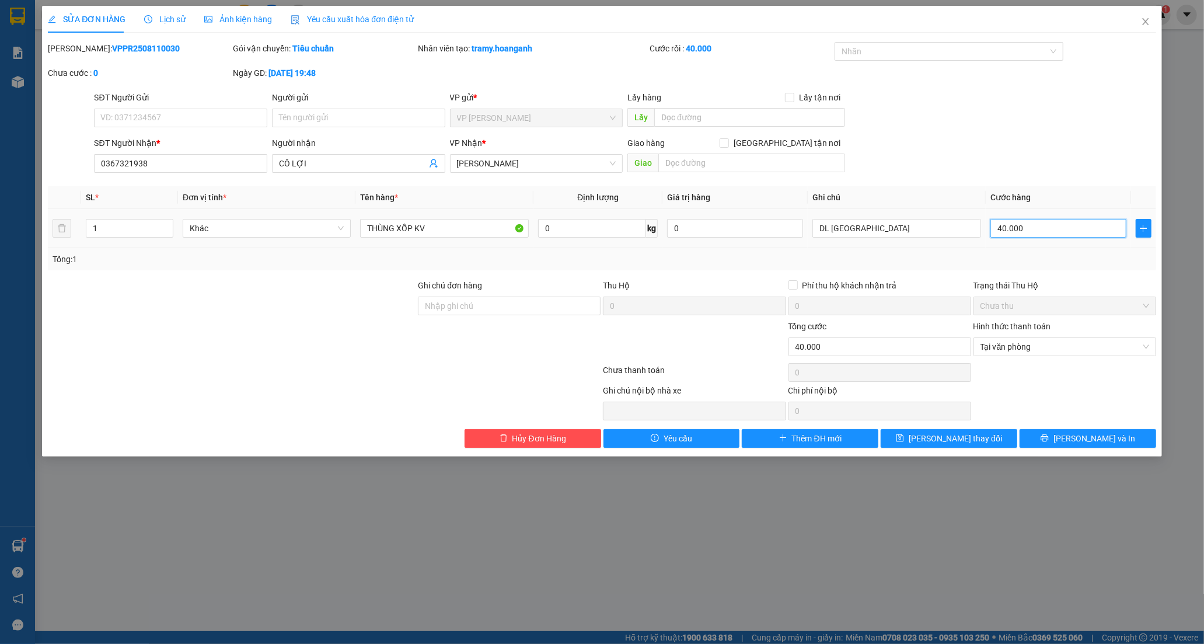
click at [1002, 229] on input "40.000" at bounding box center [1058, 228] width 136 height 19
click at [1007, 229] on input "40.000" at bounding box center [1058, 228] width 136 height 19
click at [1150, 18] on span "Close" at bounding box center [1145, 22] width 33 height 33
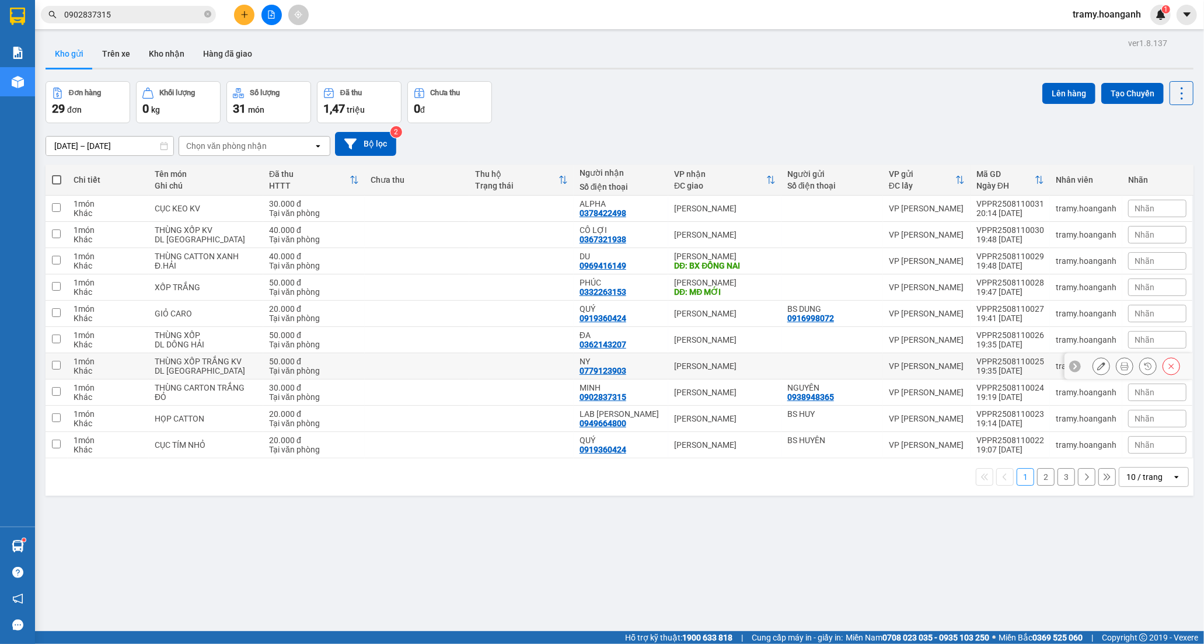
click at [598, 355] on td "NY 0779123903" at bounding box center [621, 366] width 95 height 26
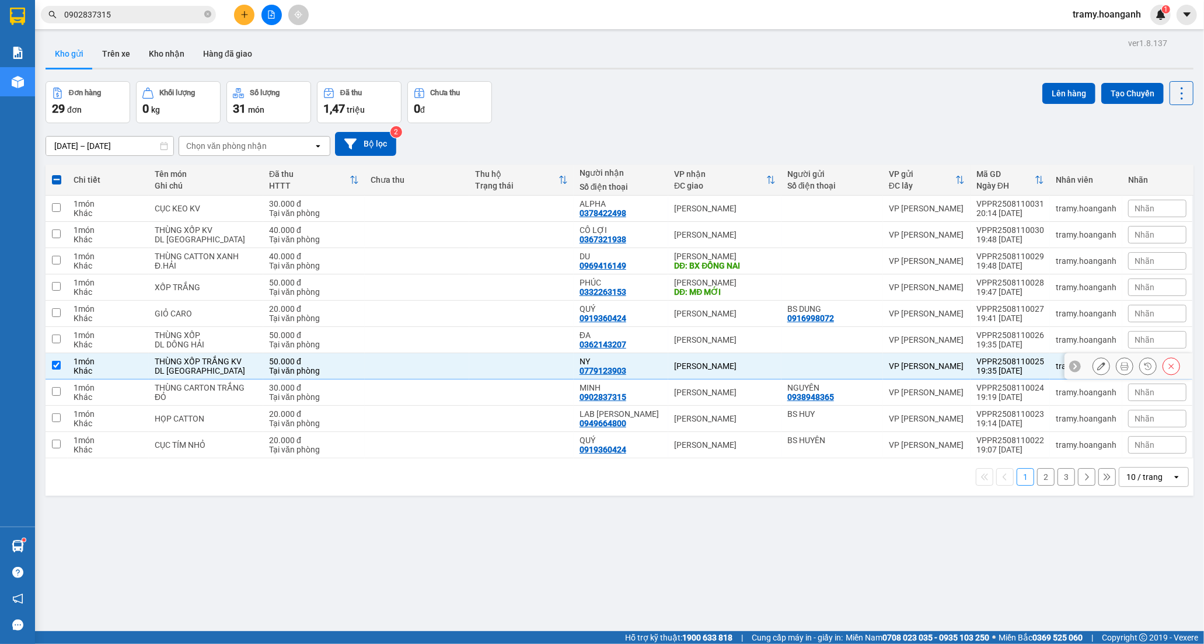
click at [1097, 363] on icon at bounding box center [1101, 366] width 8 height 8
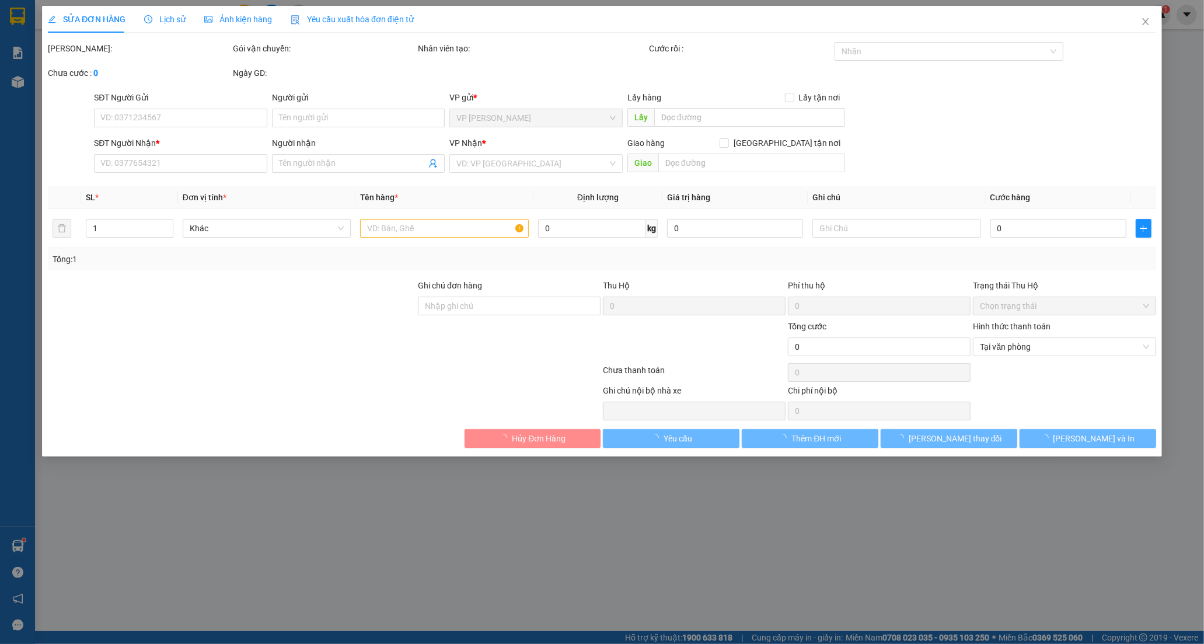
type input "0779123903"
type input "NY"
type input "50.000"
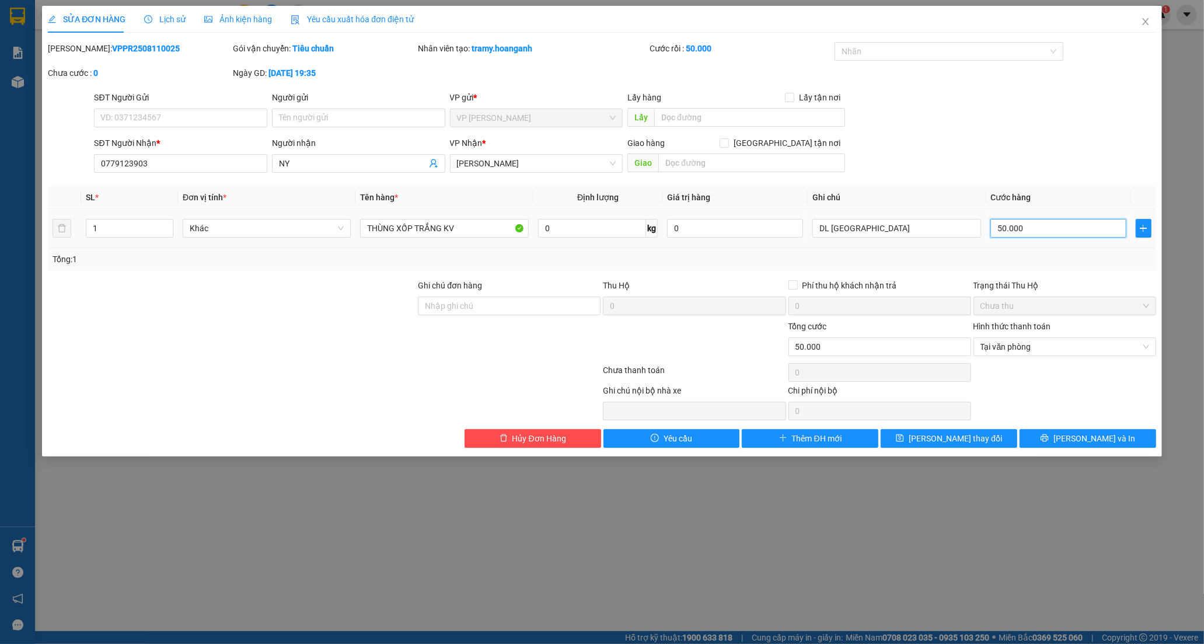
click at [1048, 230] on input "50.000" at bounding box center [1058, 228] width 136 height 19
click at [992, 226] on input "0" at bounding box center [1058, 228] width 136 height 19
click at [1043, 438] on button "[PERSON_NAME] và In" at bounding box center [1087, 438] width 137 height 19
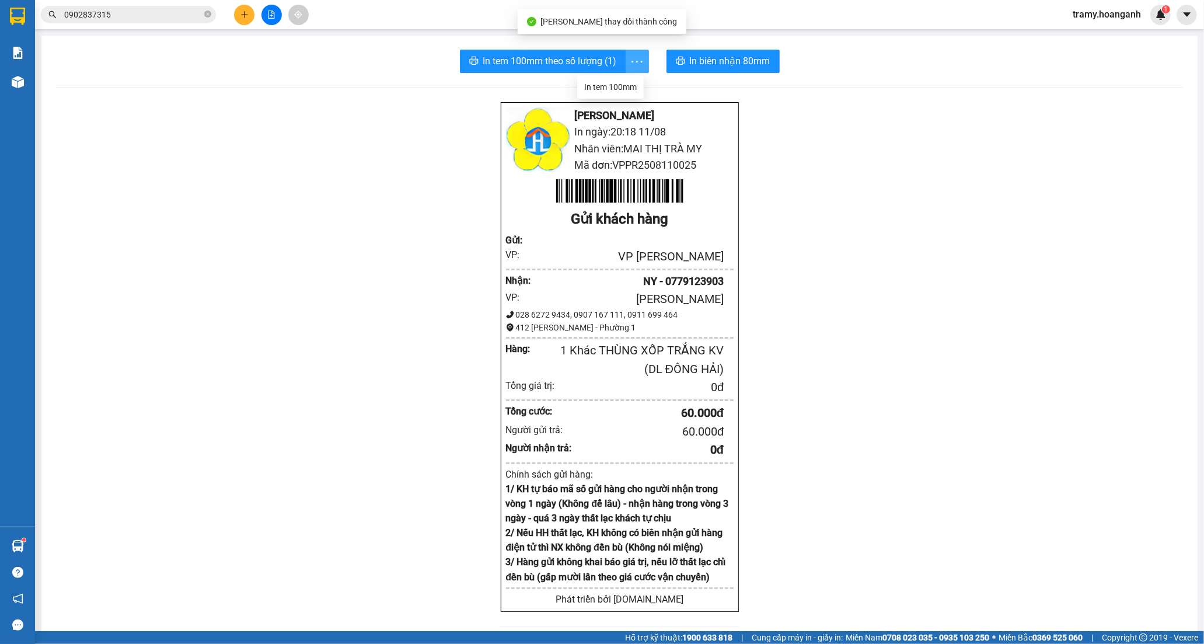
click at [637, 56] on icon "more" at bounding box center [637, 61] width 15 height 15
click at [613, 89] on div "In tem 100mm" at bounding box center [610, 87] width 53 height 13
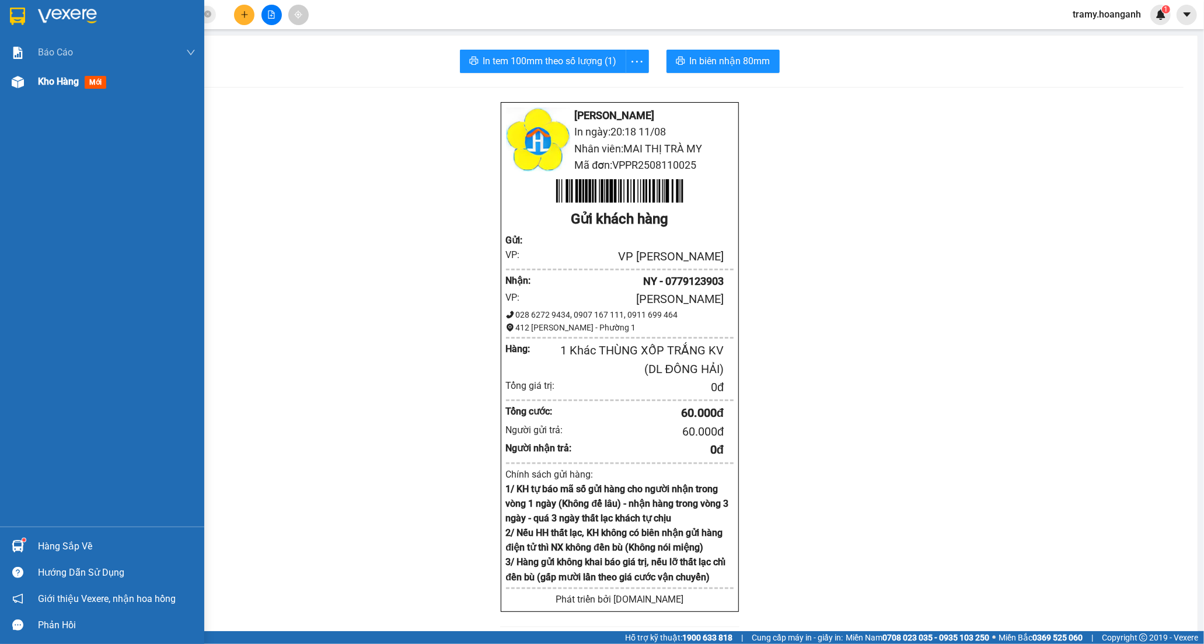
click at [48, 82] on span "Kho hàng" at bounding box center [58, 81] width 41 height 11
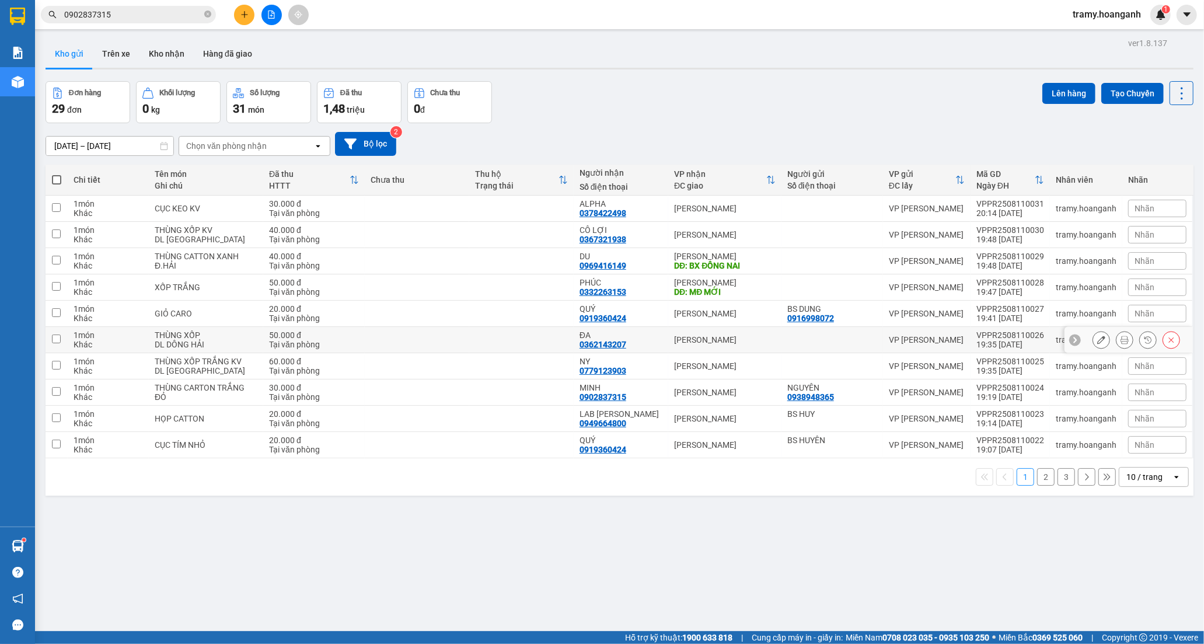
click at [579, 333] on div "ĐA" at bounding box center [620, 334] width 83 height 9
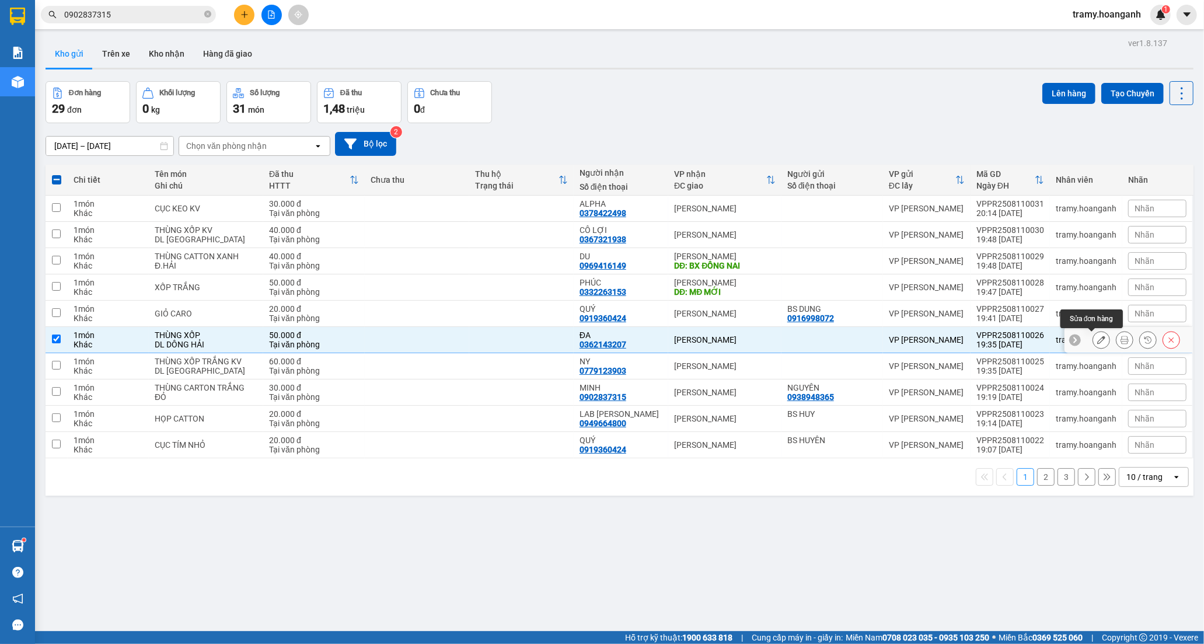
click at [1093, 340] on button at bounding box center [1101, 340] width 16 height 20
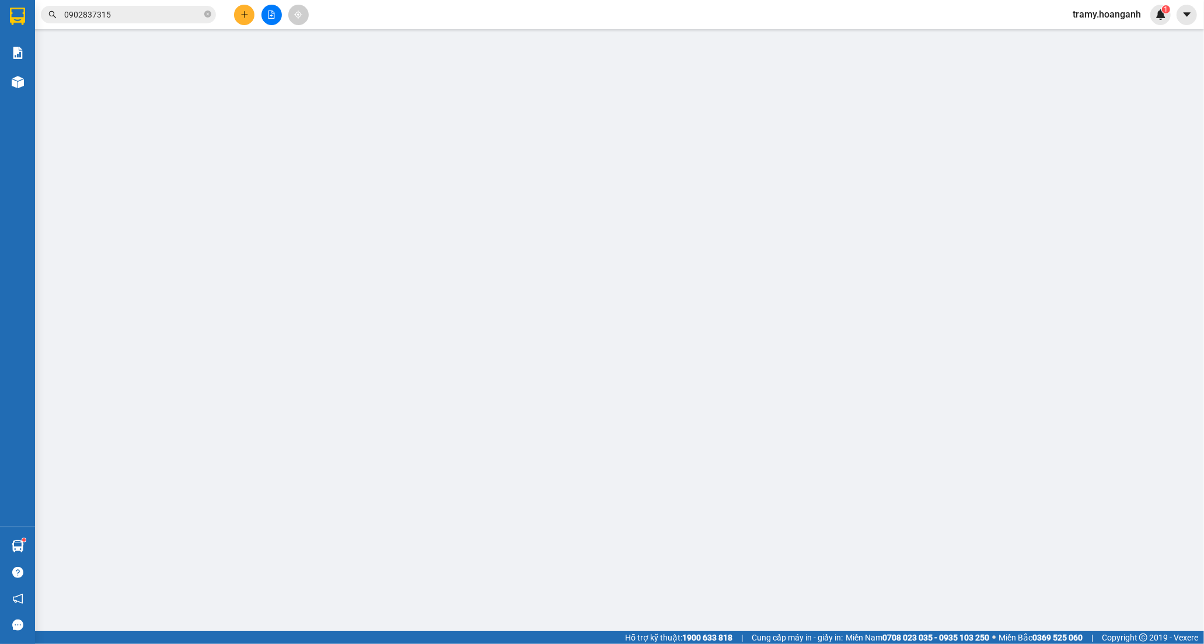
type input "0362143207"
type input "ĐA"
type input "50.000"
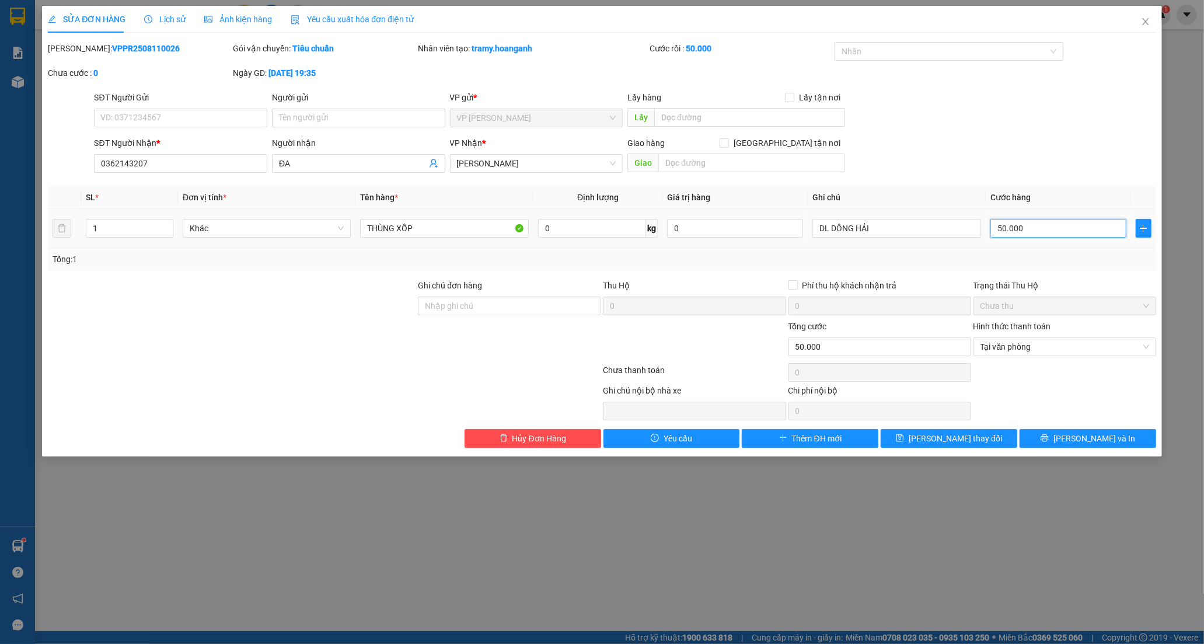
click at [1025, 223] on input "50.000" at bounding box center [1058, 228] width 136 height 19
click at [998, 230] on input "0" at bounding box center [1058, 228] width 136 height 19
click at [1042, 438] on button "[PERSON_NAME] và In" at bounding box center [1087, 438] width 137 height 19
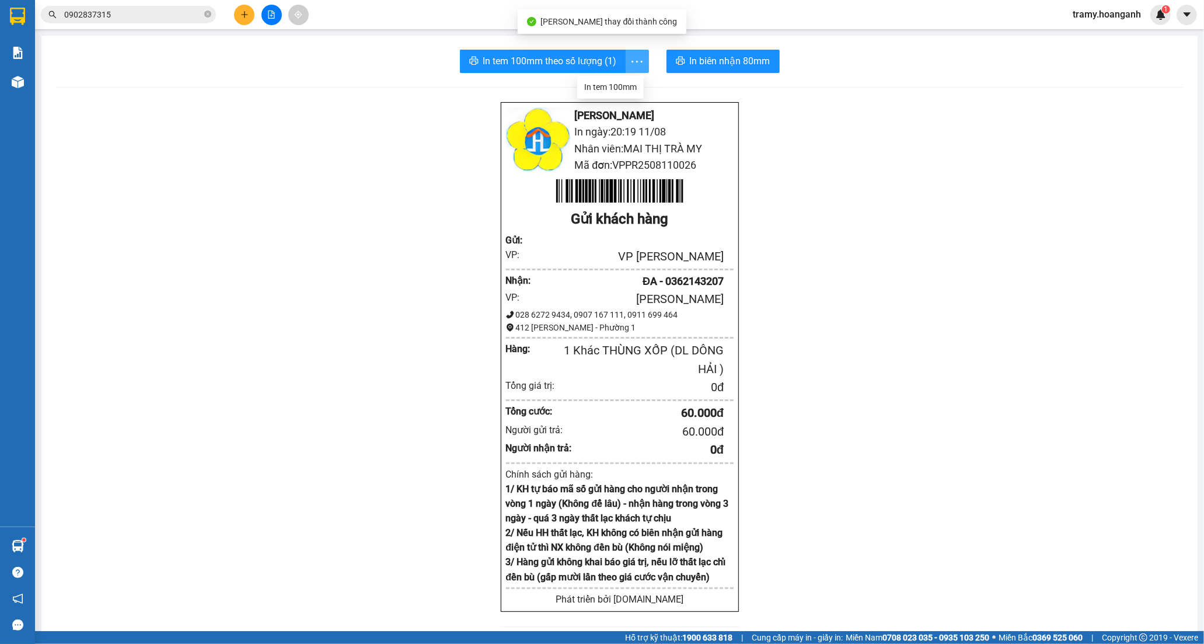
click at [634, 55] on icon "more" at bounding box center [637, 61] width 15 height 15
click at [624, 89] on div "In tem 100mm" at bounding box center [610, 87] width 53 height 13
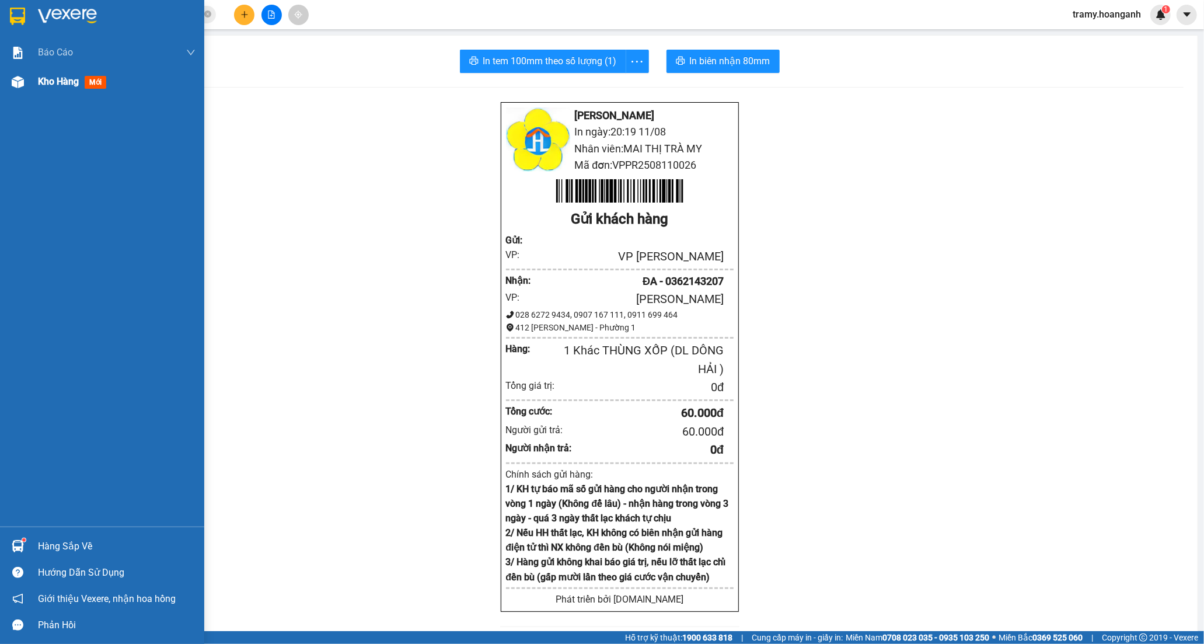
click at [44, 83] on span "Kho hàng" at bounding box center [58, 81] width 41 height 11
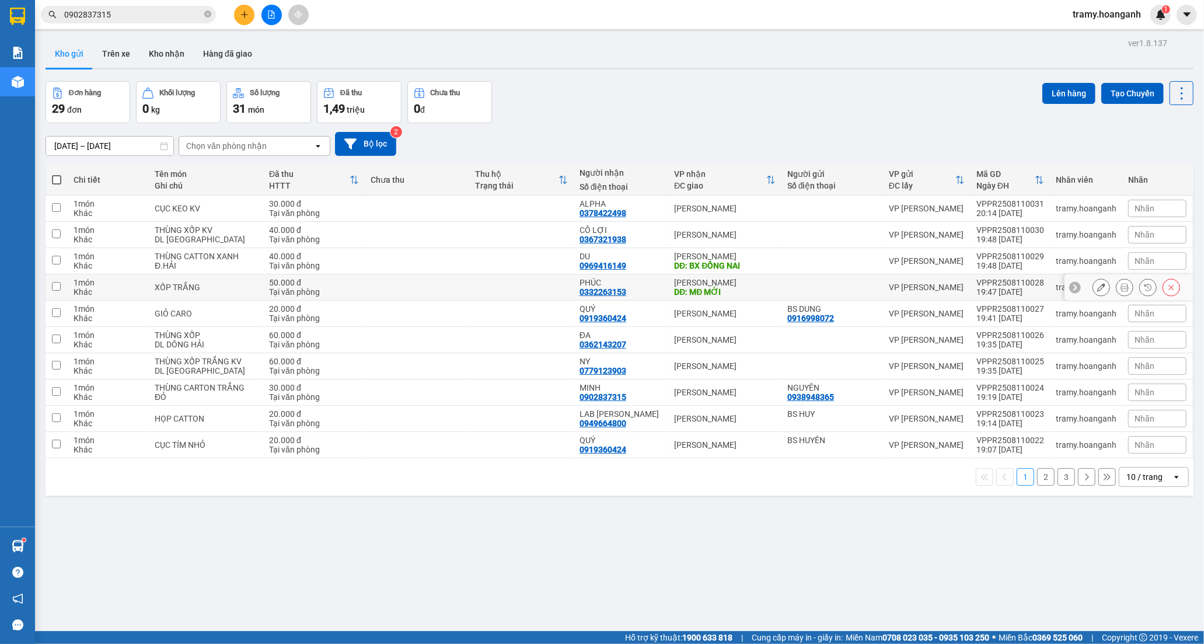
click at [593, 283] on div "PHÚC" at bounding box center [620, 282] width 83 height 9
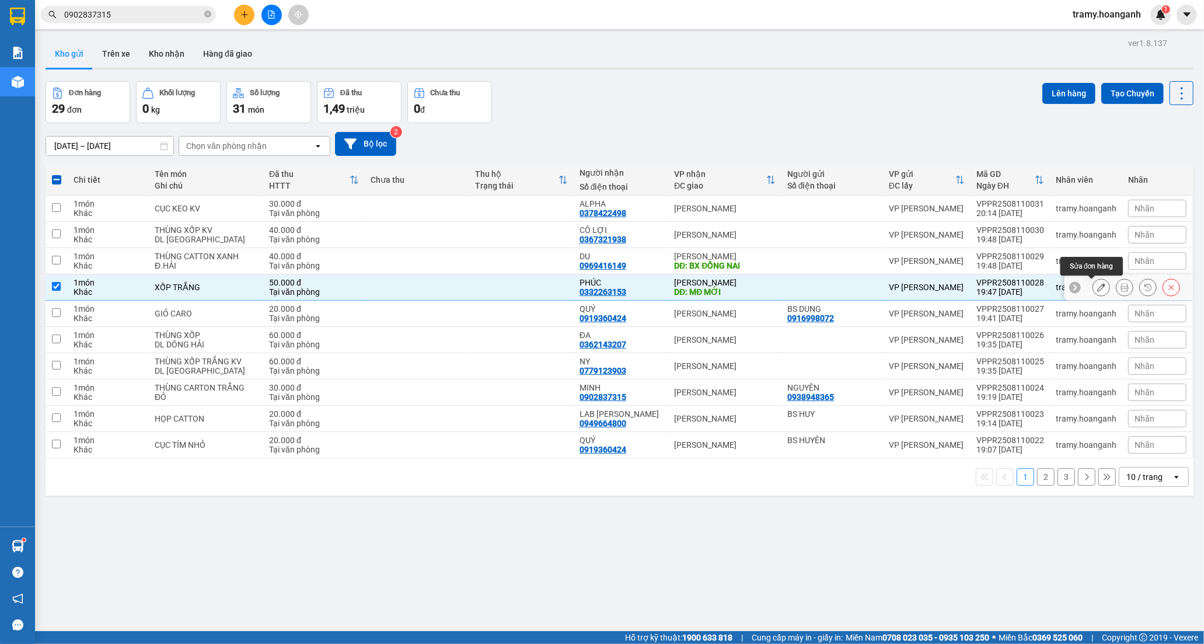
click at [1097, 289] on icon at bounding box center [1101, 287] width 8 height 8
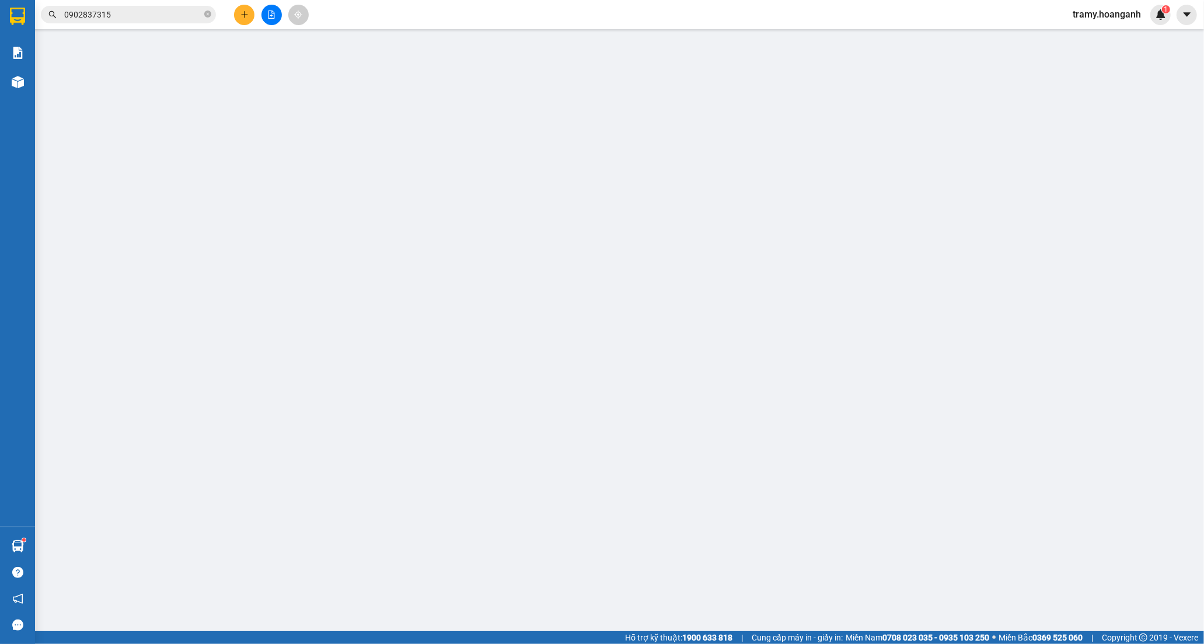
type input "0332263153"
type input "PHÚC"
type input "MĐ MỚI"
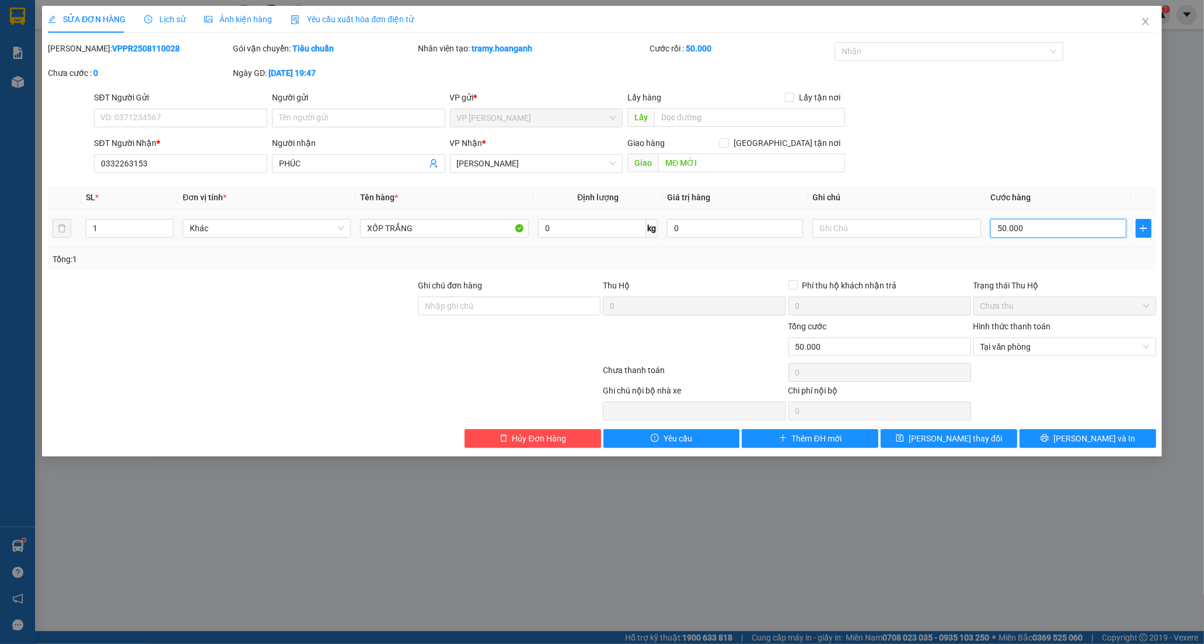
click at [1007, 228] on input "50.000" at bounding box center [1058, 228] width 136 height 19
click at [994, 225] on input "0" at bounding box center [1058, 228] width 136 height 19
click at [1071, 429] on button "[PERSON_NAME] và In" at bounding box center [1087, 438] width 137 height 19
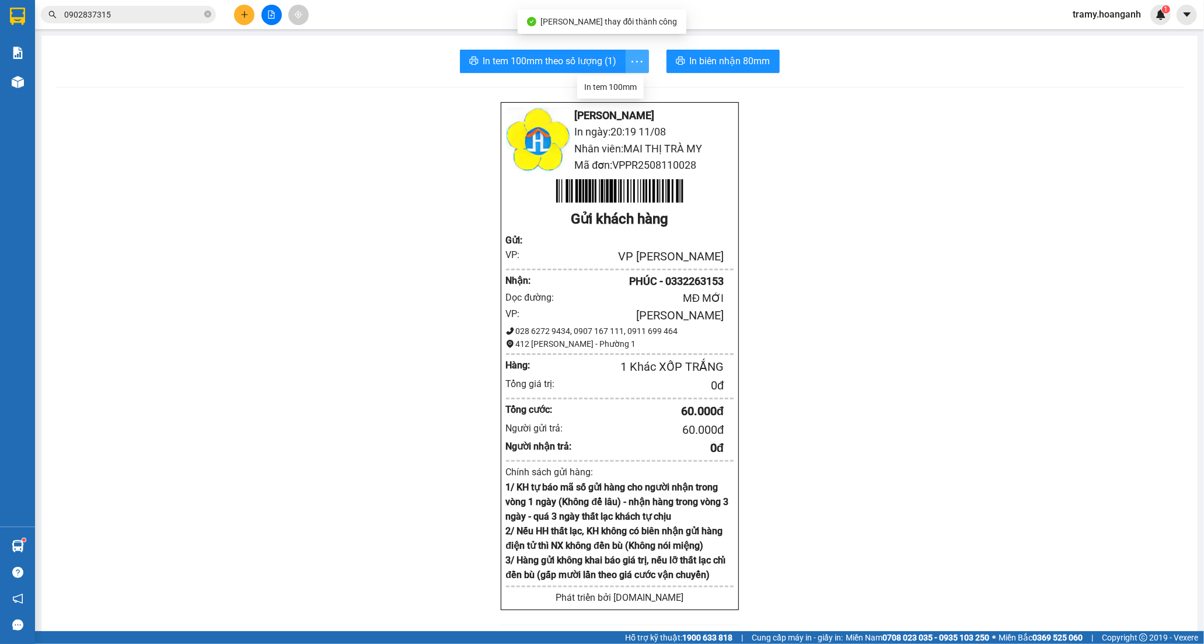
drag, startPoint x: 629, startPoint y: 61, endPoint x: 621, endPoint y: 82, distance: 22.0
click at [630, 61] on icon "more" at bounding box center [637, 61] width 15 height 15
click at [620, 82] on div "In tem 100mm" at bounding box center [610, 87] width 53 height 13
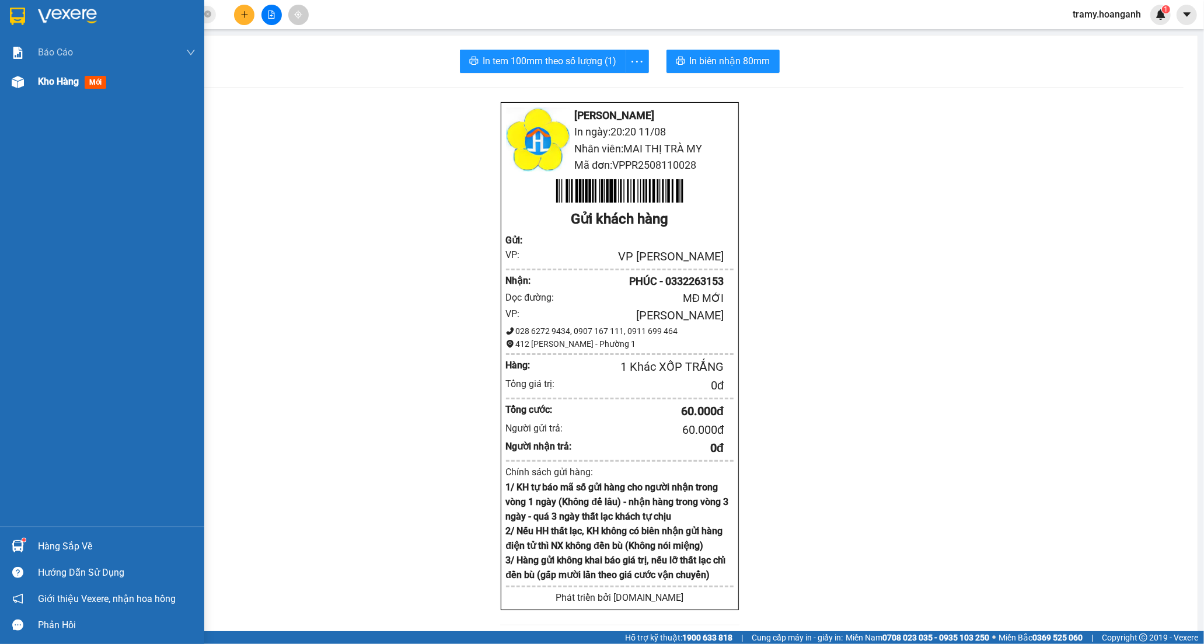
drag, startPoint x: 44, startPoint y: 82, endPoint x: 86, endPoint y: 85, distance: 42.1
click at [47, 83] on span "Kho hàng" at bounding box center [58, 81] width 41 height 11
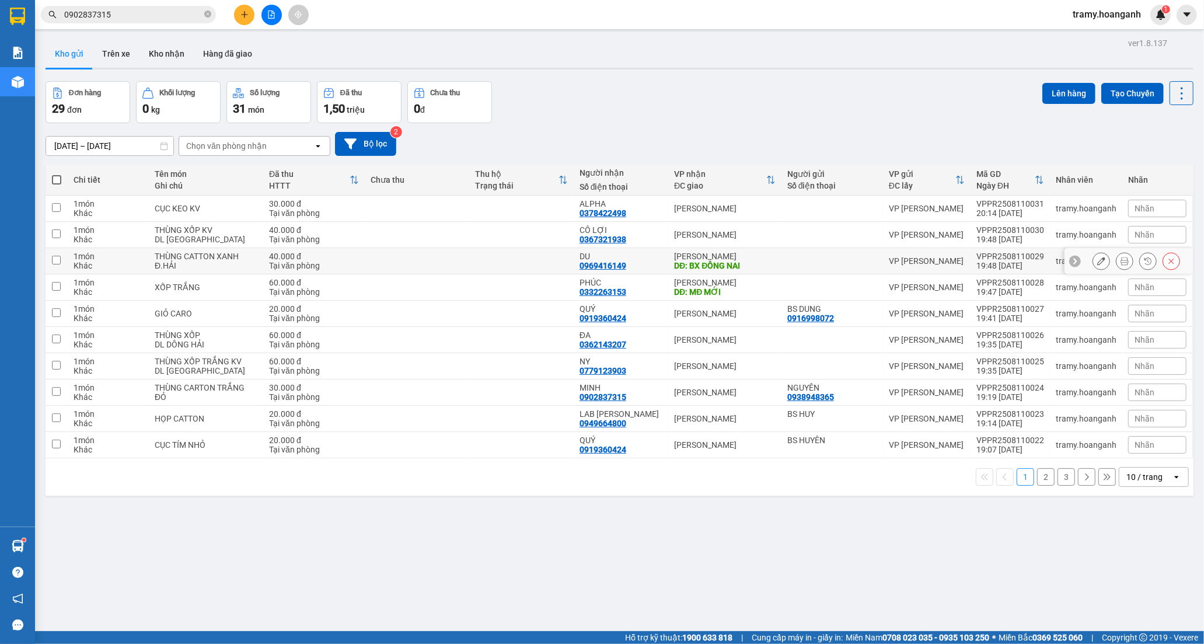
drag, startPoint x: 625, startPoint y: 253, endPoint x: 734, endPoint y: 241, distance: 109.1
click at [634, 253] on div "DU" at bounding box center [620, 255] width 83 height 9
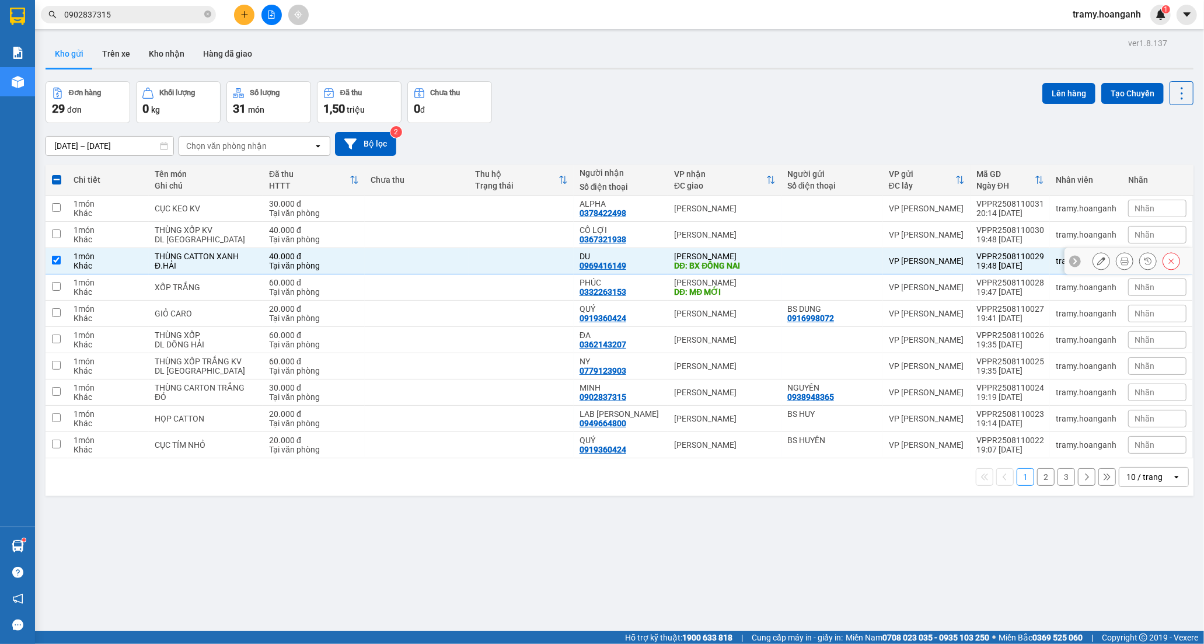
click at [1097, 258] on icon at bounding box center [1101, 261] width 8 height 8
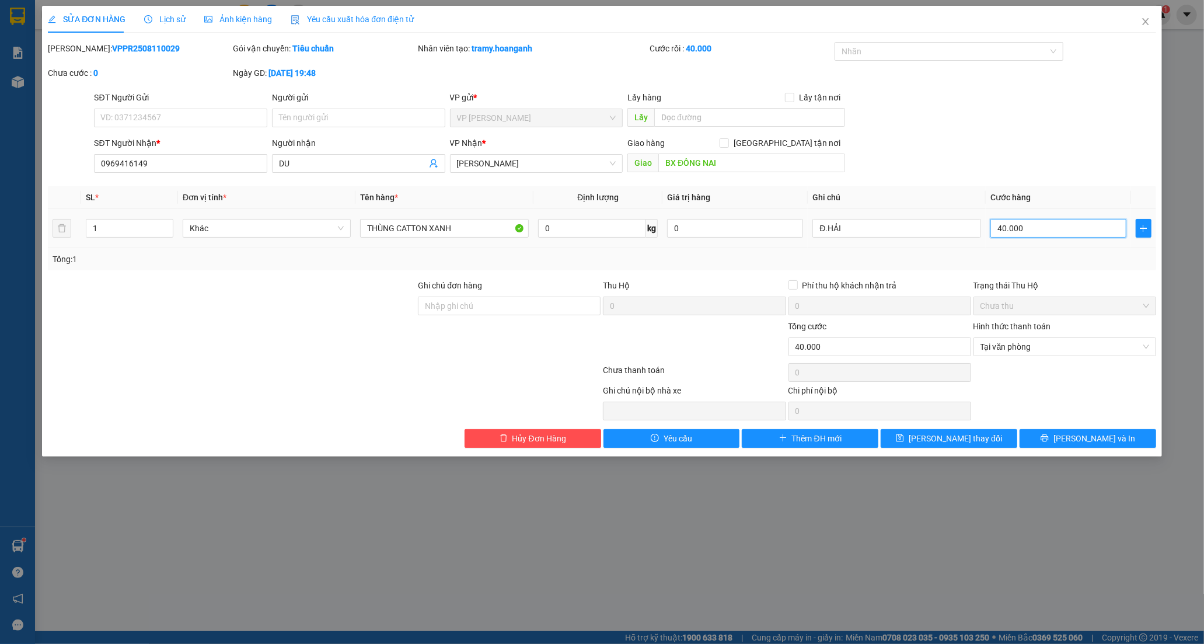
click at [1023, 224] on input "40.000" at bounding box center [1058, 228] width 136 height 19
click at [992, 226] on input "0" at bounding box center [1058, 228] width 136 height 19
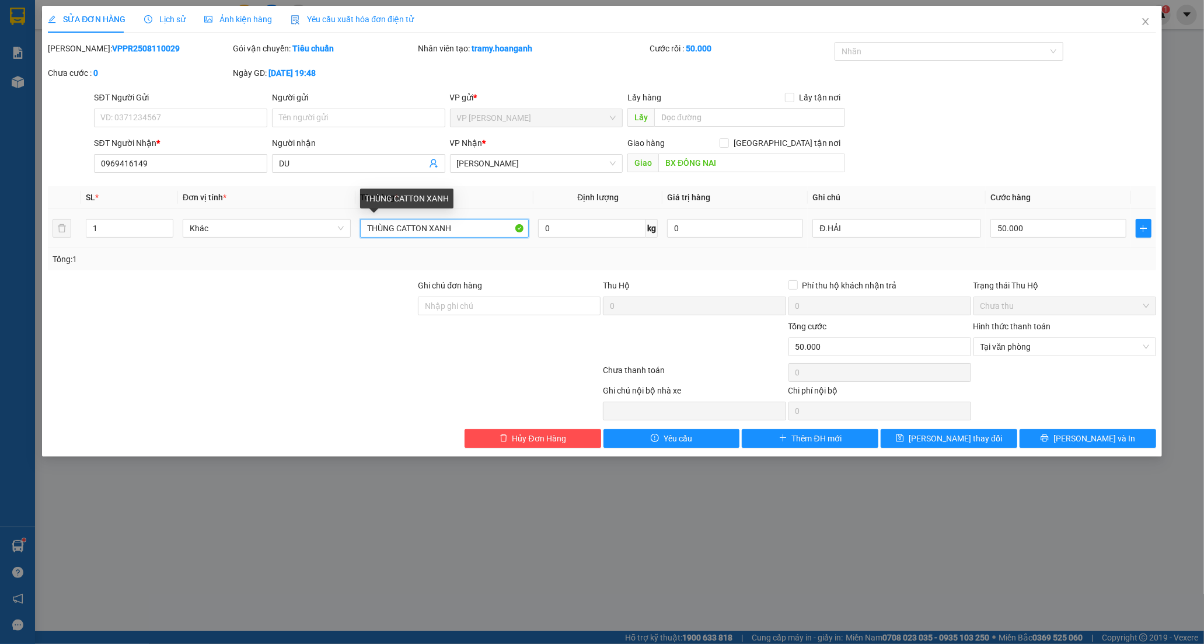
drag, startPoint x: 455, startPoint y: 234, endPoint x: 282, endPoint y: 260, distance: 174.6
click at [282, 260] on div "SL * Đơn vị tính * Tên hàng * Định lượng Giá trị hàng Ghi chú Cước hàng 1 Khác …" at bounding box center [602, 228] width 1108 height 84
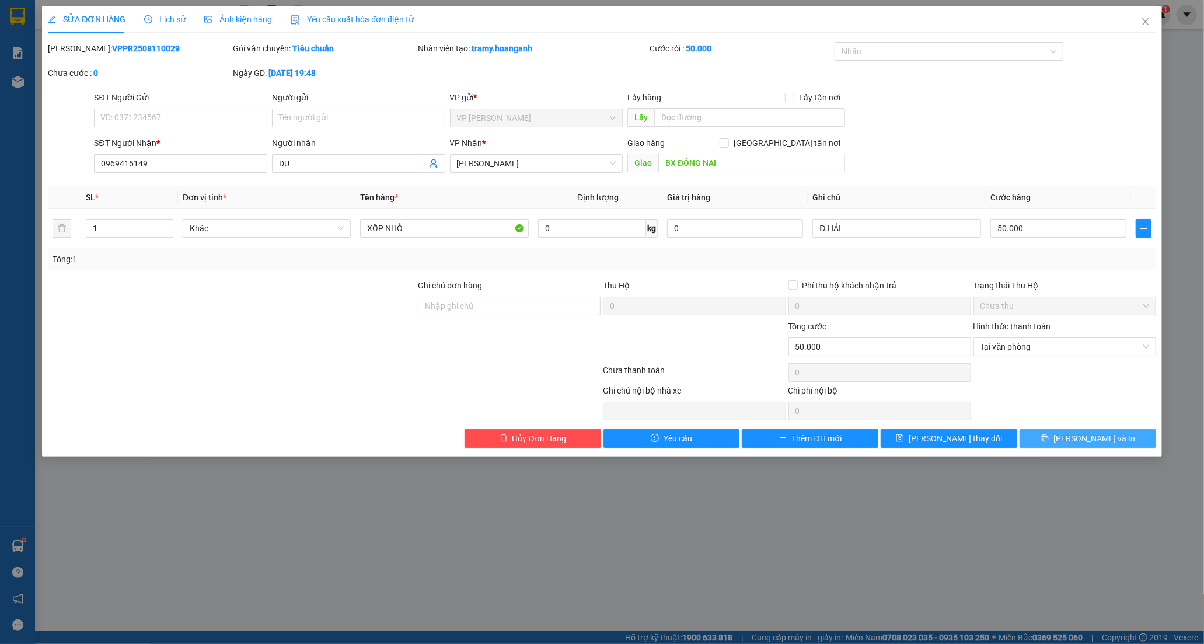
click at [1084, 438] on span "[PERSON_NAME] và In" at bounding box center [1094, 438] width 82 height 13
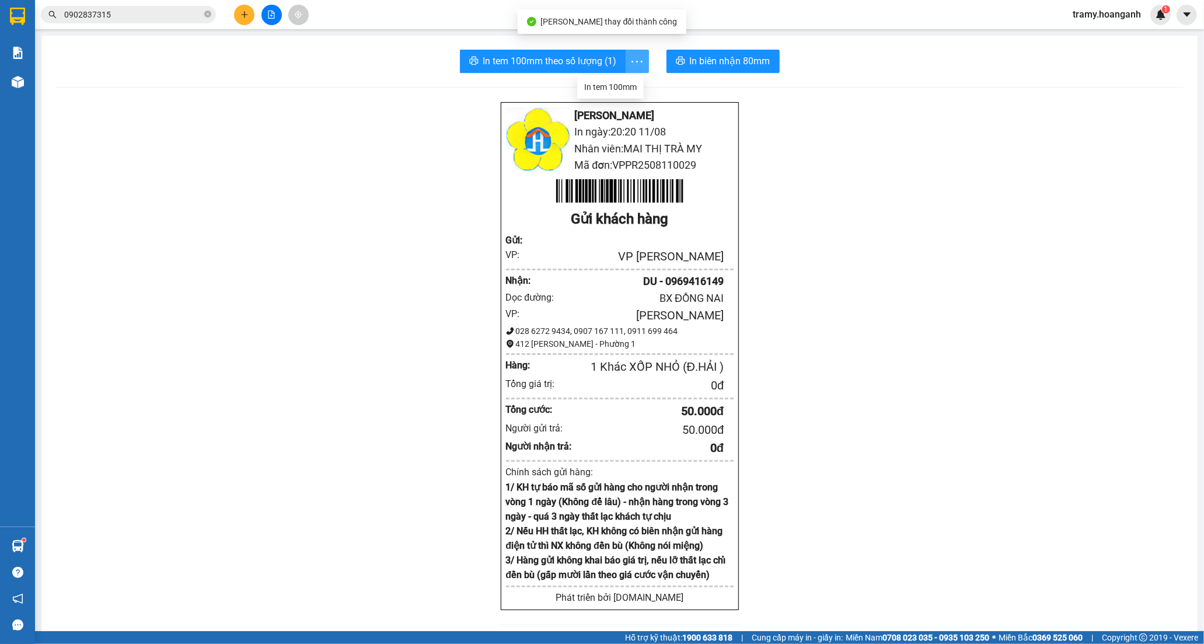
click at [634, 62] on icon "more" at bounding box center [637, 61] width 15 height 15
click at [617, 85] on div "In tem 100mm" at bounding box center [610, 87] width 53 height 13
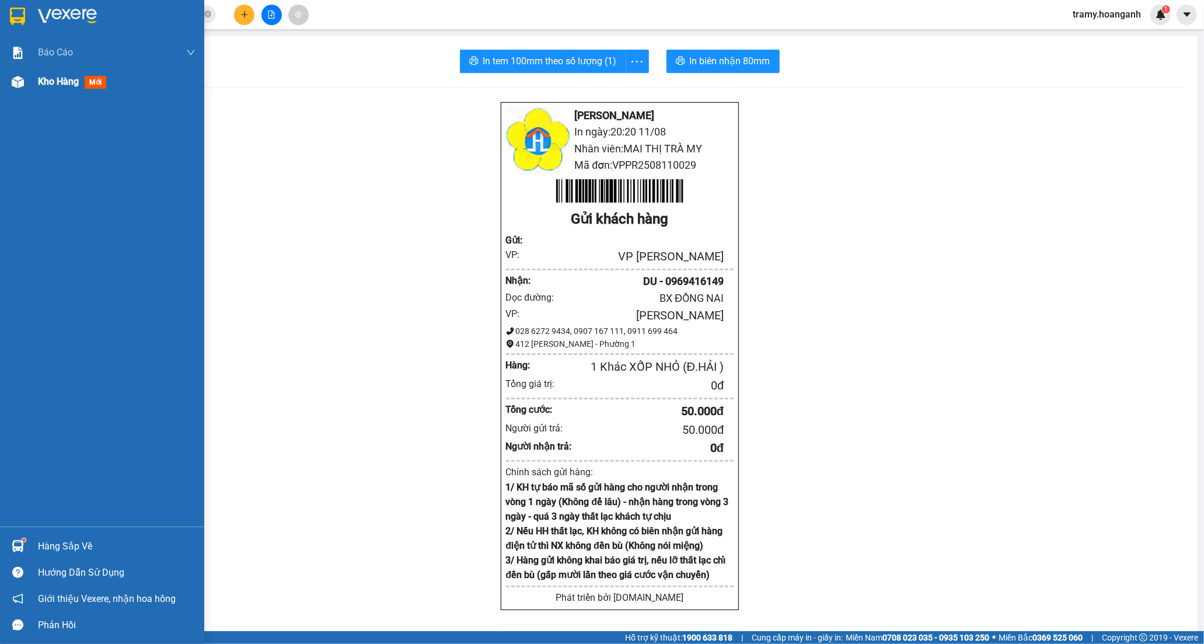
click at [63, 80] on span "Kho hàng" at bounding box center [58, 81] width 41 height 11
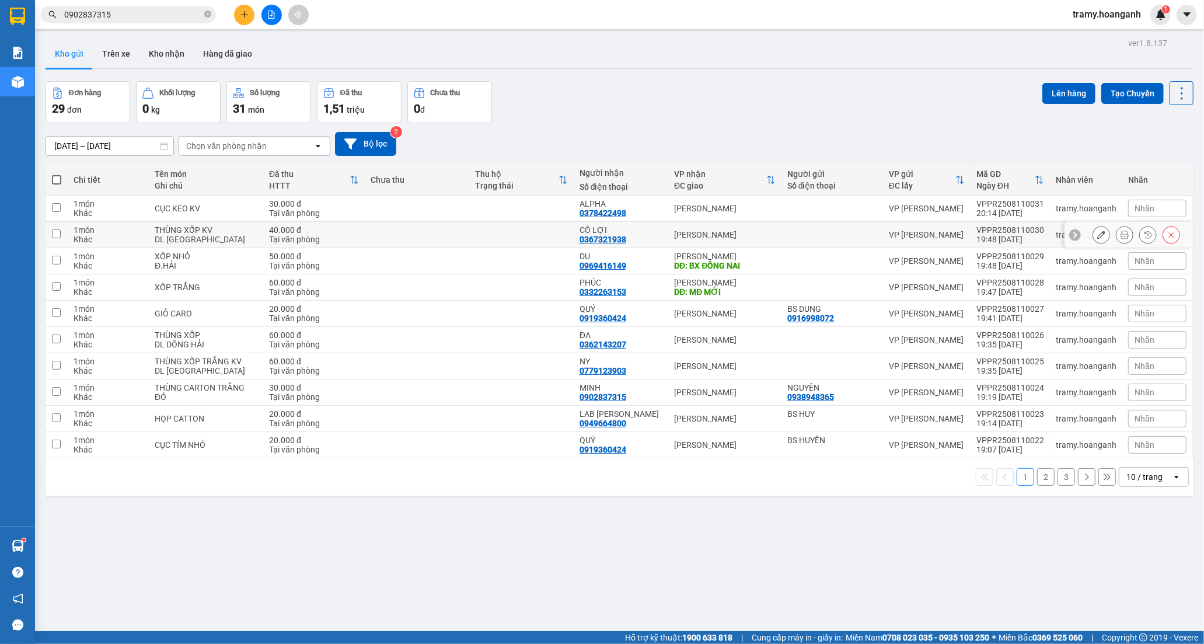
click at [617, 229] on div "CÔ LỢI" at bounding box center [620, 229] width 83 height 9
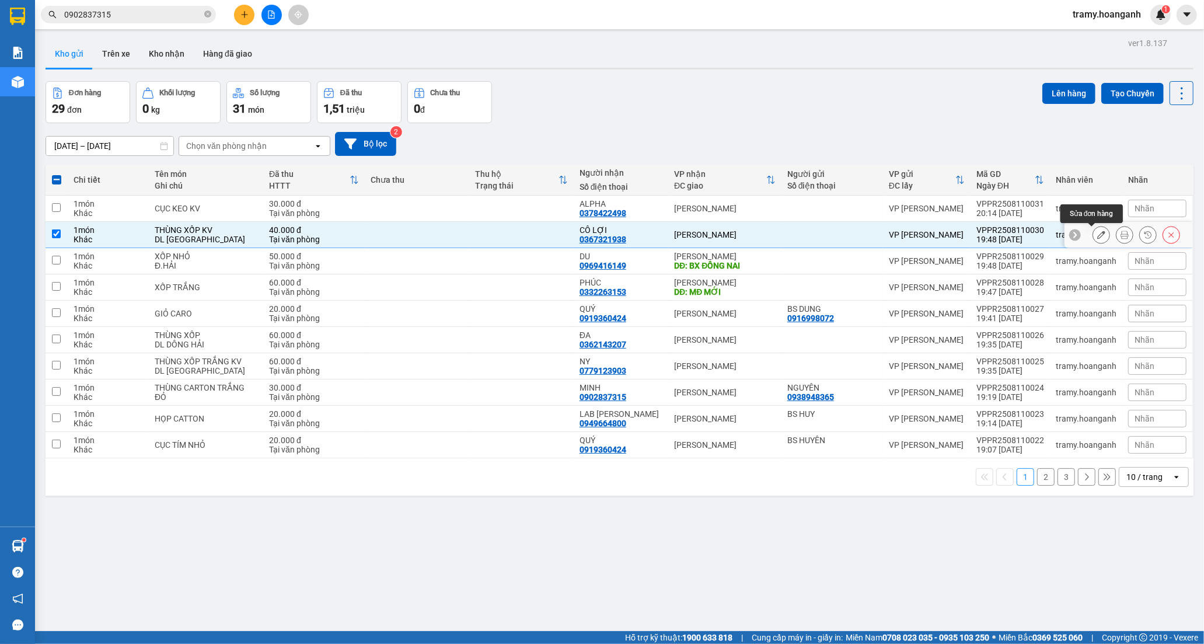
click at [1097, 231] on icon at bounding box center [1101, 234] width 8 height 8
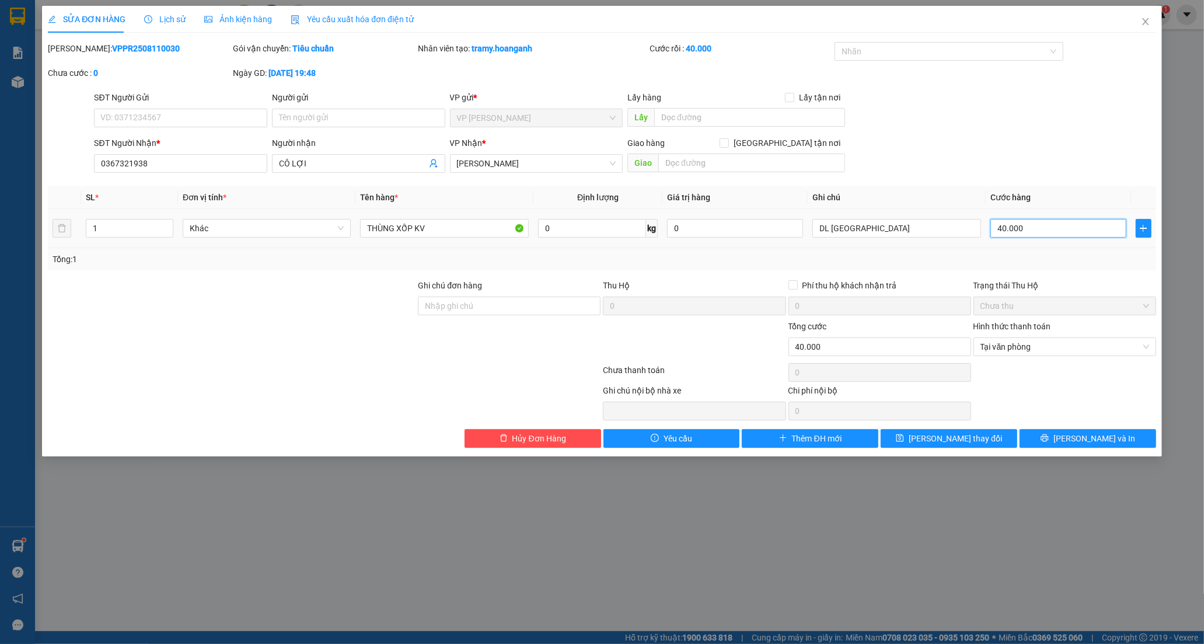
click at [1030, 232] on input "40.000" at bounding box center [1058, 228] width 136 height 19
click at [993, 231] on input "0" at bounding box center [1058, 228] width 136 height 19
click at [1086, 435] on span "[PERSON_NAME] và In" at bounding box center [1094, 438] width 82 height 13
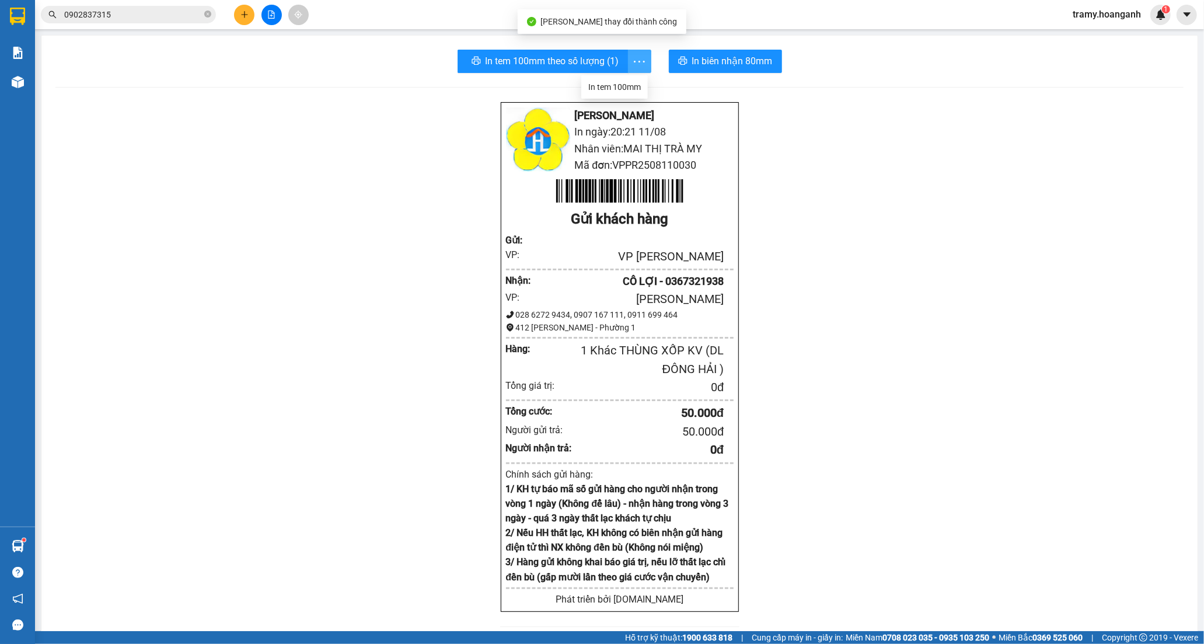
click at [637, 61] on icon "more" at bounding box center [639, 61] width 15 height 15
click at [625, 89] on div "In tem 100mm" at bounding box center [611, 87] width 53 height 13
click at [247, 15] on icon "plus" at bounding box center [244, 15] width 8 height 8
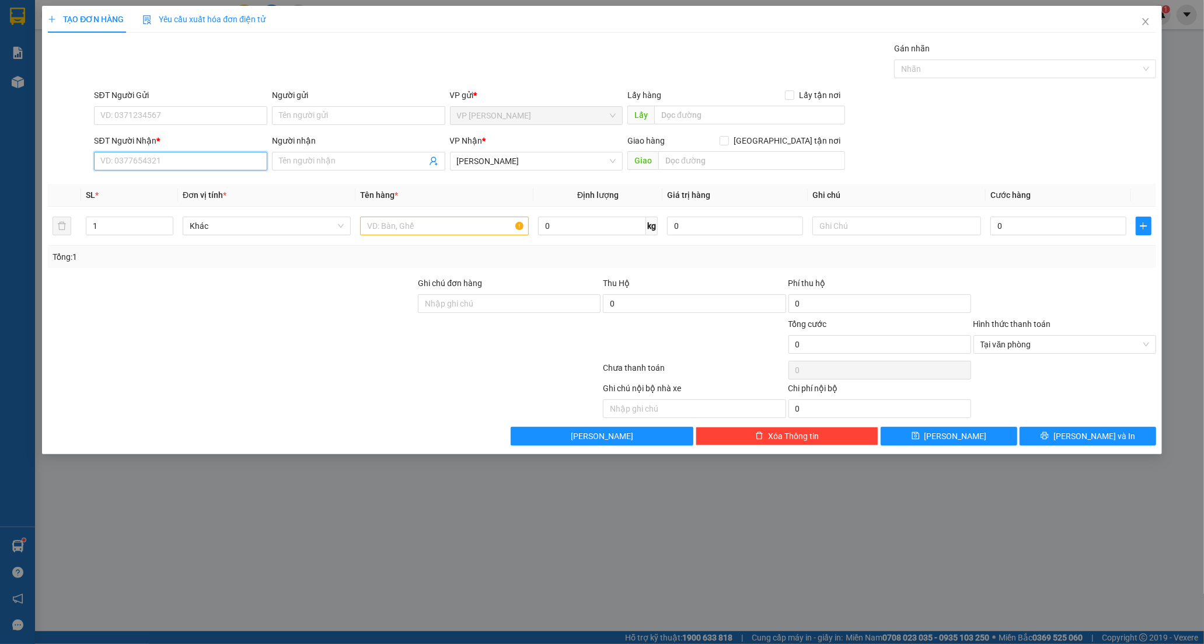
click at [131, 165] on input "SĐT Người Nhận *" at bounding box center [180, 161] width 173 height 19
click at [295, 111] on input "Người gửi" at bounding box center [358, 115] width 173 height 19
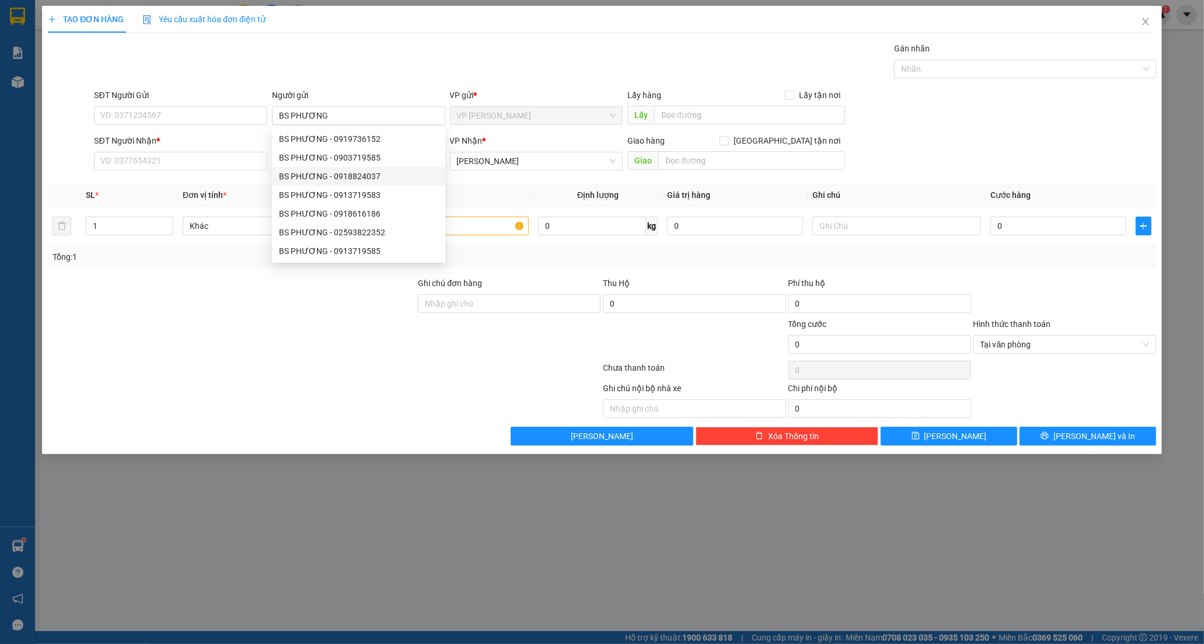
drag, startPoint x: 200, startPoint y: 343, endPoint x: 191, endPoint y: 319, distance: 25.7
click at [198, 341] on div at bounding box center [232, 337] width 370 height 41
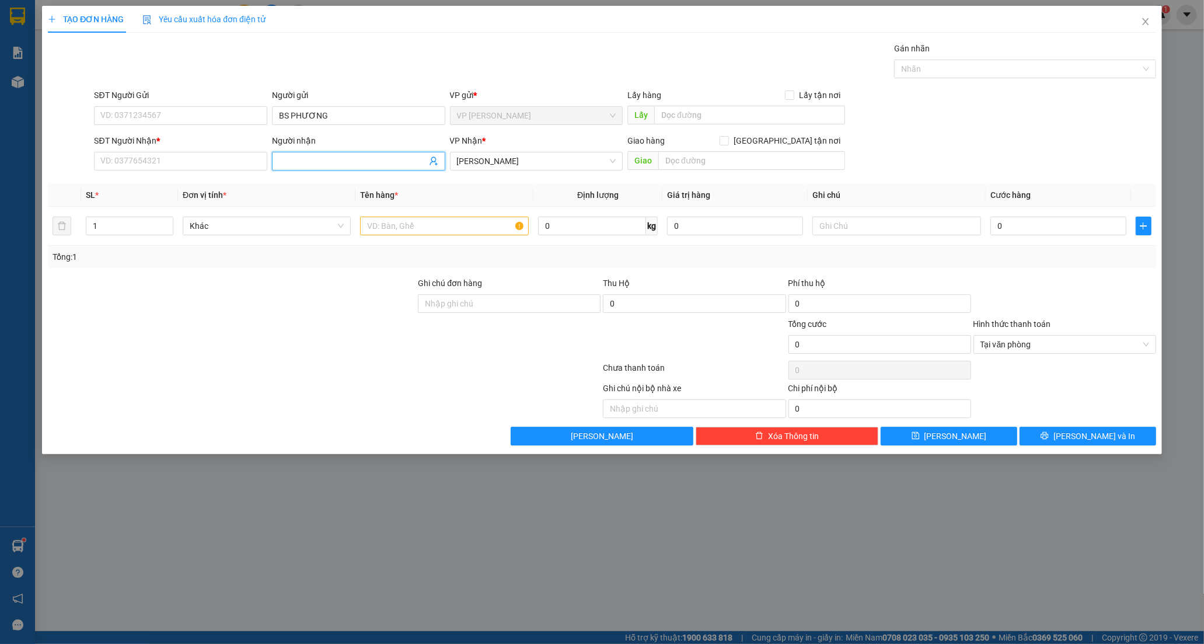
click at [293, 162] on input "Người nhận" at bounding box center [353, 161] width 148 height 13
click at [312, 177] on div "DZINH NGUYỄN - 0913719946" at bounding box center [358, 184] width 173 height 19
click at [430, 230] on input "text" at bounding box center [444, 225] width 168 height 19
click at [1016, 222] on input "0" at bounding box center [1058, 225] width 136 height 19
drag, startPoint x: 1054, startPoint y: 429, endPoint x: 990, endPoint y: 348, distance: 103.9
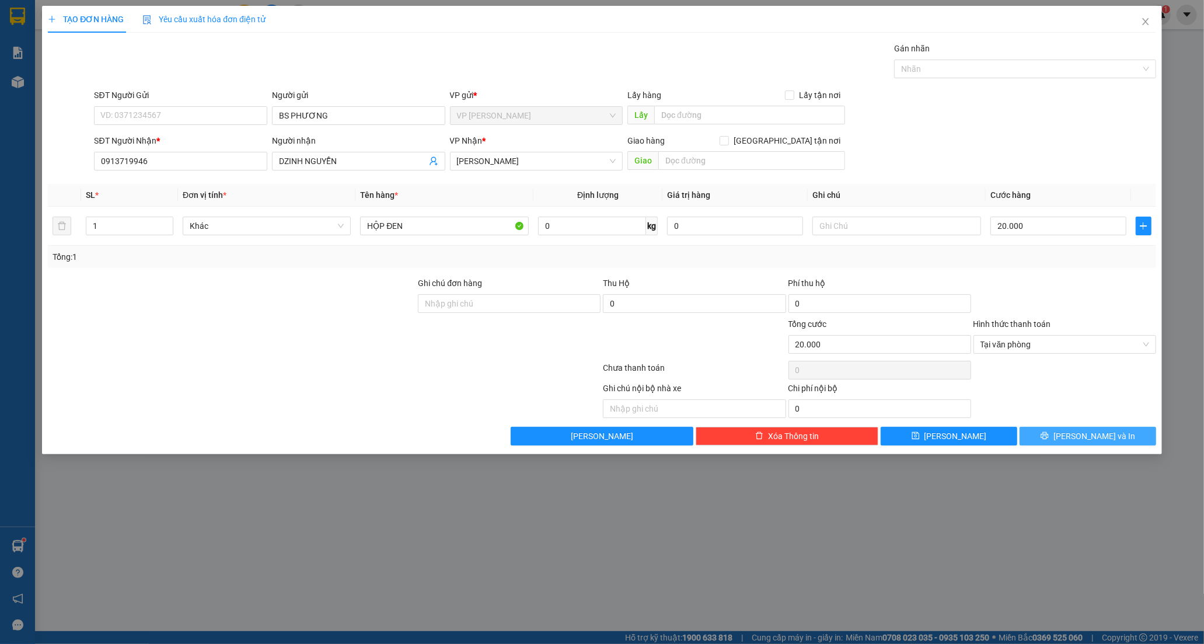
click at [1054, 430] on button "[PERSON_NAME] và In" at bounding box center [1087, 435] width 137 height 19
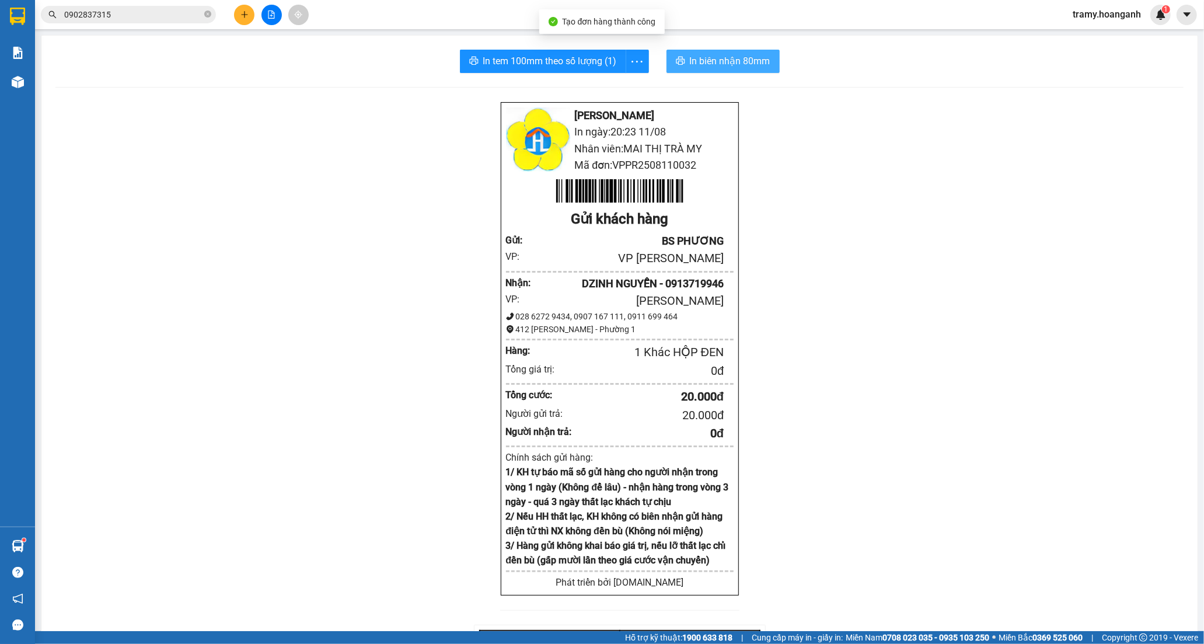
click at [703, 58] on span "In biên nhận 80mm" at bounding box center [730, 61] width 81 height 15
drag, startPoint x: 633, startPoint y: 60, endPoint x: 626, endPoint y: 82, distance: 23.3
click at [633, 60] on icon "more" at bounding box center [637, 61] width 15 height 15
click at [620, 86] on div "In tem 100mm" at bounding box center [610, 87] width 53 height 13
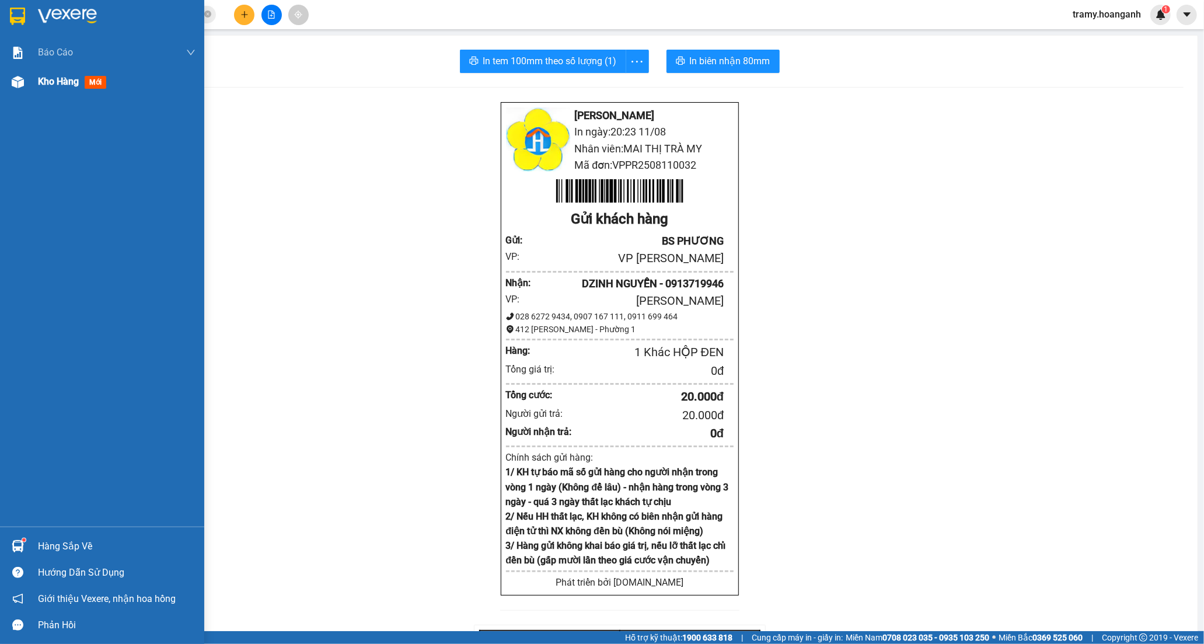
click at [40, 82] on span "Kho hàng" at bounding box center [58, 81] width 41 height 11
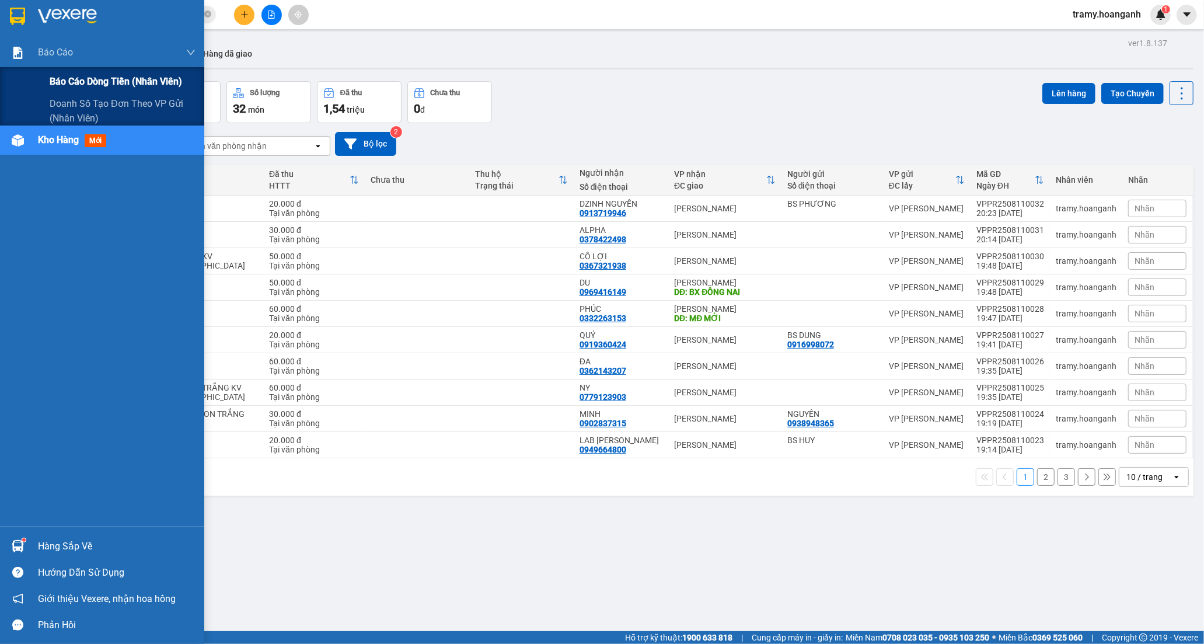
click at [72, 82] on span "Báo cáo dòng tiền (nhân viên)" at bounding box center [116, 81] width 132 height 15
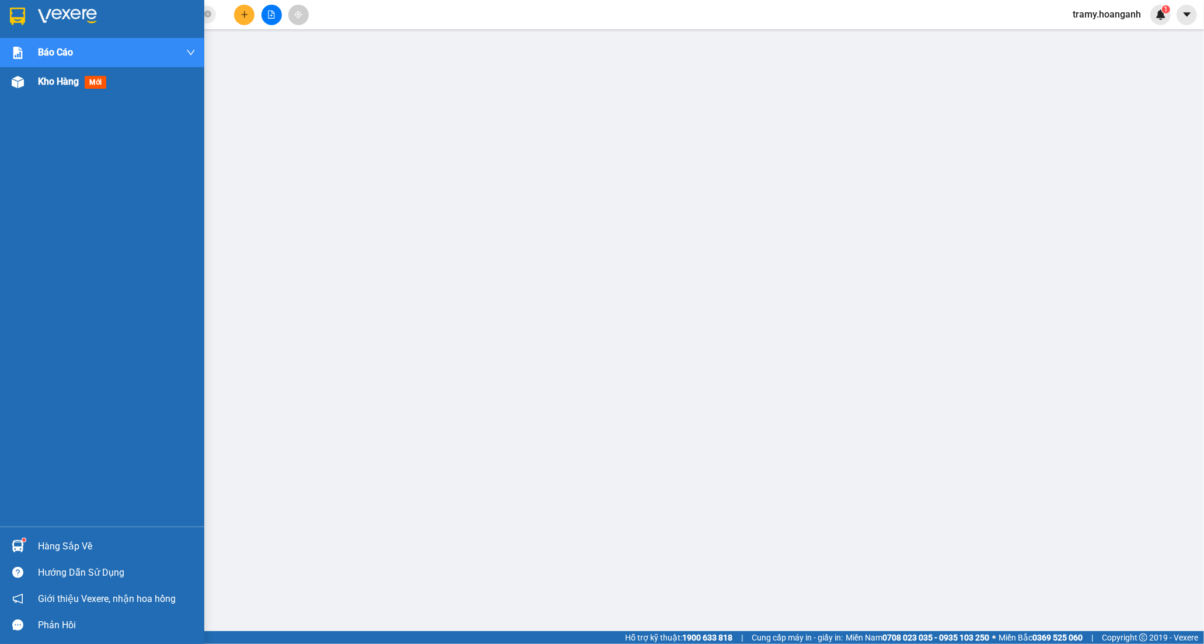
click at [50, 82] on span "Kho hàng" at bounding box center [58, 81] width 41 height 11
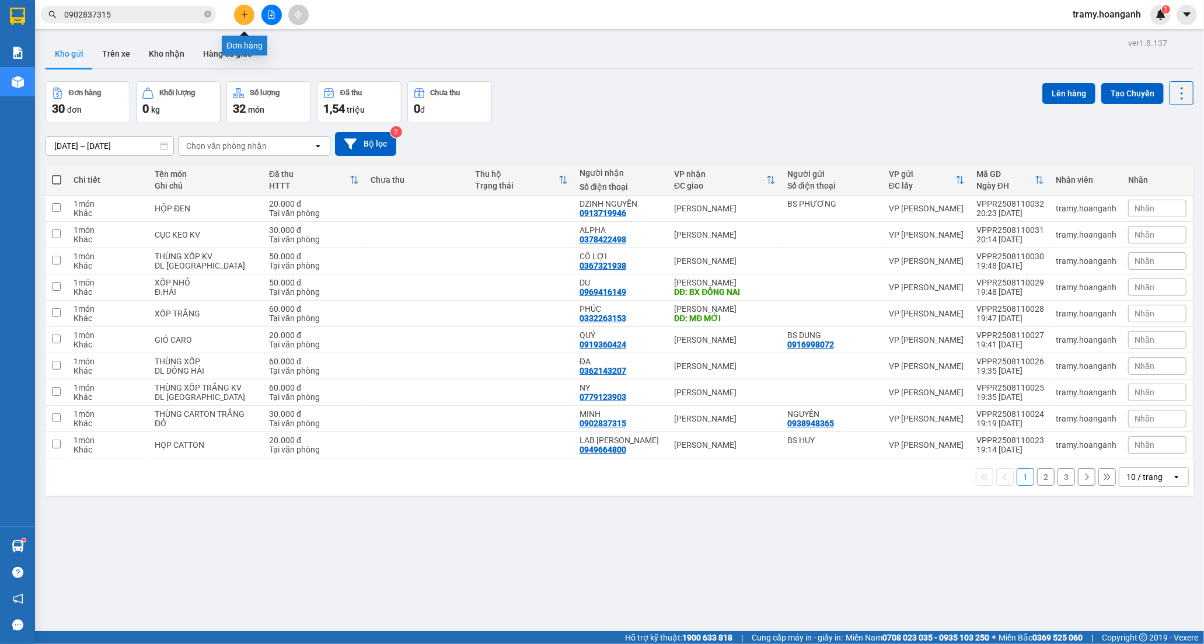
drag, startPoint x: 249, startPoint y: 9, endPoint x: 242, endPoint y: 20, distance: 13.1
click at [242, 20] on button at bounding box center [244, 15] width 20 height 20
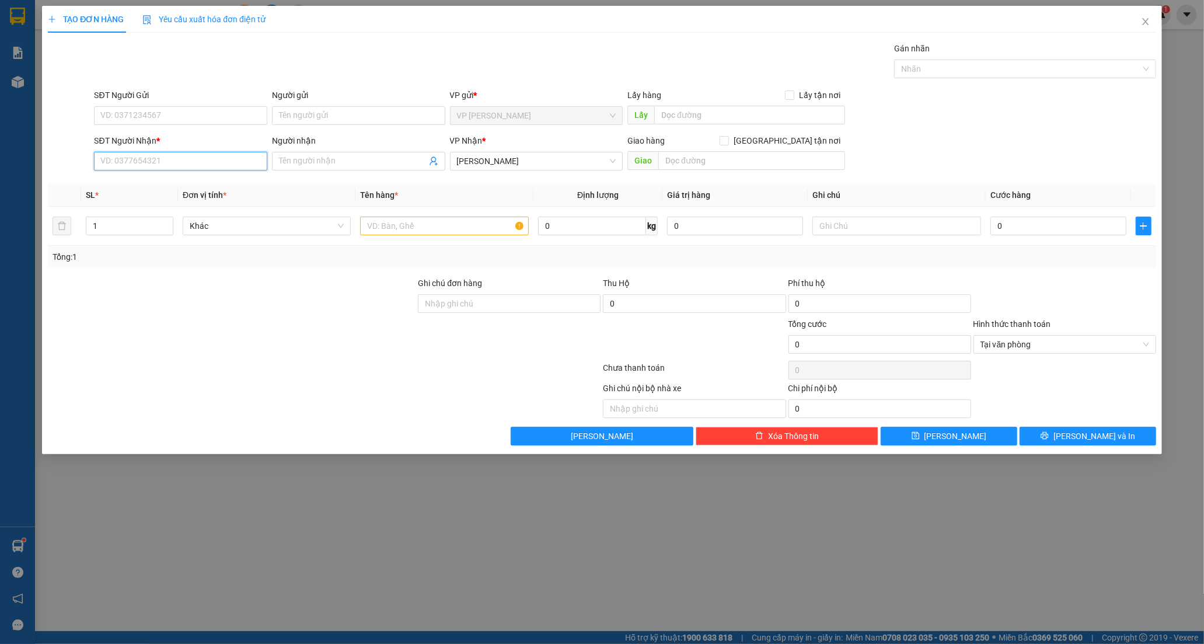
click at [181, 167] on input "SĐT Người Nhận *" at bounding box center [180, 161] width 173 height 19
click at [139, 170] on input "0916683999" at bounding box center [180, 161] width 173 height 19
click at [208, 183] on div "0916683969 - TUẤN" at bounding box center [180, 184] width 159 height 13
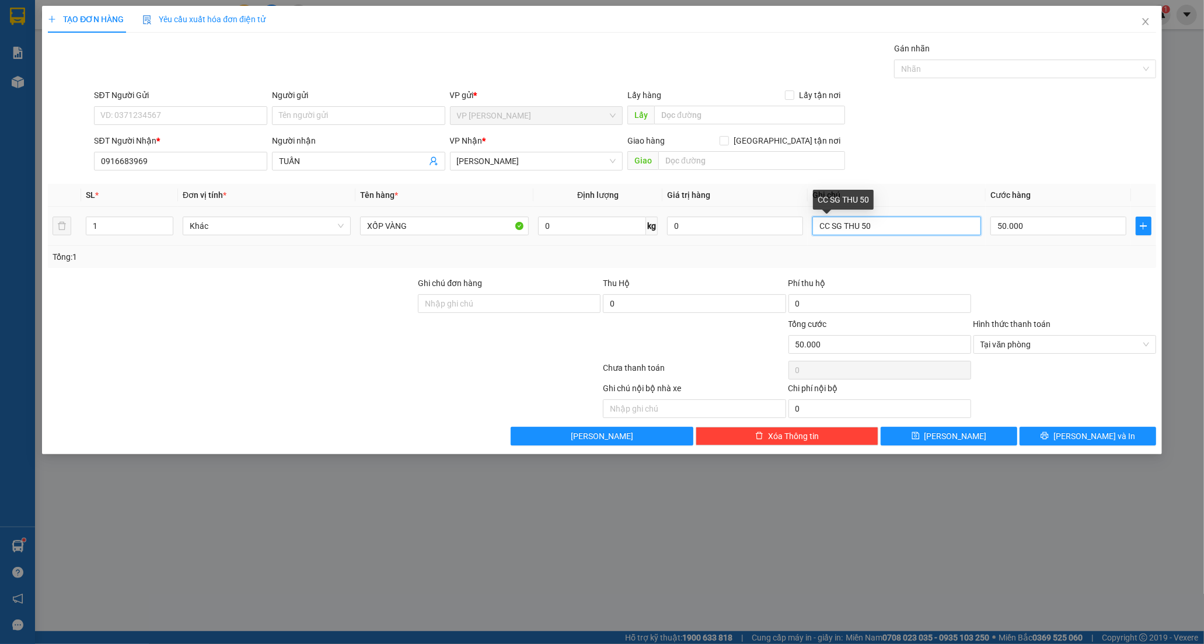
click at [906, 222] on input "CC SG THU 50" at bounding box center [896, 225] width 168 height 19
click at [1033, 228] on input "0" at bounding box center [1058, 225] width 136 height 19
click at [995, 230] on input "0" at bounding box center [1058, 225] width 136 height 19
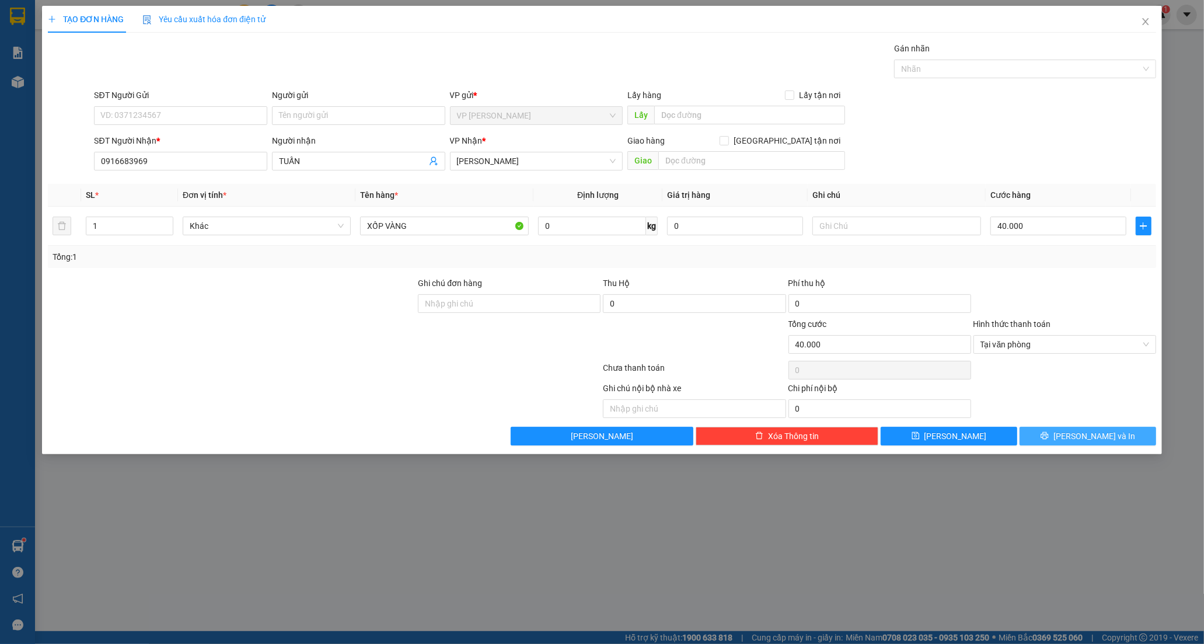
click at [1078, 436] on span "[PERSON_NAME] và In" at bounding box center [1094, 435] width 82 height 13
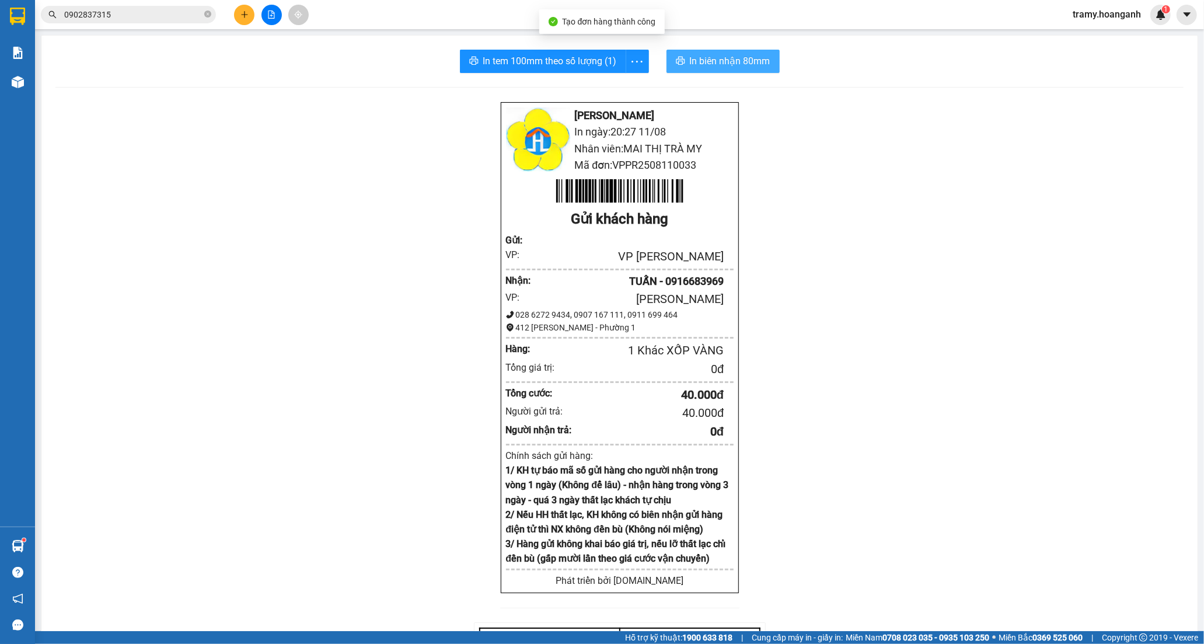
click at [732, 65] on span "In biên nhận 80mm" at bounding box center [730, 61] width 81 height 15
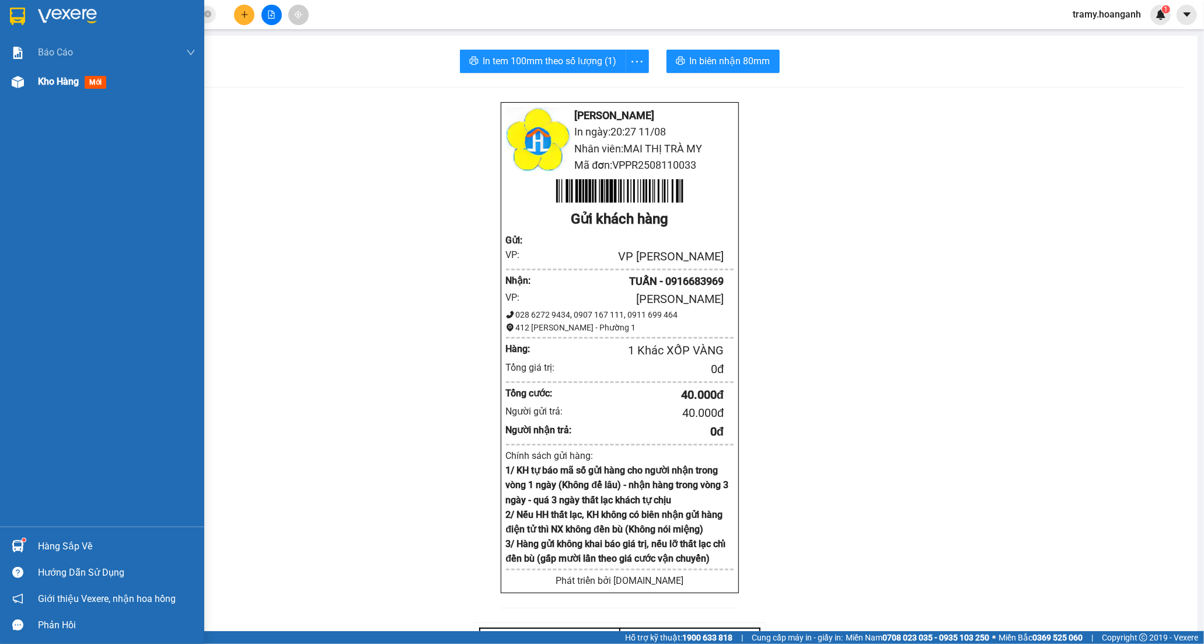
click at [40, 80] on span "Kho hàng" at bounding box center [58, 81] width 41 height 11
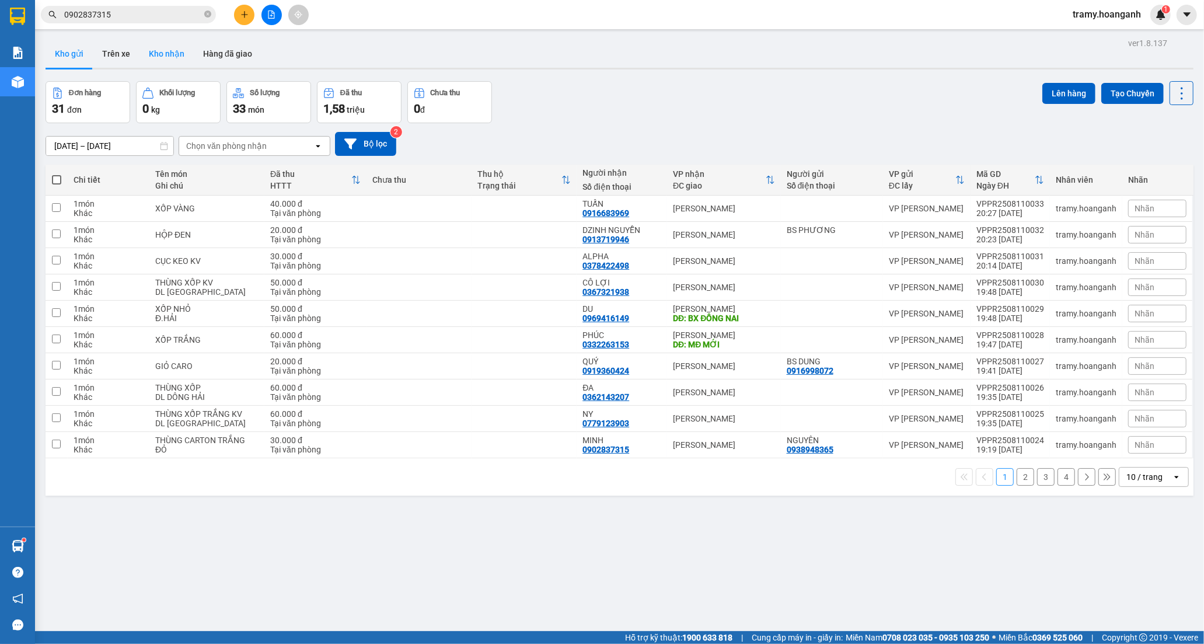
click at [165, 53] on button "Kho nhận" at bounding box center [166, 54] width 54 height 28
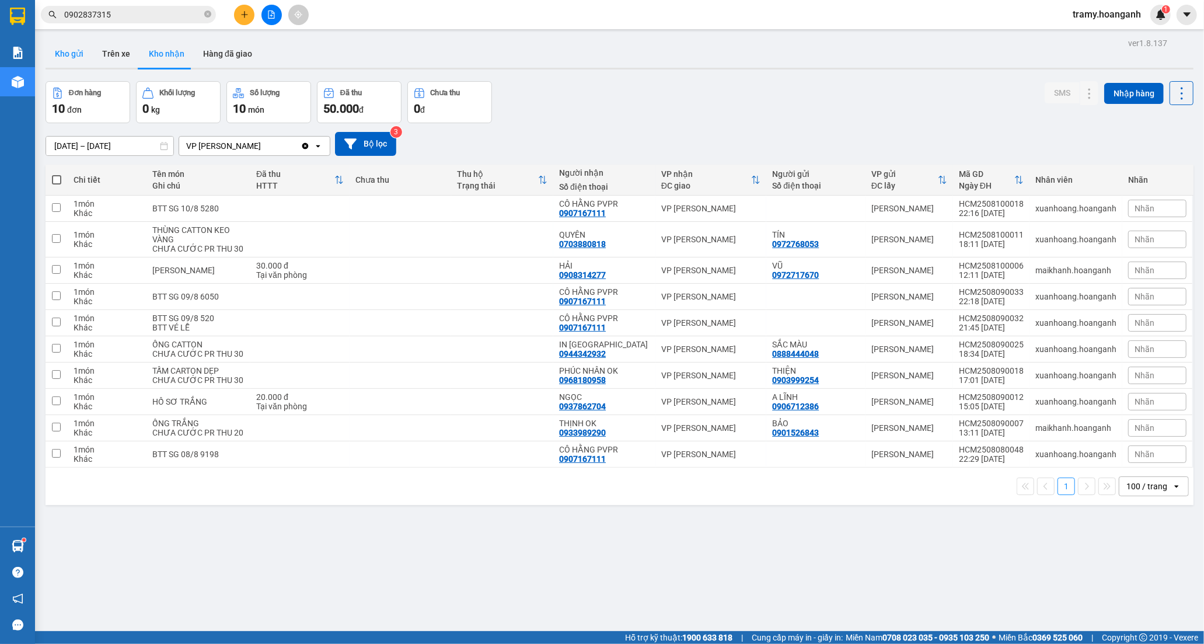
click at [72, 58] on button "Kho gửi" at bounding box center [69, 54] width 47 height 28
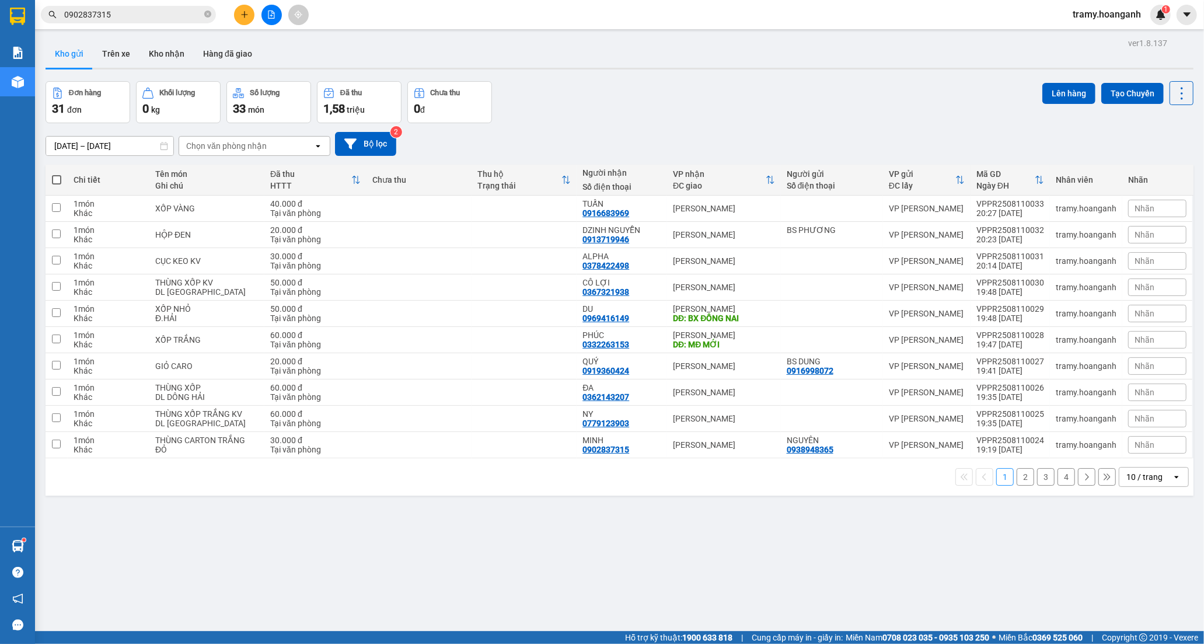
click at [1149, 480] on div "10 / trang" at bounding box center [1144, 477] width 36 height 12
click at [1156, 604] on span "100 / trang" at bounding box center [1139, 608] width 42 height 12
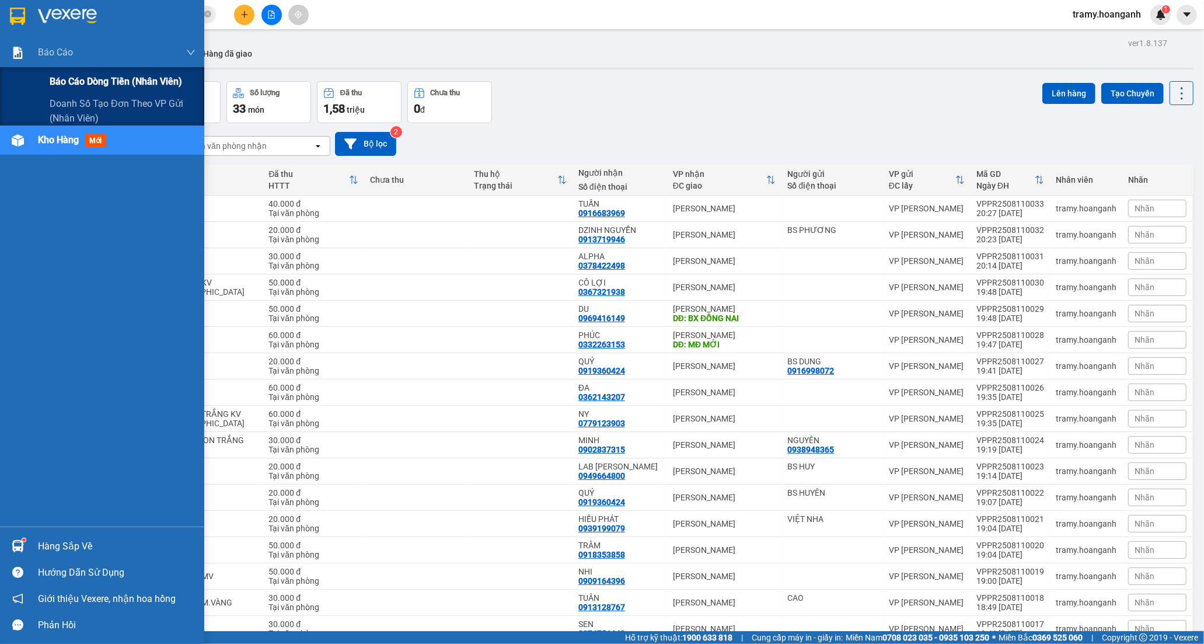
drag, startPoint x: 65, startPoint y: 82, endPoint x: 120, endPoint y: 89, distance: 55.4
click at [68, 82] on span "Báo cáo dòng tiền (nhân viên)" at bounding box center [116, 81] width 132 height 15
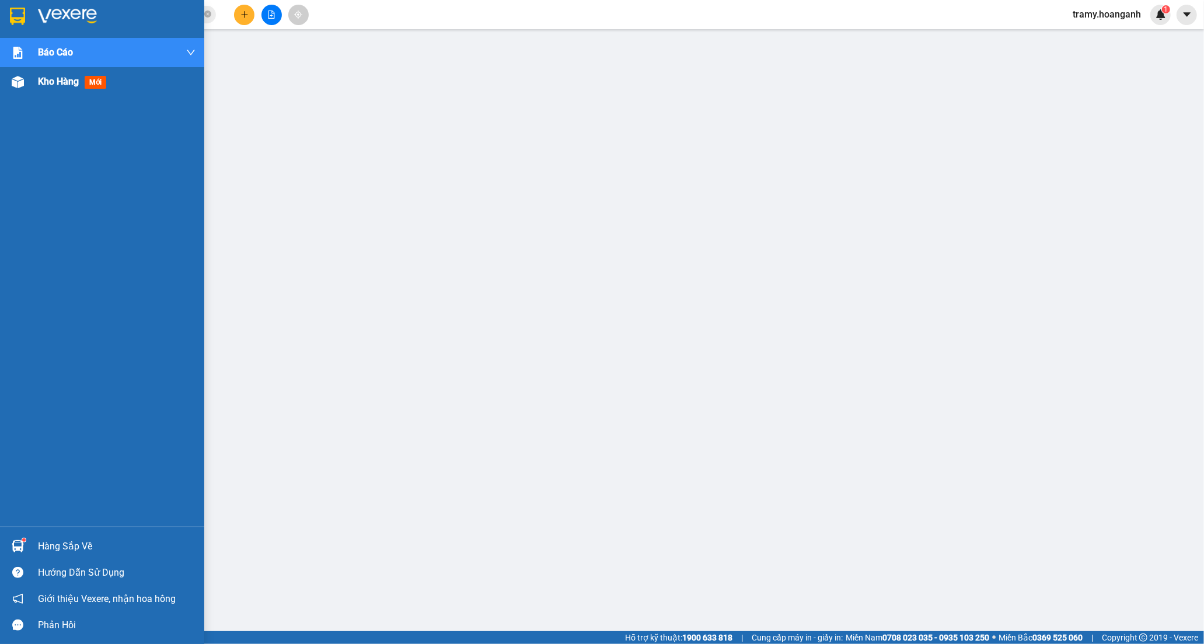
click at [62, 78] on span "Kho hàng" at bounding box center [58, 81] width 41 height 11
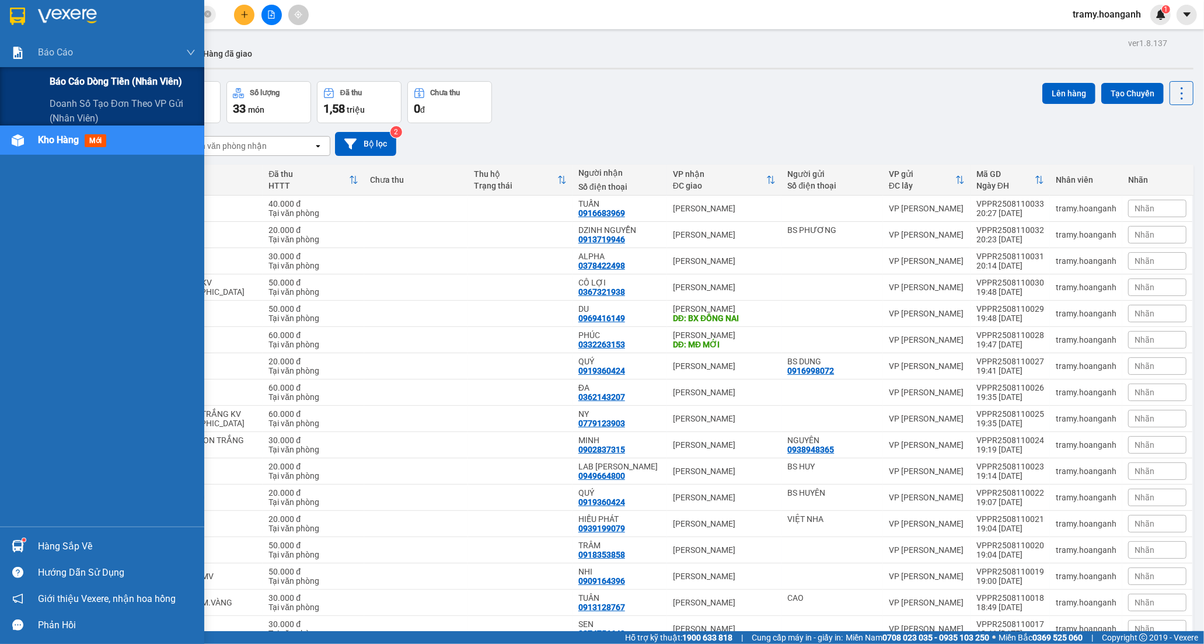
click at [74, 76] on span "Báo cáo dòng tiền (nhân viên)" at bounding box center [116, 81] width 132 height 15
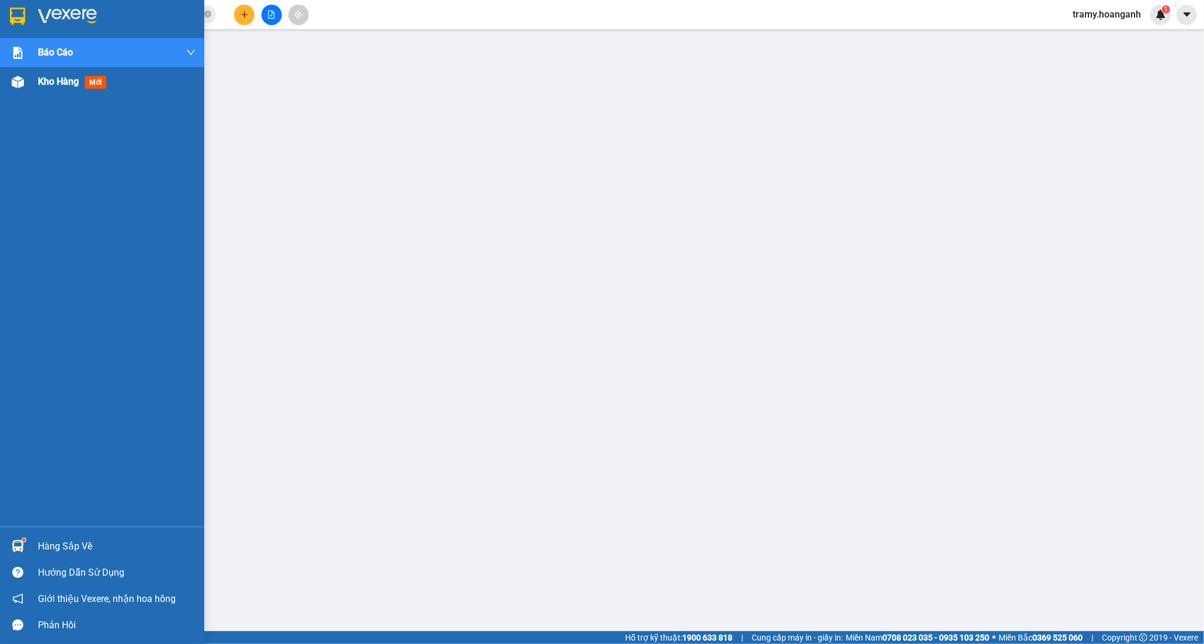
drag, startPoint x: 44, startPoint y: 81, endPoint x: 45, endPoint y: 71, distance: 9.9
click at [44, 80] on span "Kho hàng" at bounding box center [58, 81] width 41 height 11
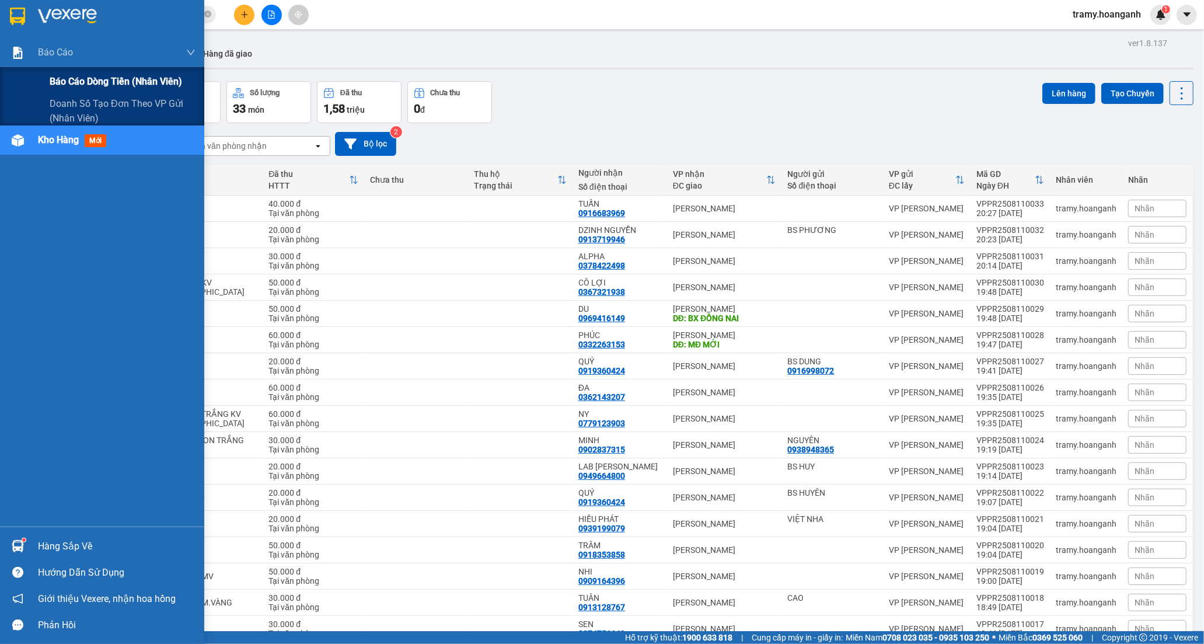
click at [107, 74] on span "Báo cáo dòng tiền (nhân viên)" at bounding box center [116, 81] width 132 height 15
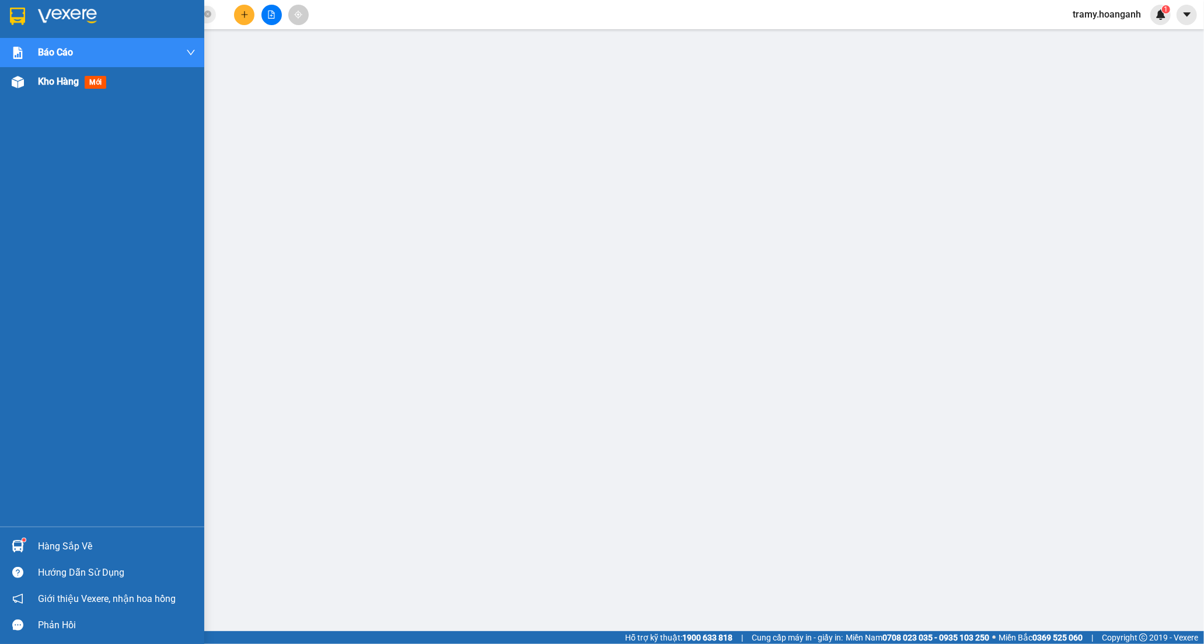
click at [51, 82] on span "Kho hàng" at bounding box center [58, 81] width 41 height 11
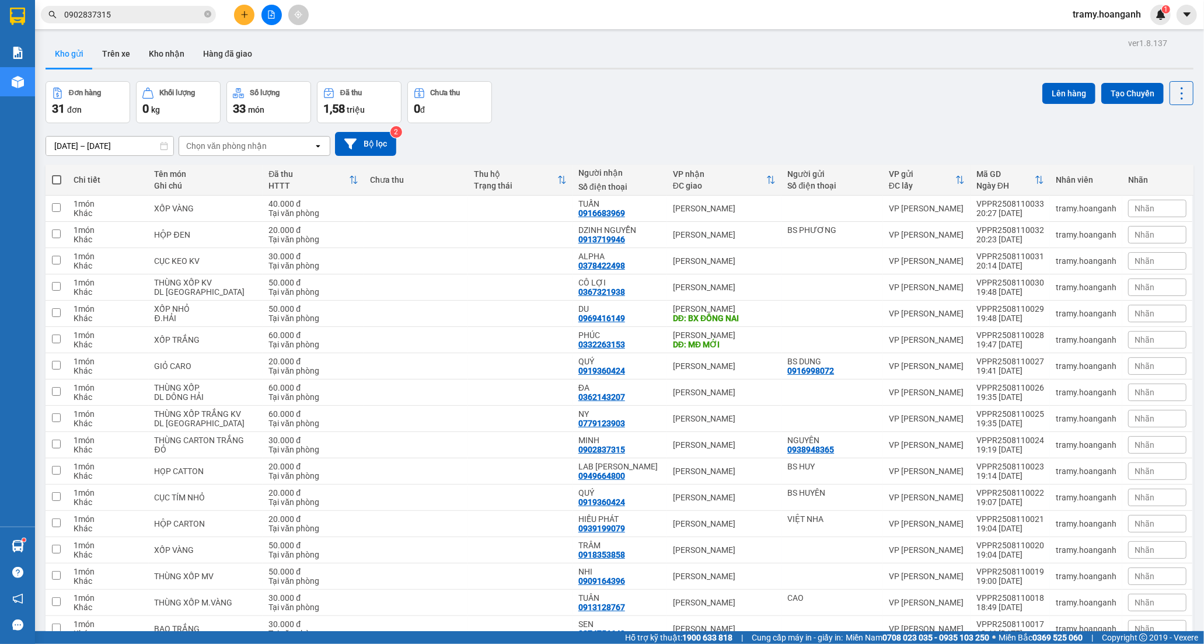
click at [239, 13] on button at bounding box center [244, 15] width 20 height 20
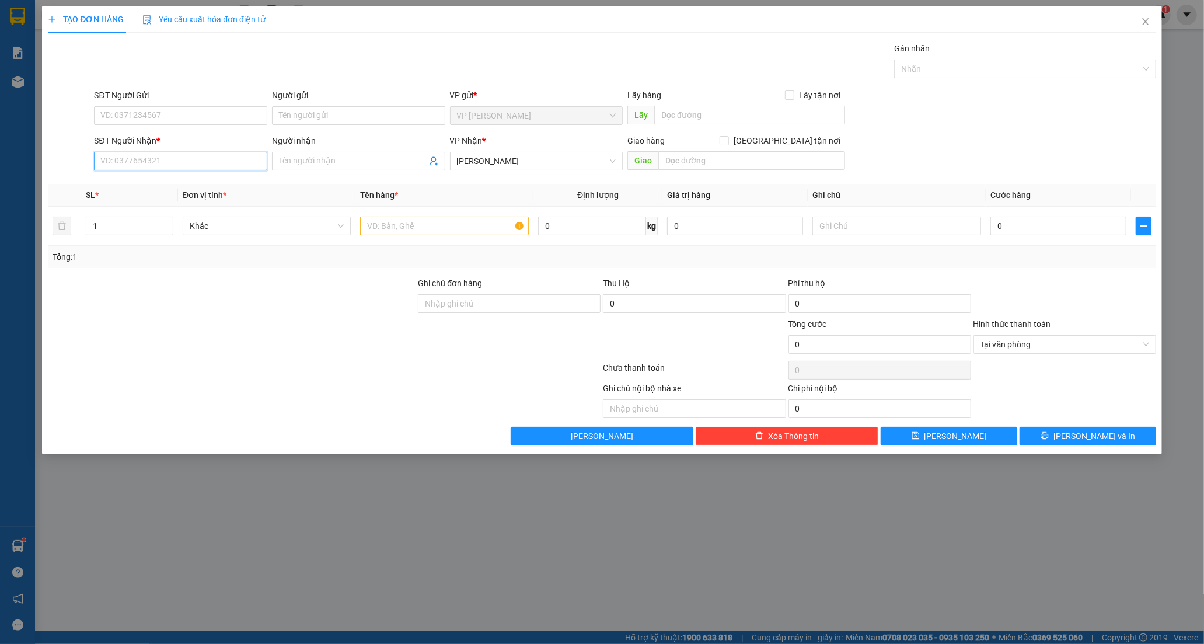
click at [149, 165] on input "SĐT Người Nhận *" at bounding box center [180, 161] width 173 height 19
click at [285, 120] on input "Người gửi" at bounding box center [358, 115] width 173 height 19
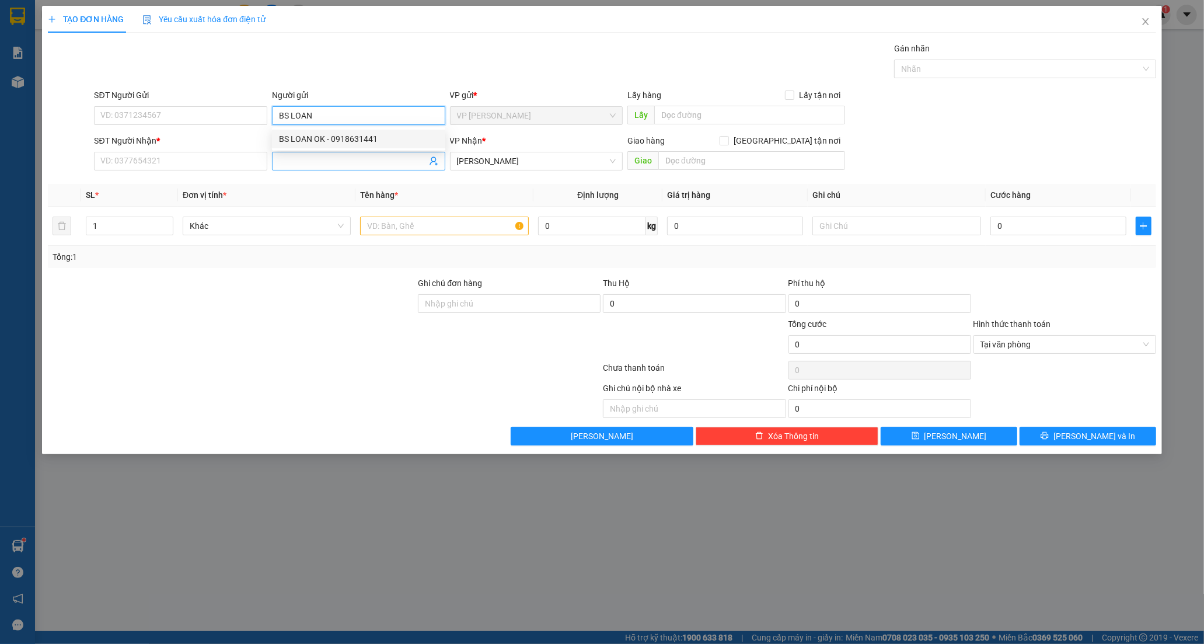
type input "BS LOAN"
click at [289, 155] on input "Người nhận" at bounding box center [353, 161] width 148 height 13
drag, startPoint x: 352, startPoint y: 156, endPoint x: 127, endPoint y: 188, distance: 227.4
click at [127, 188] on div "Transit Pickup Surcharge Ids Transit Deliver Surcharge Ids Transit Deliver Surc…" at bounding box center [602, 243] width 1108 height 403
type input "\"
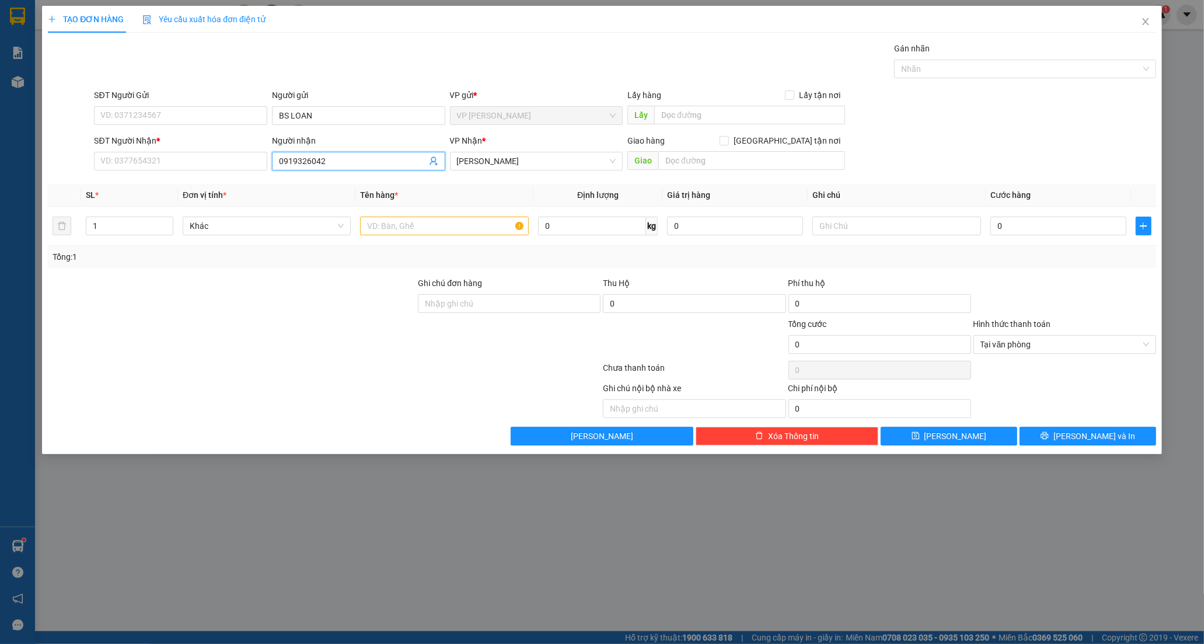
type input "09193260424"
drag, startPoint x: 341, startPoint y: 164, endPoint x: 152, endPoint y: 179, distance: 189.0
click at [152, 179] on div "Transit Pickup Surcharge Ids Transit Deliver Surcharge Ids Transit Deliver Surc…" at bounding box center [602, 243] width 1108 height 403
type input "0919360424"
click at [127, 160] on input "SĐT Người Nhận *" at bounding box center [180, 161] width 173 height 19
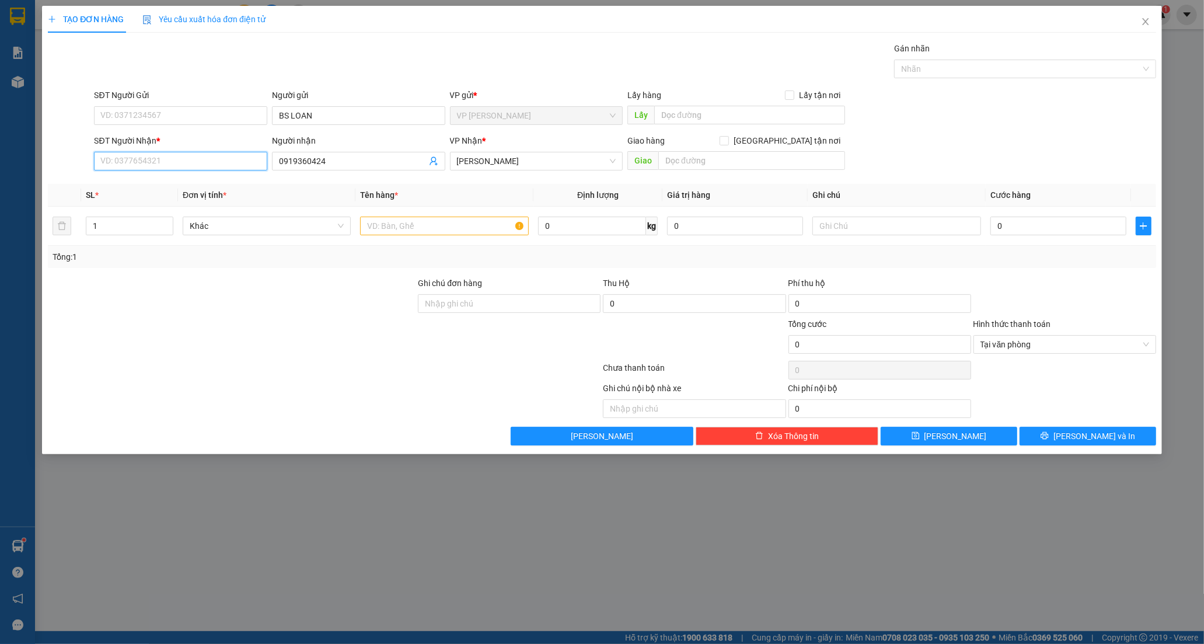
click at [127, 160] on input "SĐT Người Nhận *" at bounding box center [180, 161] width 173 height 19
drag, startPoint x: 337, startPoint y: 156, endPoint x: 259, endPoint y: 166, distance: 78.2
click at [259, 166] on div "SĐT Người Nhận * VD: 0377654321 Người nhận 0919360424 0919360424 VP Nhận * Hồ C…" at bounding box center [625, 154] width 1066 height 41
click at [132, 156] on input "SĐT Người Nhận *" at bounding box center [180, 161] width 173 height 19
paste input "0919360424"
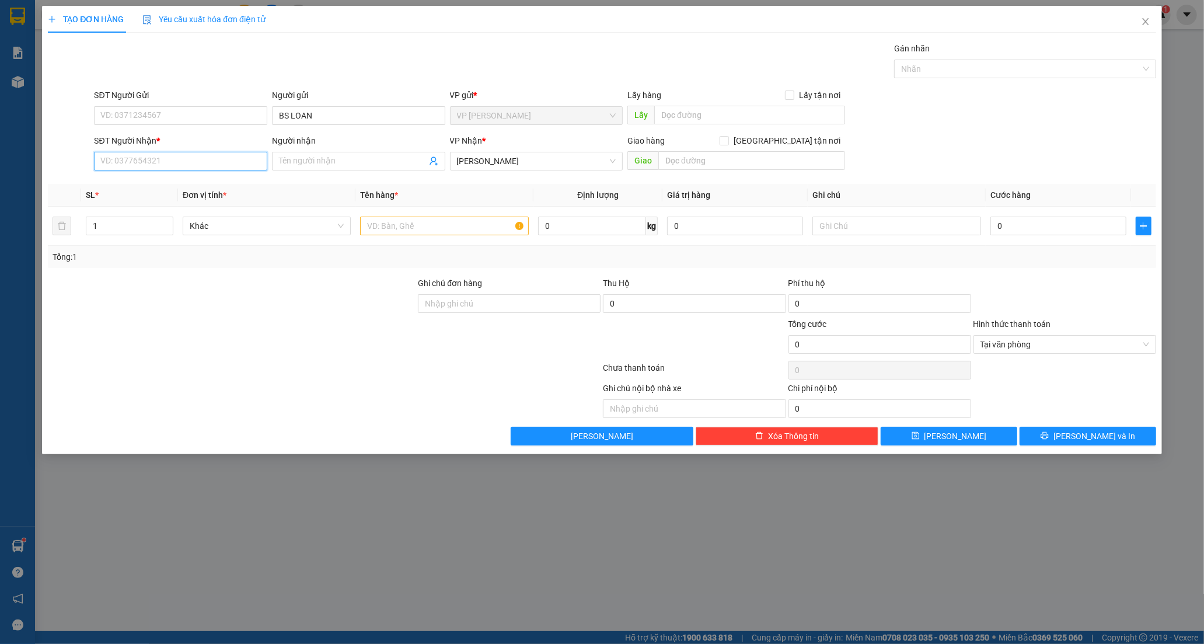
type input "0919360424"
click at [175, 184] on div "0919360424 - QUÝ" at bounding box center [180, 184] width 159 height 13
type input "QUÝ"
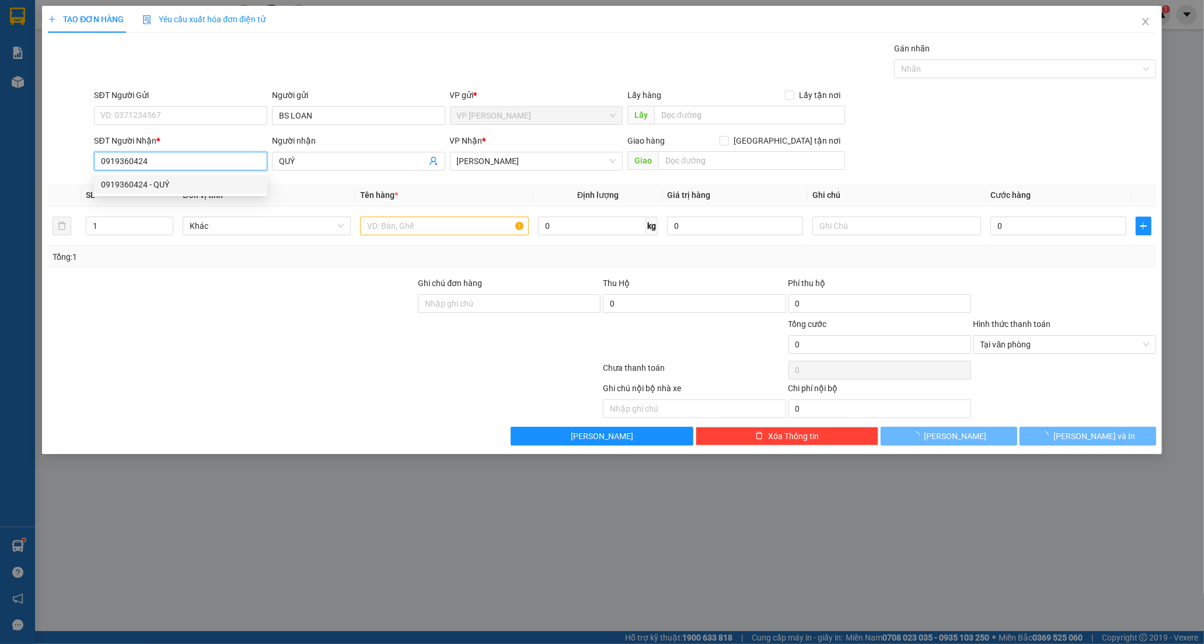
type input "20.000"
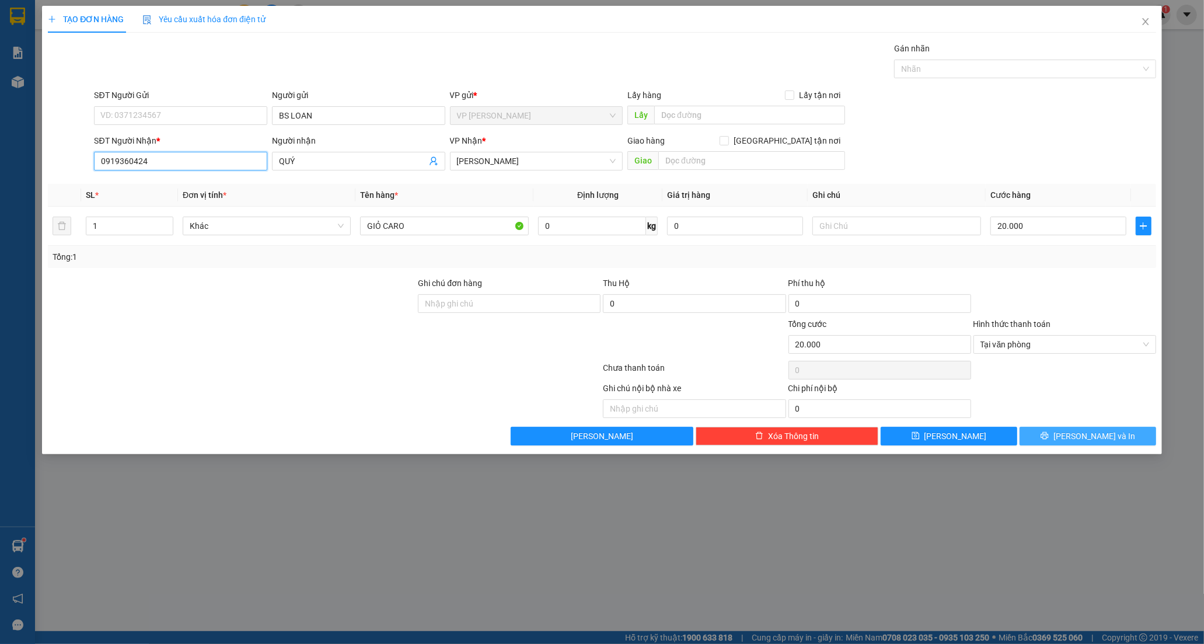
type input "0919360424"
click at [1040, 432] on button "[PERSON_NAME] và In" at bounding box center [1087, 435] width 137 height 19
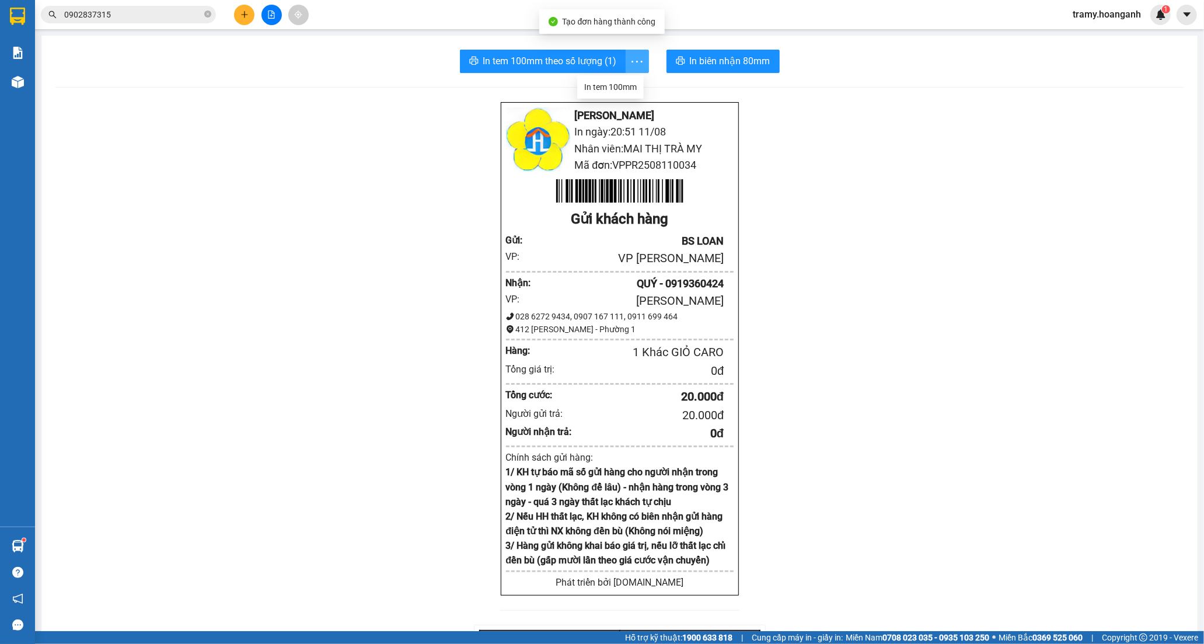
click at [632, 54] on icon "more" at bounding box center [637, 61] width 15 height 15
click at [621, 84] on div "In tem 100mm" at bounding box center [610, 87] width 53 height 13
click at [695, 64] on span "In biên nhận 80mm" at bounding box center [730, 61] width 81 height 15
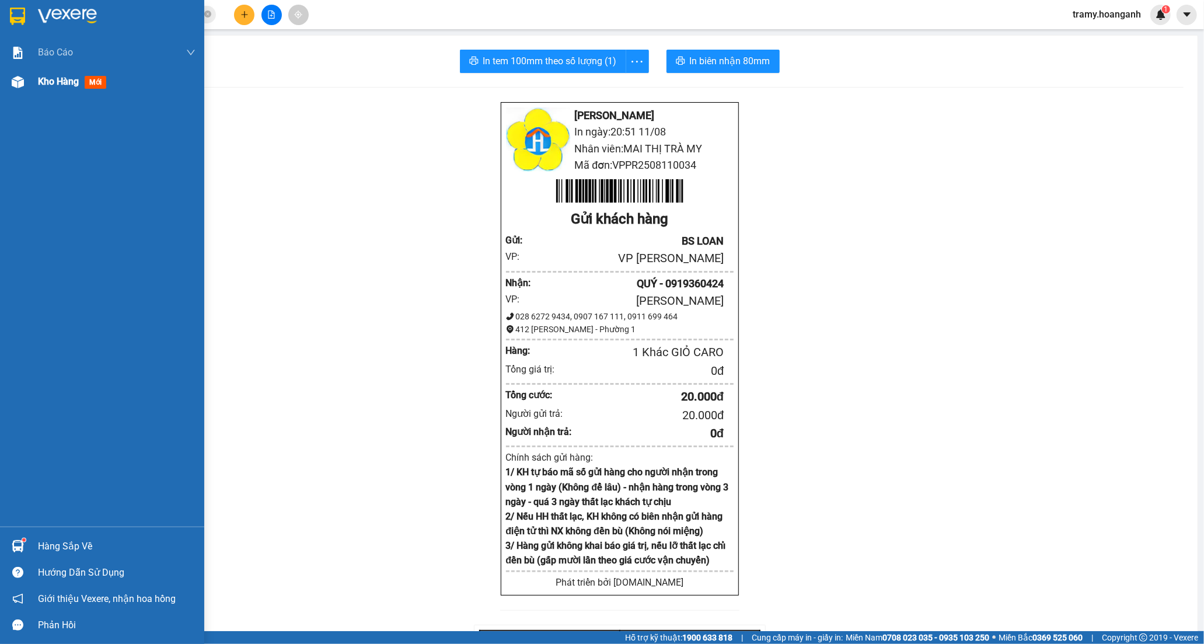
click at [36, 79] on div "Kho hàng mới" at bounding box center [102, 81] width 204 height 29
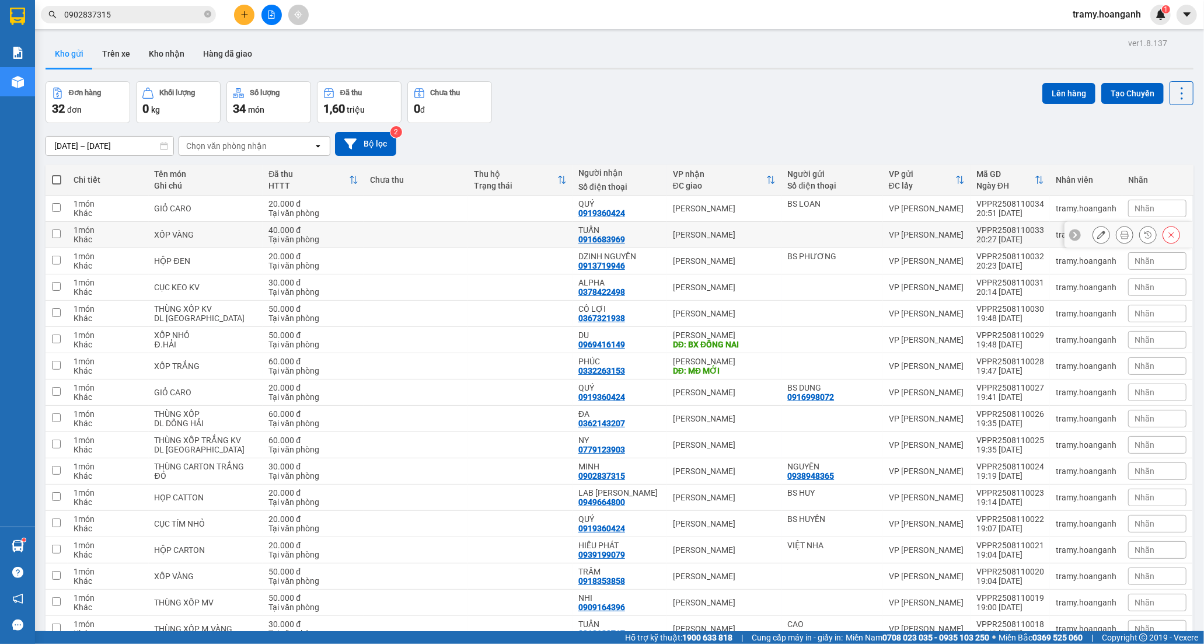
click at [584, 231] on div "TUẤN" at bounding box center [619, 229] width 83 height 9
checkbox input "true"
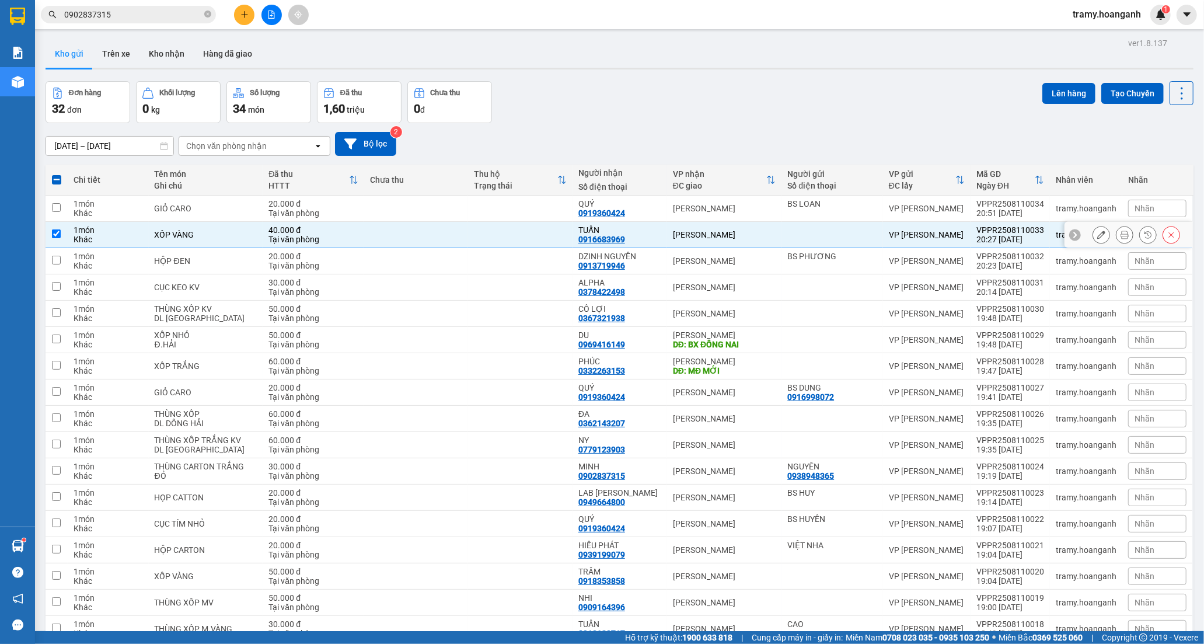
click at [1097, 230] on icon at bounding box center [1101, 234] width 8 height 8
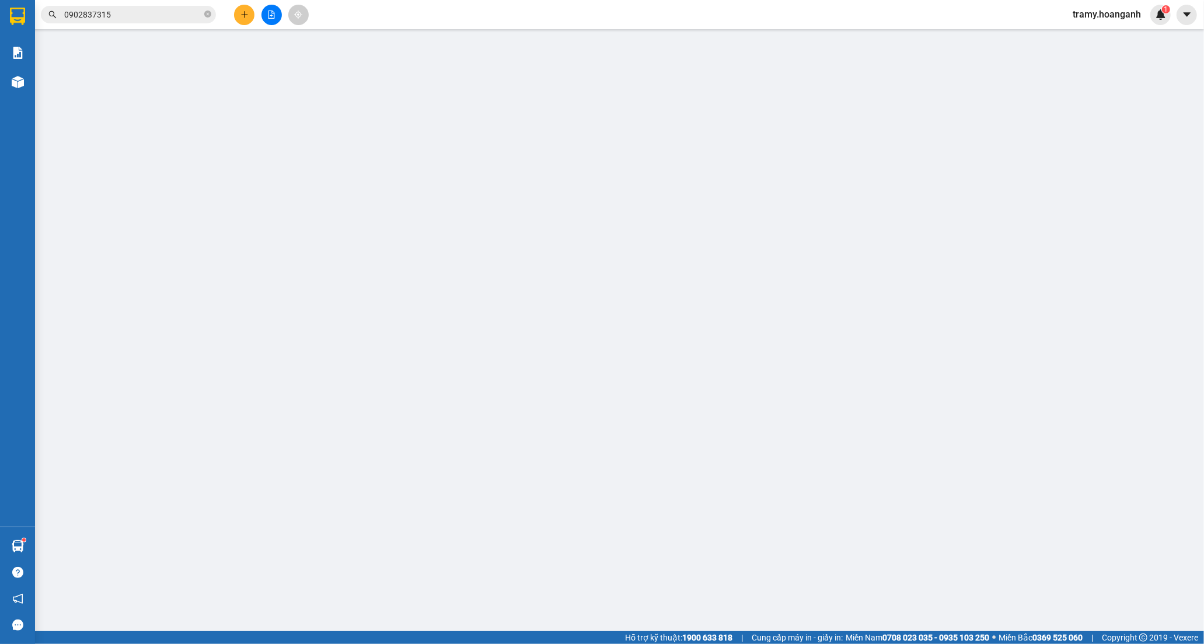
type input "0916683969"
type input "TUẤN"
type input "40.000"
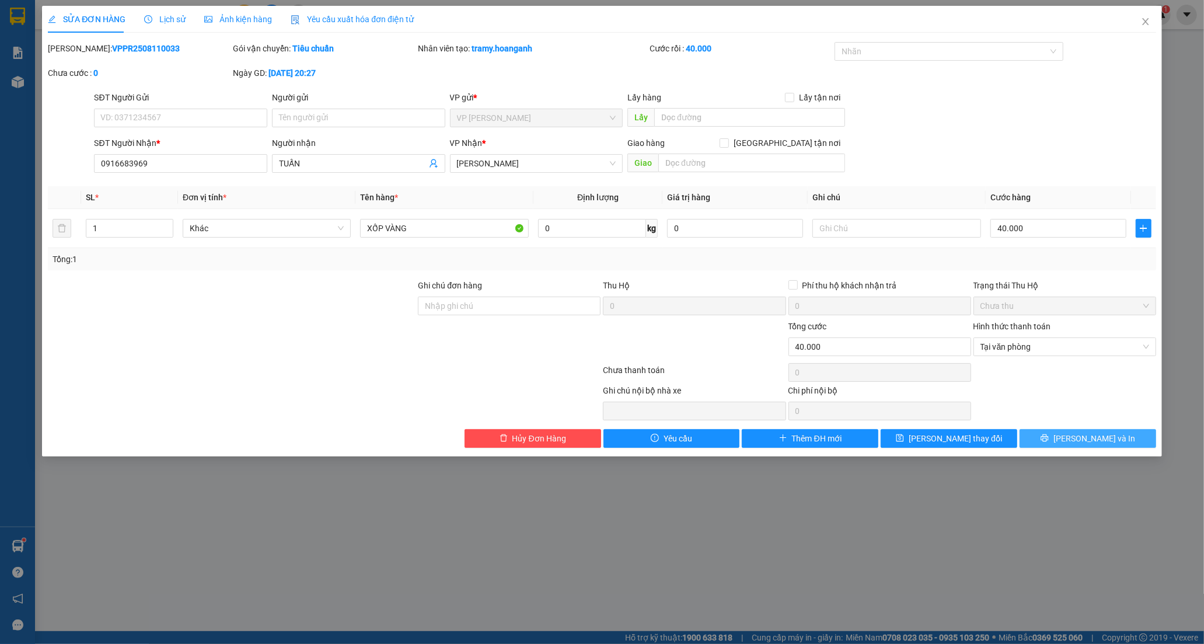
click at [1076, 433] on button "[PERSON_NAME] và In" at bounding box center [1087, 438] width 137 height 19
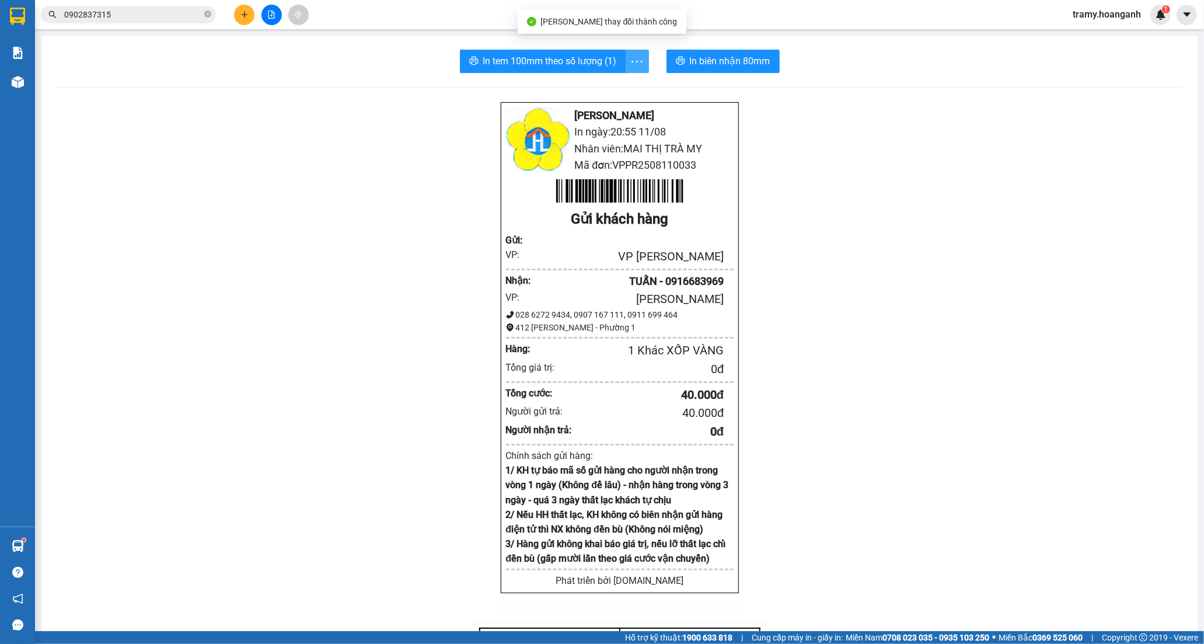
click at [641, 63] on span "more" at bounding box center [637, 61] width 22 height 15
click at [629, 85] on div "In tem 100mm" at bounding box center [610, 87] width 53 height 13
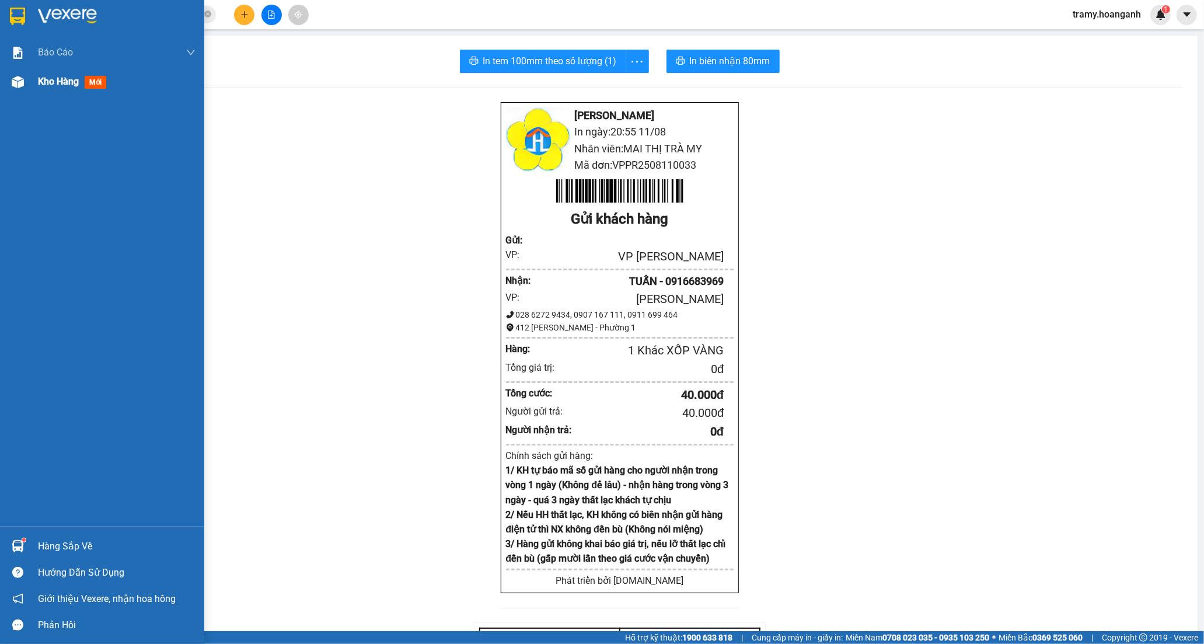
click at [83, 82] on div "Kho hàng mới" at bounding box center [74, 81] width 73 height 15
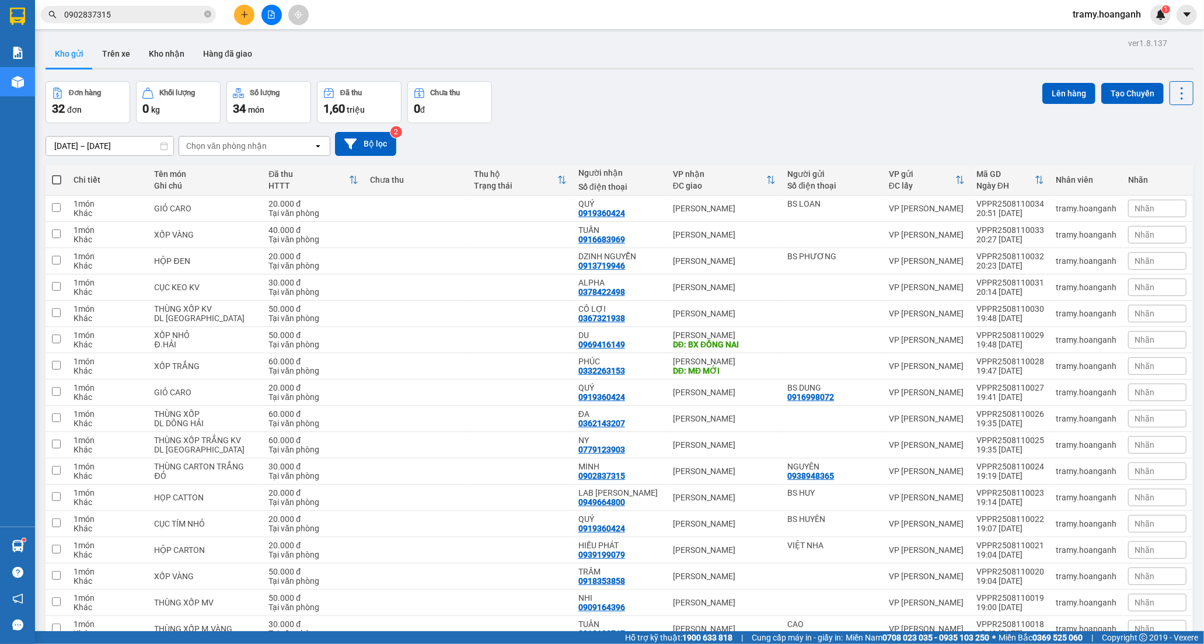
click at [57, 177] on span at bounding box center [56, 179] width 9 height 9
click at [57, 174] on input "checkbox" at bounding box center [57, 174] width 0 height 0
checkbox input "true"
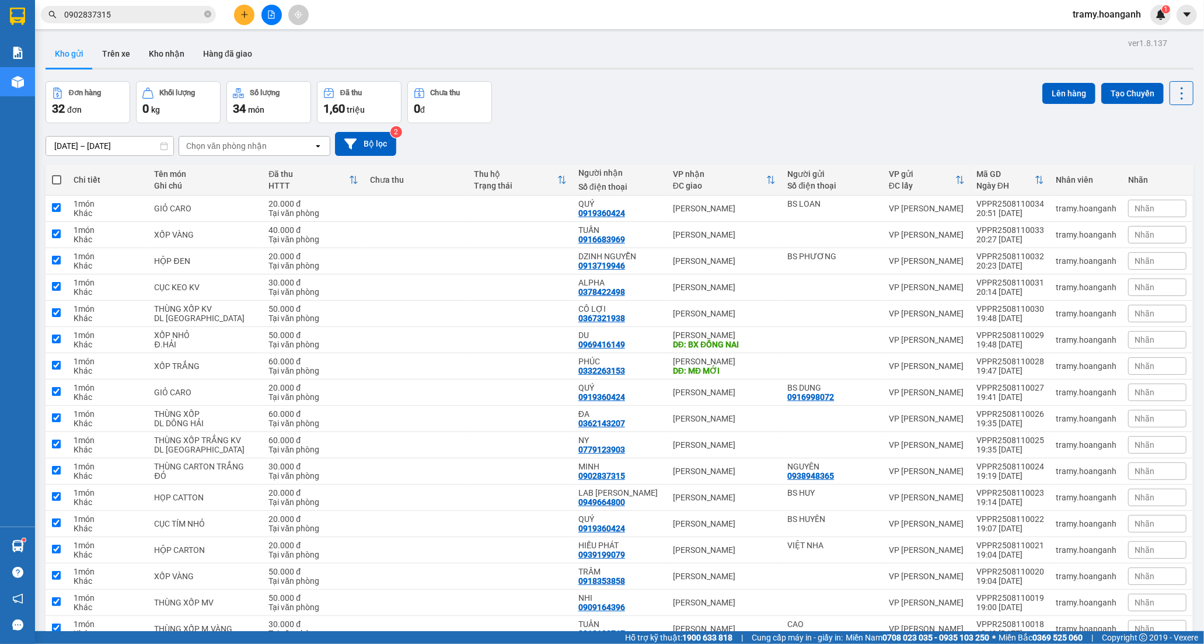
checkbox input "true"
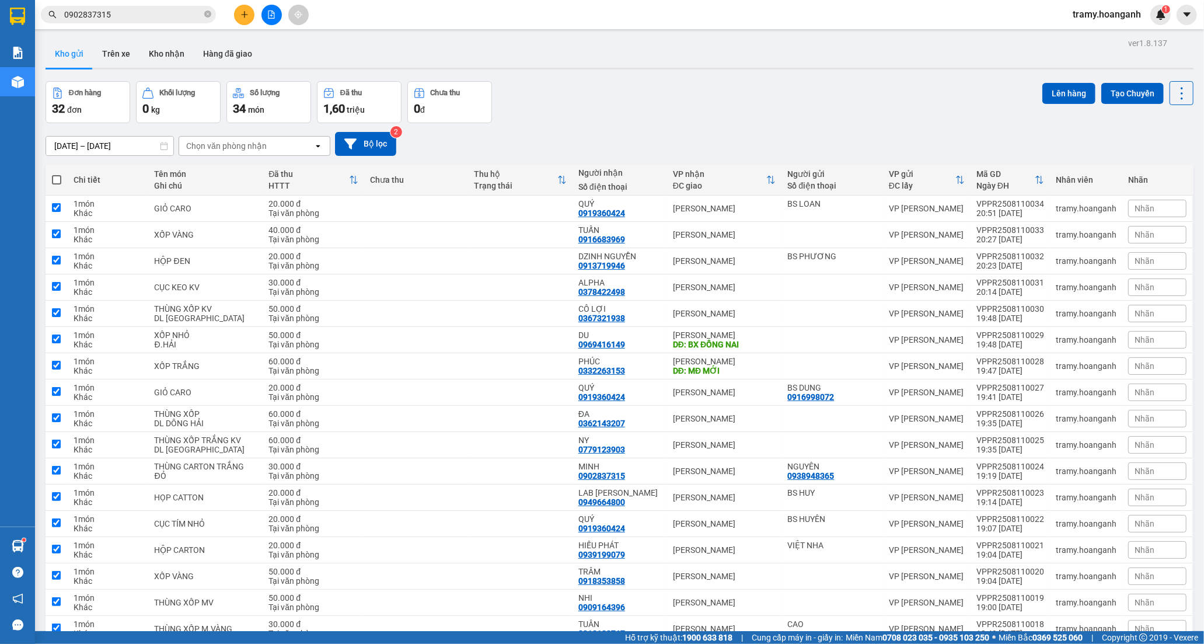
checkbox input "true"
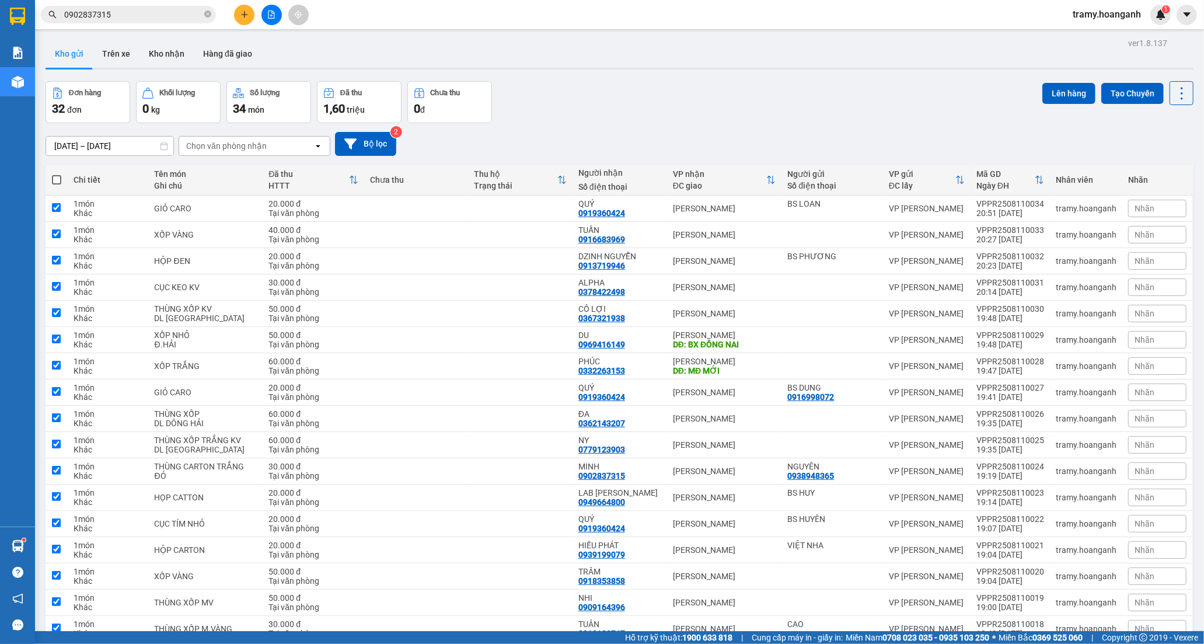
checkbox input "true"
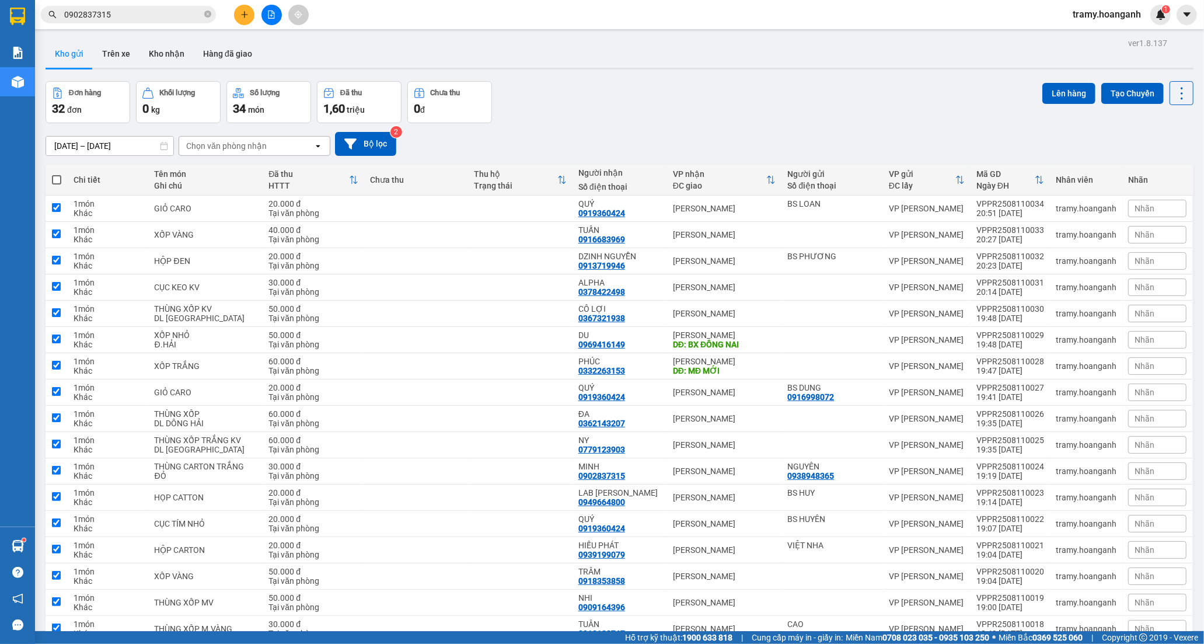
checkbox input "true"
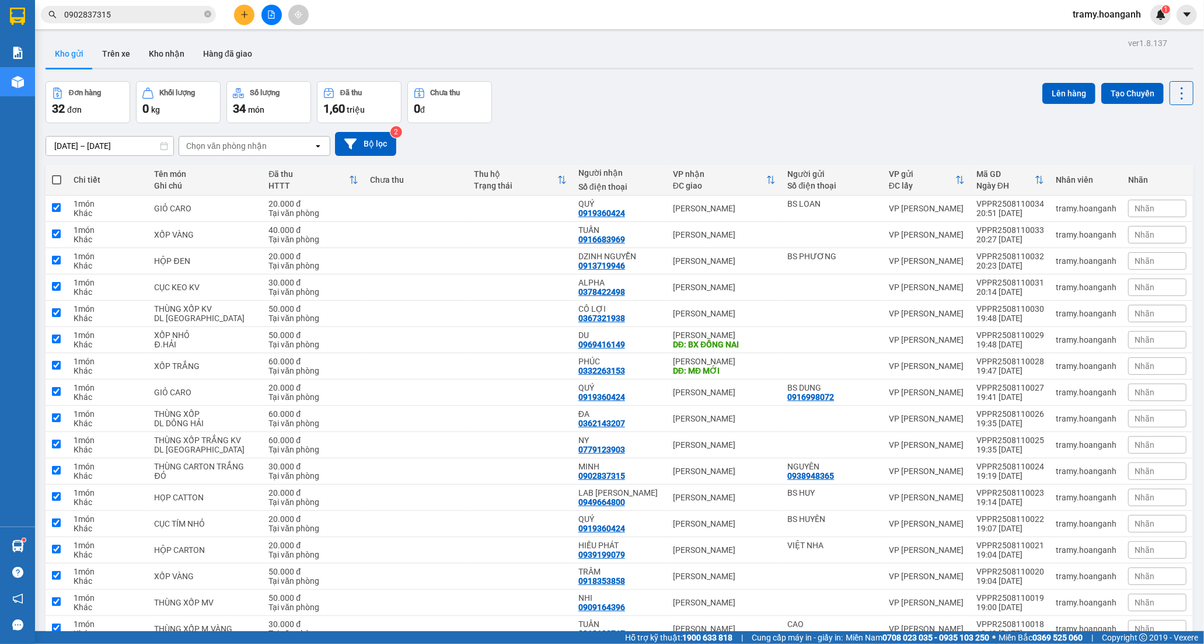
checkbox input "true"
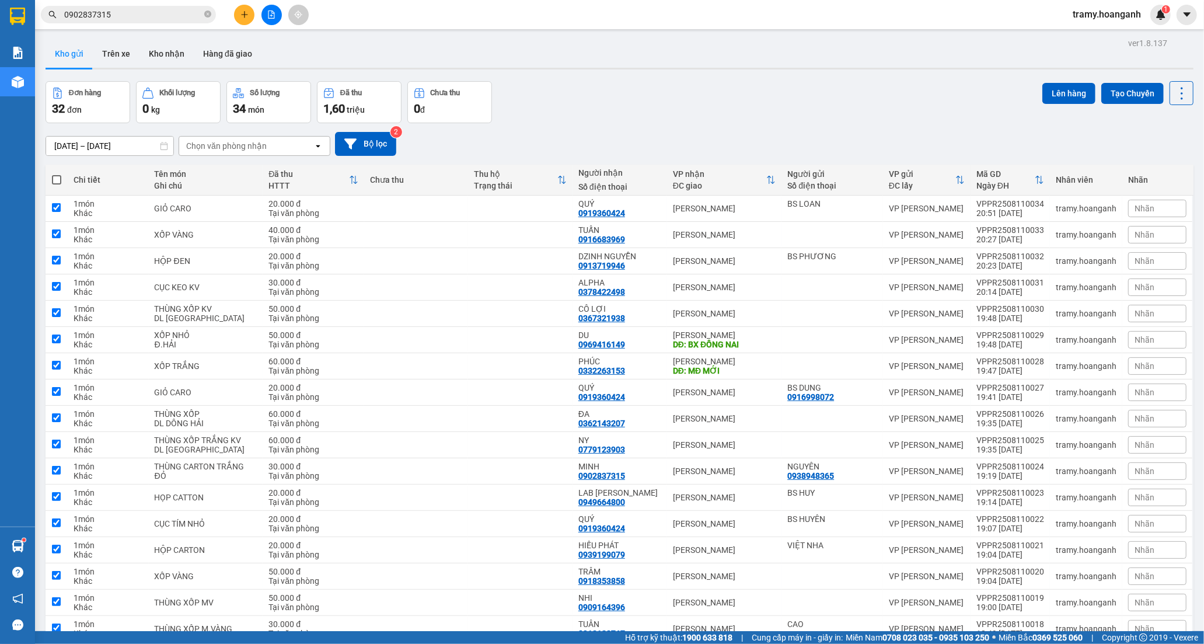
checkbox input "true"
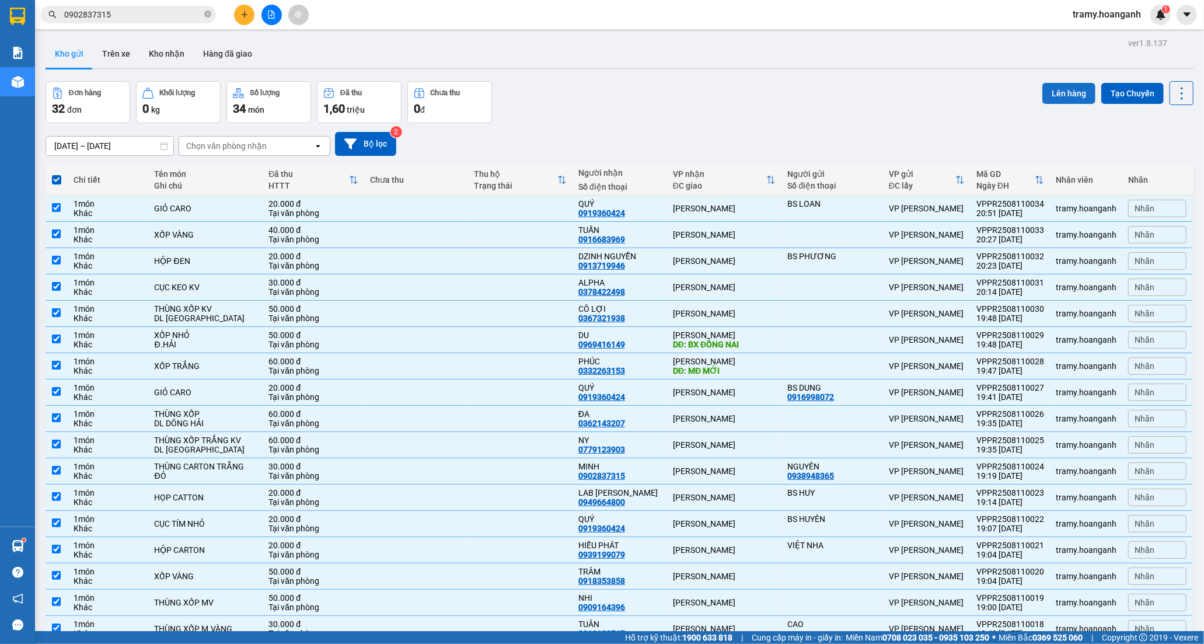
click at [1050, 93] on button "Lên hàng" at bounding box center [1068, 93] width 53 height 21
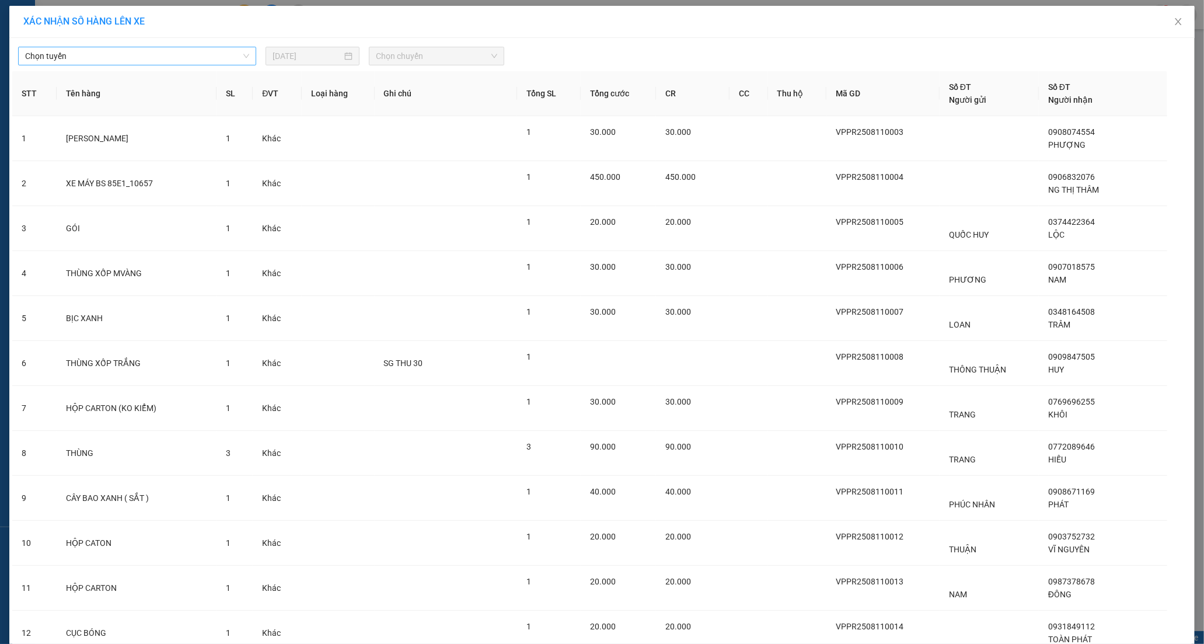
click at [187, 61] on span "Chọn tuyến" at bounding box center [137, 56] width 224 height 18
click at [123, 118] on div "Phan Rang - Hồ Chí Minh" at bounding box center [133, 116] width 223 height 13
click at [387, 50] on span "Chọn chuyến" at bounding box center [436, 56] width 121 height 18
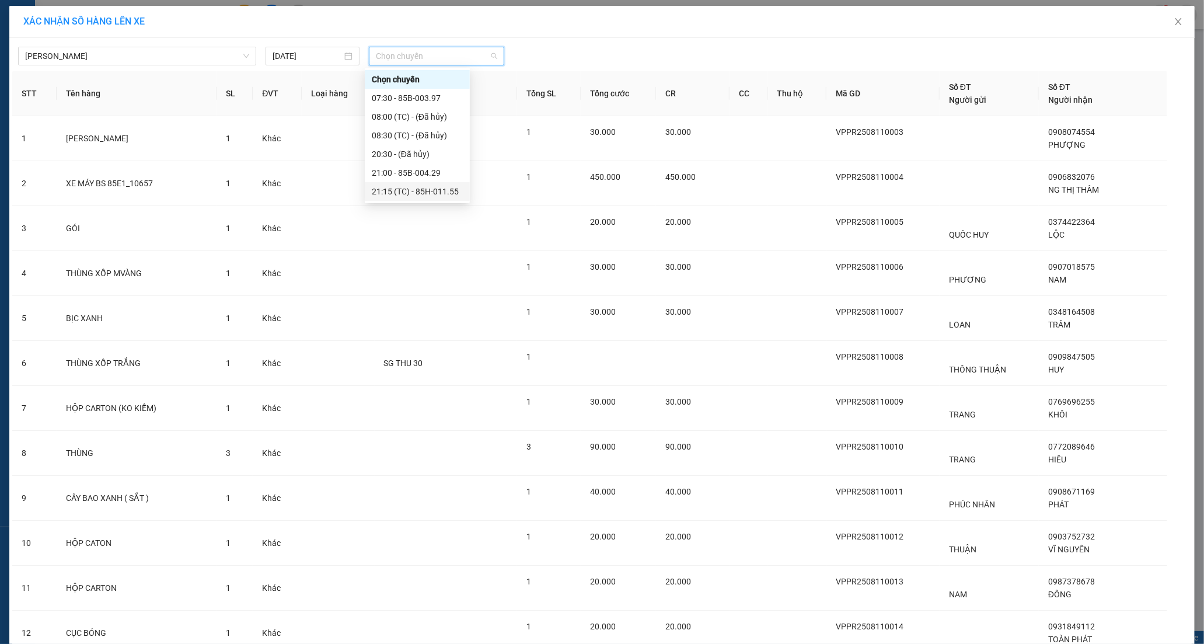
click at [390, 188] on div "21:15 (TC) - 85H-011.55" at bounding box center [417, 191] width 91 height 13
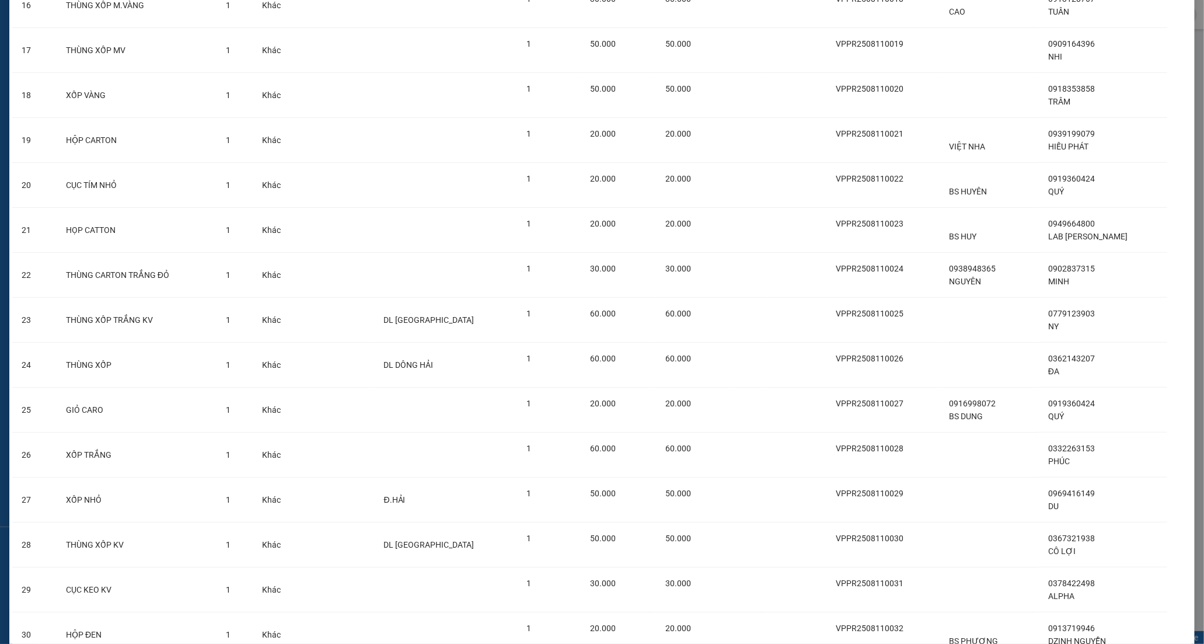
scroll to position [1002, 0]
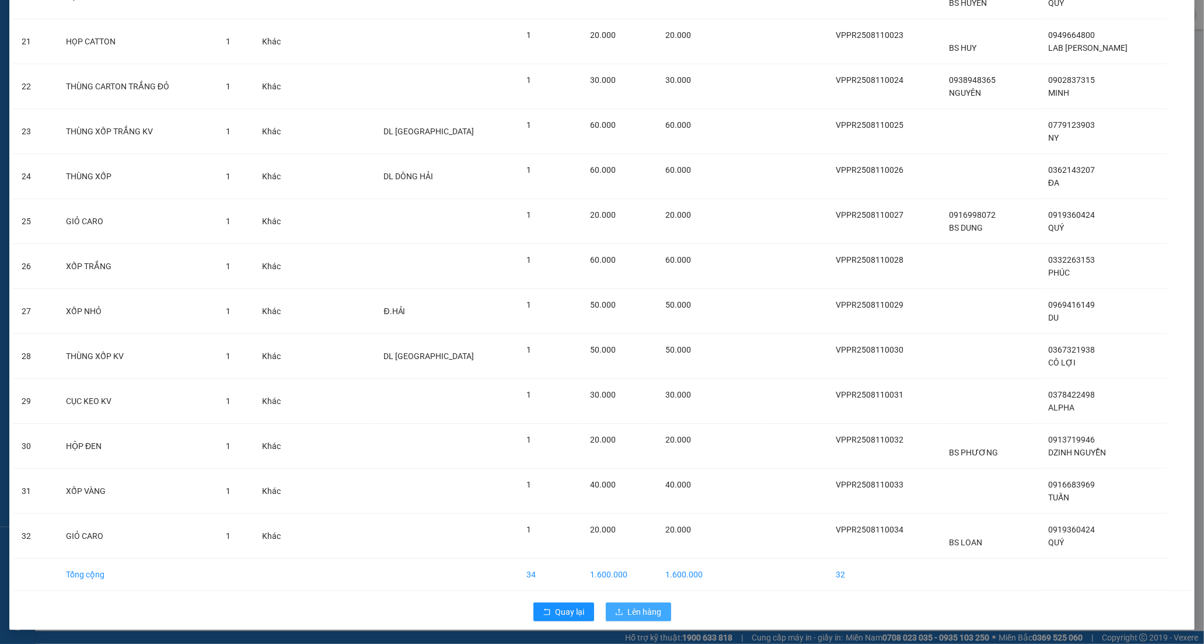
click at [654, 614] on span "Lên hàng" at bounding box center [645, 611] width 34 height 13
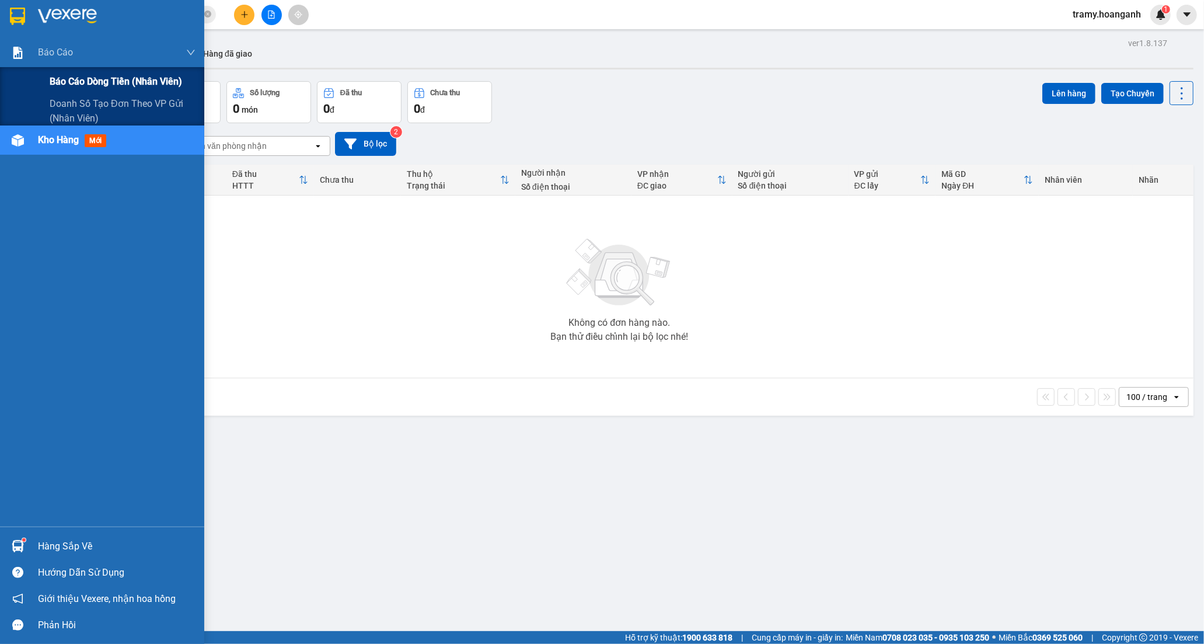
click at [96, 93] on div "Báo cáo dòng tiền (nhân viên)" at bounding box center [123, 81] width 146 height 29
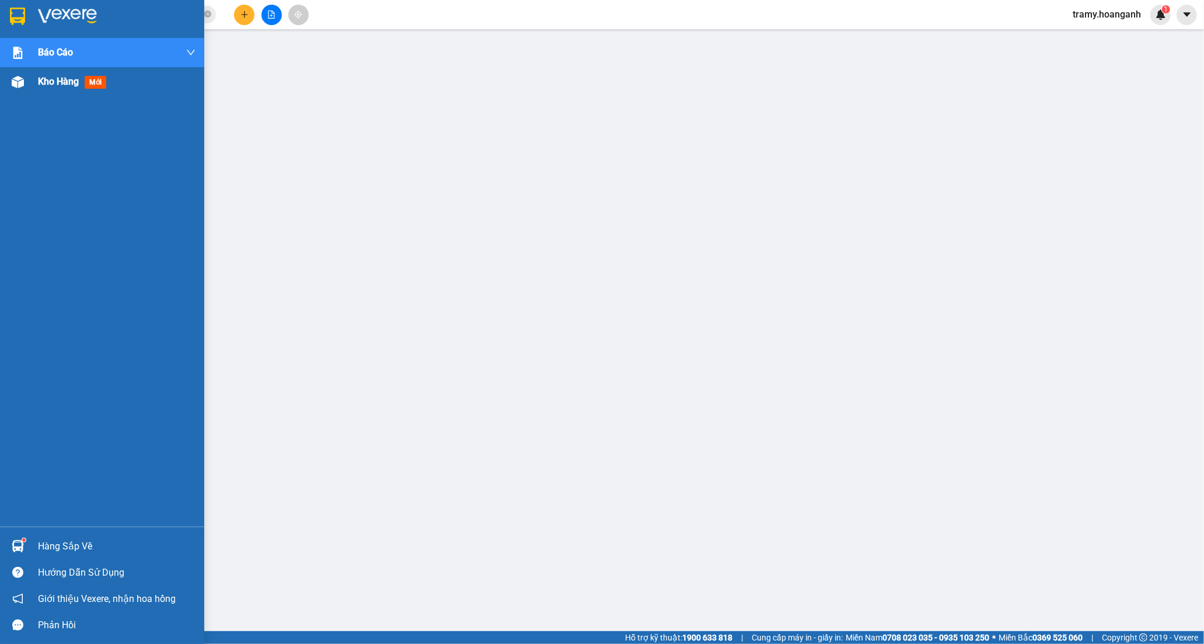
click at [61, 80] on span "Kho hàng" at bounding box center [58, 81] width 41 height 11
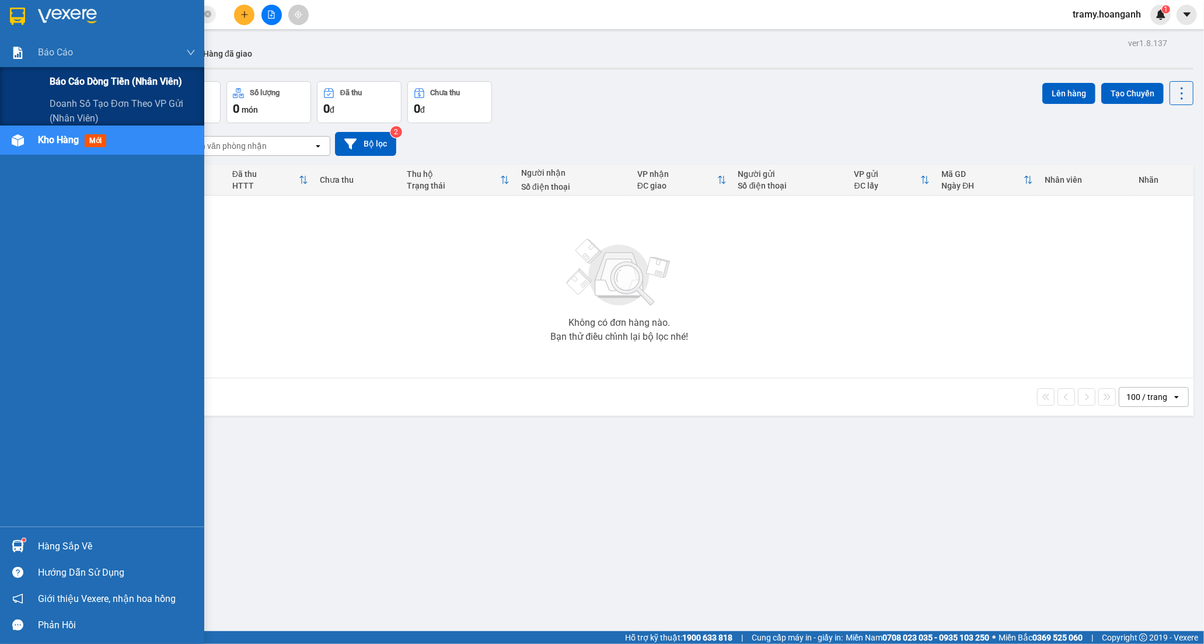
drag, startPoint x: 79, startPoint y: 82, endPoint x: 191, endPoint y: 78, distance: 112.1
click at [82, 82] on span "Báo cáo dòng tiền (nhân viên)" at bounding box center [116, 81] width 132 height 15
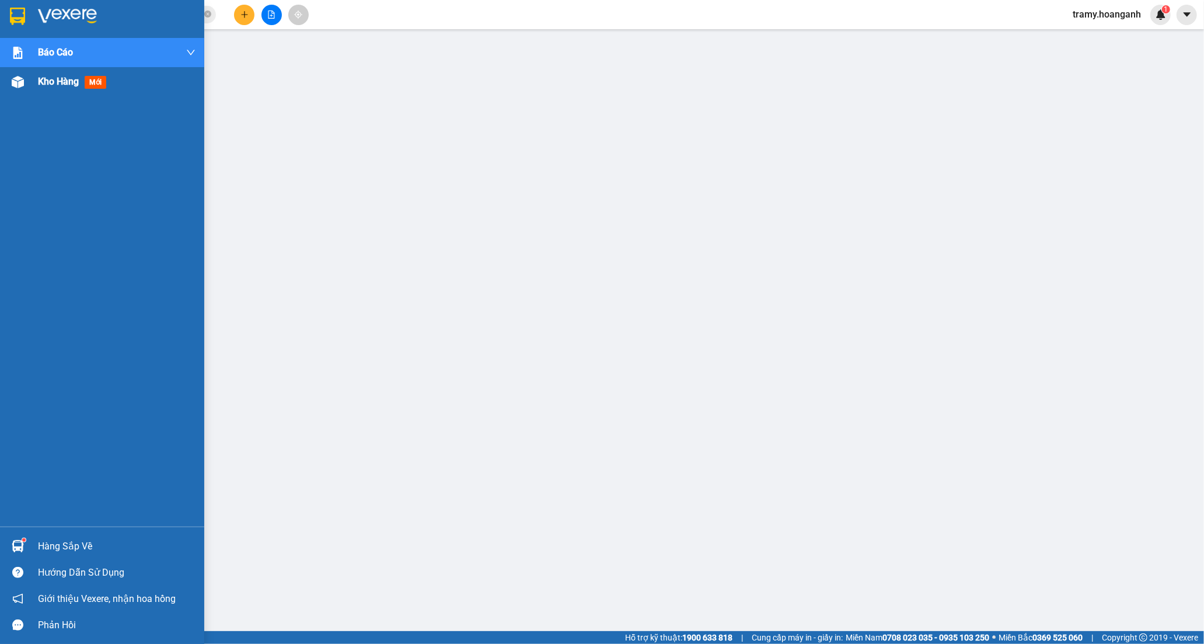
click at [46, 78] on span "Kho hàng" at bounding box center [58, 81] width 41 height 11
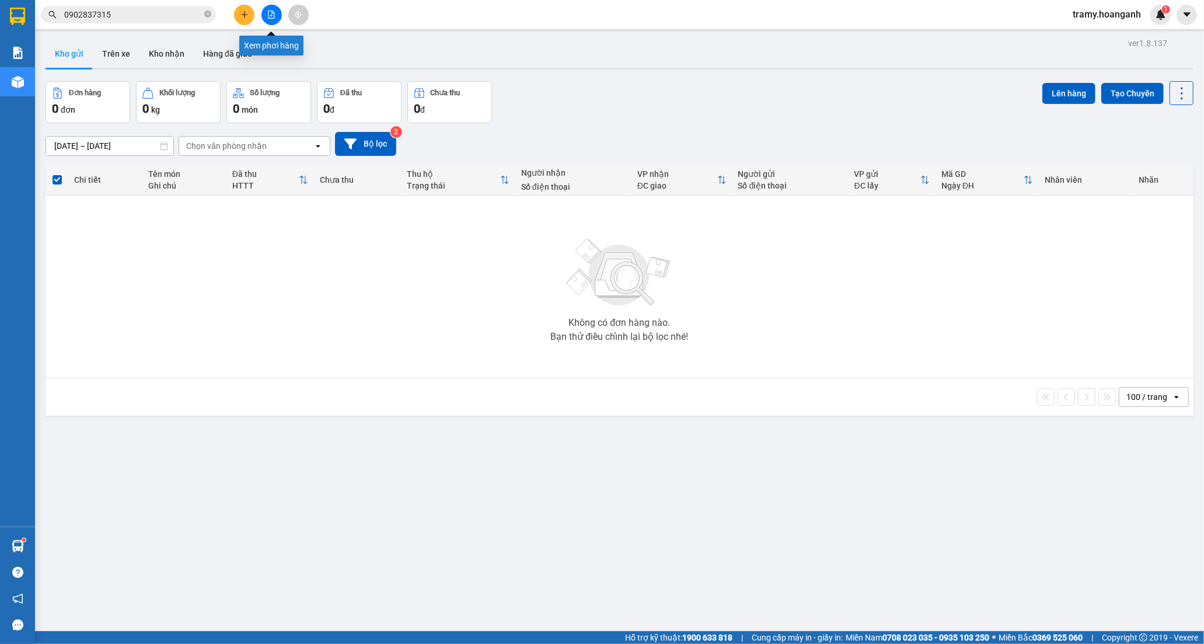
click at [275, 16] on button at bounding box center [271, 15] width 20 height 20
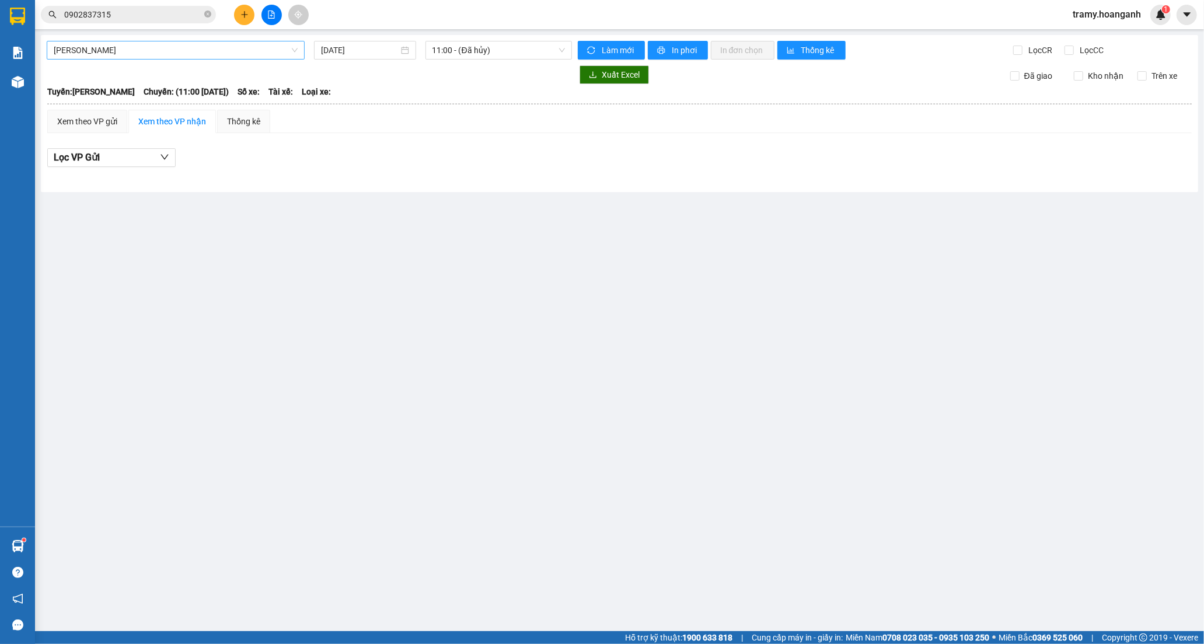
click at [147, 48] on span "Hồ Chí Minh - Phan Rang" at bounding box center [176, 50] width 244 height 18
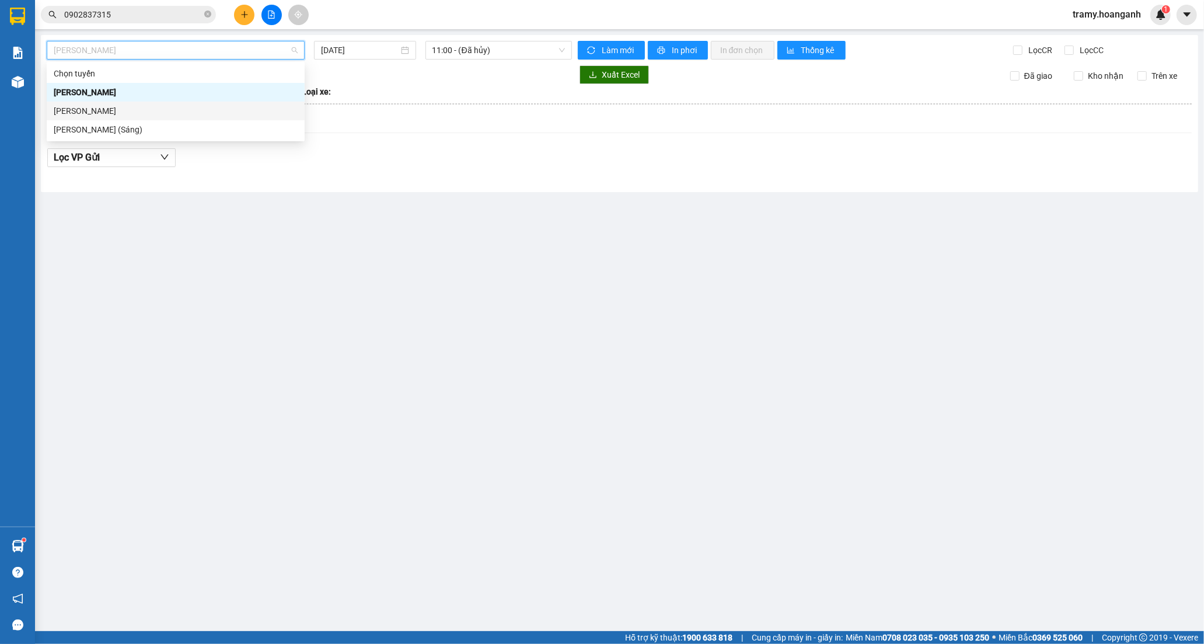
click at [136, 107] on div "Phan Rang - Hồ Chí Minh" at bounding box center [176, 110] width 244 height 13
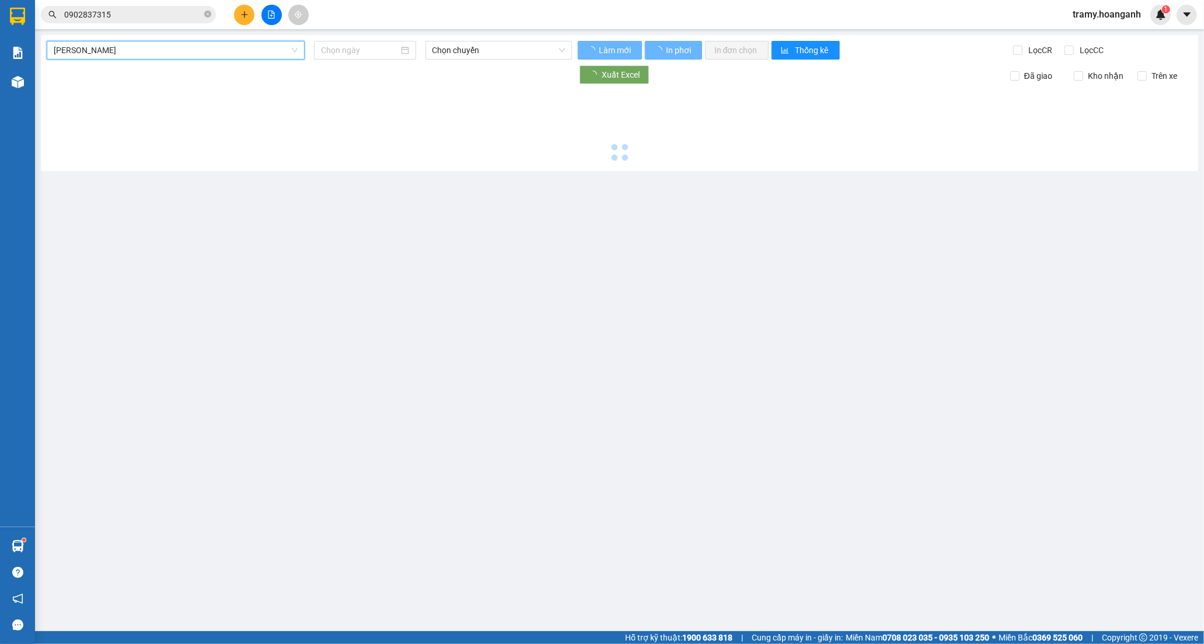
type input "11/08/2025"
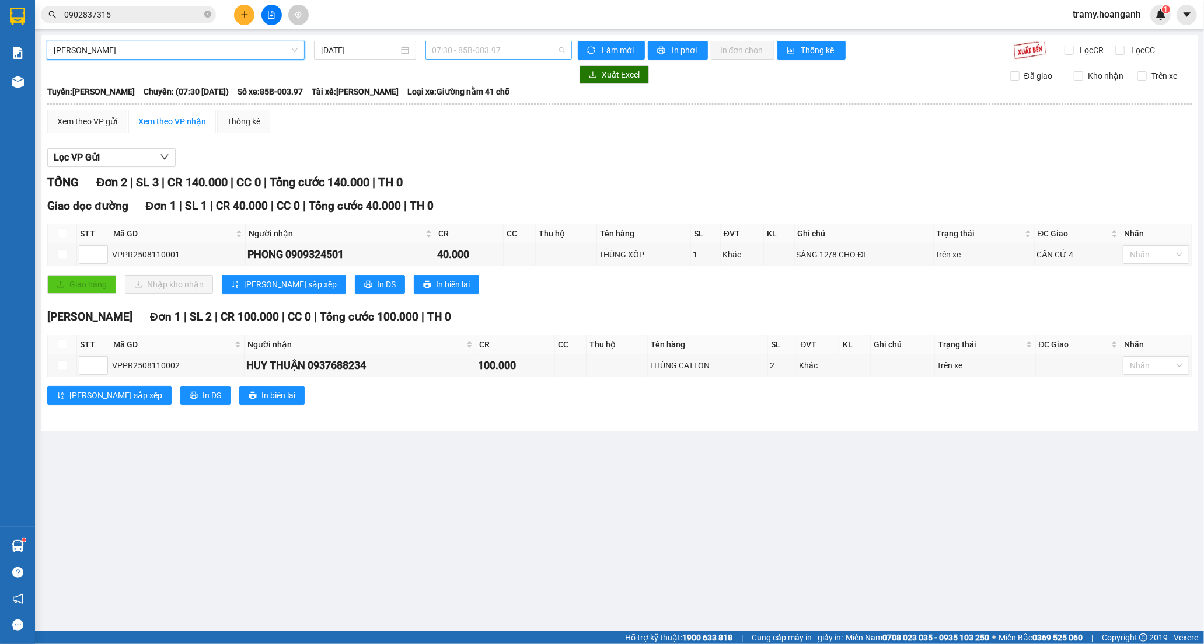
click at [485, 48] on span "07:30 - 85B-003.97" at bounding box center [498, 50] width 132 height 18
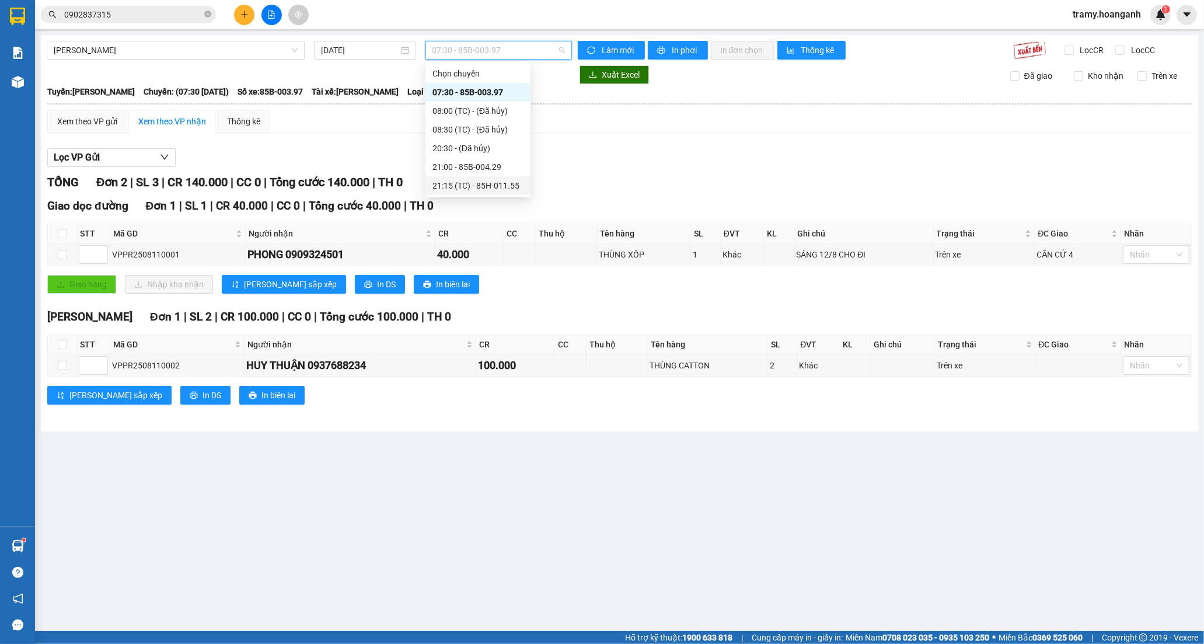
click at [457, 181] on div "21:15 (TC) - 85H-011.55" at bounding box center [477, 185] width 91 height 13
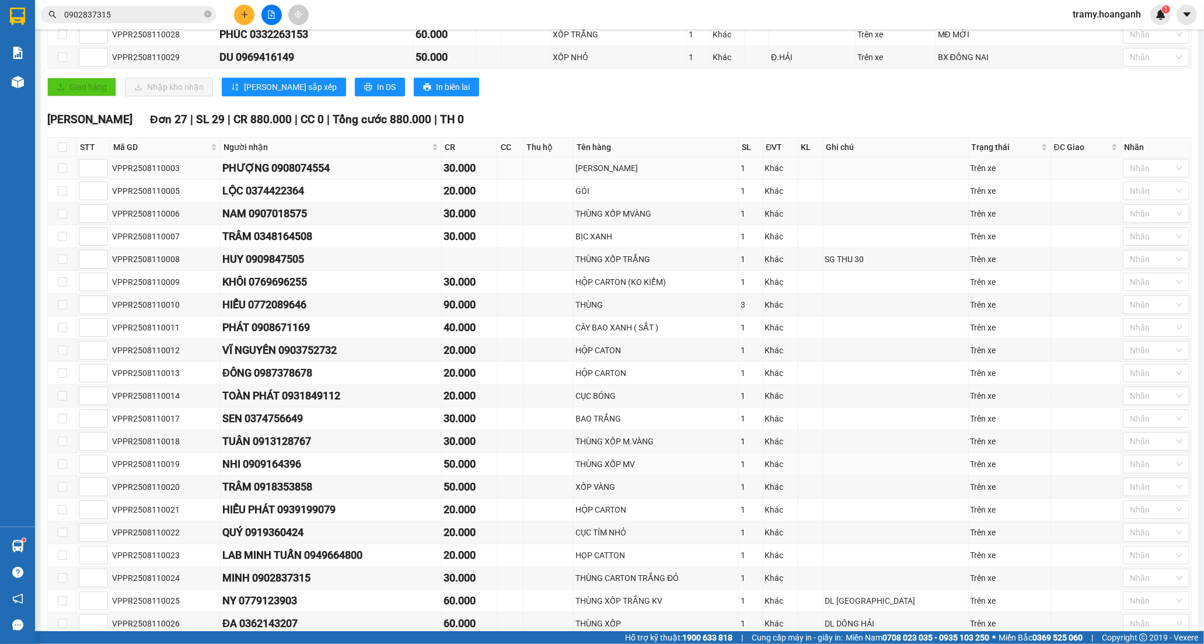
scroll to position [106, 0]
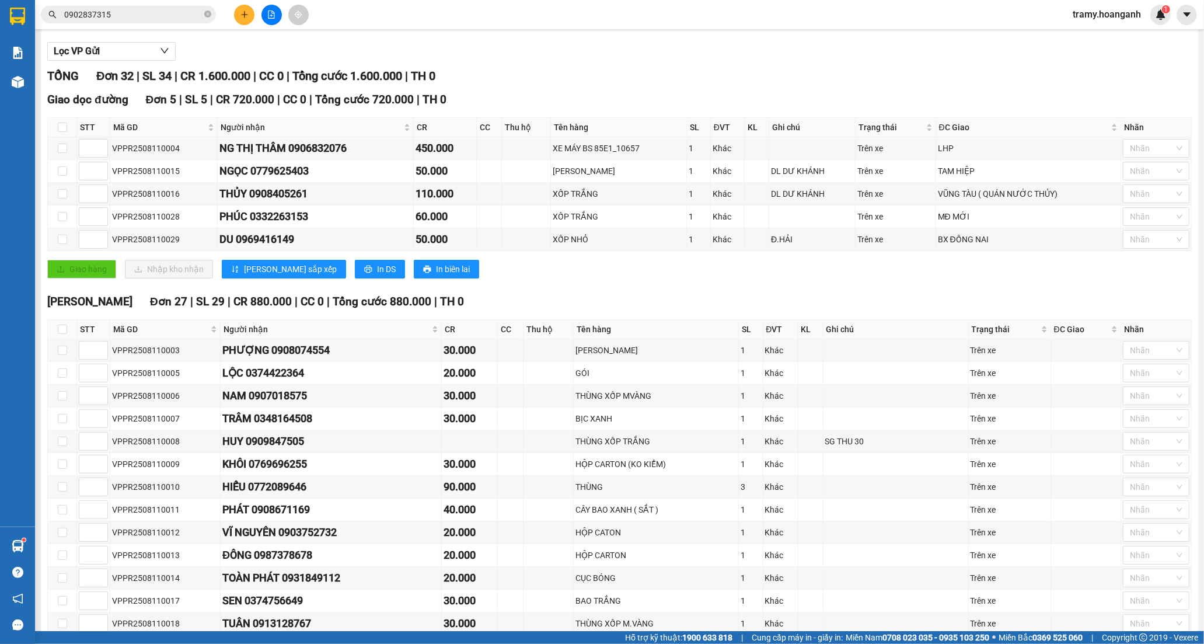
click at [1097, 11] on span "tramy.hoanganh" at bounding box center [1106, 14] width 87 height 15
click at [1100, 36] on span "Đăng xuất" at bounding box center [1112, 36] width 62 height 13
